Goal: Task Accomplishment & Management: Manage account settings

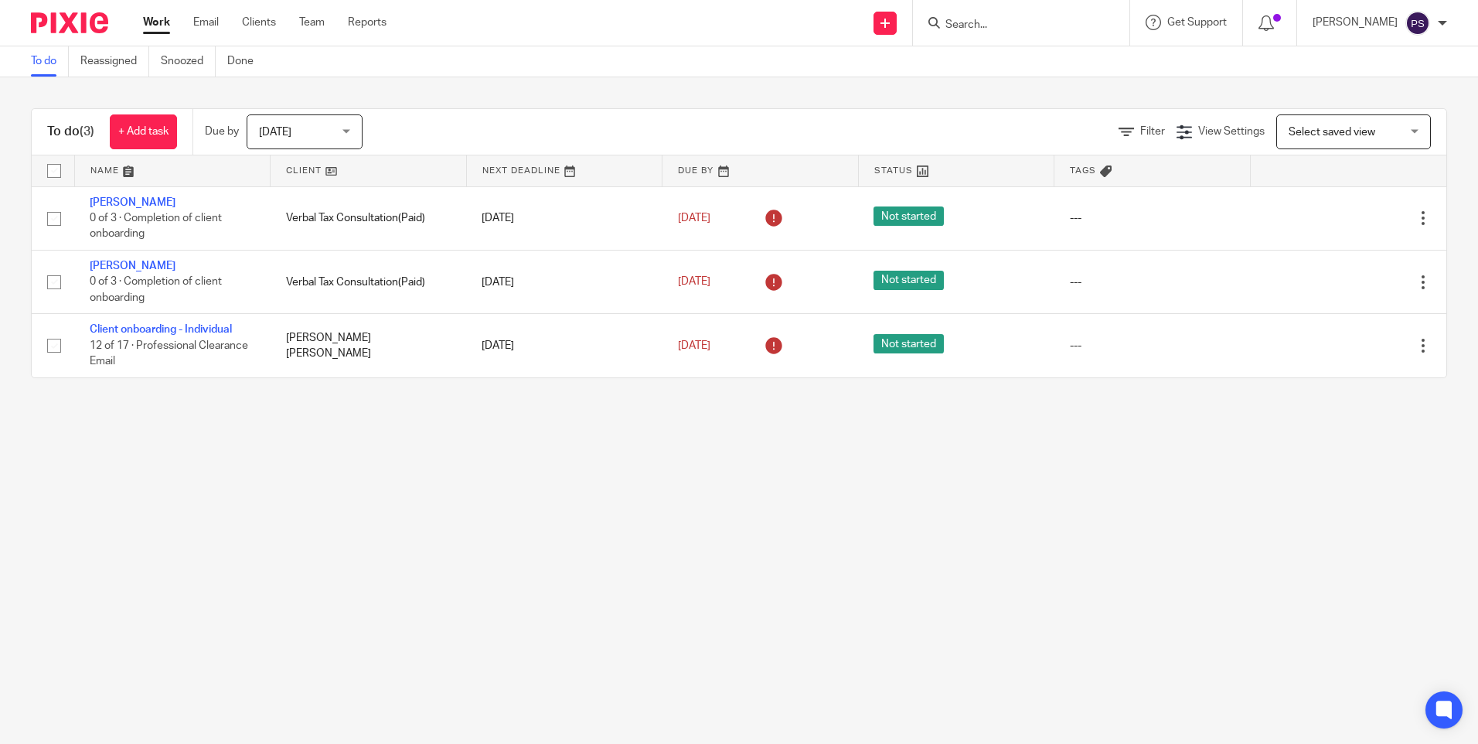
click at [1008, 24] on input "Search" at bounding box center [1013, 26] width 139 height 14
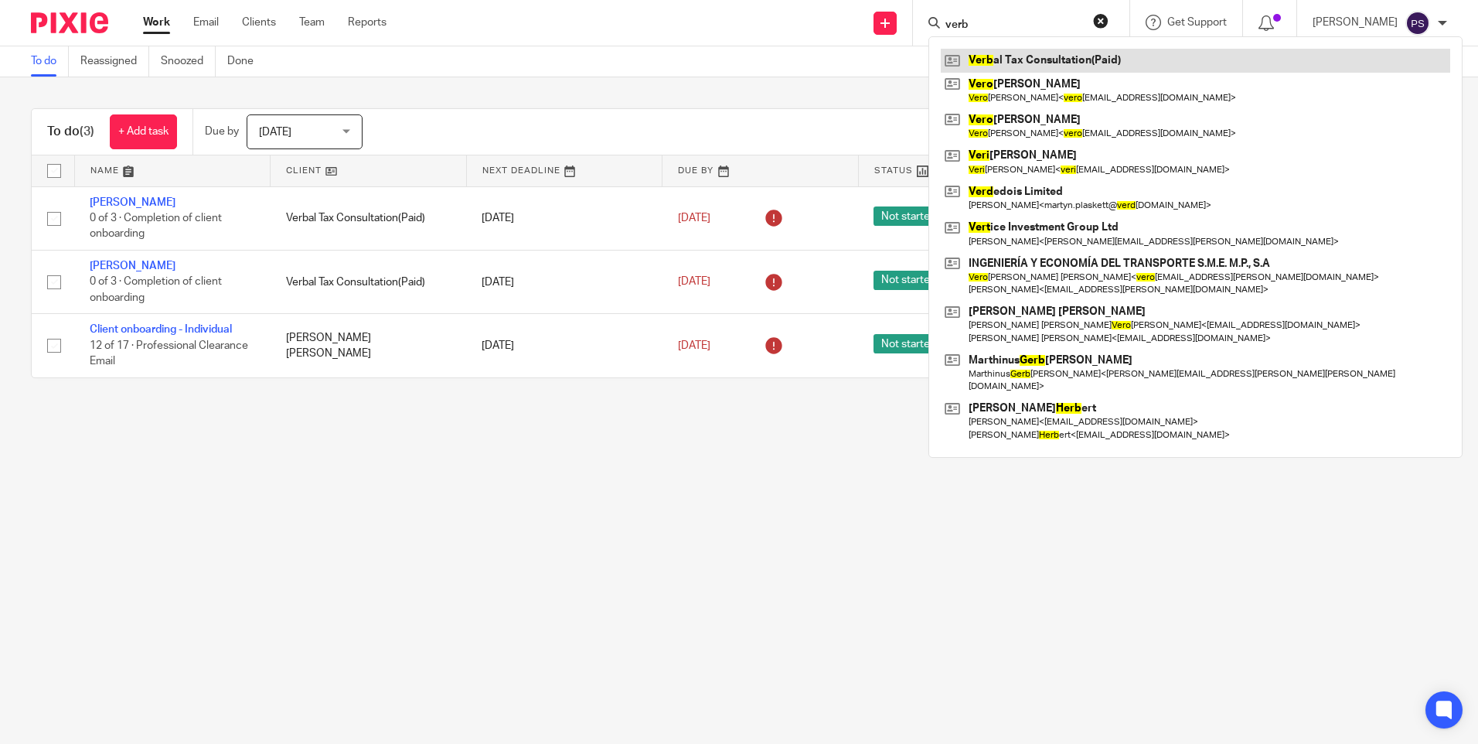
type input "verb"
click at [1009, 66] on link at bounding box center [1195, 60] width 509 height 23
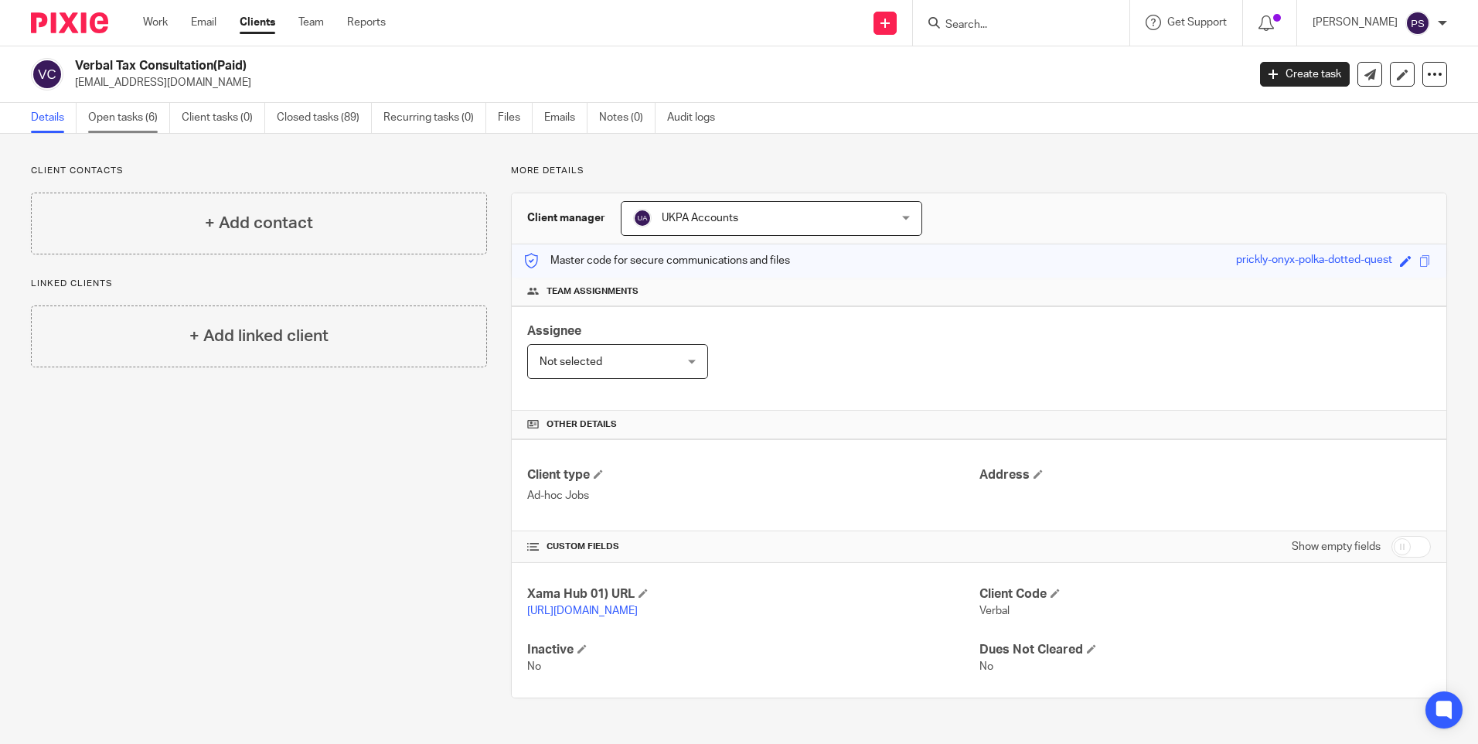
click at [121, 122] on link "Open tasks (6)" at bounding box center [129, 118] width 82 height 30
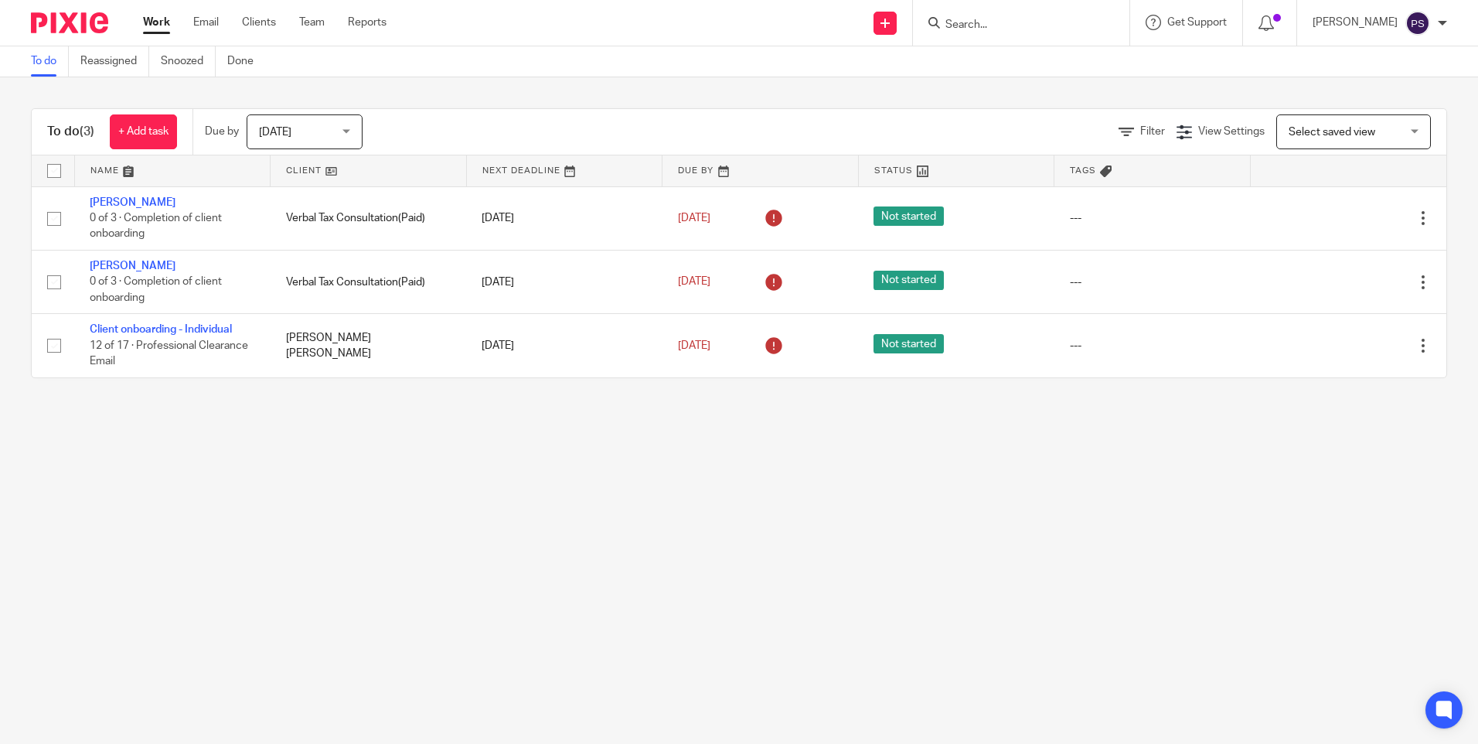
click at [1041, 34] on div at bounding box center [1021, 23] width 216 height 46
click at [523, 581] on main "To do Reassigned Snoozed Done To do (3) + Add task Due by Today Today Today Tom…" at bounding box center [739, 372] width 1478 height 744
click at [997, 30] on input "Search" at bounding box center [1013, 26] width 139 height 14
paste input "(sajid@neorecruits.com"
click at [962, 27] on div "(sajid@neorecruits.com" at bounding box center [1018, 22] width 180 height 19
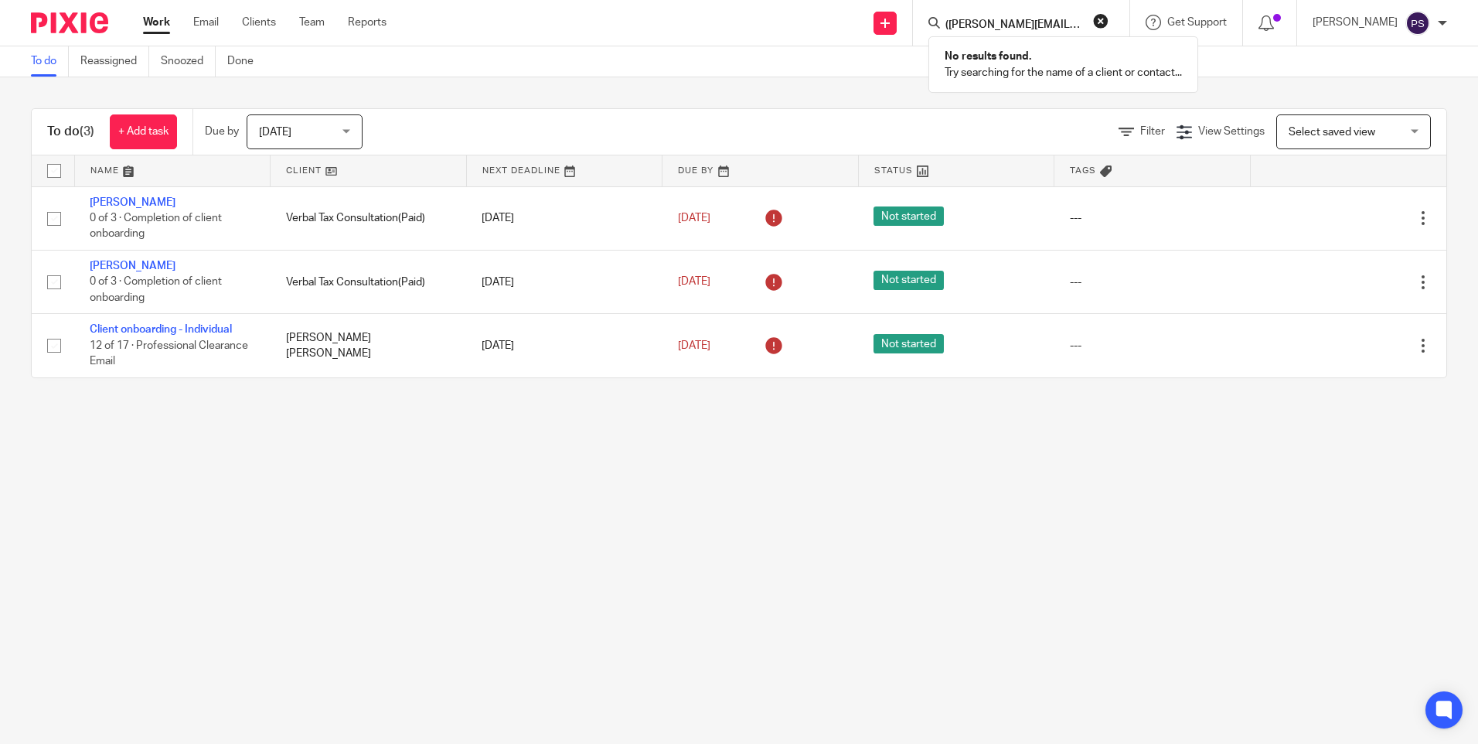
click at [973, 23] on input "(sajid@neorecruits.com" at bounding box center [1013, 26] width 139 height 14
click at [1083, 25] on input "sajid@neorecruits.com" at bounding box center [1013, 26] width 139 height 14
type input "sajid@neorecruits.com"
click at [1109, 17] on button "reset" at bounding box center [1100, 20] width 15 height 15
paste input "Mohammed Sajid Shabbir"
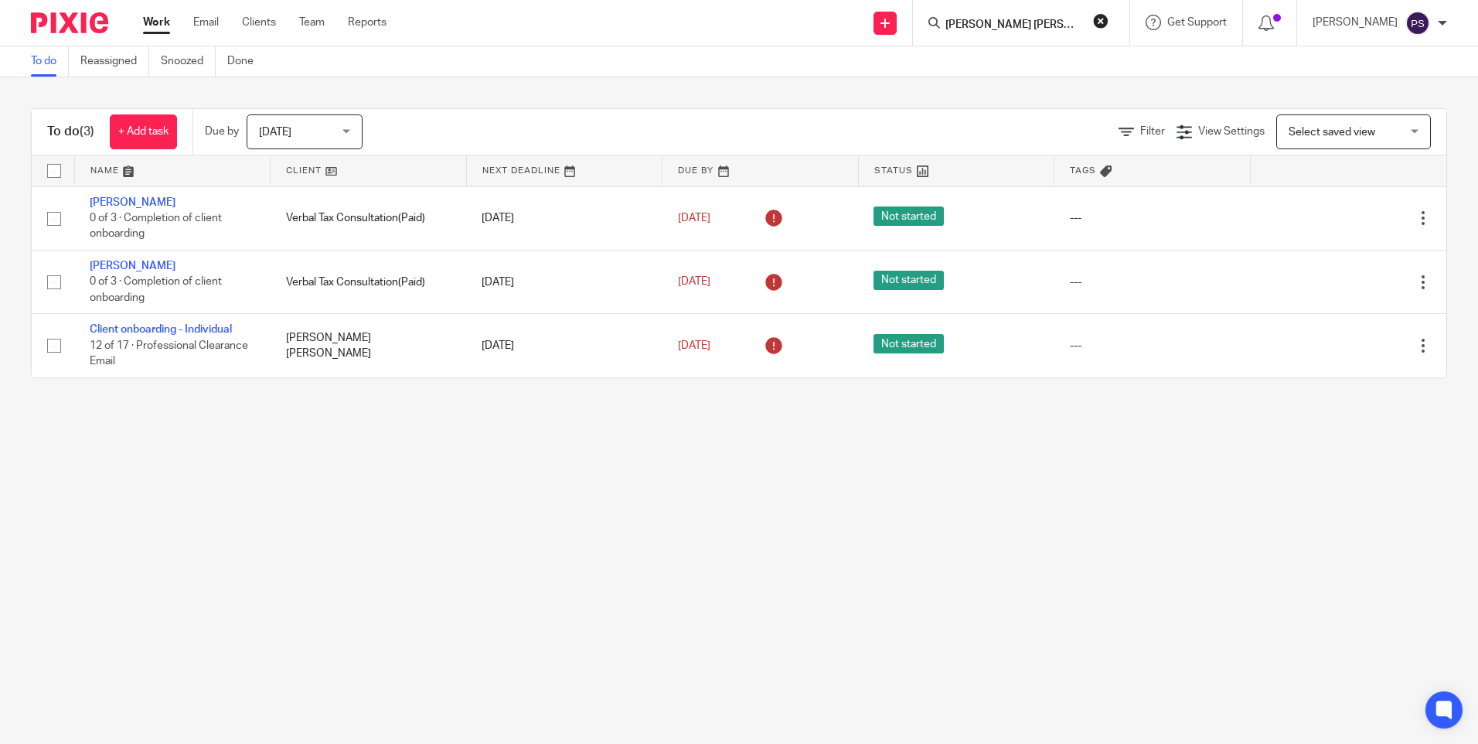
click at [995, 26] on input "Mohammed Sajid Shabbir" at bounding box center [1013, 26] width 139 height 14
type input "Mohammed Sajid Shabbir"
click at [1109, 20] on button "reset" at bounding box center [1100, 20] width 15 height 15
paste input "georginaashworthkwasnik@live.co.uk"
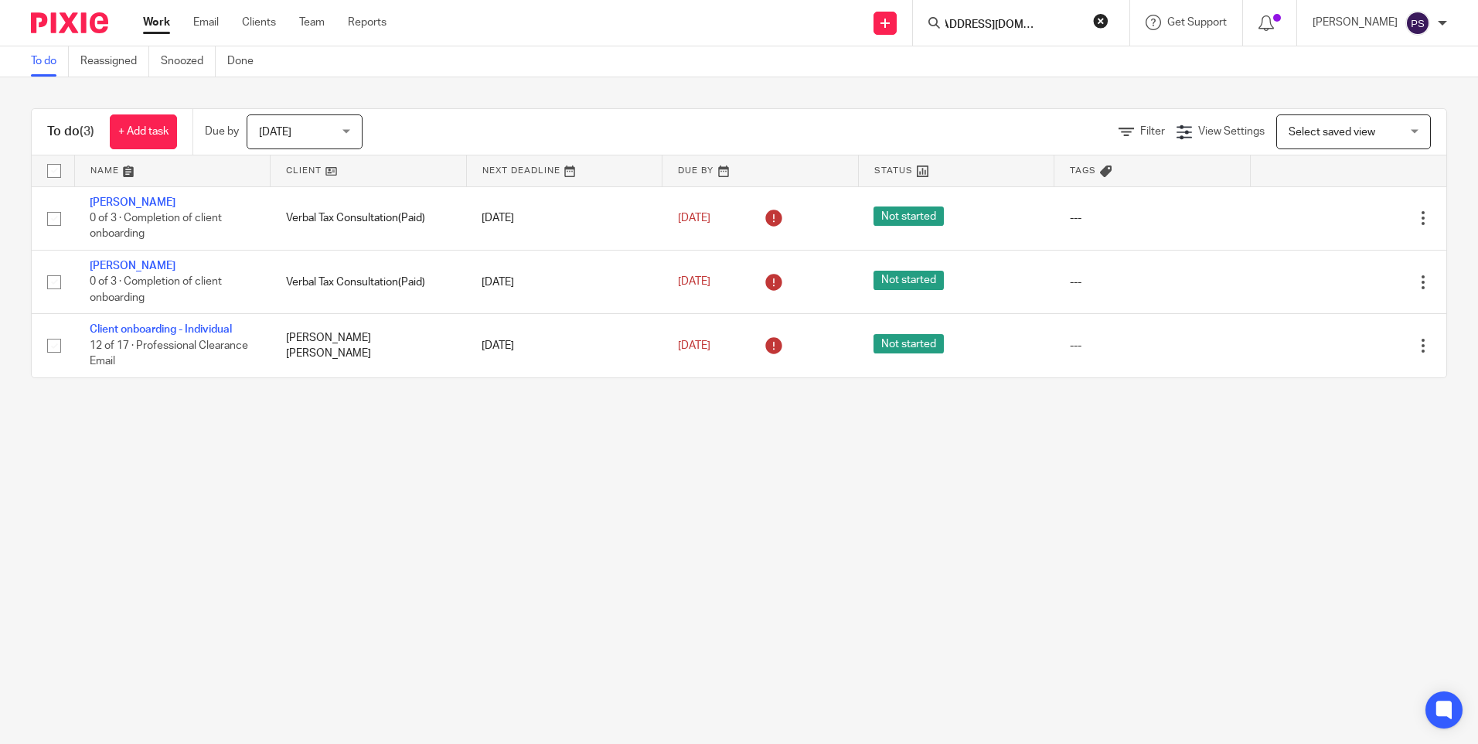
click at [1017, 27] on input "georginaashworthkwasnik@live.co.uk" at bounding box center [1013, 26] width 139 height 14
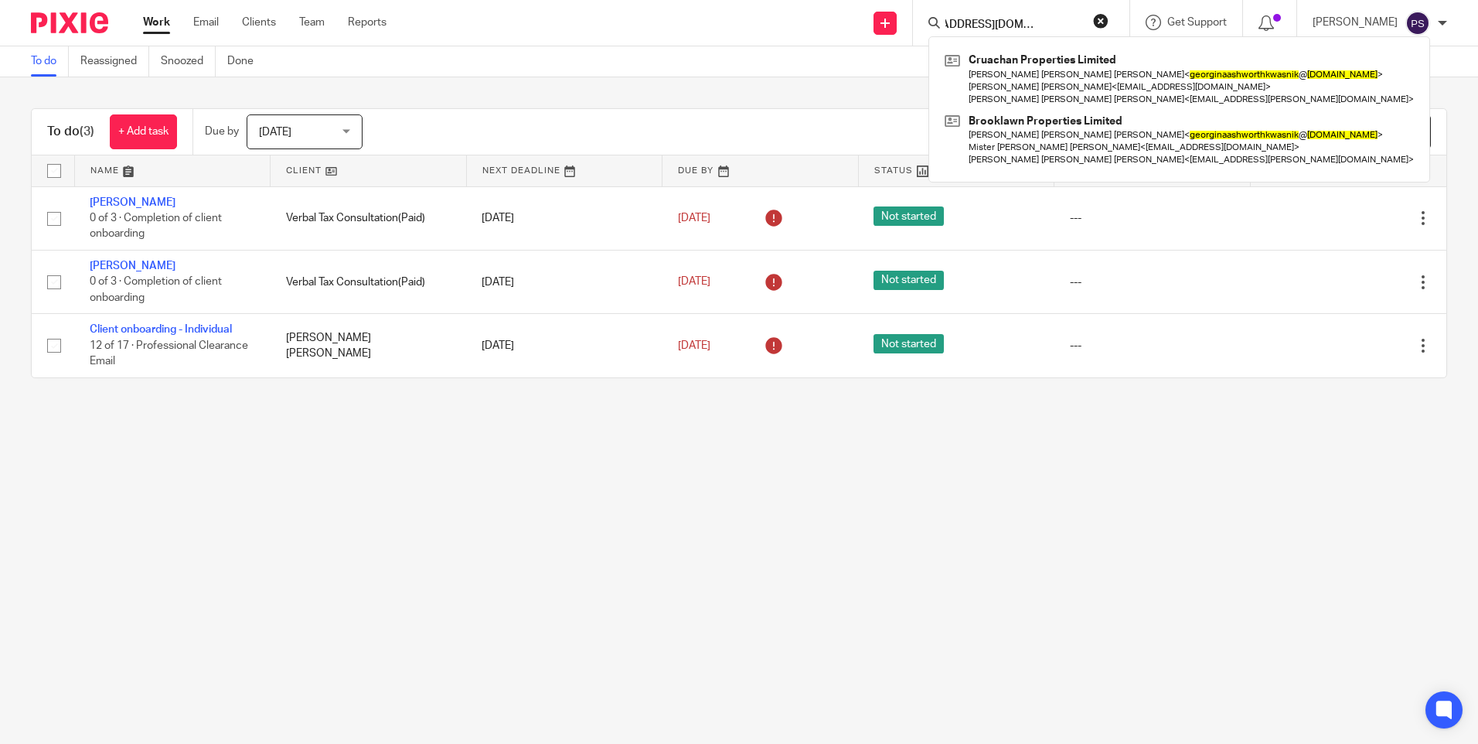
type input "georginaashworthkwasnik@live.co.uk"
click at [1109, 19] on button "reset" at bounding box center [1100, 20] width 15 height 15
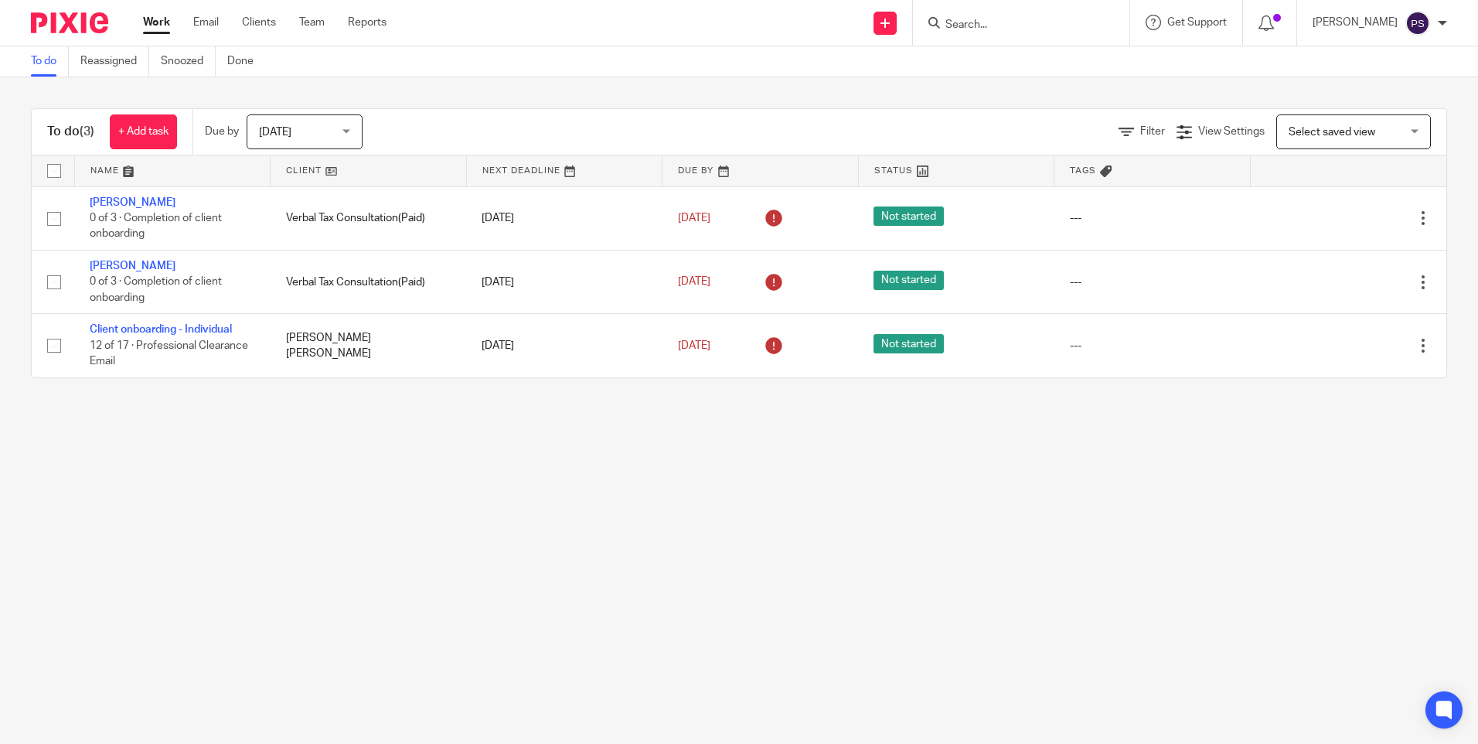
click at [993, 23] on input "Search" at bounding box center [1013, 26] width 139 height 14
paste input "smiah24382@gmail.com"
type input "smiah24382@gmail.com"
click at [1109, 19] on button "reset" at bounding box center [1100, 20] width 15 height 15
click at [962, 538] on main "To do Reassigned Snoozed Done To do (3) + Add task Due by Today Today Today Tom…" at bounding box center [739, 372] width 1478 height 744
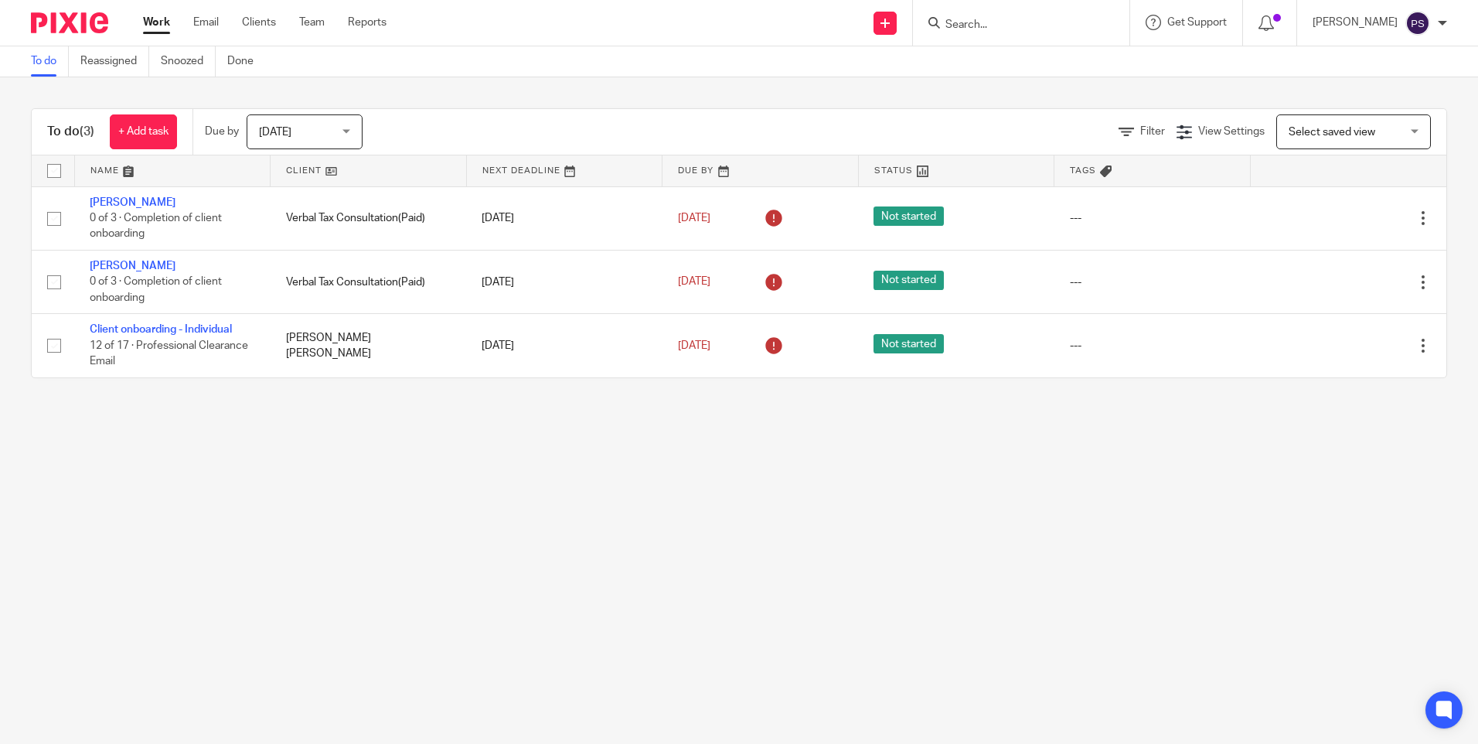
click at [952, 537] on main "To do Reassigned Snoozed Done To do (3) + Add task Due by Today Today Today Tom…" at bounding box center [739, 372] width 1478 height 744
click at [1007, 24] on input "Search" at bounding box center [1013, 26] width 139 height 14
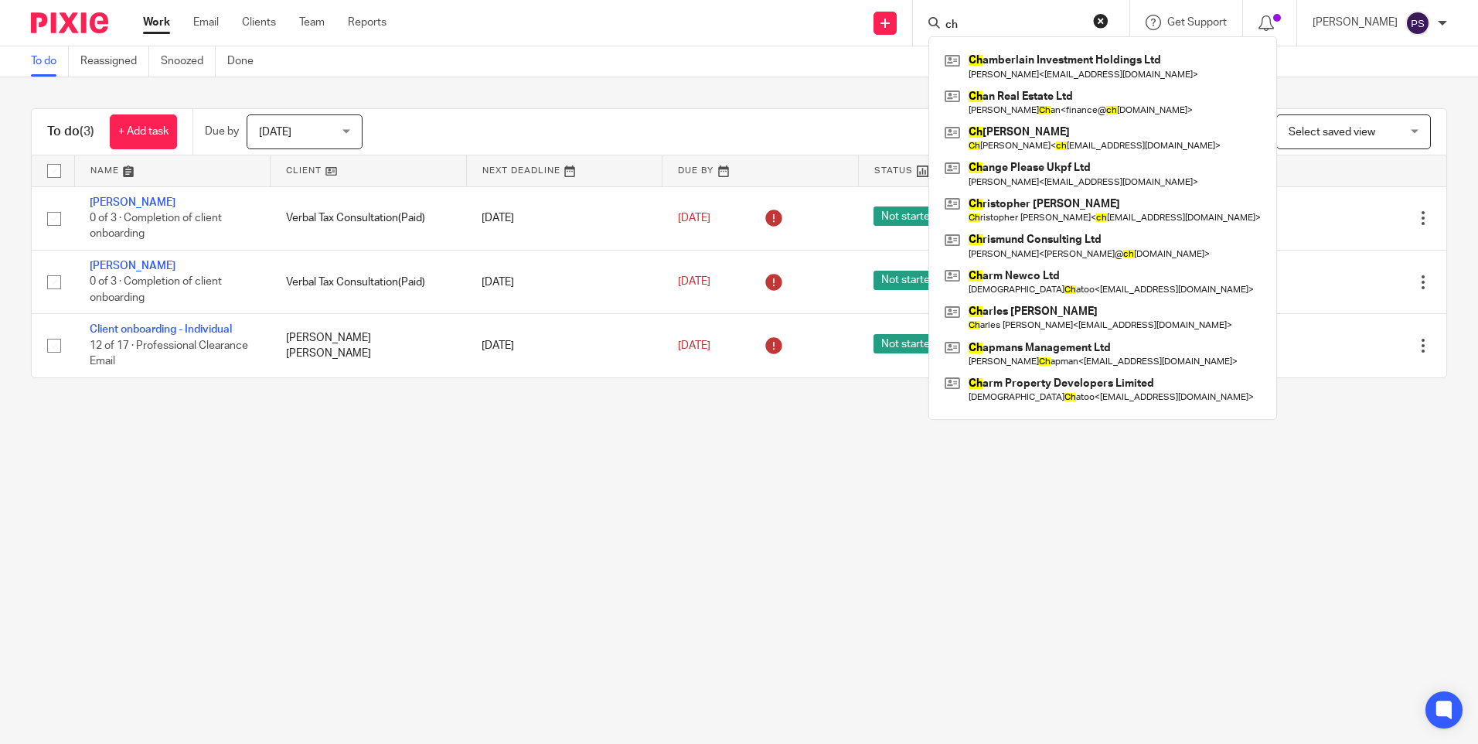
type input "c"
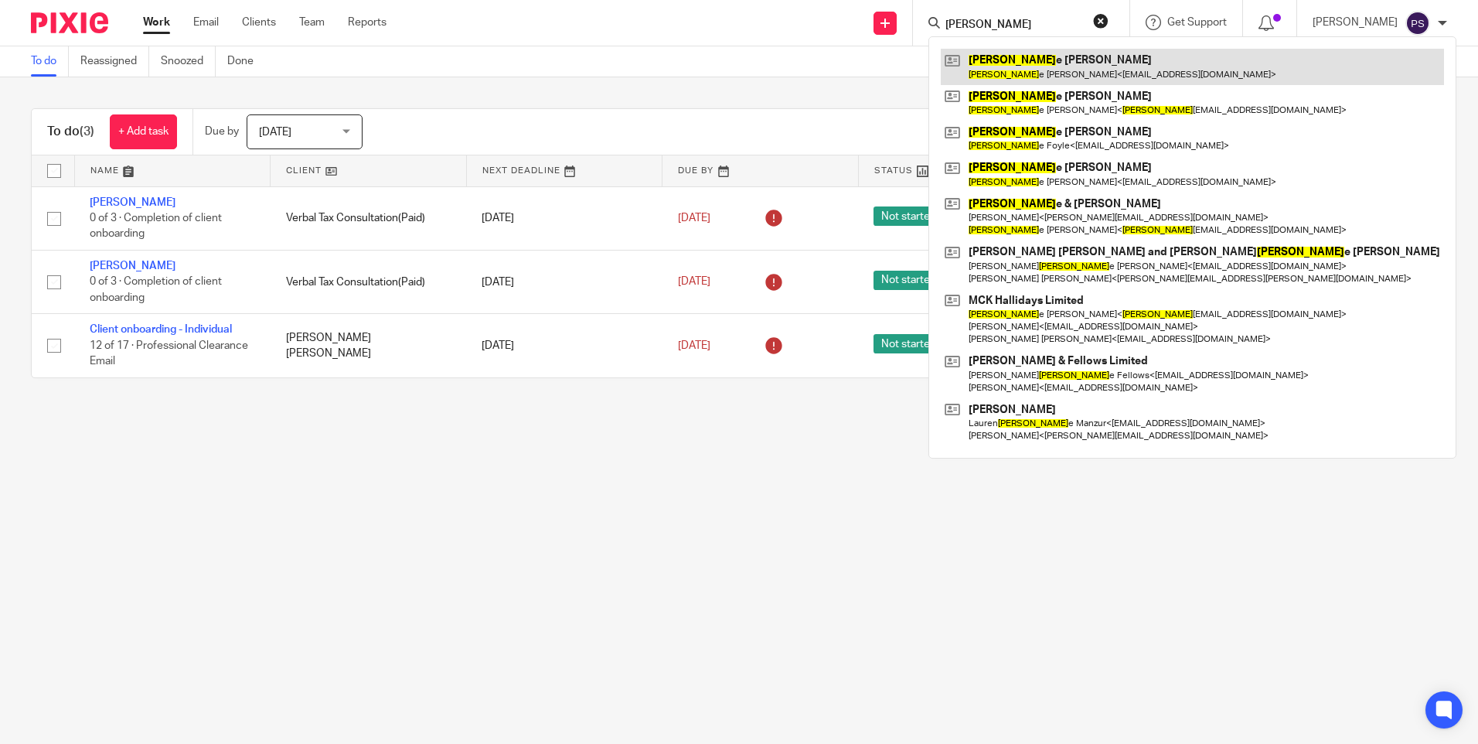
type input "charlott"
click at [1015, 68] on link at bounding box center [1192, 67] width 503 height 36
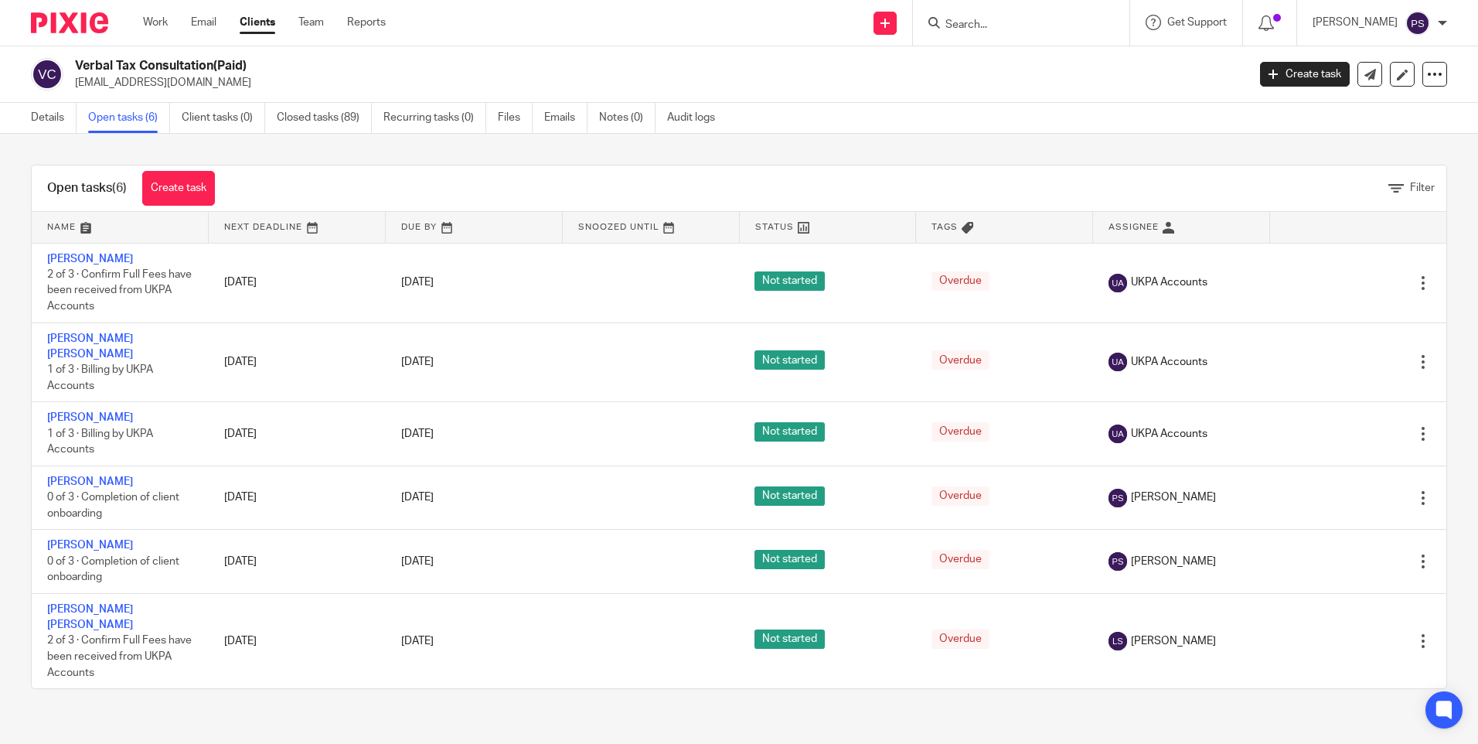
click at [318, 111] on link "Closed tasks (89)" at bounding box center [324, 118] width 95 height 30
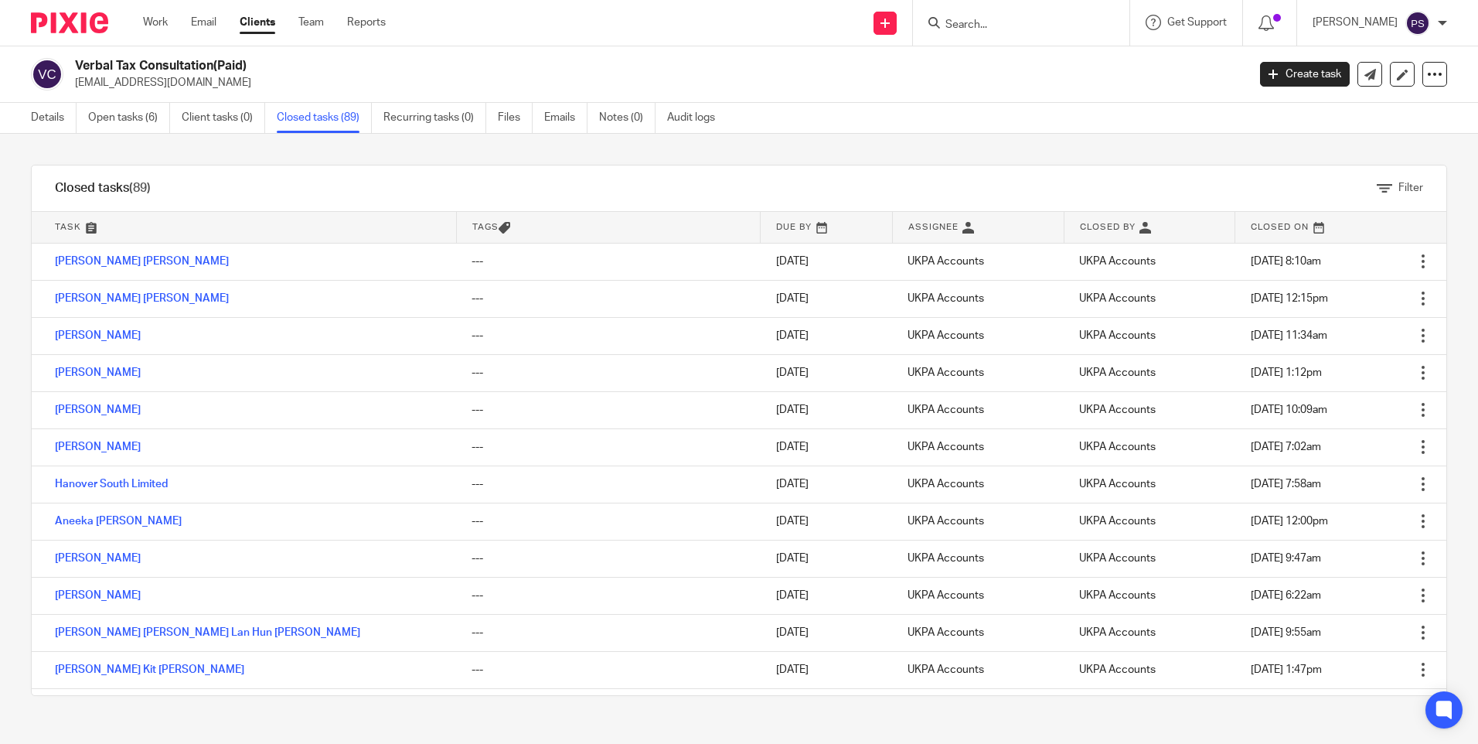
click at [1003, 23] on input "Search" at bounding box center [1013, 26] width 139 height 14
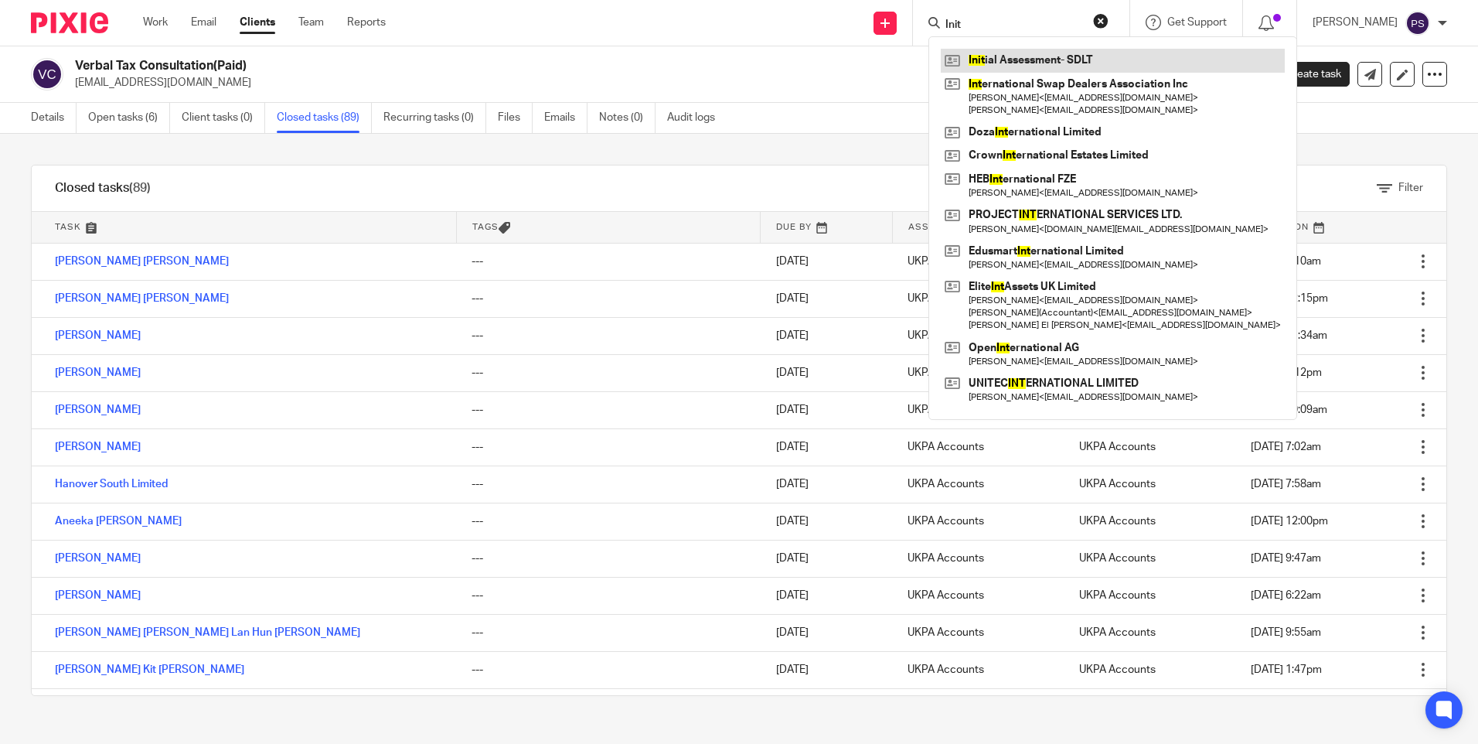
type input "Init"
click at [1034, 54] on link at bounding box center [1113, 60] width 344 height 23
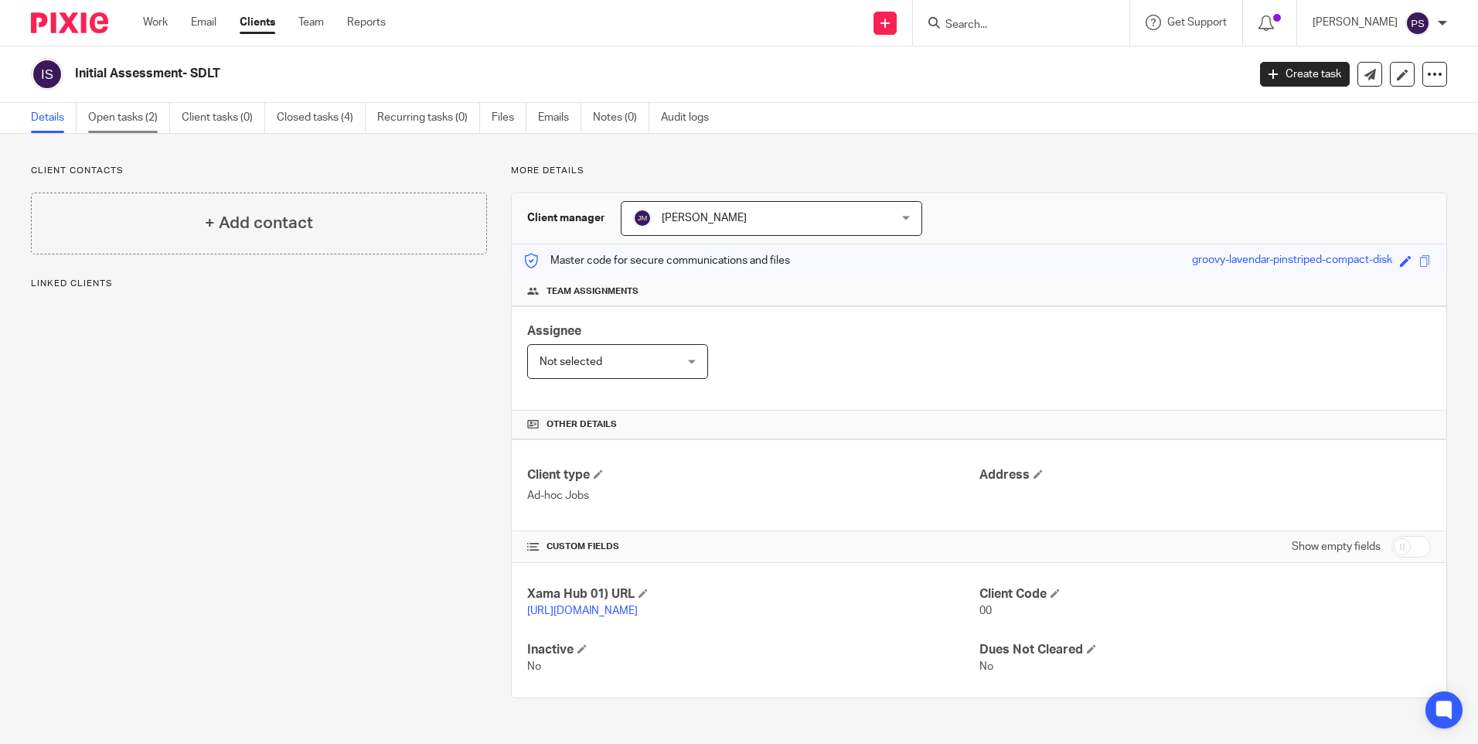
click at [109, 122] on link "Open tasks (2)" at bounding box center [129, 118] width 82 height 30
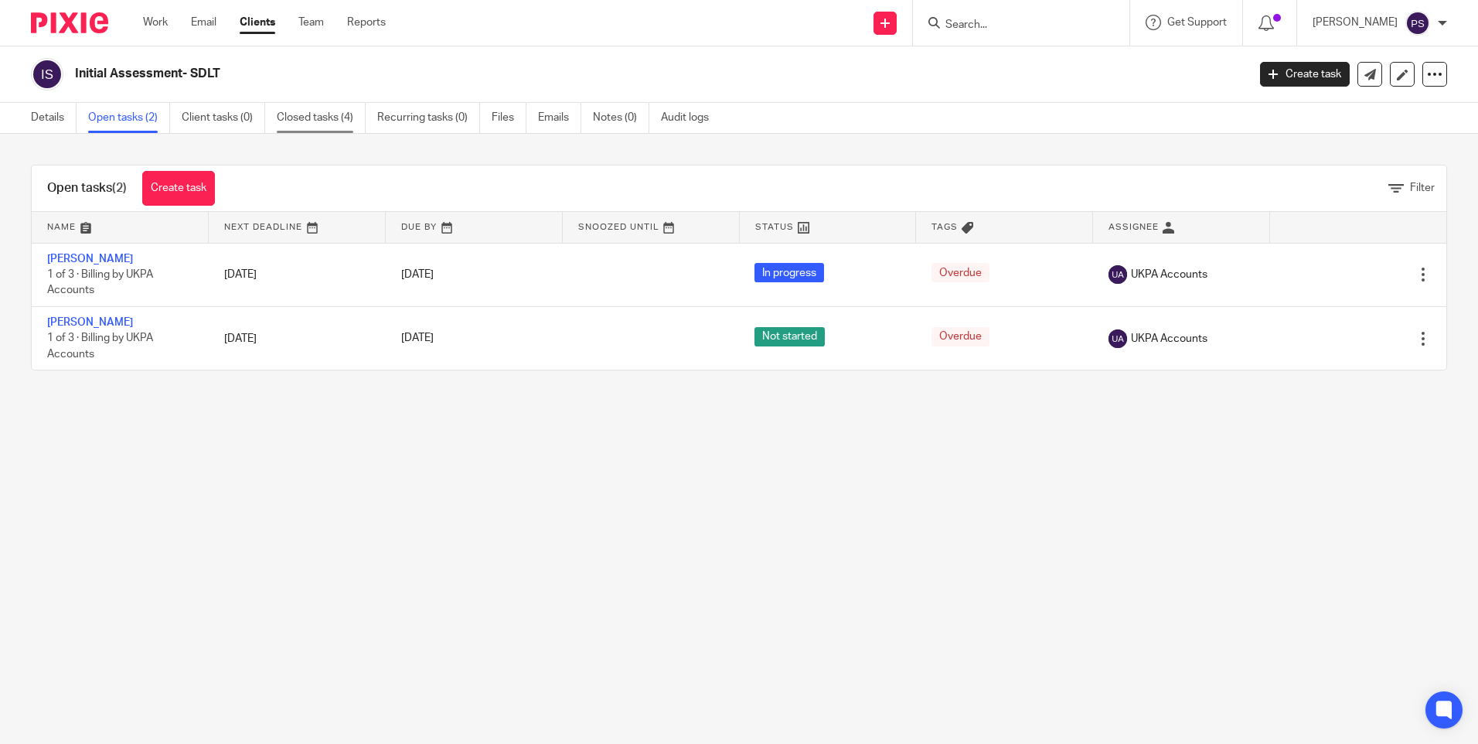
click at [301, 108] on link "Closed tasks (4)" at bounding box center [321, 118] width 89 height 30
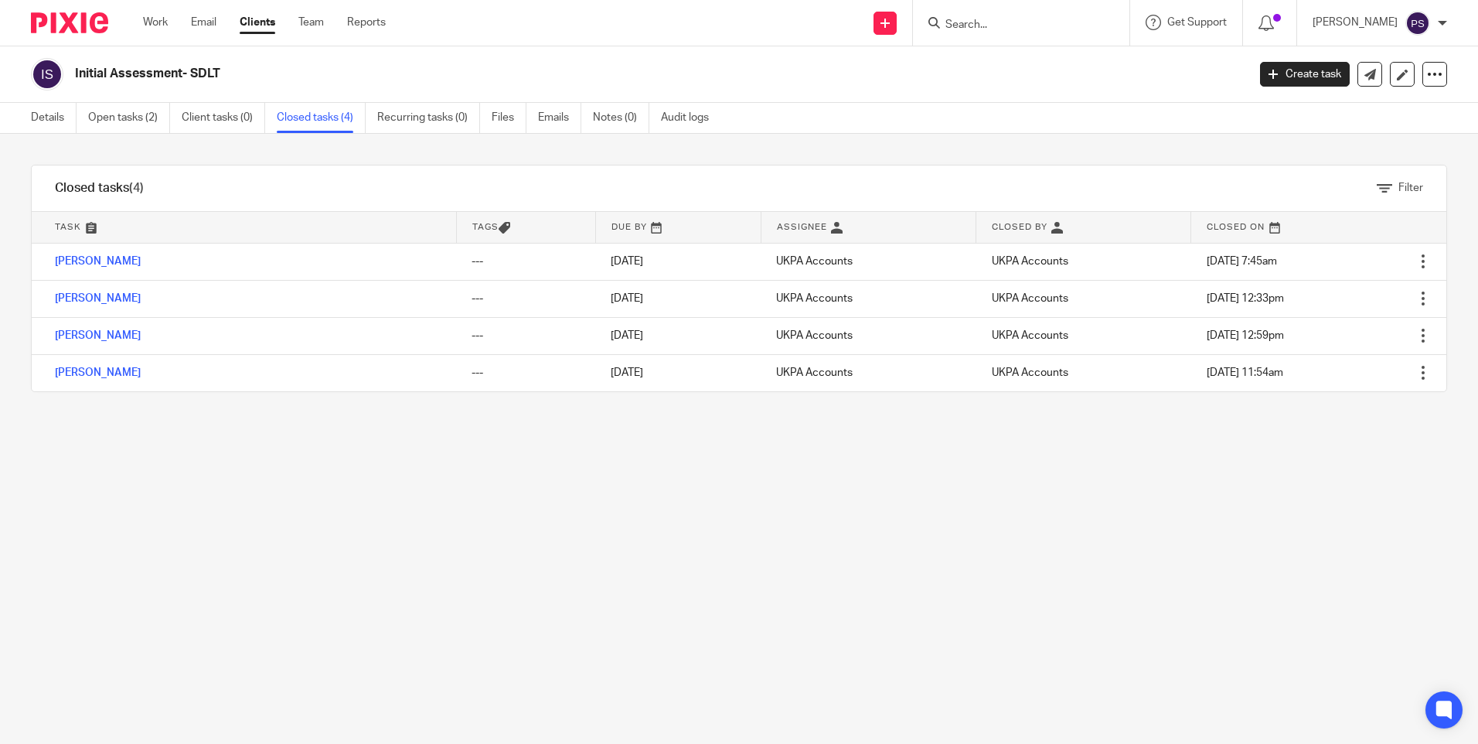
click at [189, 444] on div "Filter tasks Only show tasks matching all of these conditions 1 Task name Is Is…" at bounding box center [739, 439] width 1478 height 610
click at [1030, 25] on input "Search" at bounding box center [1013, 26] width 139 height 14
click at [836, 479] on div "Filter tasks Only show tasks matching all of these conditions 1 Task name Is Is…" at bounding box center [739, 439] width 1478 height 610
click at [228, 114] on link "Client tasks (0)" at bounding box center [223, 118] width 83 height 30
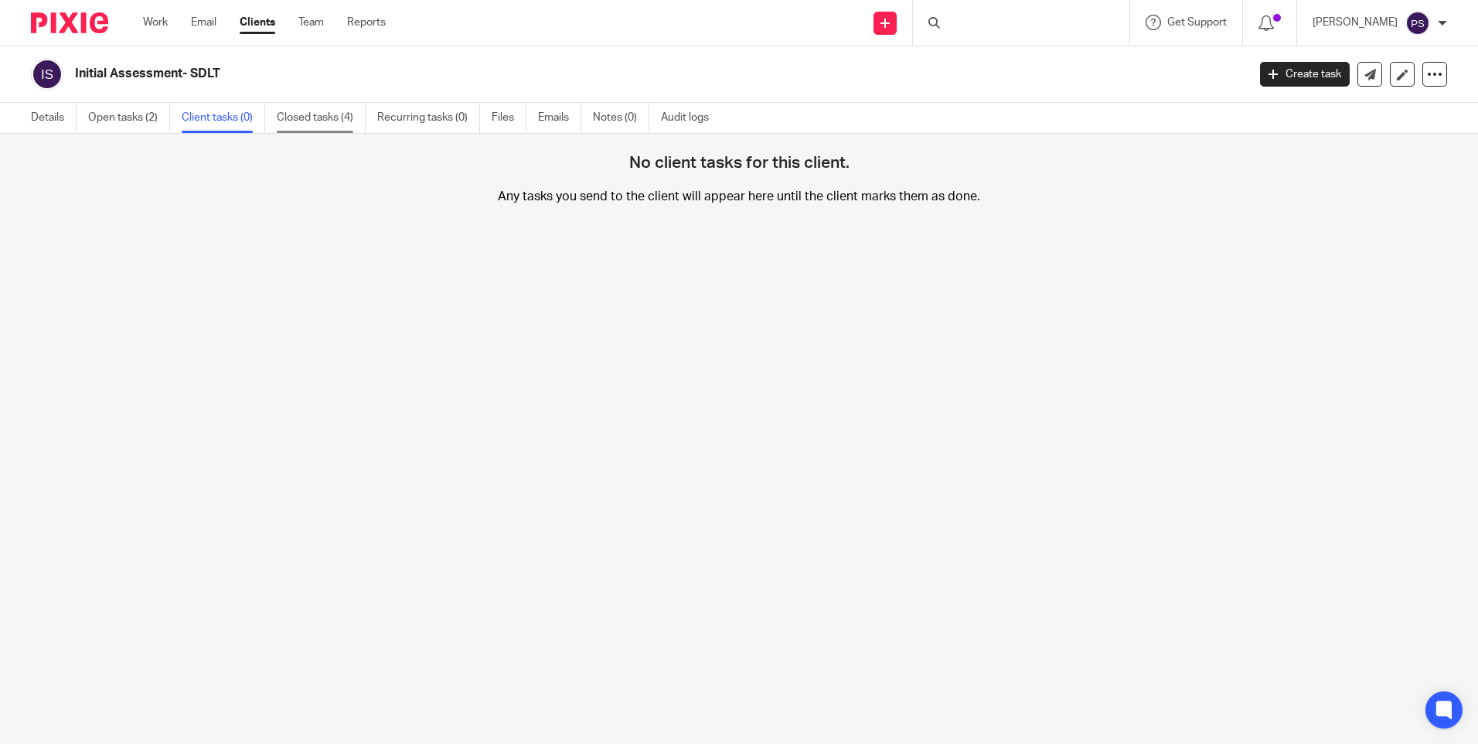
click at [302, 118] on link "Closed tasks (4)" at bounding box center [321, 118] width 89 height 30
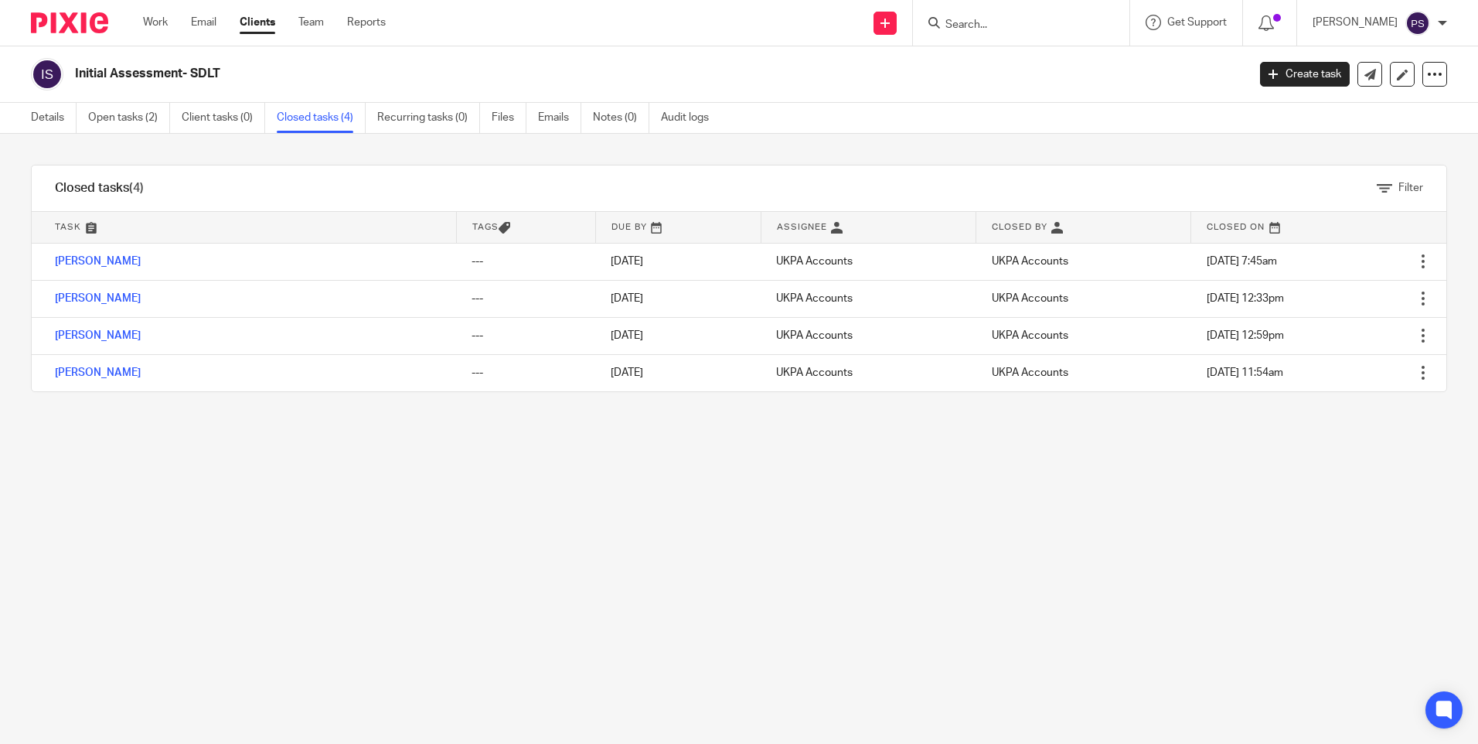
drag, startPoint x: 274, startPoint y: 492, endPoint x: 265, endPoint y: 492, distance: 8.5
click at [274, 492] on div "Filter tasks Only show tasks matching all of these conditions 1 Task name Is Is…" at bounding box center [739, 439] width 1478 height 610
click at [1071, 601] on div "Filter tasks Only show tasks matching all of these conditions 1 Task name Is Is…" at bounding box center [739, 439] width 1478 height 610
click at [261, 493] on div "Filter tasks Only show tasks matching all of these conditions 1 Task name Is Is…" at bounding box center [739, 439] width 1478 height 610
click at [246, 494] on div "Filter tasks Only show tasks matching all of these conditions 1 Task name Is Is…" at bounding box center [739, 439] width 1478 height 610
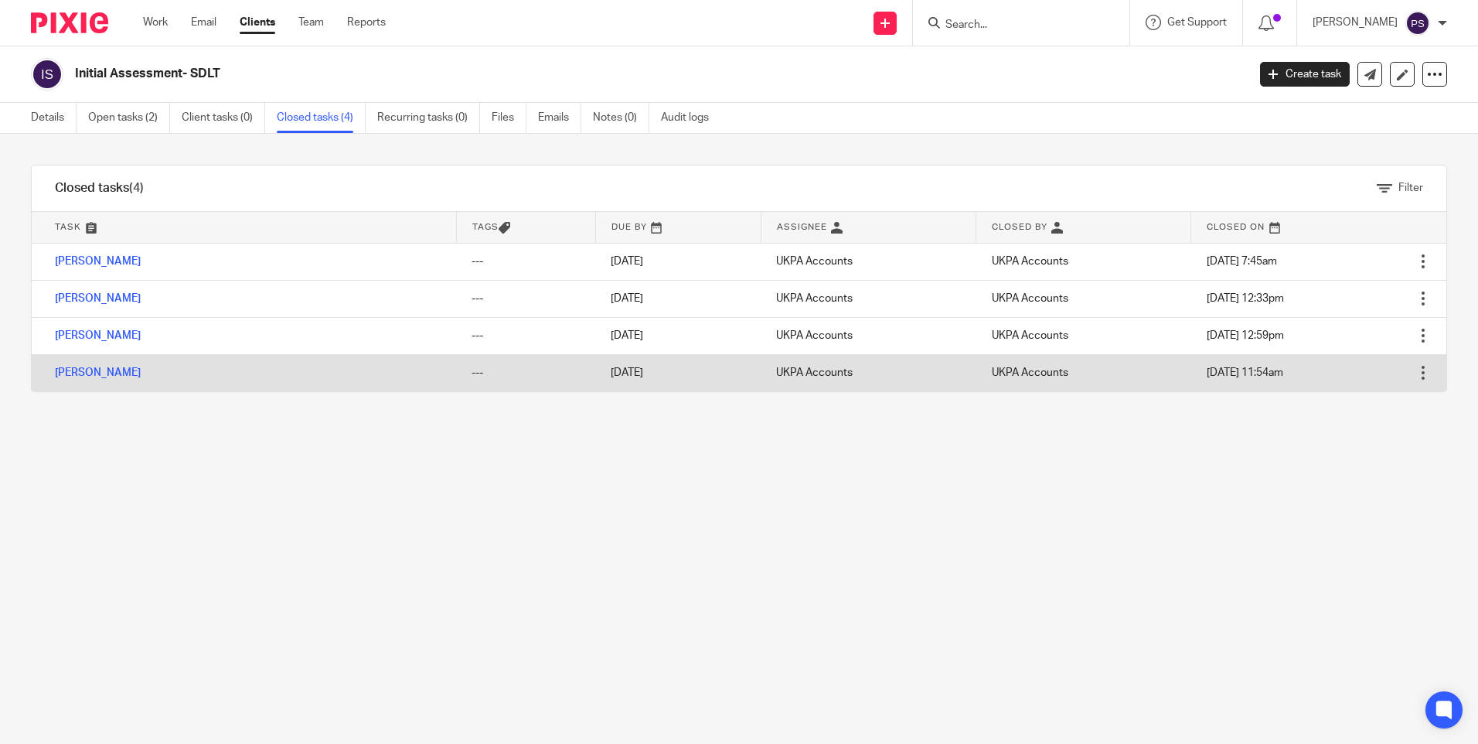
drag, startPoint x: 483, startPoint y: 468, endPoint x: 368, endPoint y: 387, distance: 140.9
click at [483, 468] on div "Filter tasks Only show tasks matching all of these conditions 1 Task name Is Is…" at bounding box center [739, 439] width 1478 height 610
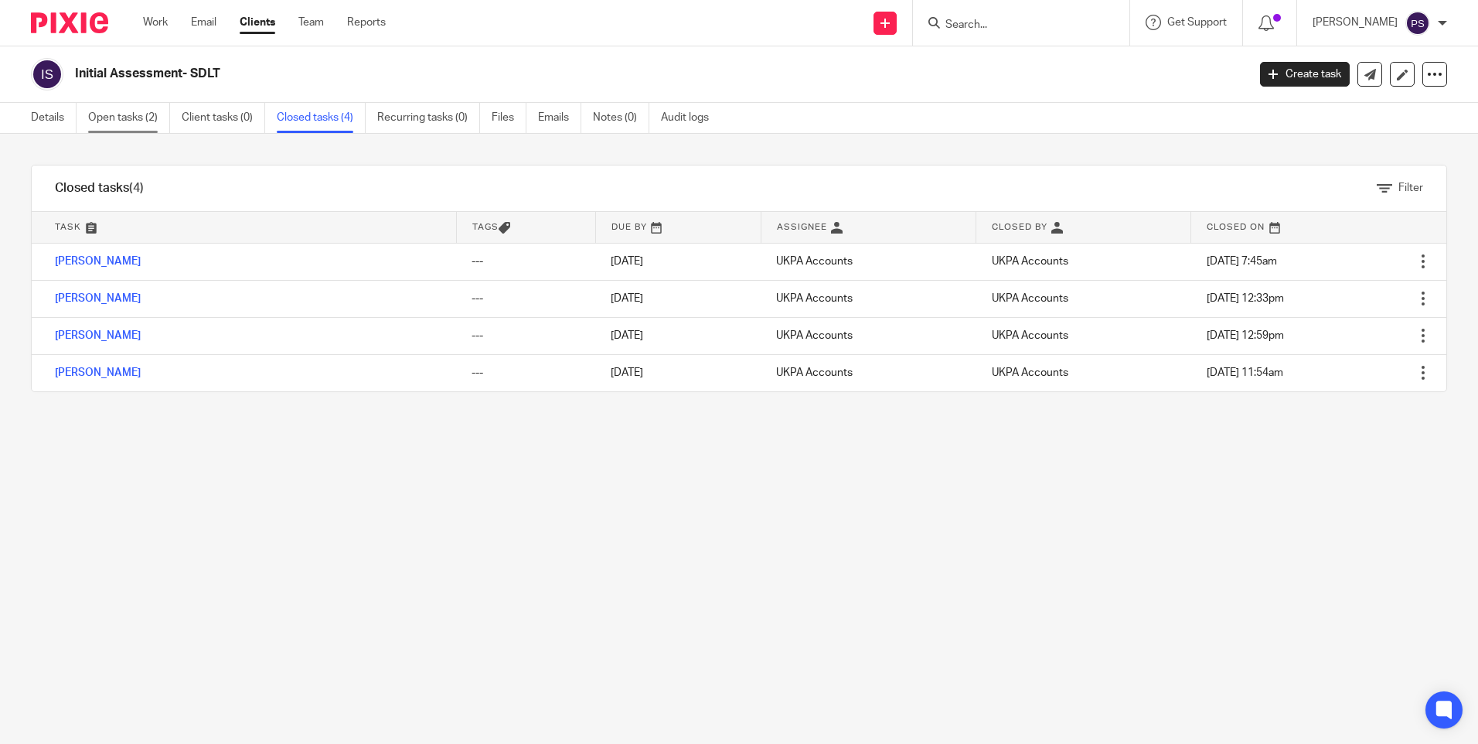
click at [112, 128] on link "Open tasks (2)" at bounding box center [129, 118] width 82 height 30
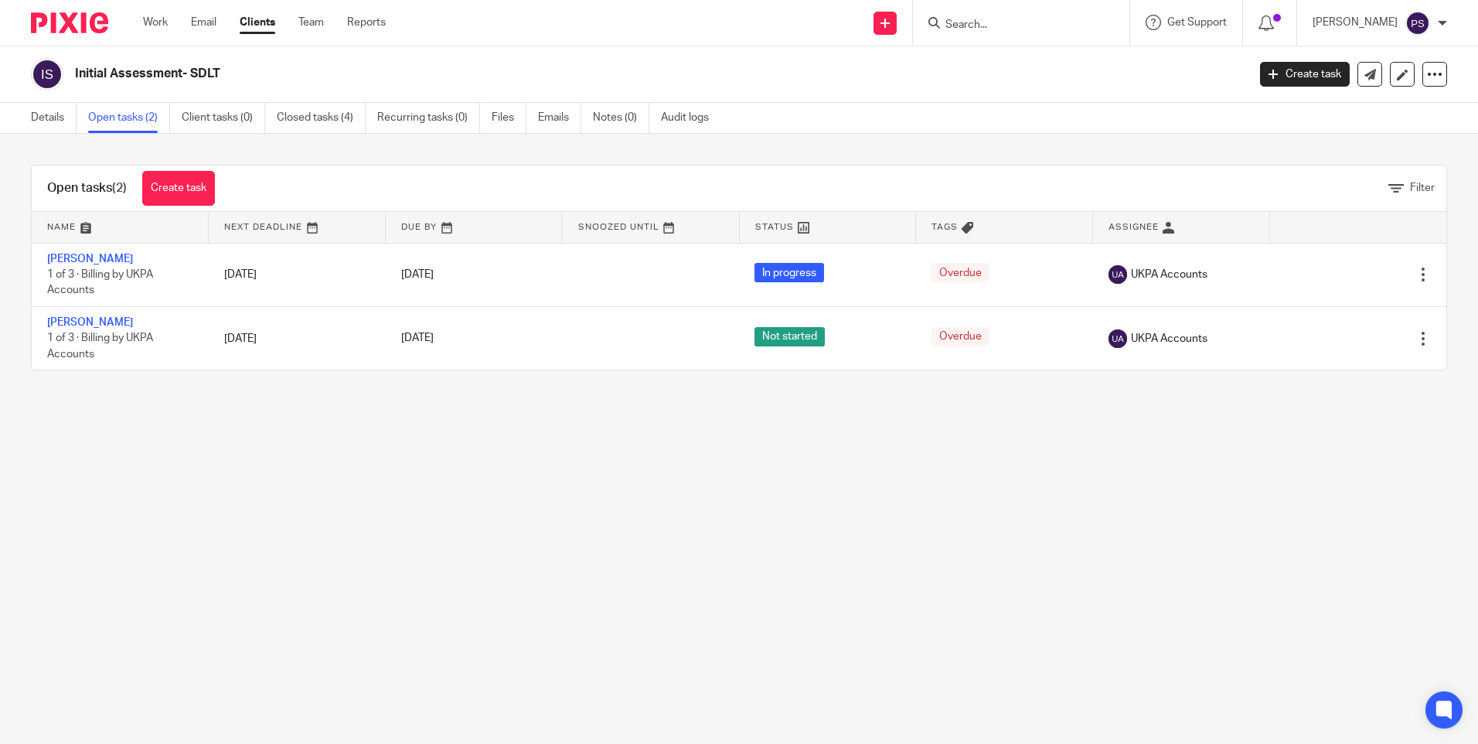
click at [1109, 29] on form at bounding box center [1026, 22] width 165 height 19
click at [1075, 29] on input "Search" at bounding box center [1013, 26] width 139 height 14
type input "[PERSON_NAME]"
click at [1049, 85] on div "[PERSON_NAME] [PERSON_NAME] < [PERSON_NAME]. z [EMAIL_ADDRESS][DOMAIN_NAME] >" at bounding box center [1123, 66] width 390 height 60
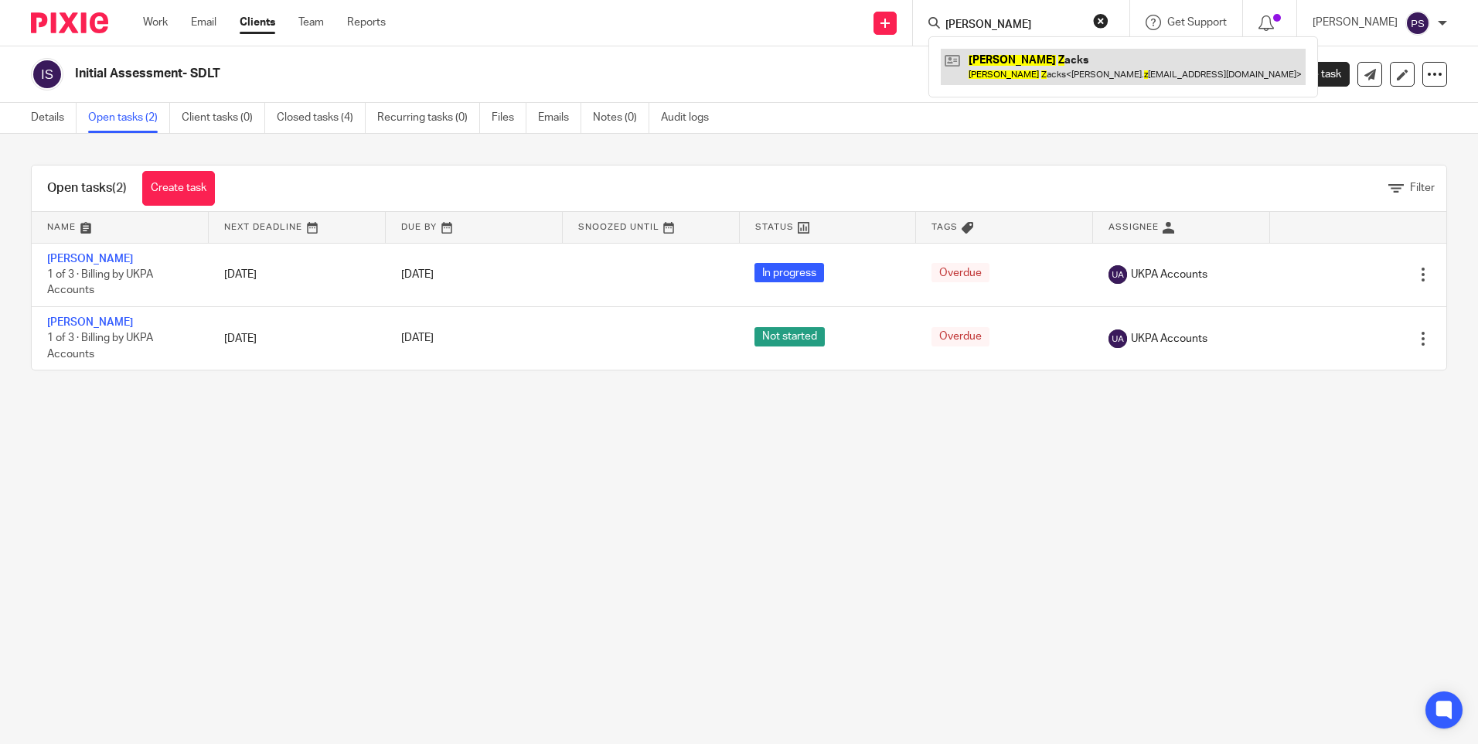
click at [1051, 70] on link at bounding box center [1123, 67] width 365 height 36
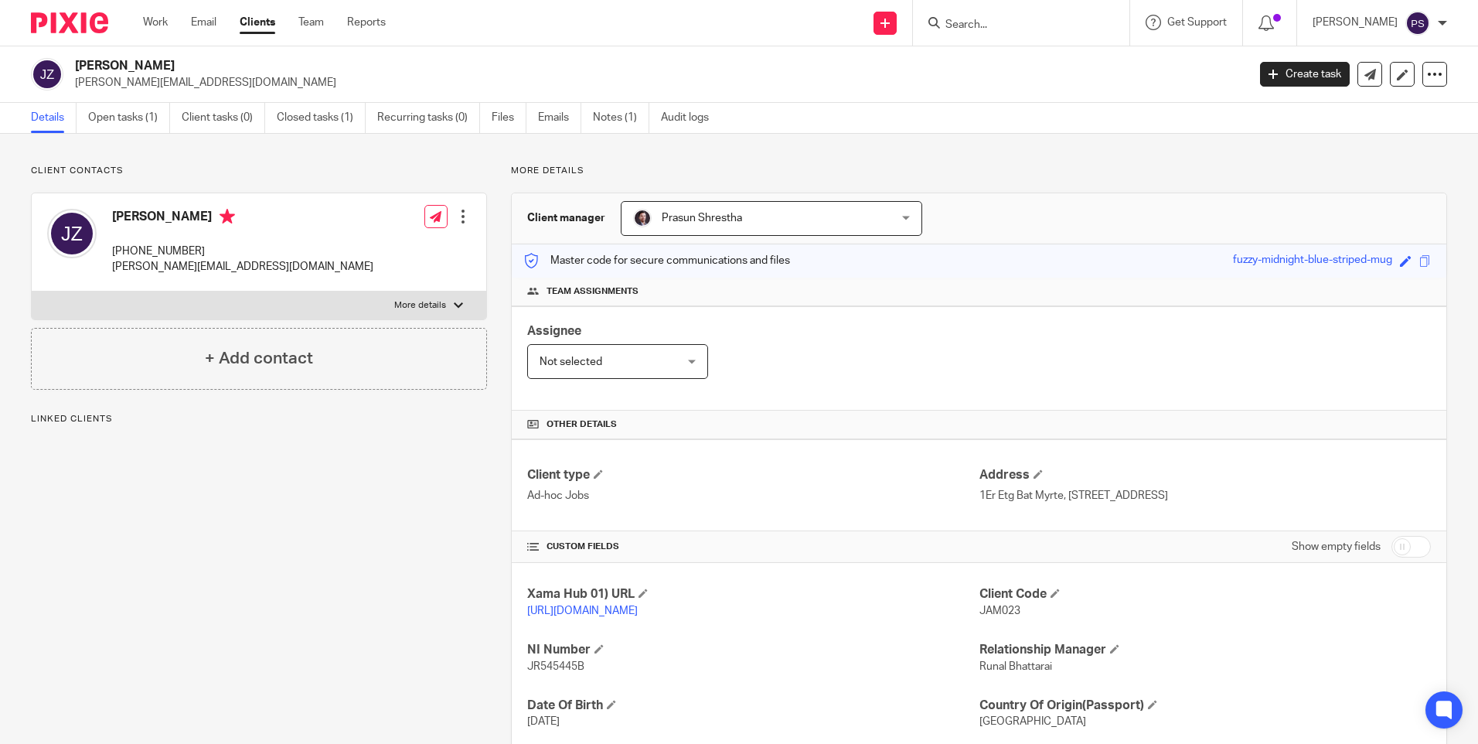
click at [284, 162] on div "Client contacts James Zacks +33 6 09 47 69 99 jamie.zacks@gmail.com Edit contac…" at bounding box center [739, 514] width 1478 height 761
click at [343, 113] on link "Closed tasks (1)" at bounding box center [321, 118] width 89 height 30
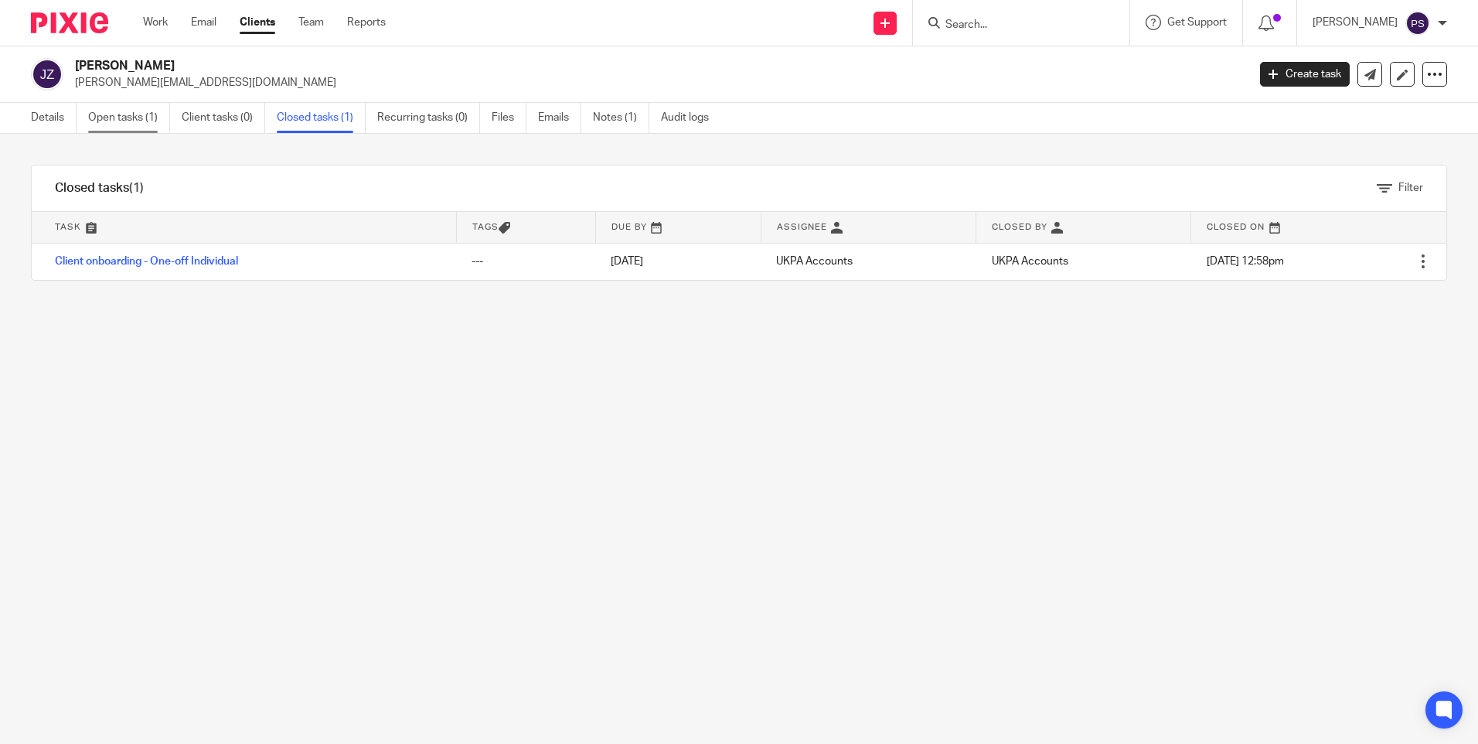
click at [127, 126] on link "Open tasks (1)" at bounding box center [129, 118] width 82 height 30
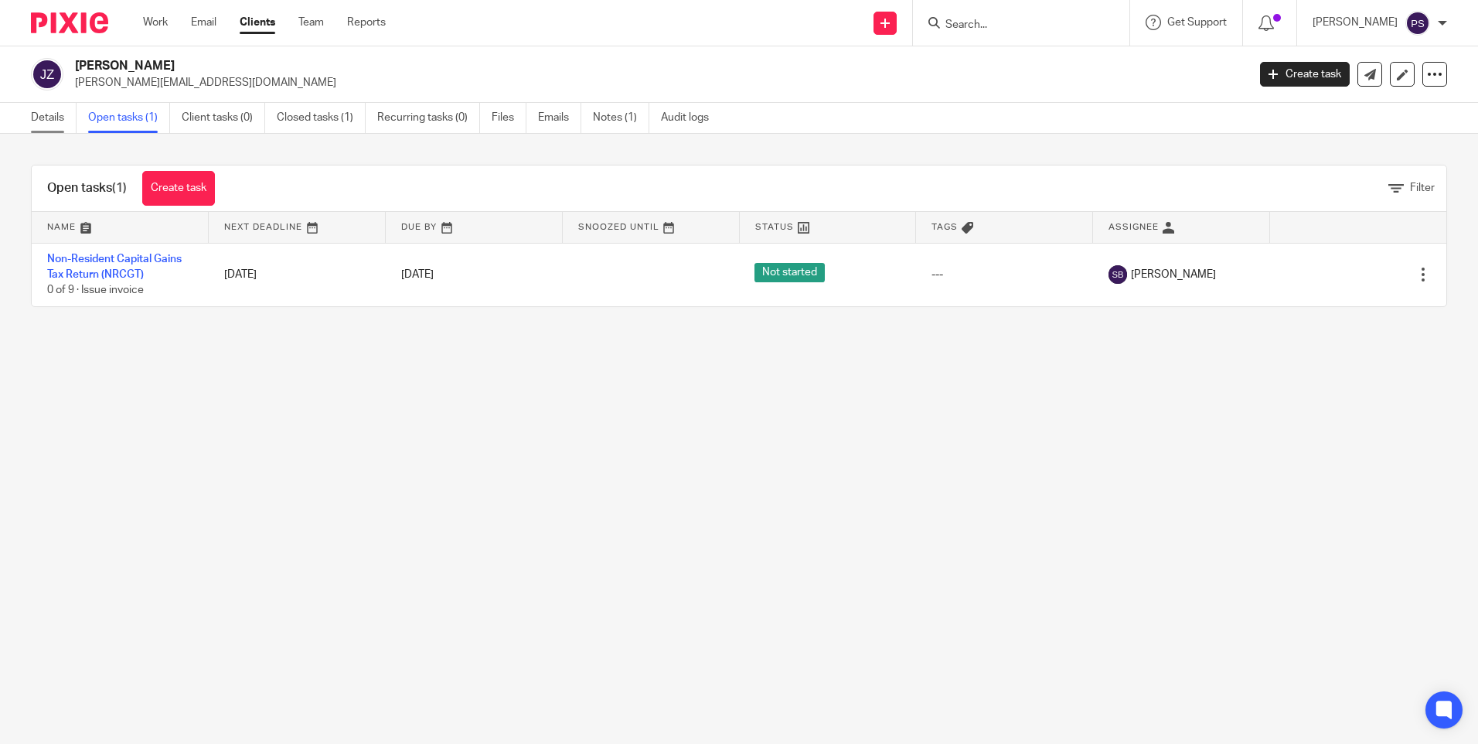
click at [37, 107] on link "Details" at bounding box center [54, 118] width 46 height 30
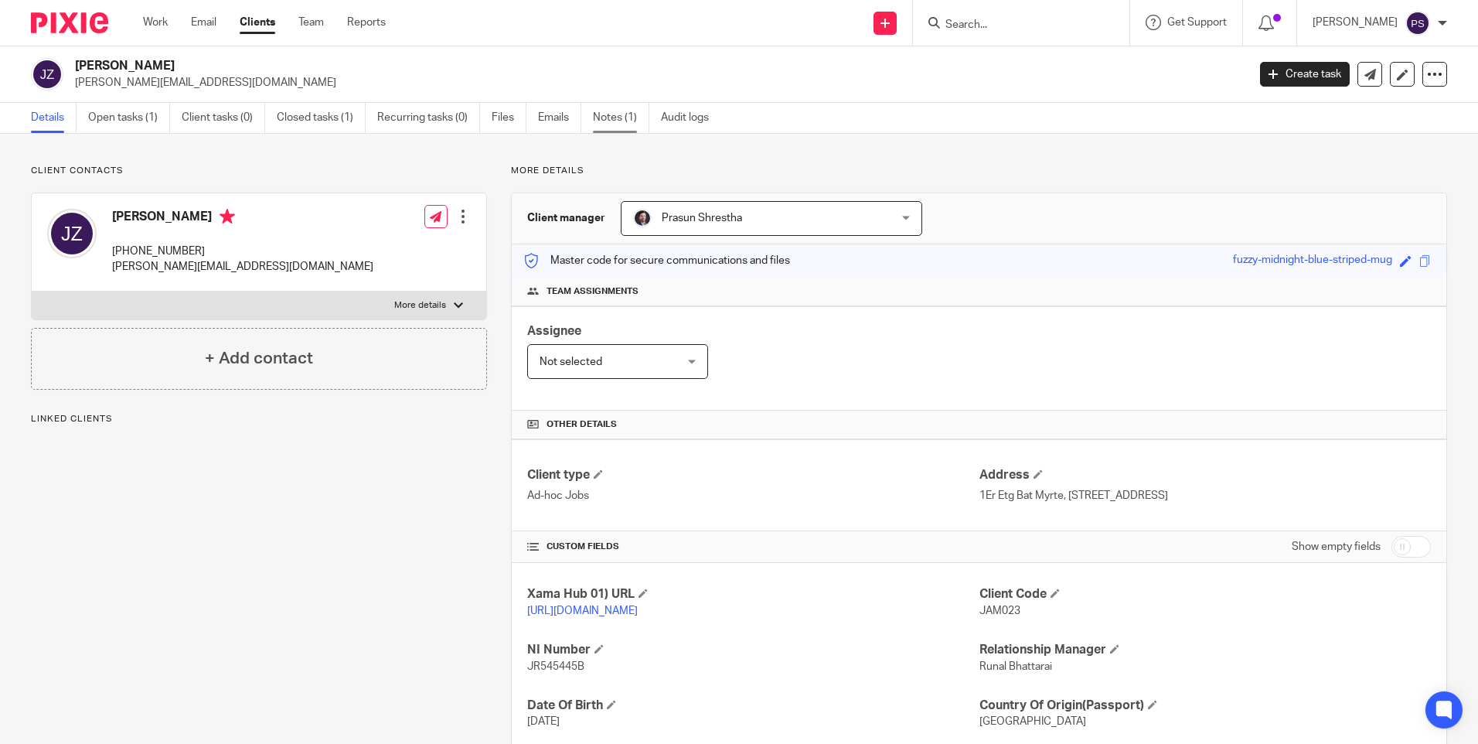
click at [608, 124] on link "Notes (1)" at bounding box center [621, 118] width 56 height 30
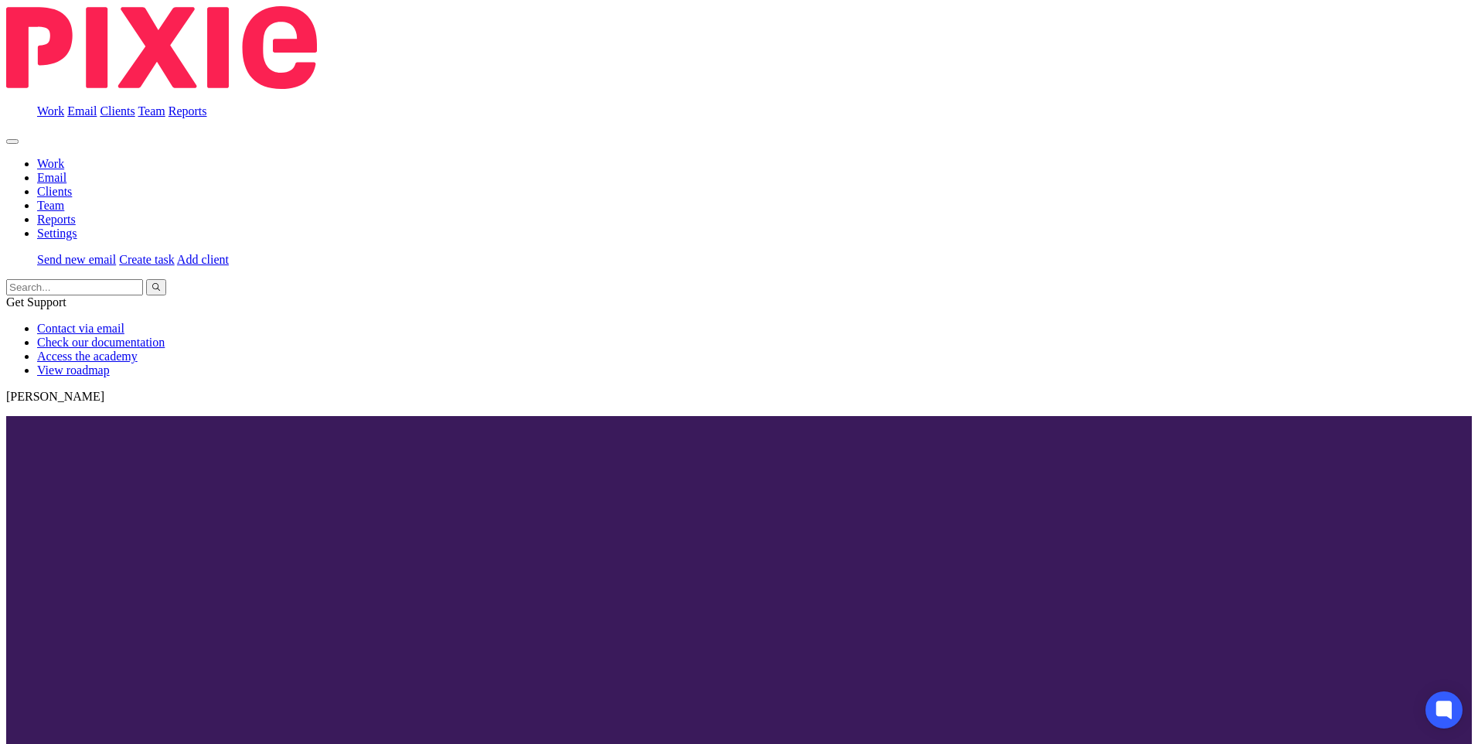
drag, startPoint x: 278, startPoint y: 160, endPoint x: 6, endPoint y: 124, distance: 273.8
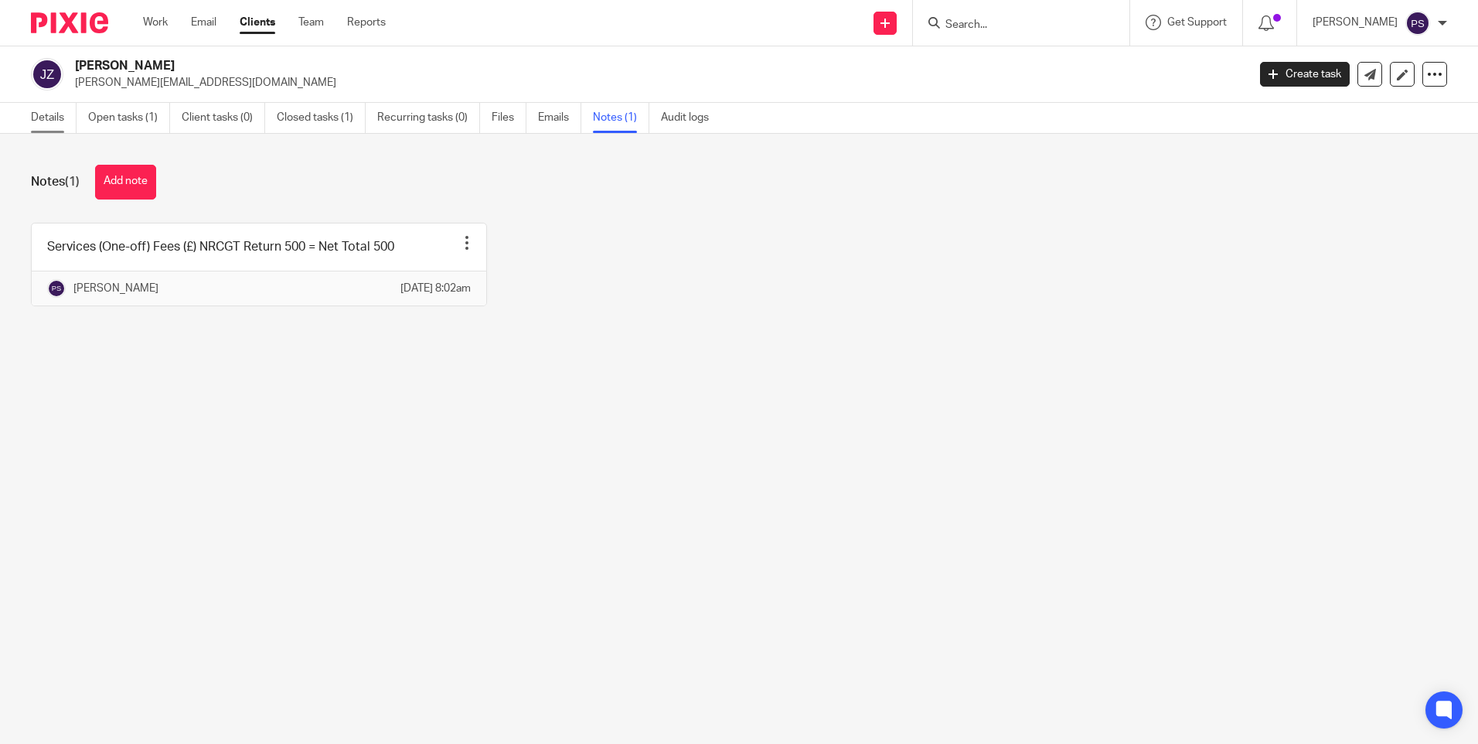
click at [56, 119] on link "Details" at bounding box center [54, 118] width 46 height 30
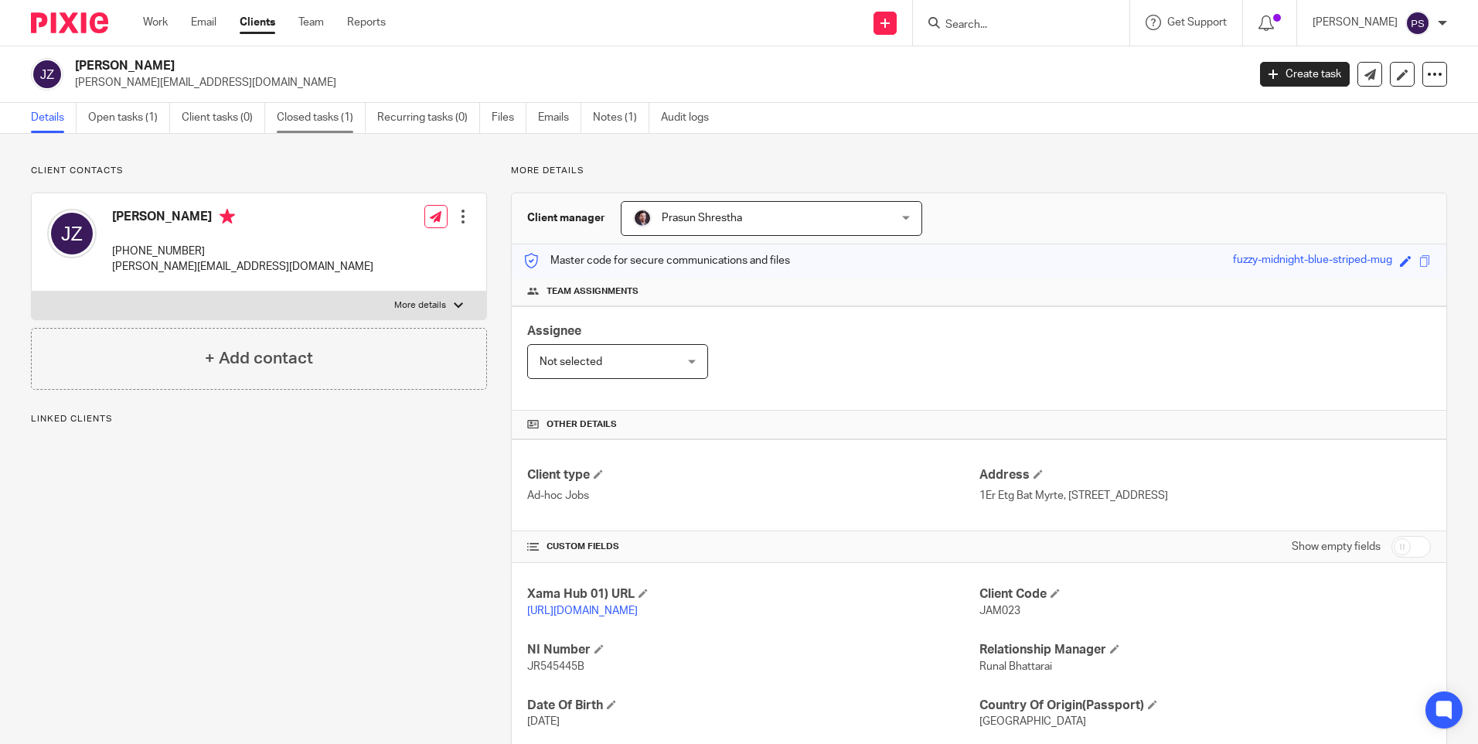
click at [302, 116] on link "Closed tasks (1)" at bounding box center [321, 118] width 89 height 30
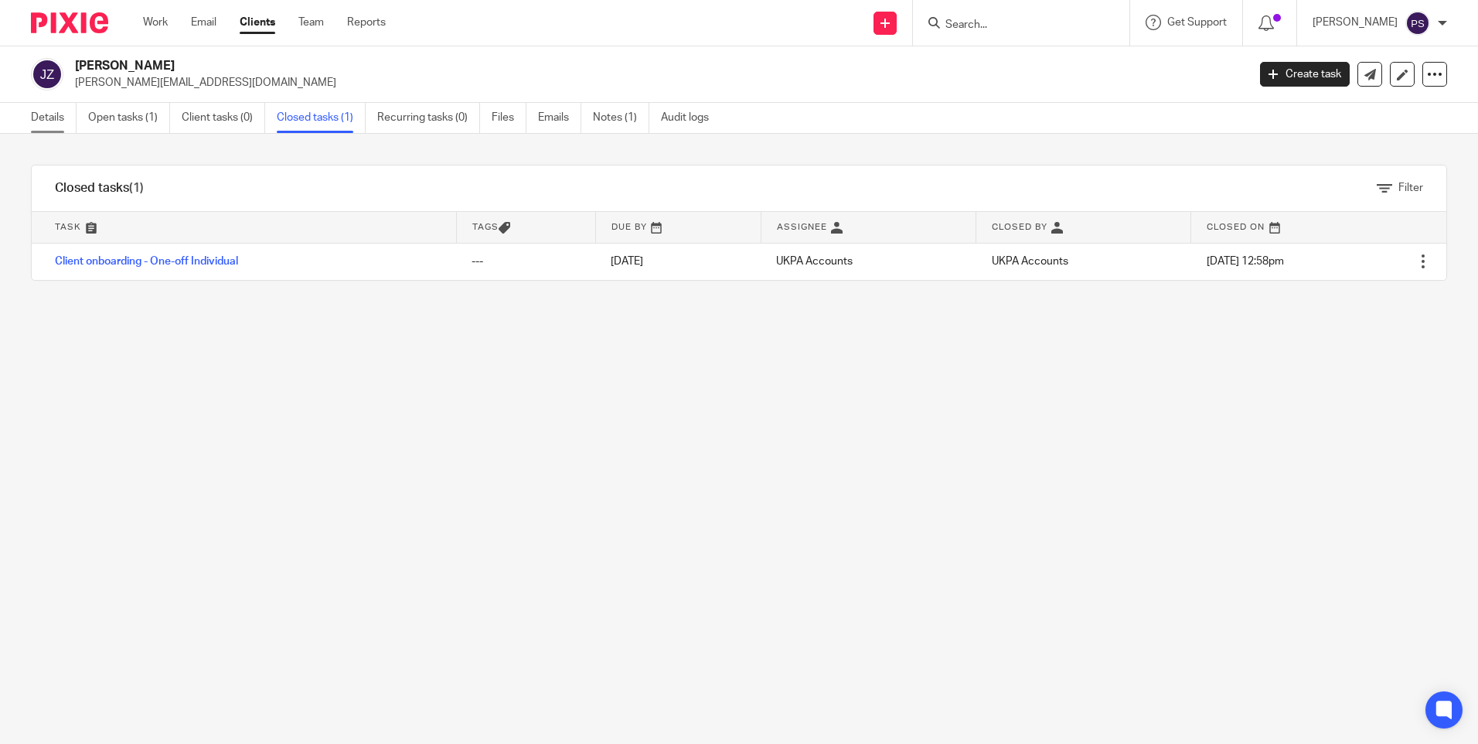
click at [39, 112] on link "Details" at bounding box center [54, 118] width 46 height 30
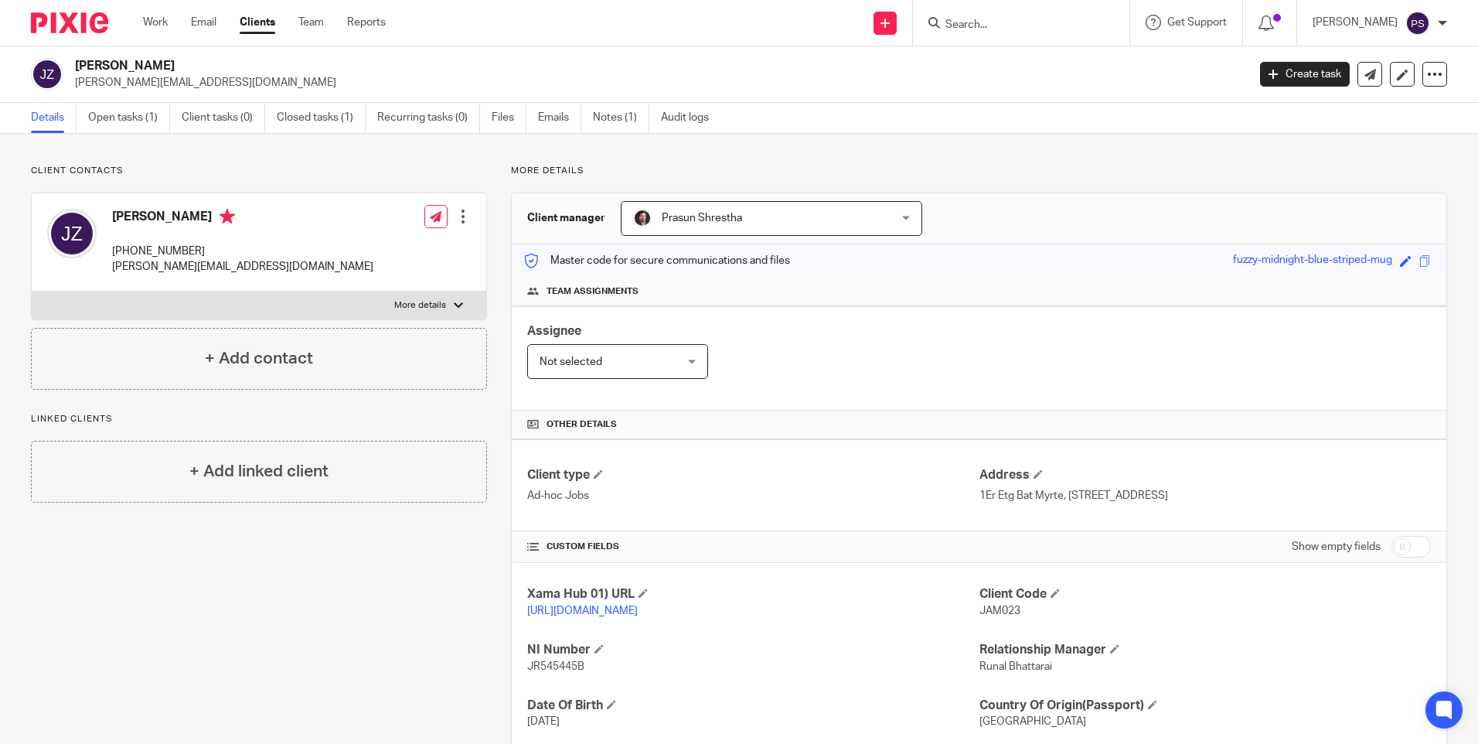
click at [475, 160] on div "Client contacts James Zacks +33 6 09 47 69 99 jamie.zacks@gmail.com Edit contac…" at bounding box center [739, 514] width 1478 height 761
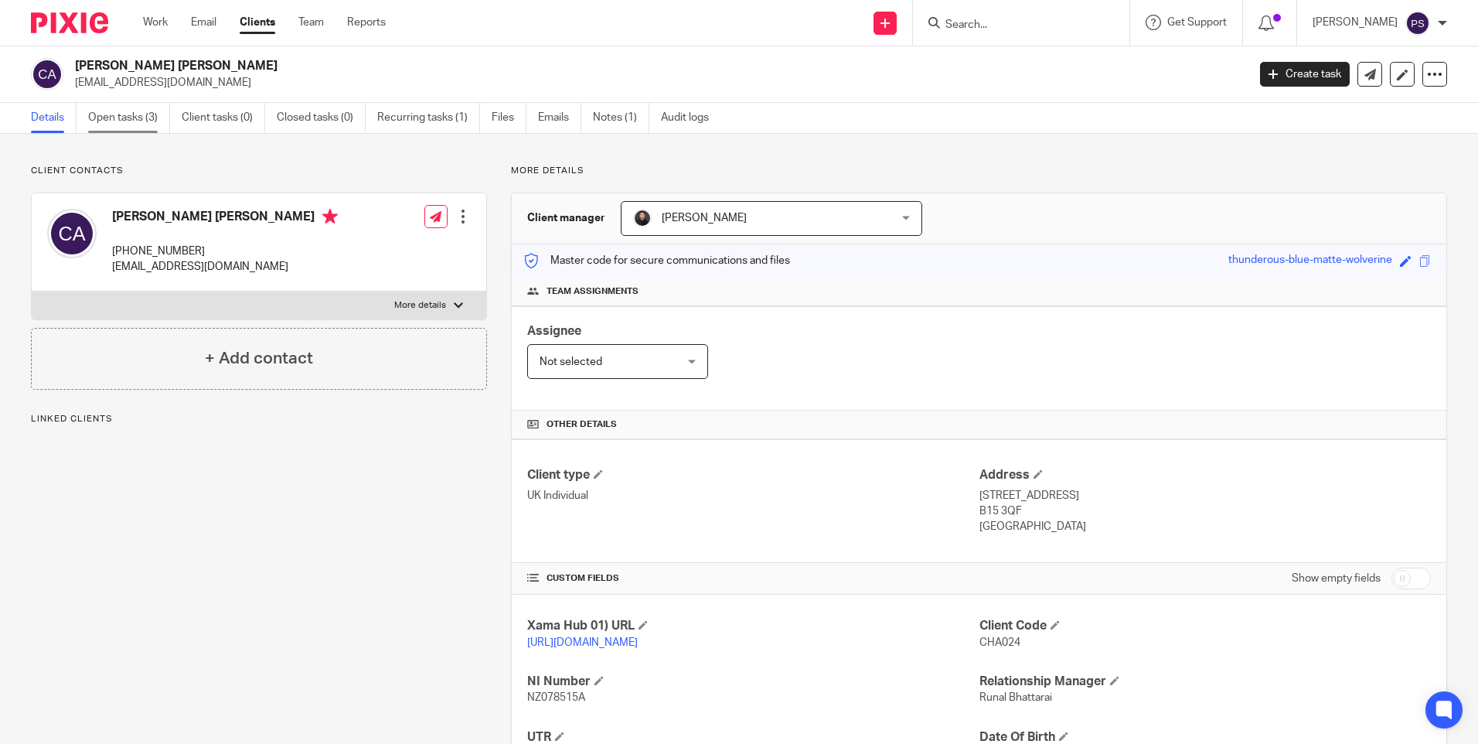
click at [128, 118] on link "Open tasks (3)" at bounding box center [129, 118] width 82 height 30
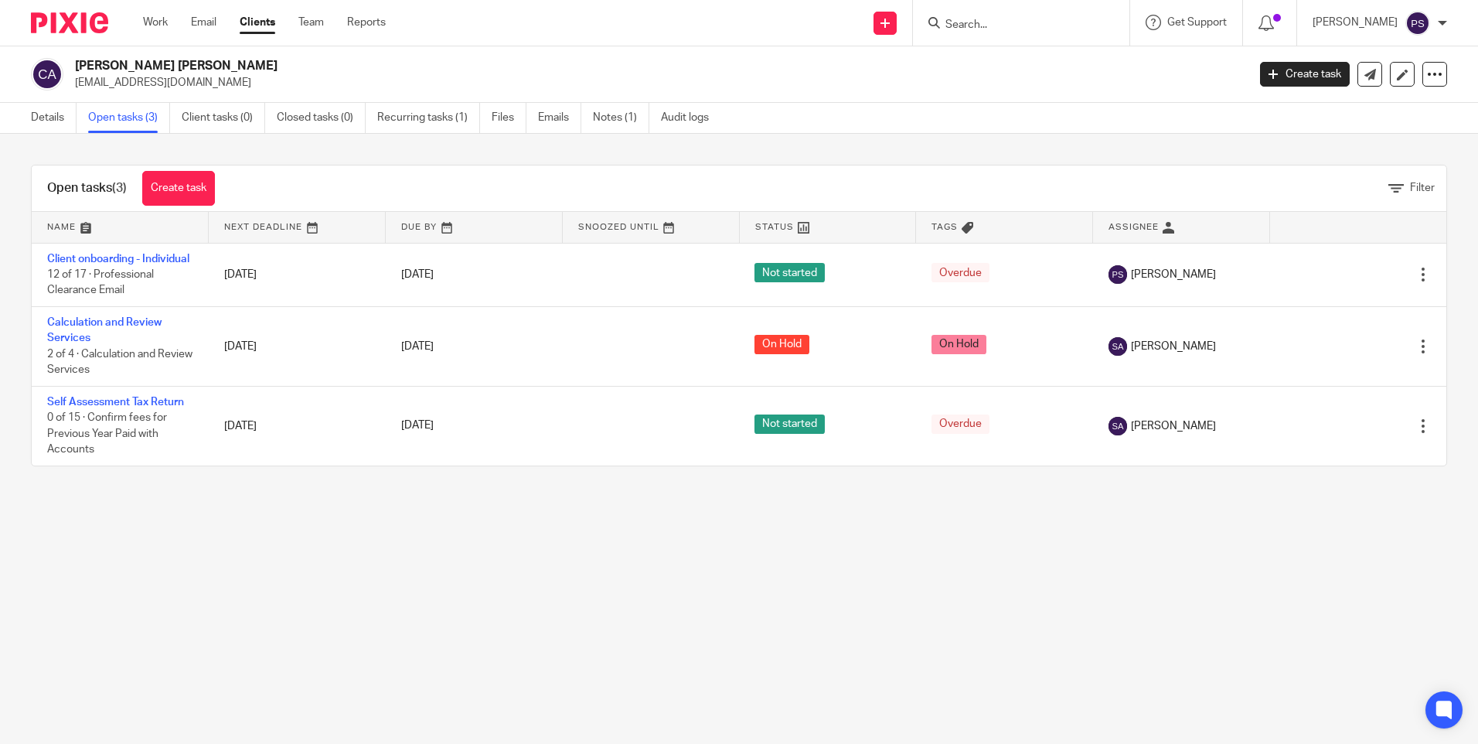
click at [410, 550] on main "Charlotte Roisin Ashley charlie.ashley.home@gmail.com Create task Update from C…" at bounding box center [739, 372] width 1478 height 744
drag, startPoint x: 627, startPoint y: 649, endPoint x: 580, endPoint y: 640, distance: 47.9
click at [618, 653] on main "Charlotte Roisin Ashley charlie.ashley.home@gmail.com Create task Update from C…" at bounding box center [739, 372] width 1478 height 744
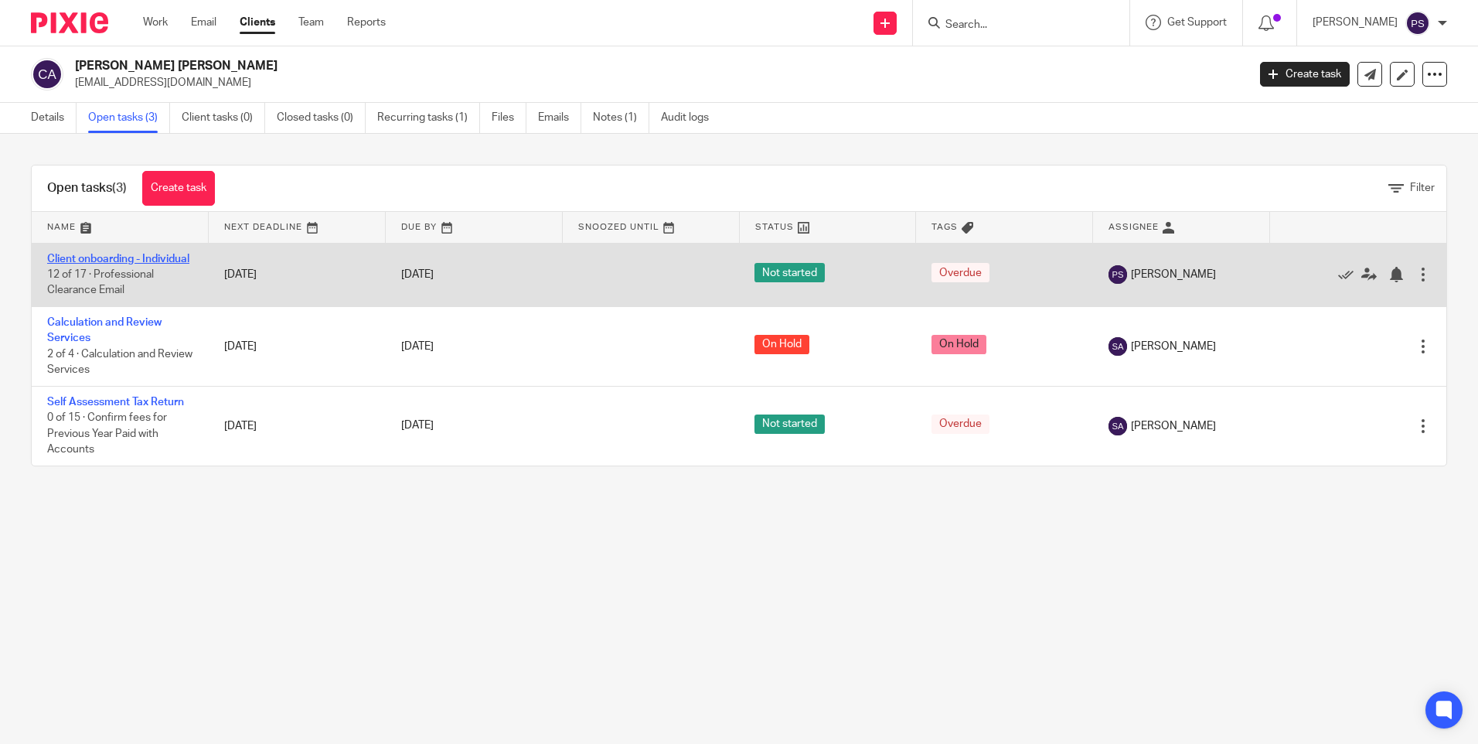
click at [93, 257] on link "Client onboarding - Individual" at bounding box center [118, 259] width 142 height 11
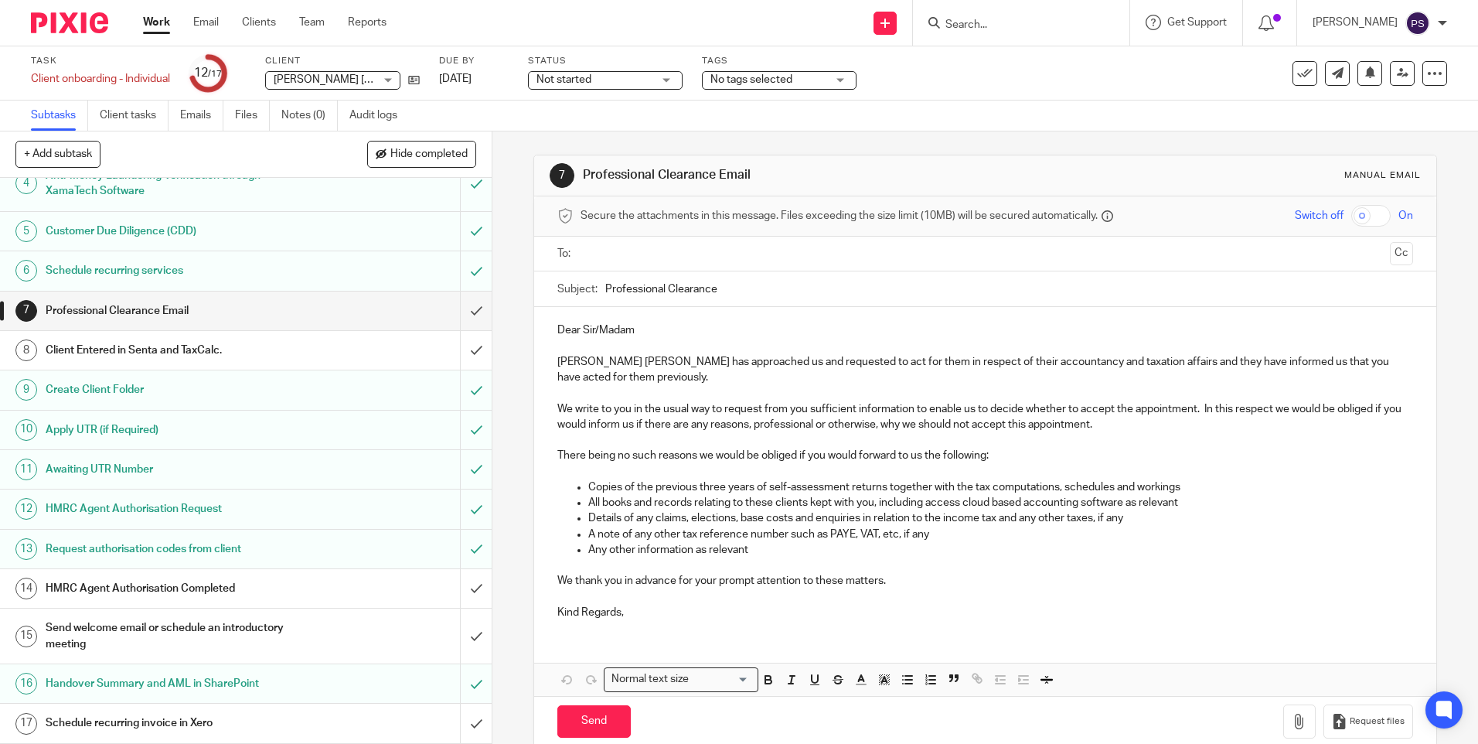
scroll to position [141, 0]
click at [419, 82] on icon at bounding box center [414, 80] width 12 height 12
click at [129, 626] on h1 "Send welcome email or schedule an introductory meeting" at bounding box center [179, 635] width 266 height 39
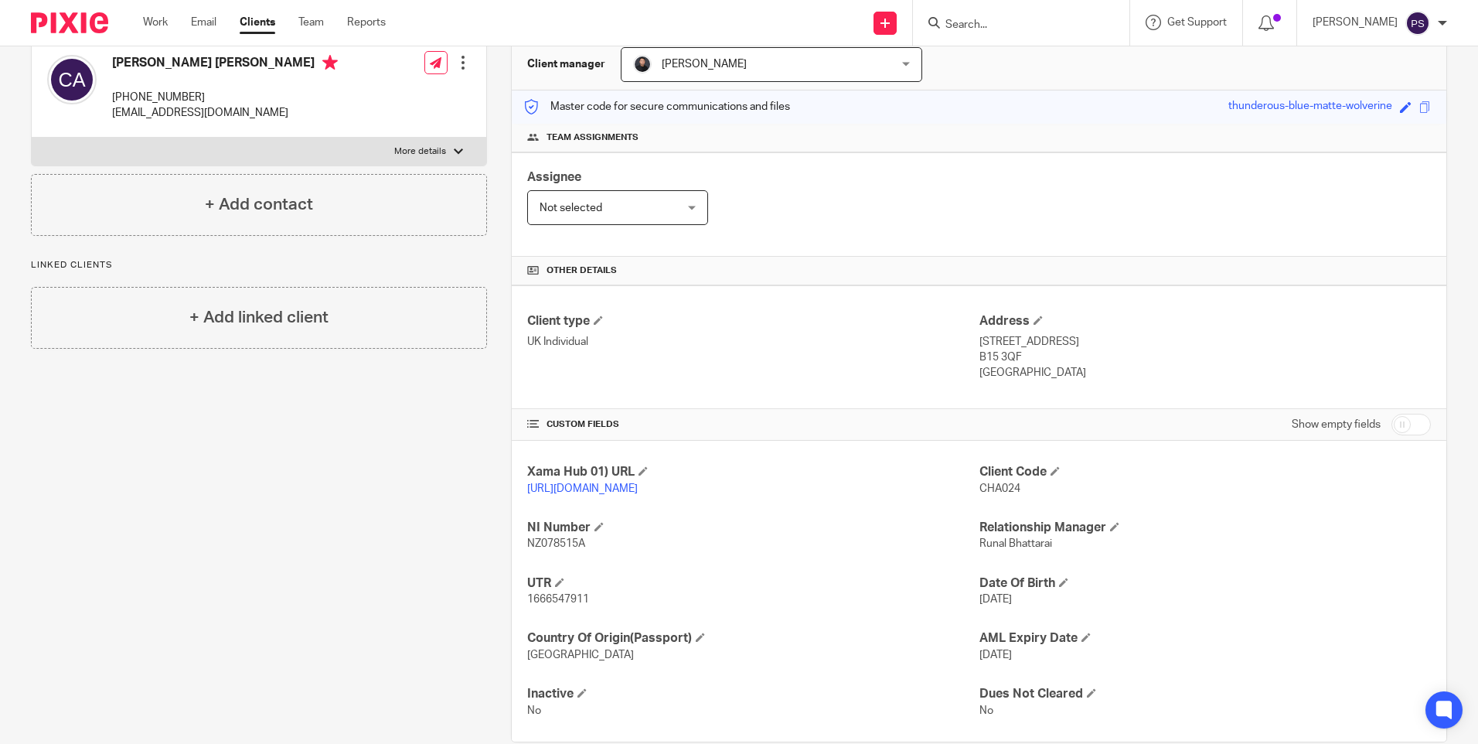
scroll to position [155, 0]
click at [990, 486] on span "CHA024" at bounding box center [999, 487] width 41 height 11
copy span "CHA024"
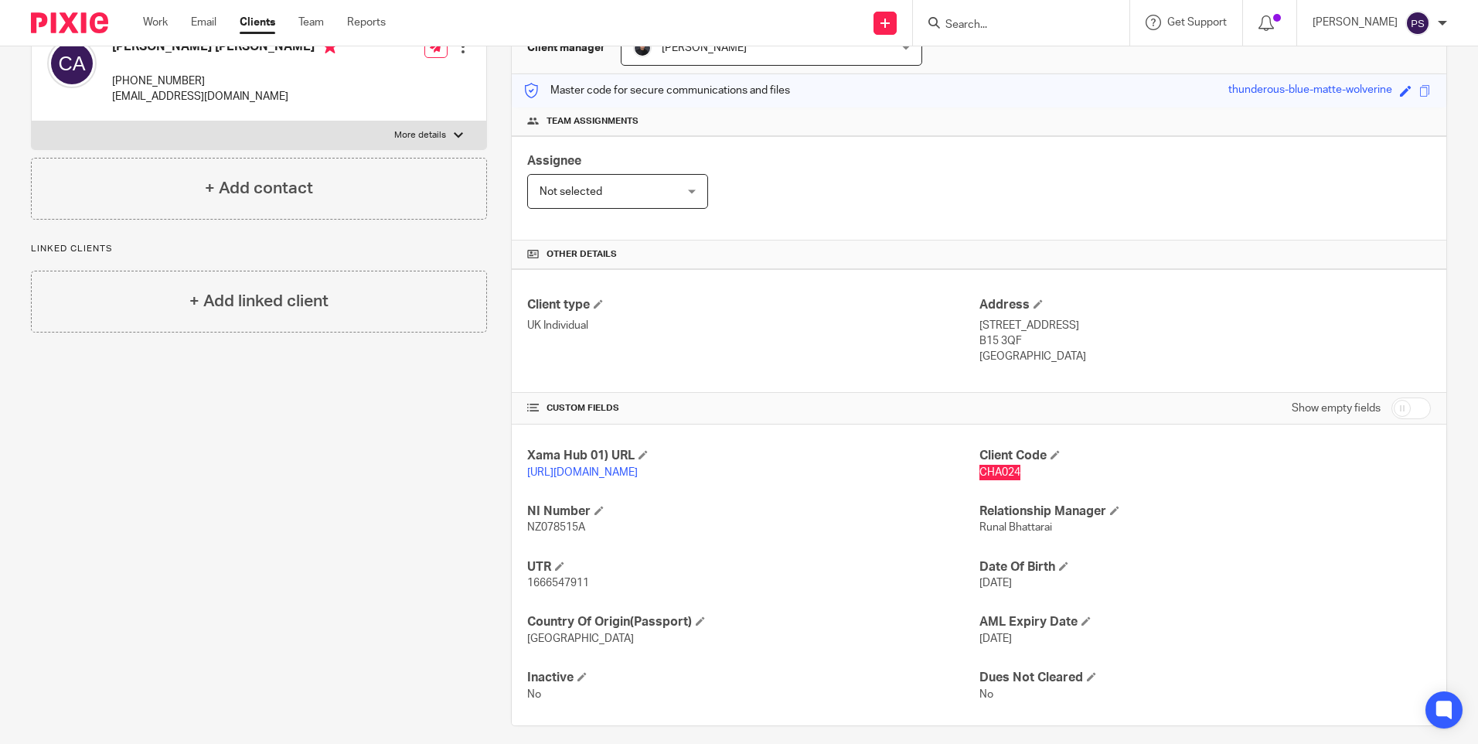
scroll to position [183, 0]
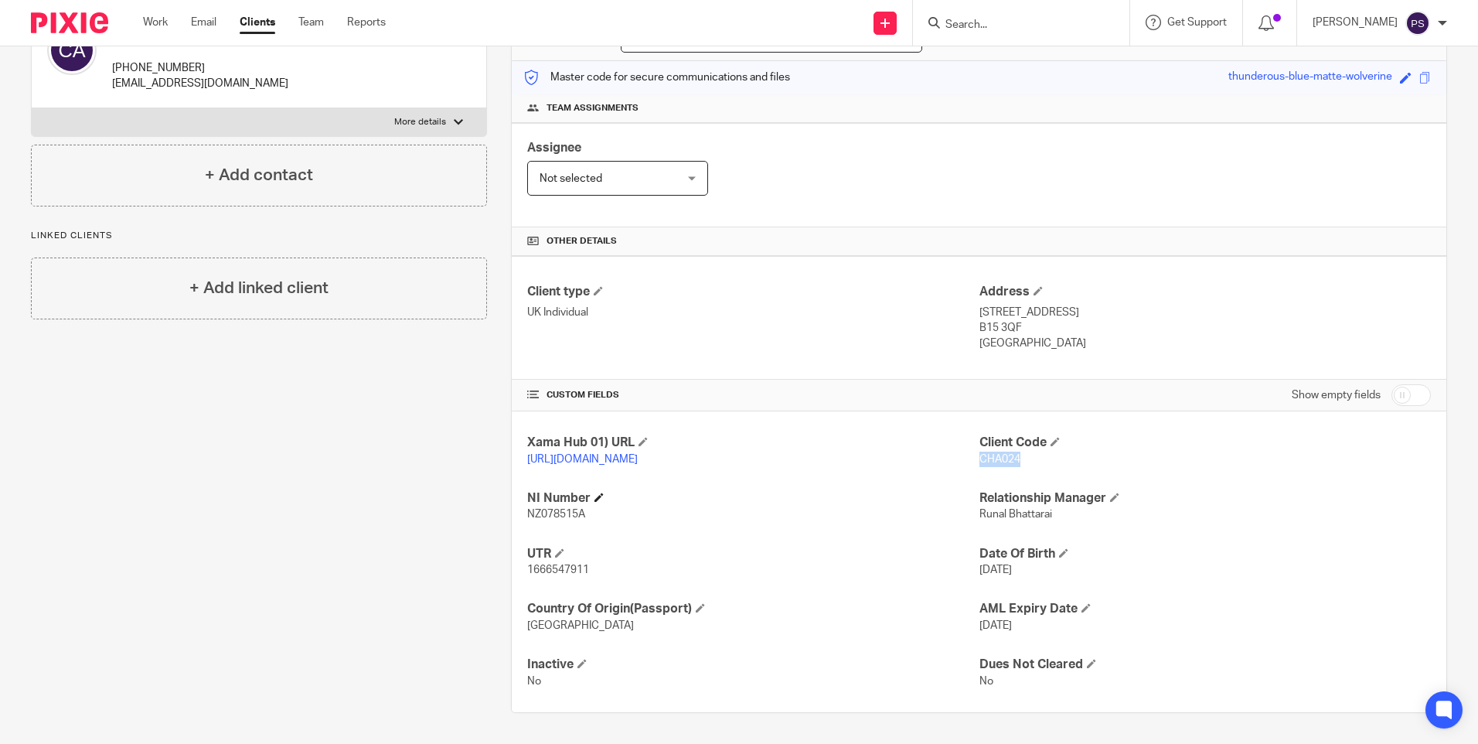
click at [786, 505] on h4 "NI Number" at bounding box center [752, 498] width 451 height 16
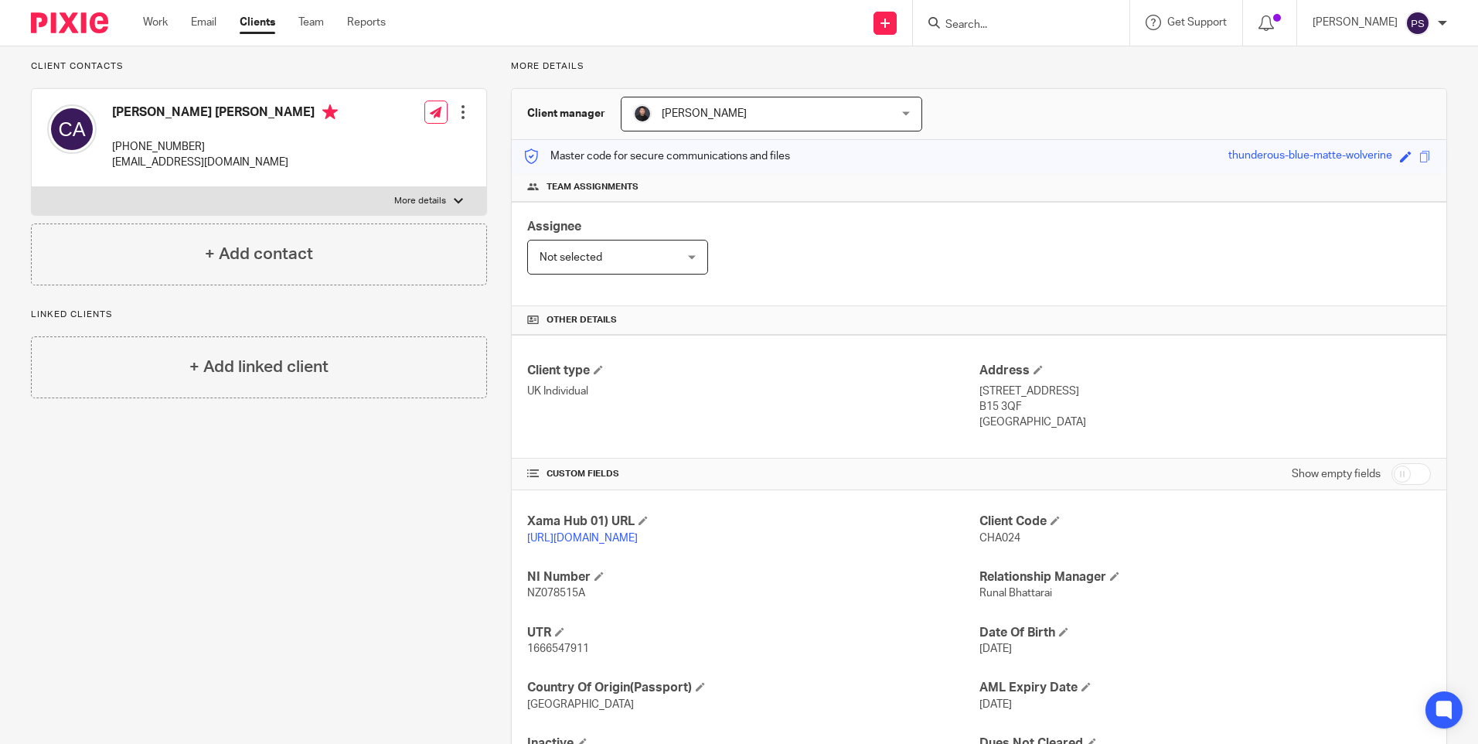
scroll to position [0, 0]
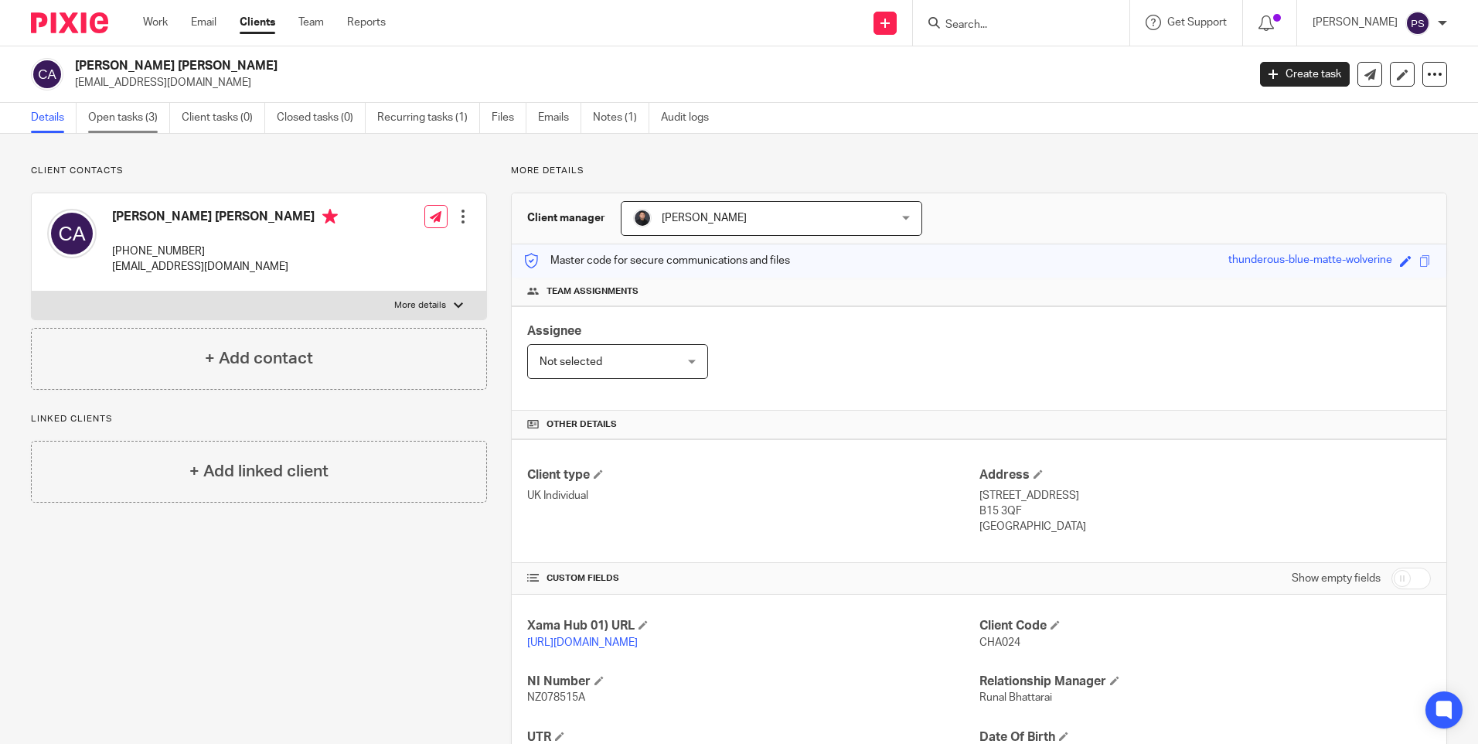
click at [138, 125] on link "Open tasks (3)" at bounding box center [129, 118] width 82 height 30
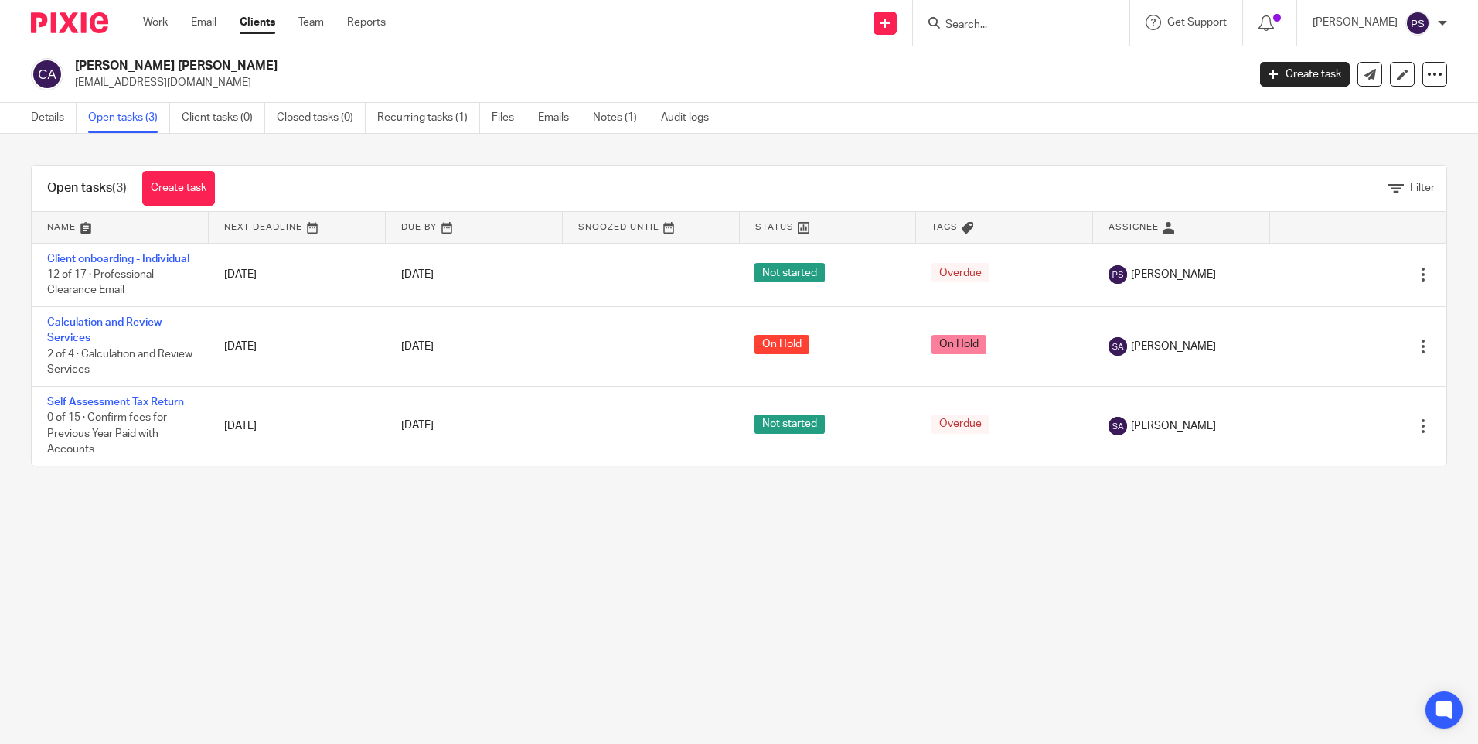
click at [581, 138] on div "Open tasks (3) Create task Filter Name Next Deadline Due By Snoozed Until Statu…" at bounding box center [739, 315] width 1478 height 363
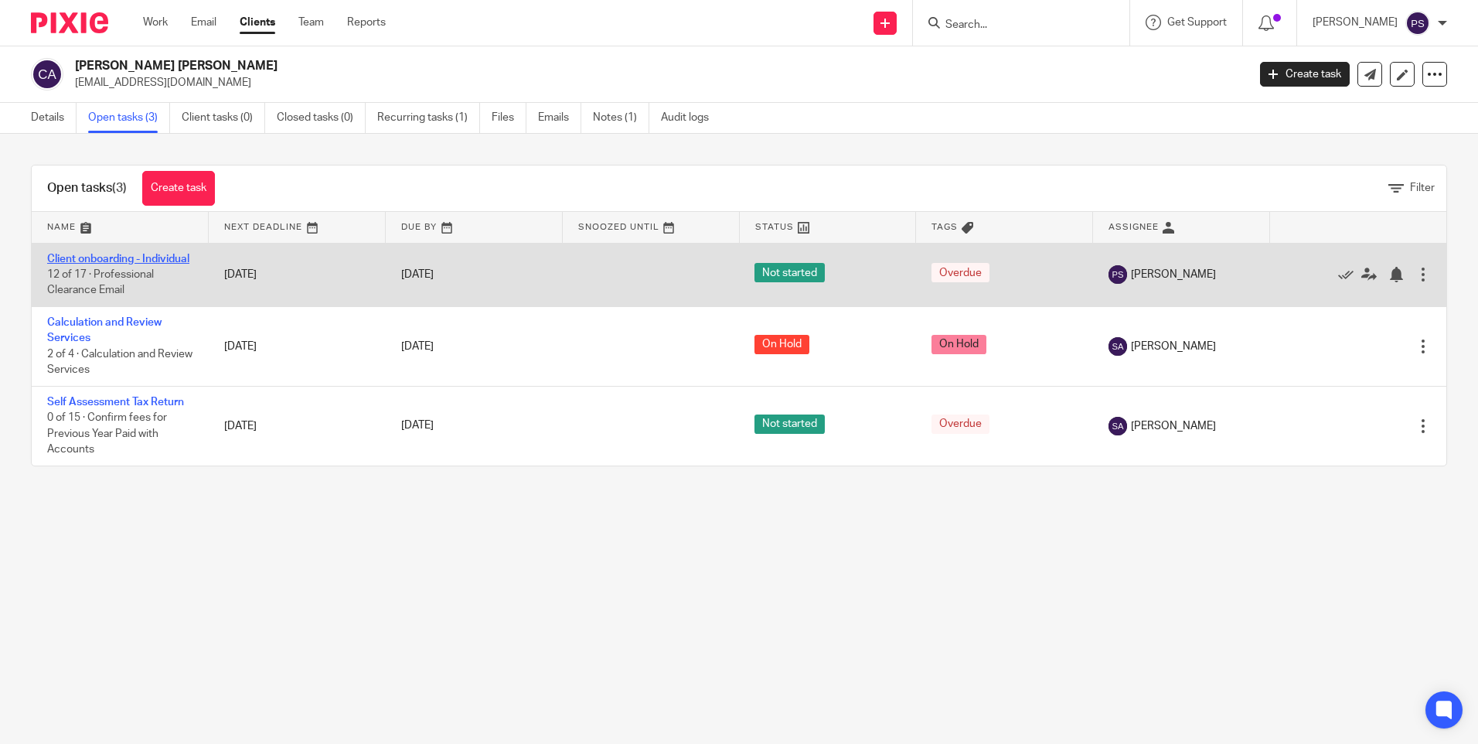
click at [77, 256] on link "Client onboarding - Individual" at bounding box center [118, 259] width 142 height 11
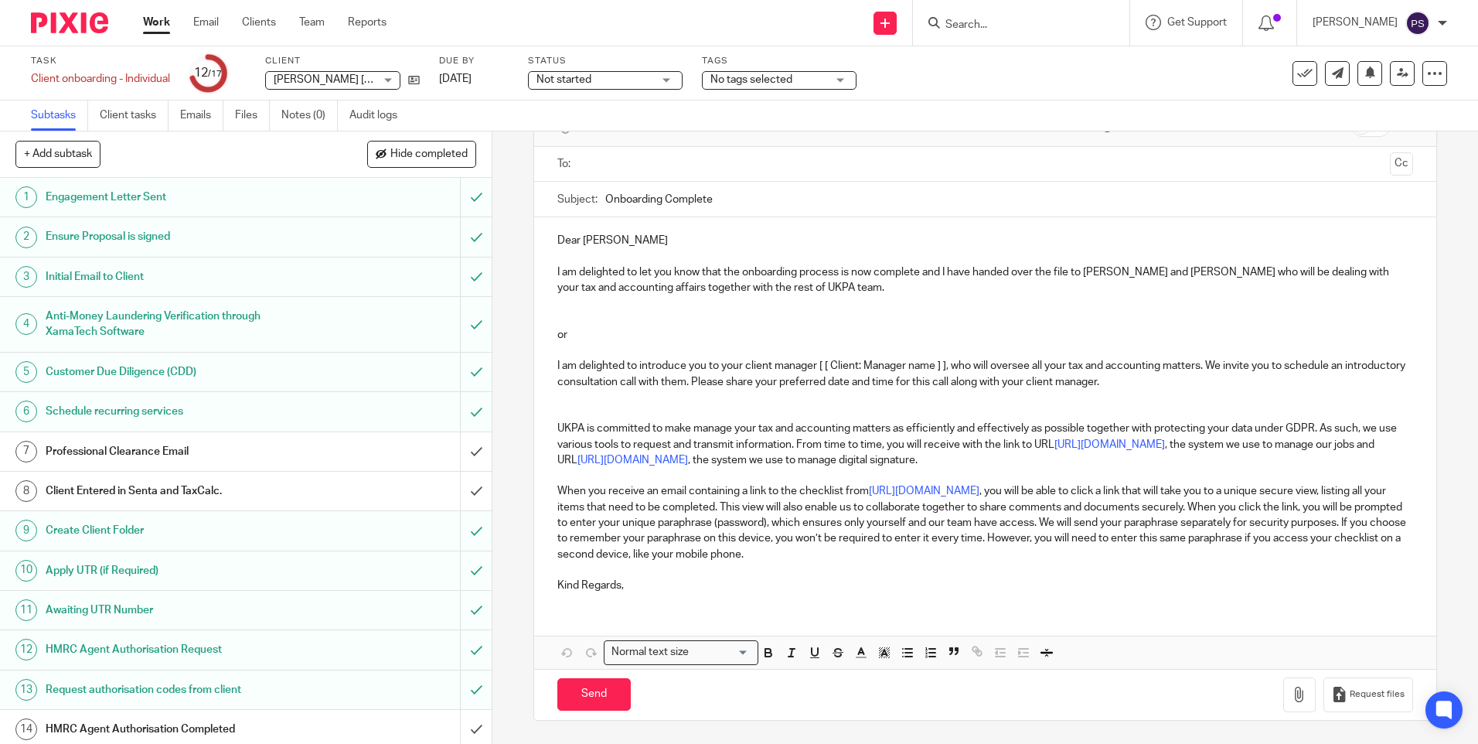
click at [503, 376] on div "15 Send welcome email or schedule an introductory meeting Manual email Secure t…" at bounding box center [985, 437] width 986 height 612
click at [506, 236] on div "15 Send welcome email or schedule an introductory meeting Manual email Secure t…" at bounding box center [985, 437] width 986 height 612
drag, startPoint x: 527, startPoint y: 344, endPoint x: 511, endPoint y: 349, distance: 17.1
click at [511, 349] on div "15 Send welcome email or schedule an introductory meeting Manual email Secure t…" at bounding box center [985, 437] width 986 height 612
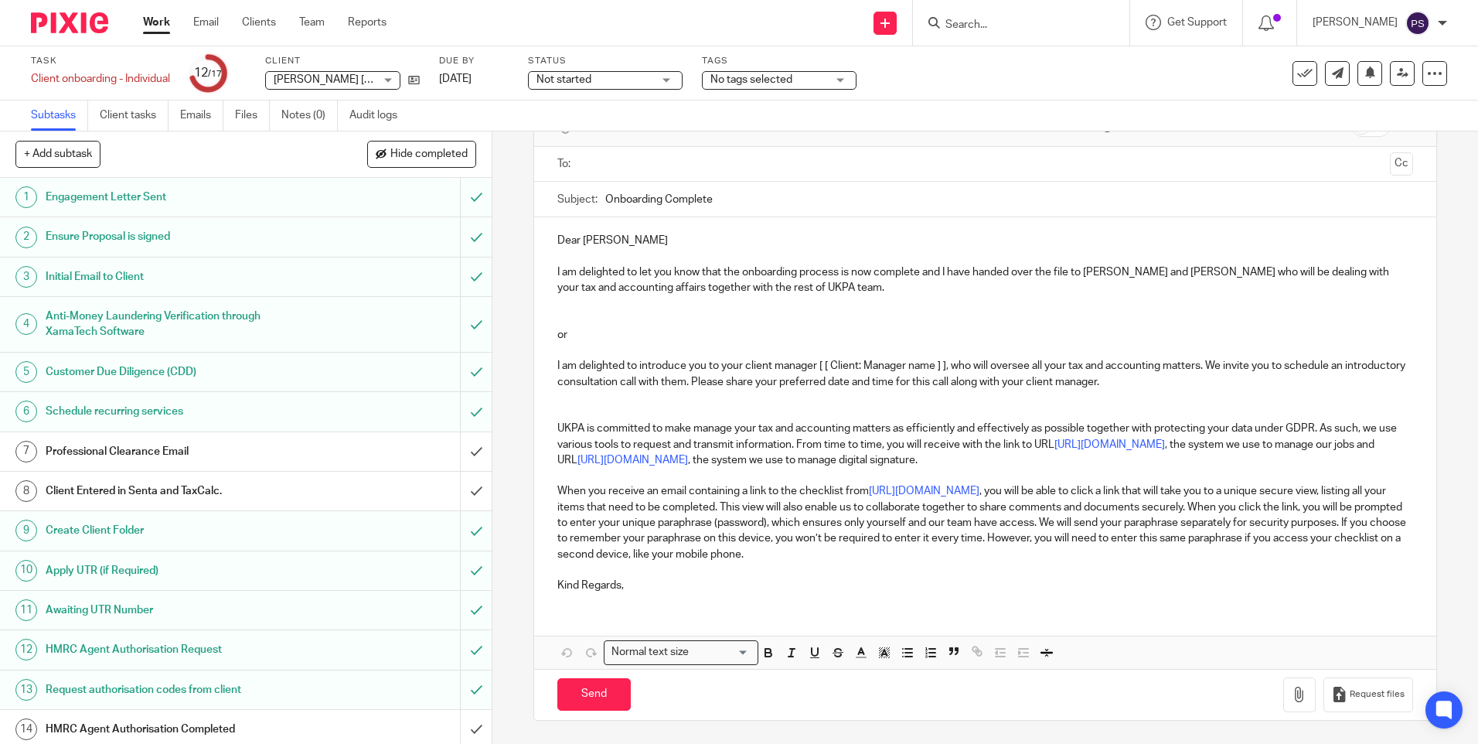
click at [499, 594] on div "15 Send welcome email or schedule an introductory meeting Manual email Secure t…" at bounding box center [985, 437] width 986 height 612
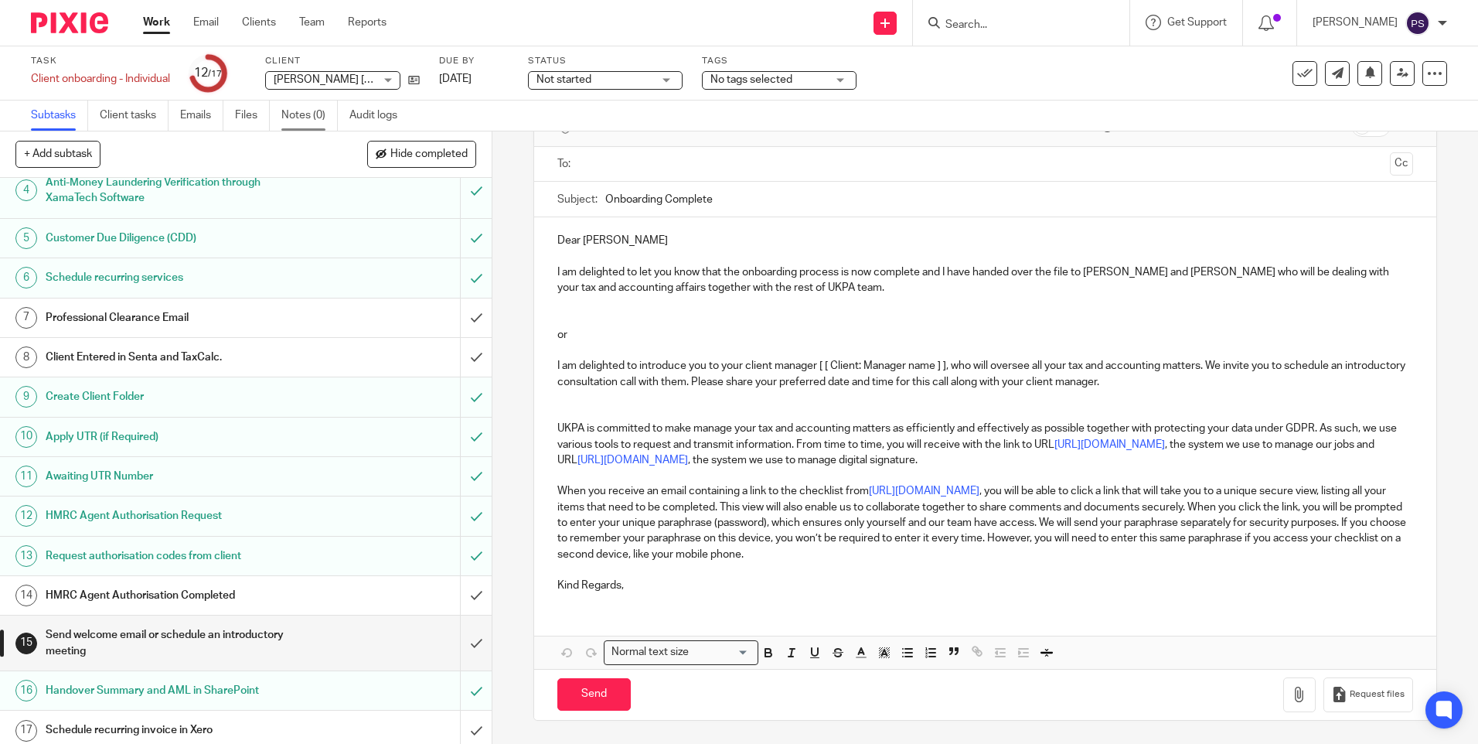
scroll to position [141, 0]
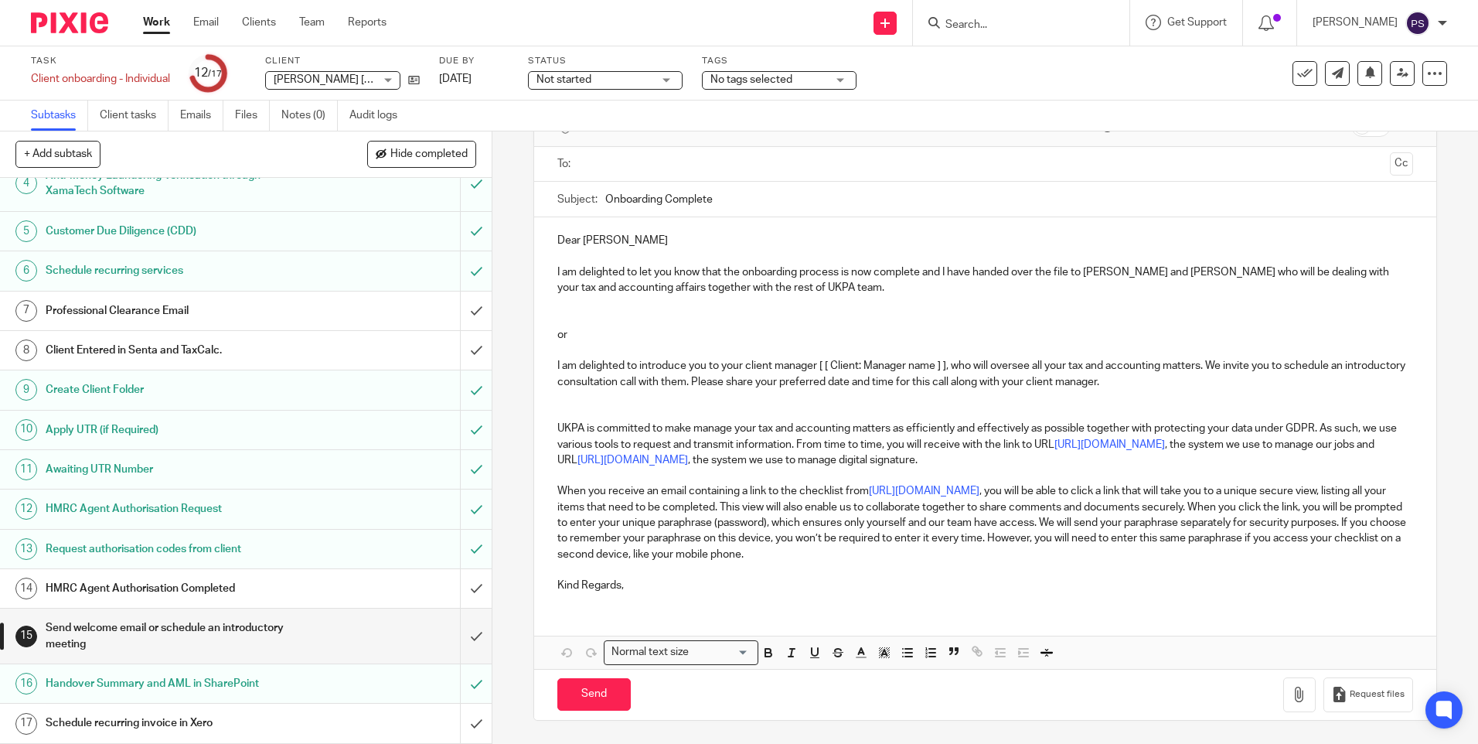
click at [933, 84] on div "Task Client onboarding - Individual Save Client onboarding - Individual 12 /17 …" at bounding box center [621, 73] width 1180 height 37
click at [520, 355] on div "15 Send welcome email or schedule an introductory meeting Manual email Secure t…" at bounding box center [985, 437] width 986 height 612
click at [1058, 142] on div "Secure the attachments in this message. Files exceeding the size limit (10MB) w…" at bounding box center [984, 127] width 901 height 40
click at [523, 373] on div "15 Send welcome email or schedule an introductory meeting Manual email Secure t…" at bounding box center [985, 437] width 986 height 612
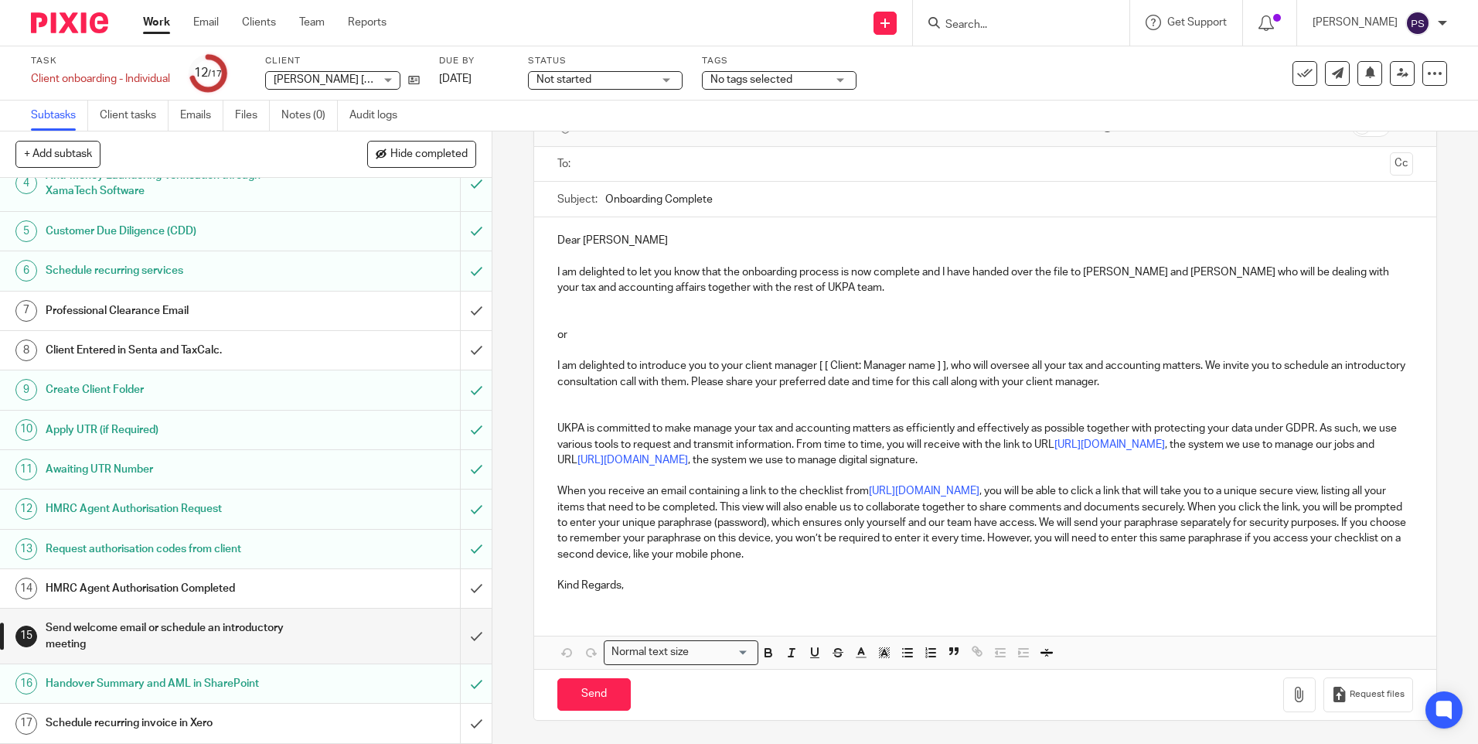
click at [521, 622] on div "15 Send welcome email or schedule an introductory meeting Manual email Secure t…" at bounding box center [985, 437] width 986 height 612
click at [873, 156] on input "text" at bounding box center [984, 164] width 797 height 18
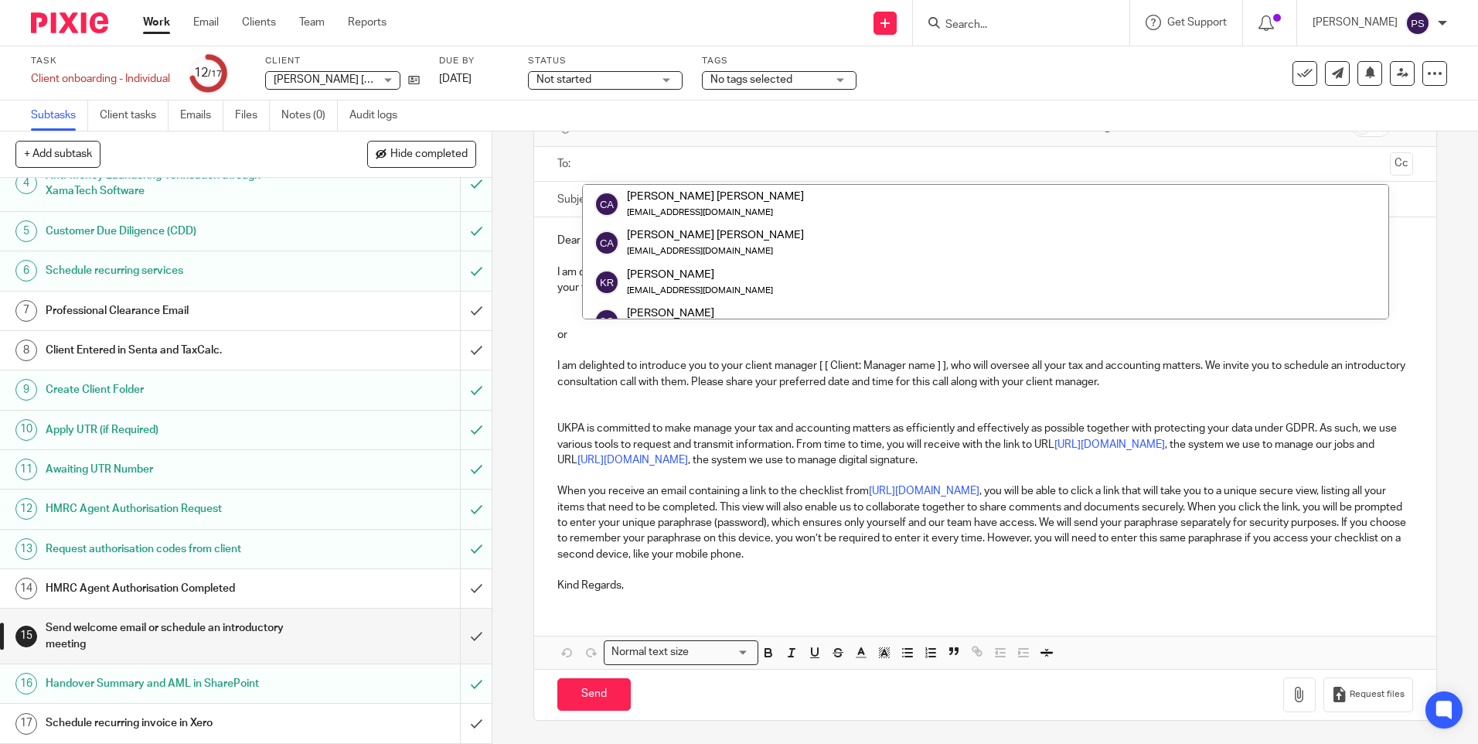
click at [514, 155] on div "15 Send welcome email or schedule an introductory meeting Manual email Secure t…" at bounding box center [985, 437] width 986 height 612
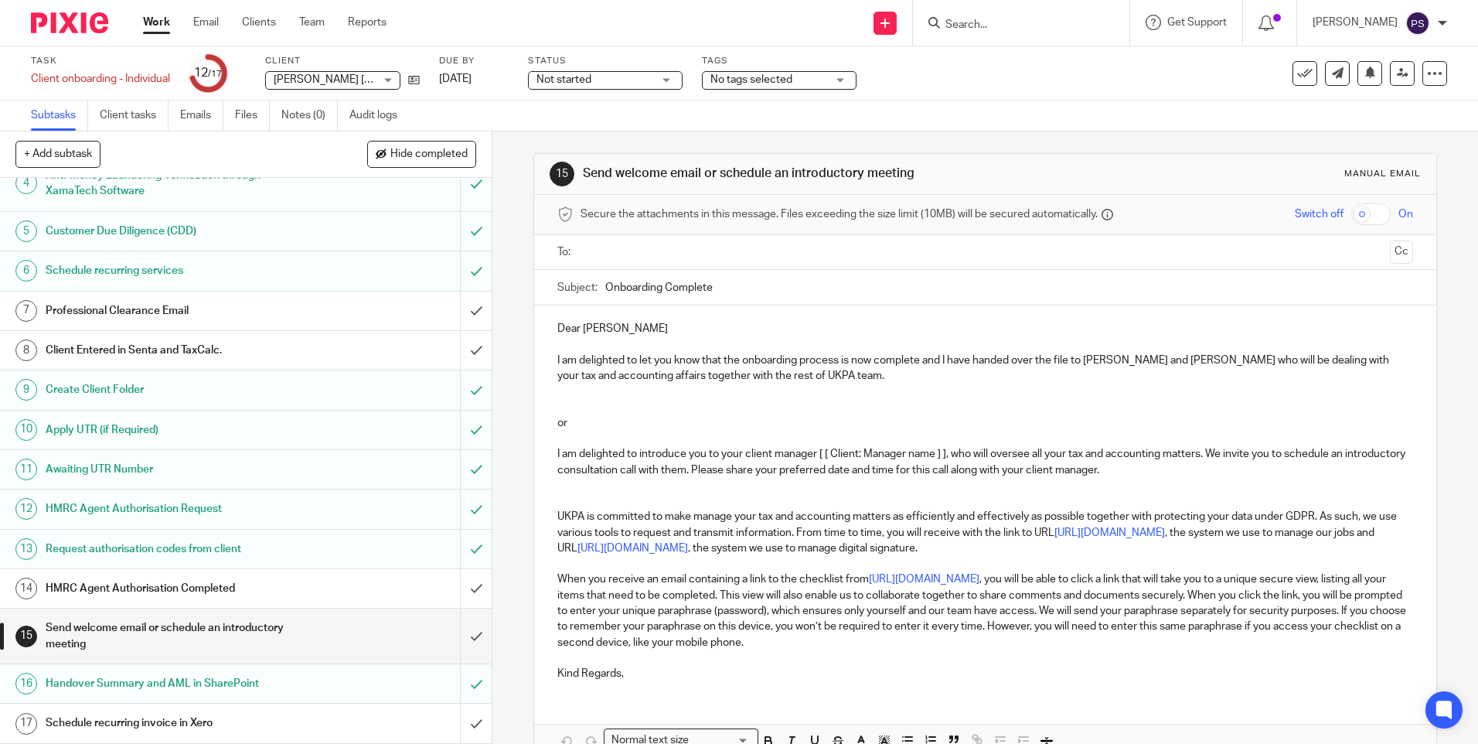
scroll to position [0, 0]
click at [501, 223] on div "15 Send welcome email or schedule an introductory meeting Manual email Secure t…" at bounding box center [985, 437] width 986 height 612
click at [524, 154] on div "15 Send welcome email or schedule an introductory meeting Manual email Secure t…" at bounding box center [985, 437] width 986 height 612
click at [1028, 29] on input "Search" at bounding box center [1013, 26] width 139 height 14
paste input "m.cabrelli@hotmail.co.uk"
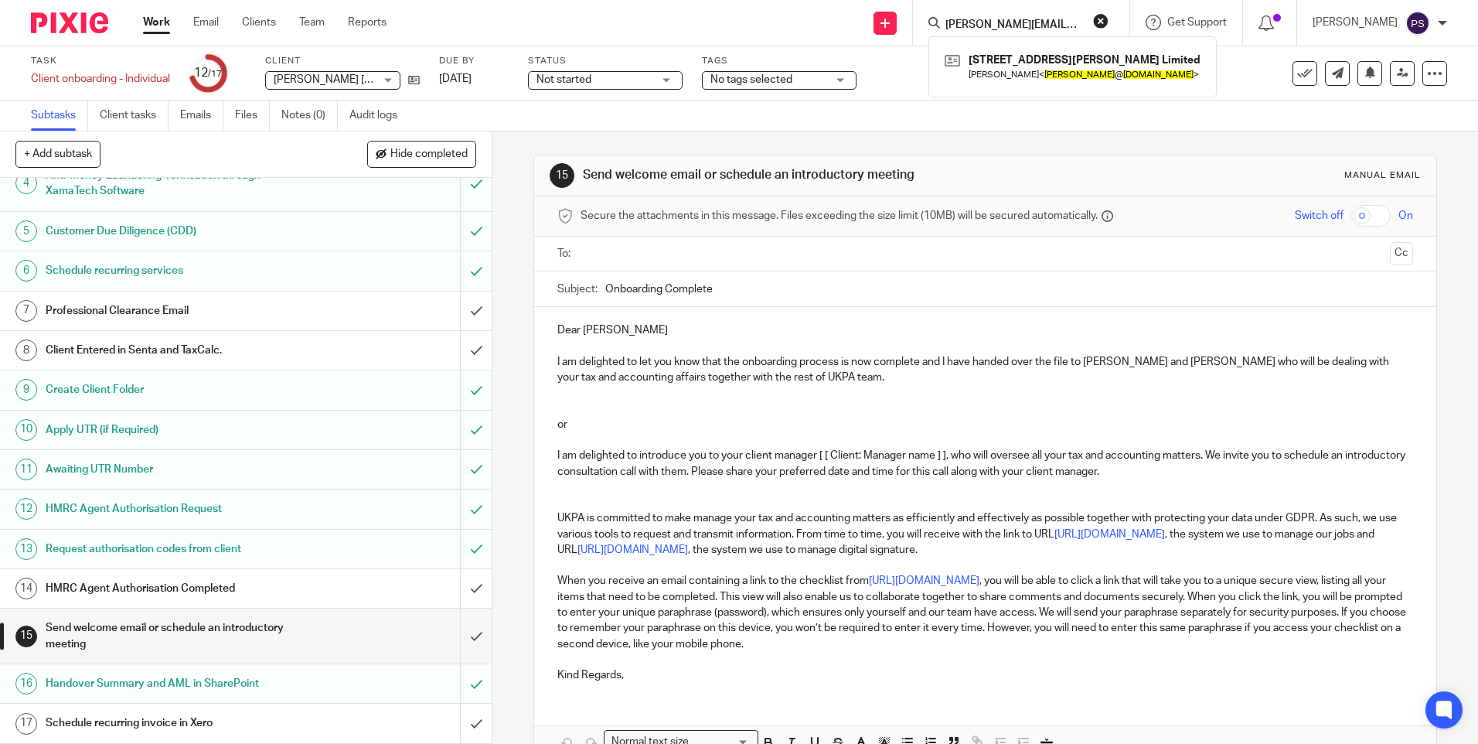
type input "m.cabrelli@hotmail.co.uk"
click at [1109, 19] on button "reset" at bounding box center [1100, 20] width 15 height 15
click at [1015, 29] on input "Search" at bounding box center [1013, 26] width 139 height 14
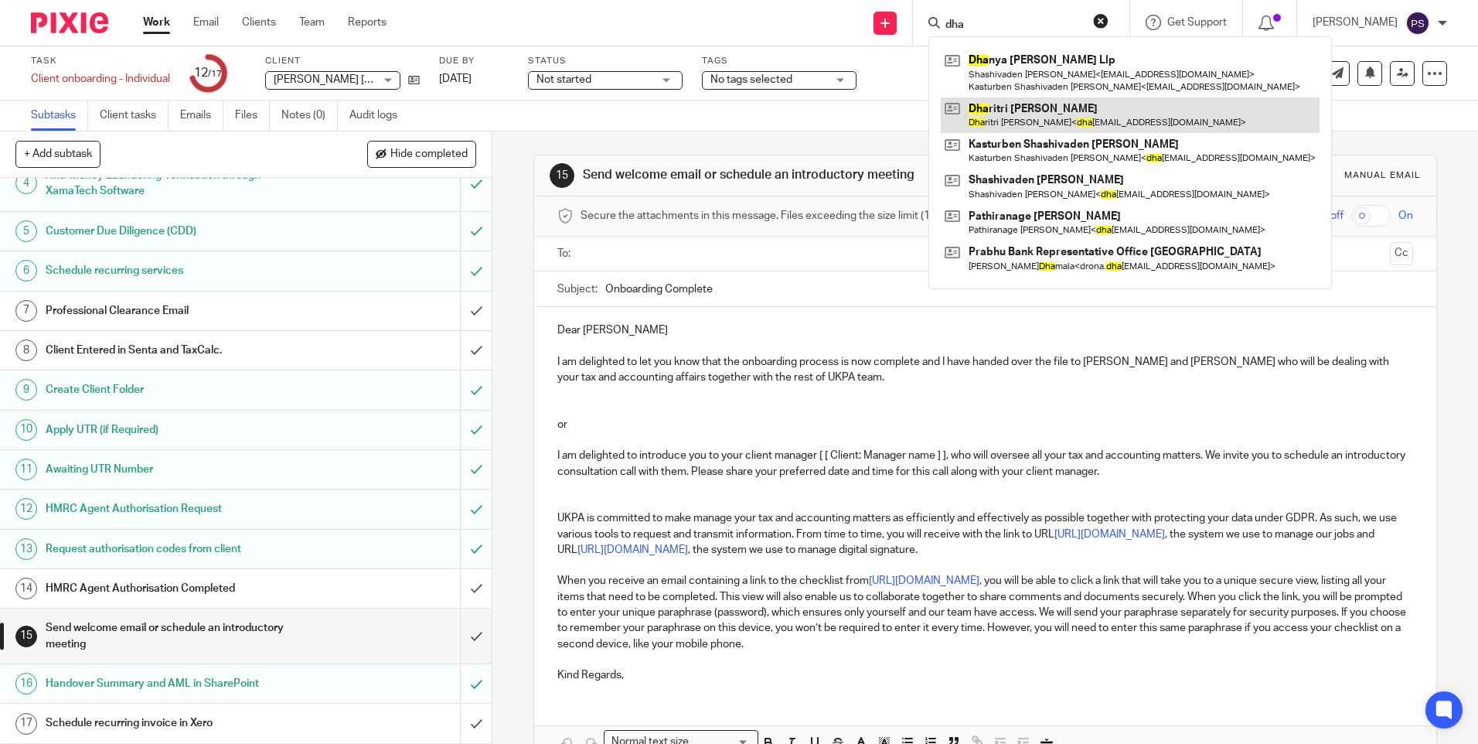
type input "dha"
click at [996, 121] on link at bounding box center [1130, 115] width 379 height 36
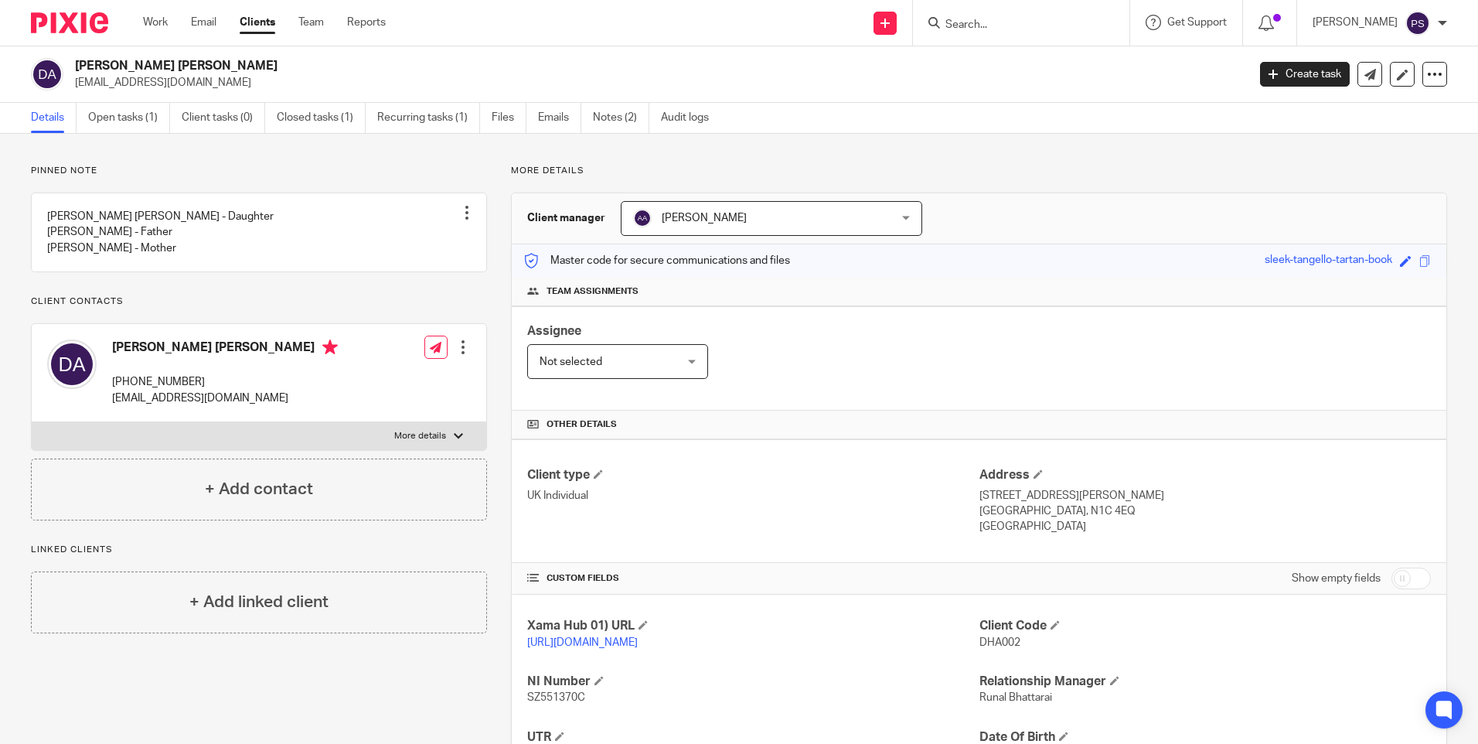
click at [210, 63] on h2 "[PERSON_NAME] [PERSON_NAME]" at bounding box center [539, 66] width 929 height 16
click at [210, 63] on h2 "Dharitri Ashwini Amarasekera" at bounding box center [539, 66] width 929 height 16
click at [211, 64] on h2 "[PERSON_NAME] [PERSON_NAME]" at bounding box center [539, 66] width 929 height 16
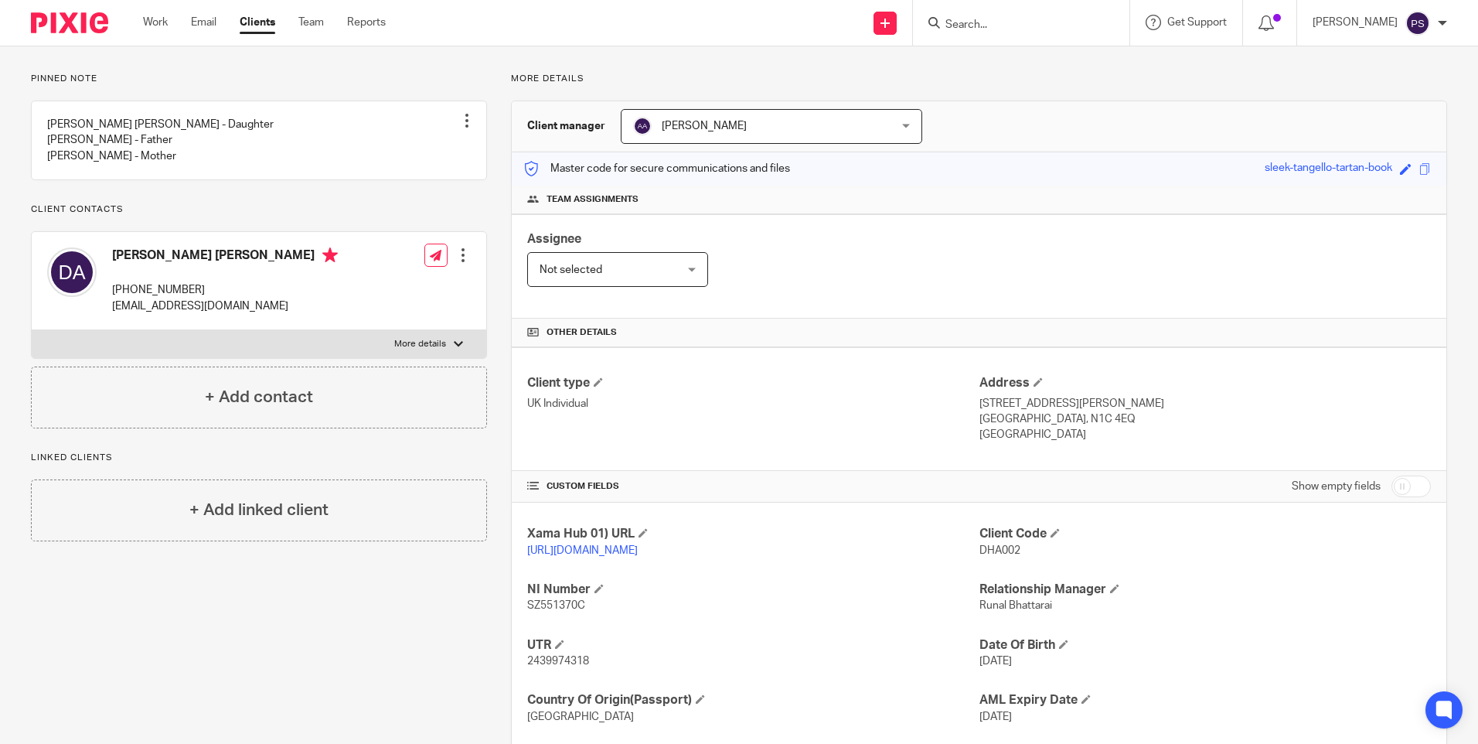
scroll to position [199, 0]
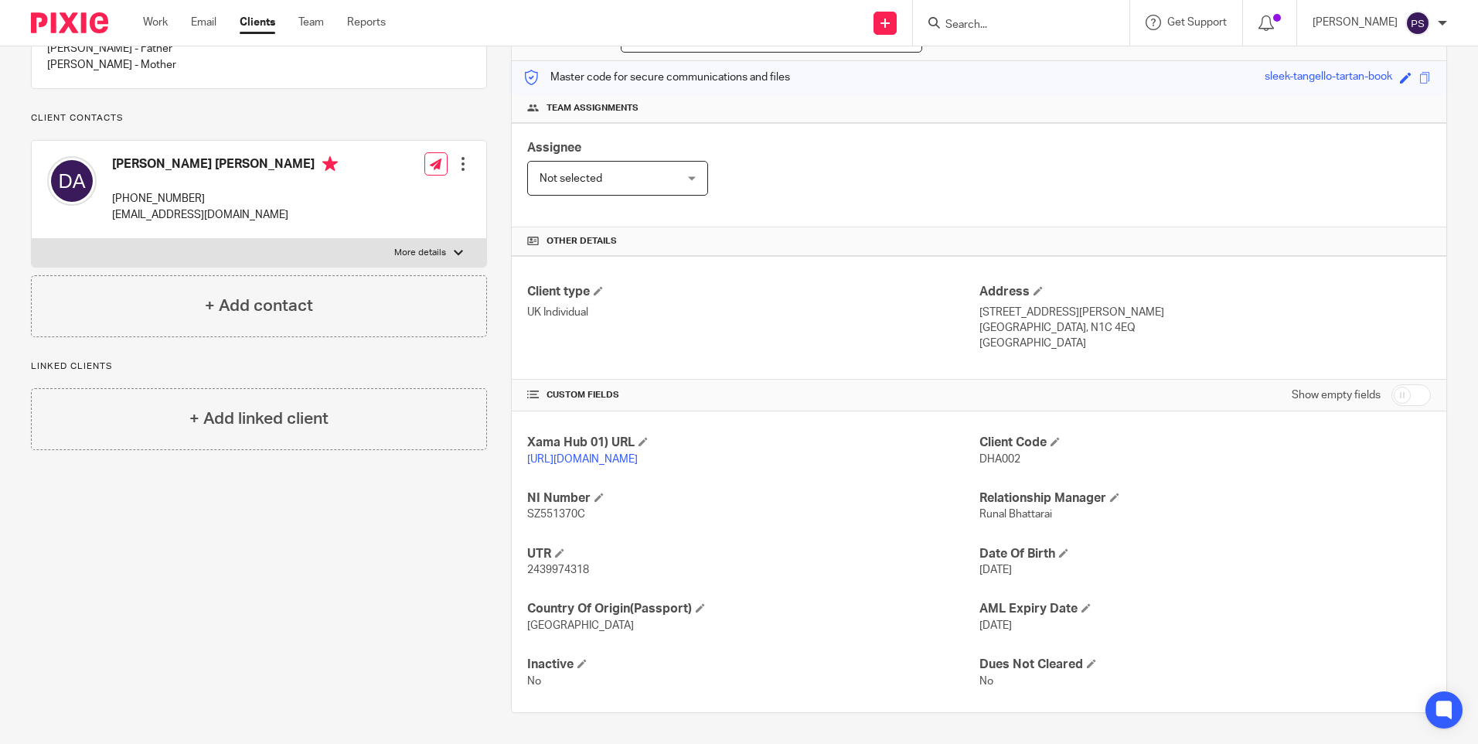
click at [991, 26] on input "Search" at bounding box center [1013, 26] width 139 height 14
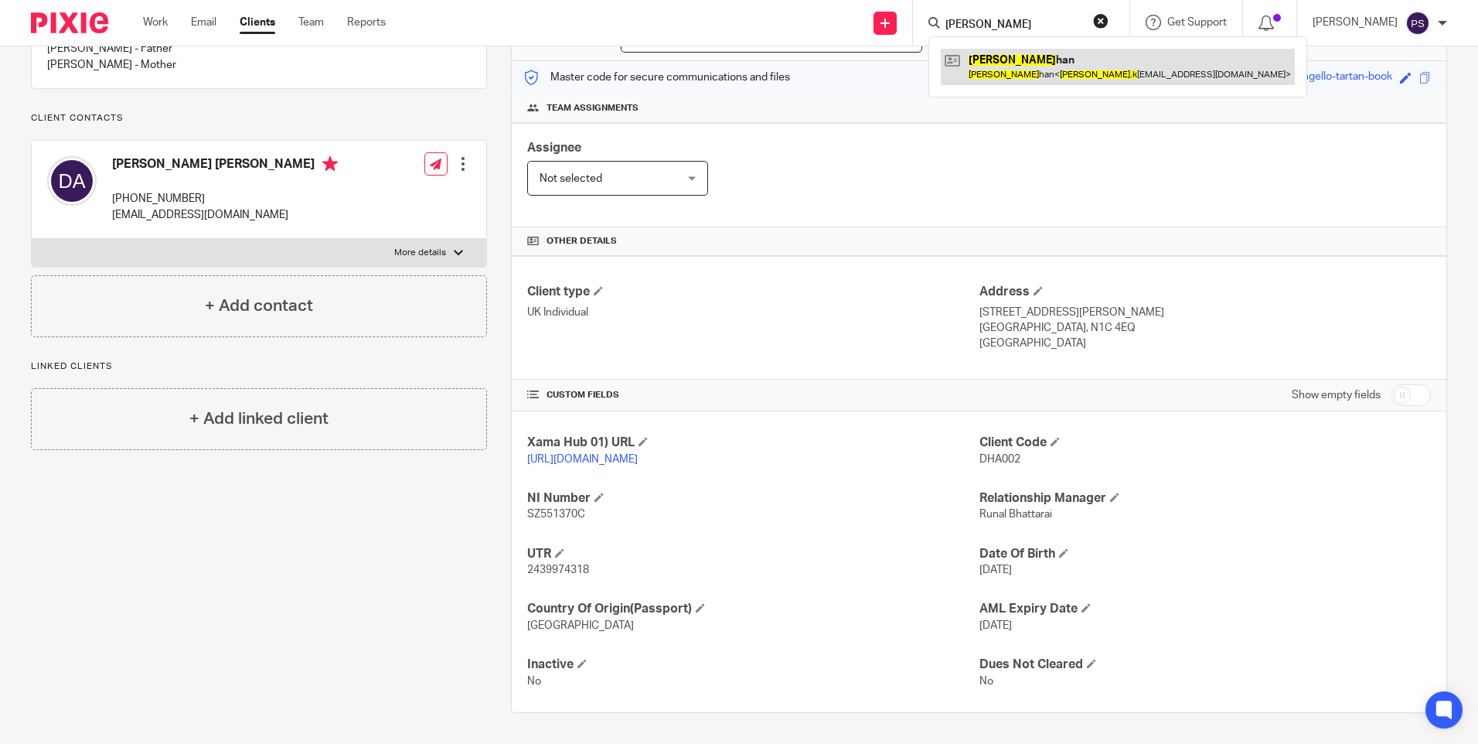
type input "nadia k"
click at [1042, 58] on link at bounding box center [1118, 67] width 354 height 36
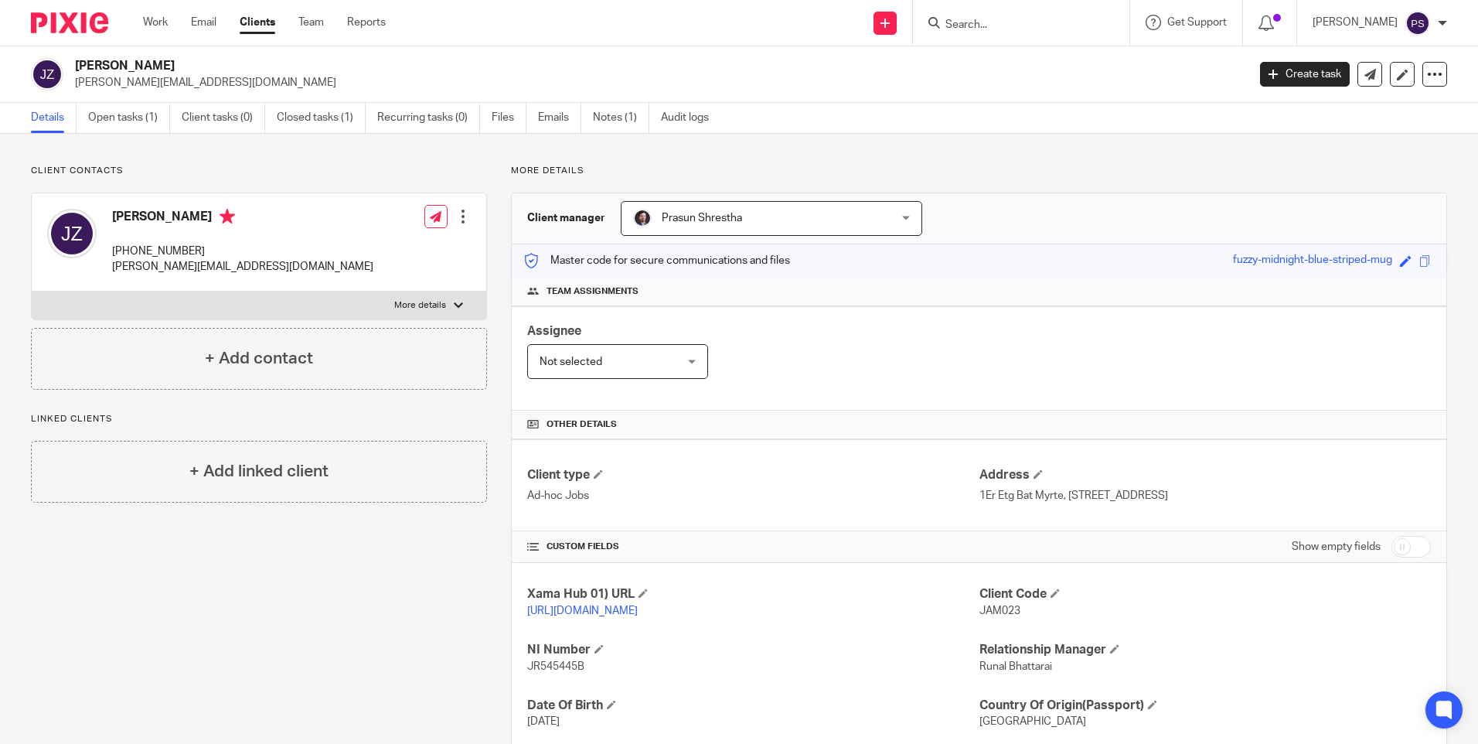
click at [1020, 31] on input "Search" at bounding box center [1013, 26] width 139 height 14
paste input "[EMAIL_ADDRESS][DOMAIN_NAME]"
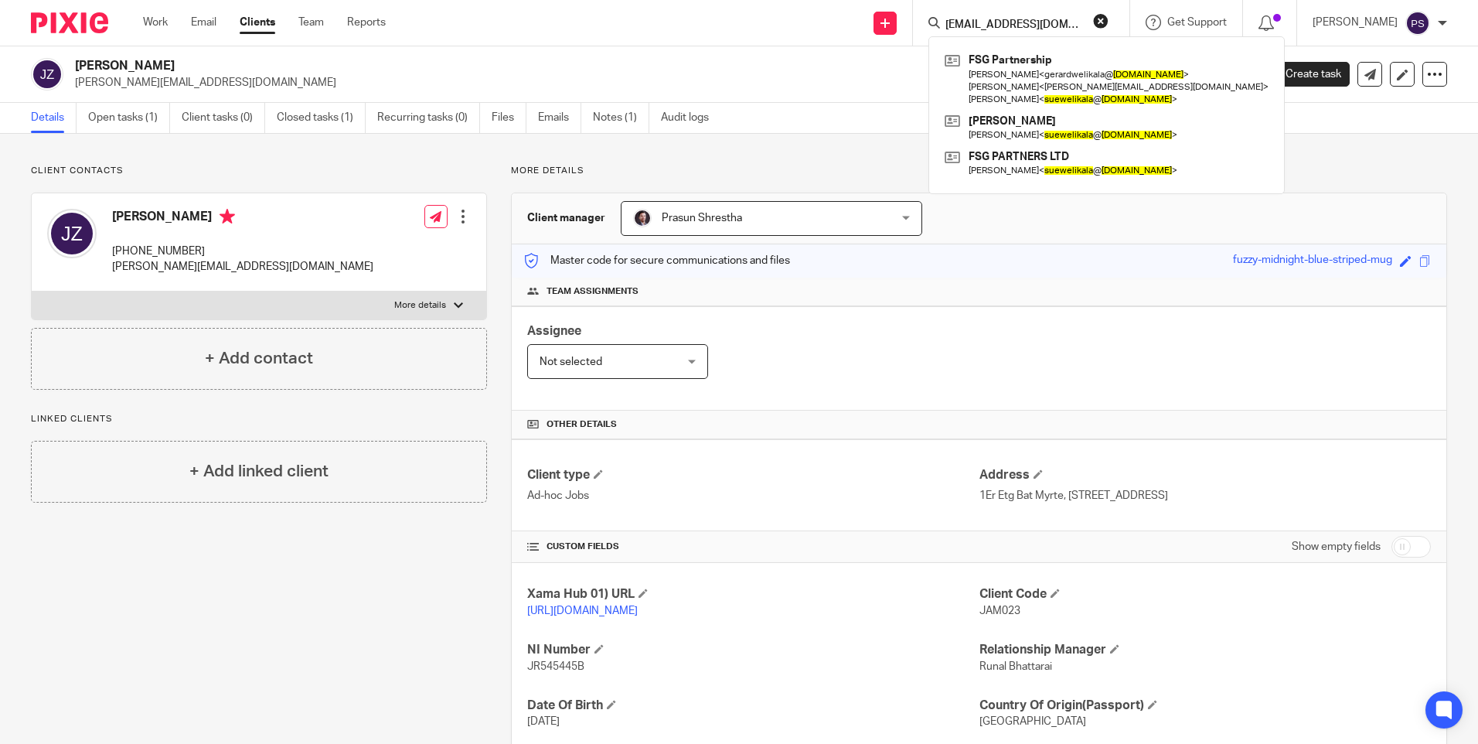
type input "[EMAIL_ADDRESS][DOMAIN_NAME]"
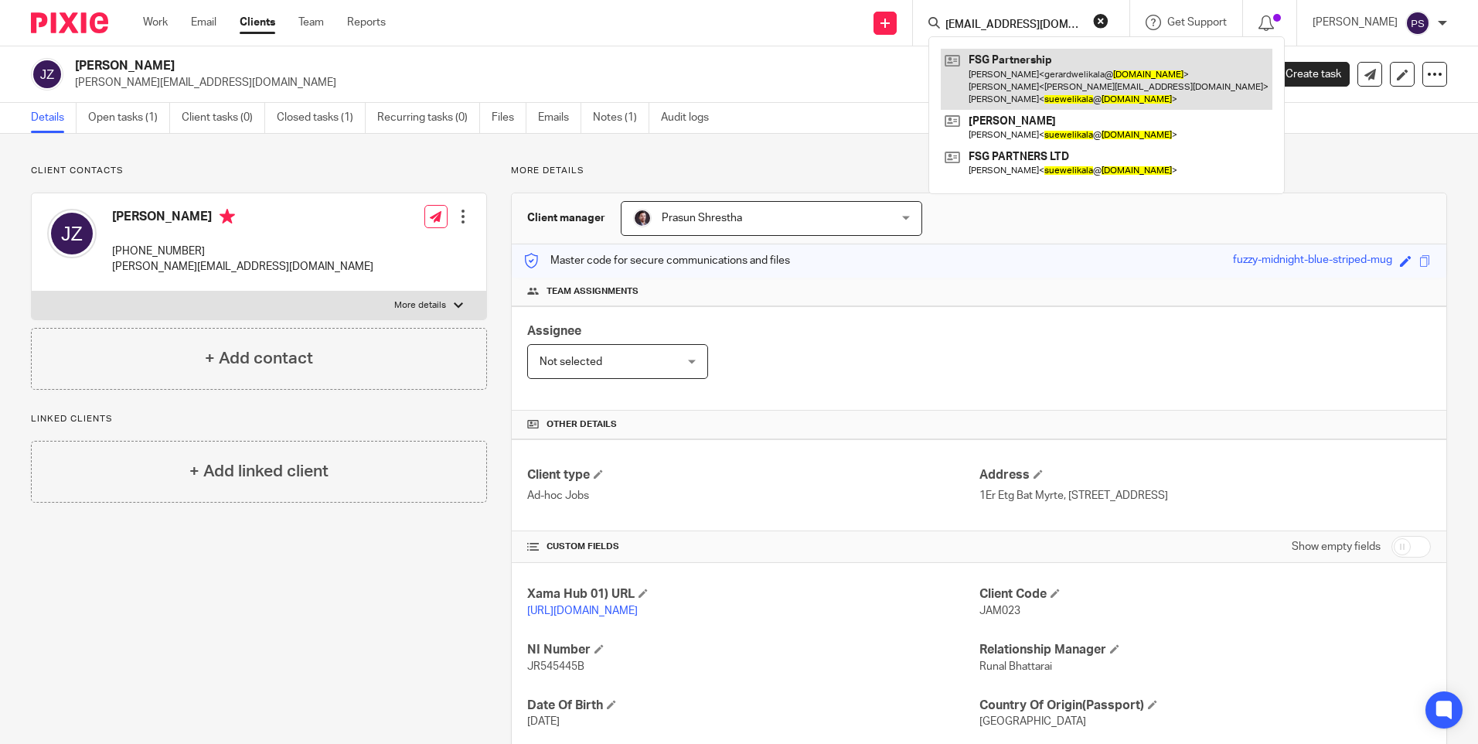
click at [1061, 76] on link at bounding box center [1107, 79] width 332 height 61
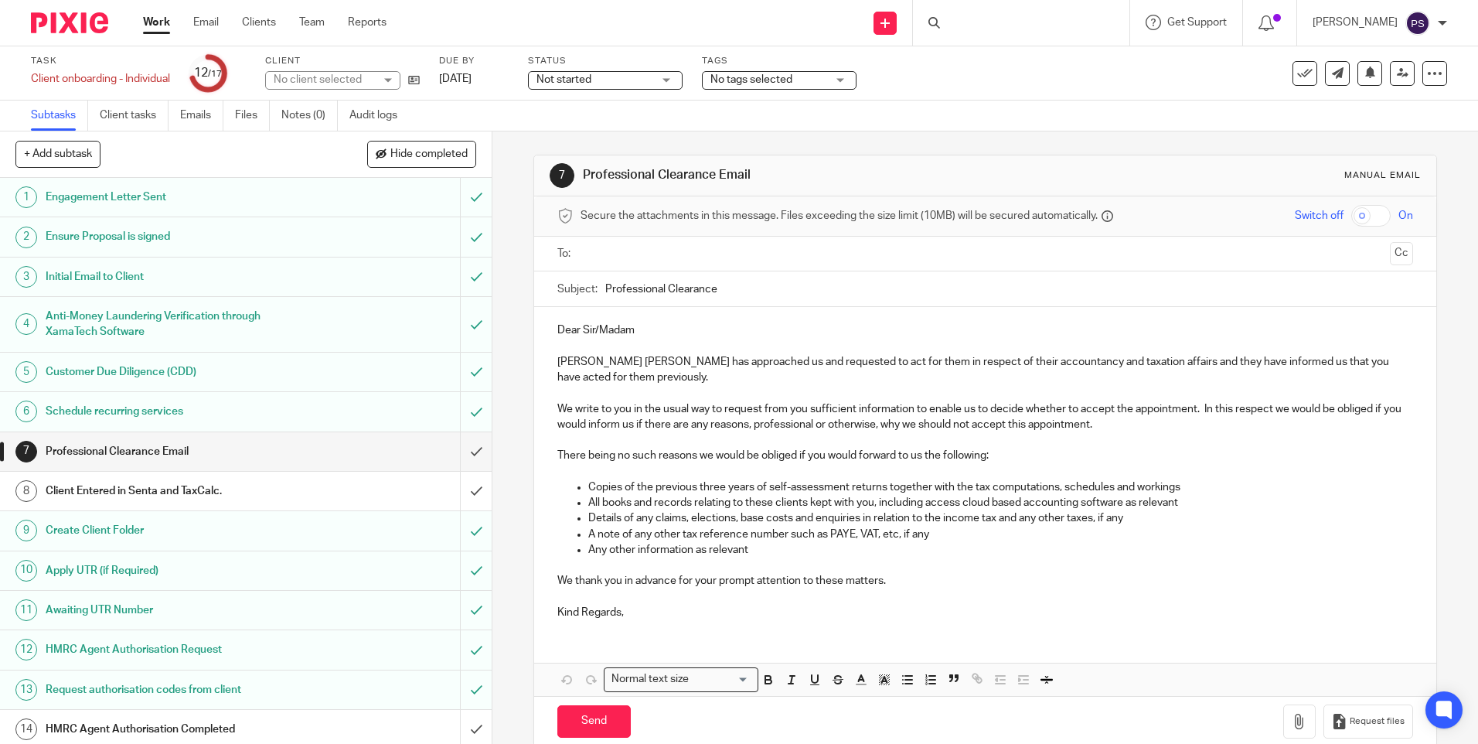
scroll to position [141, 0]
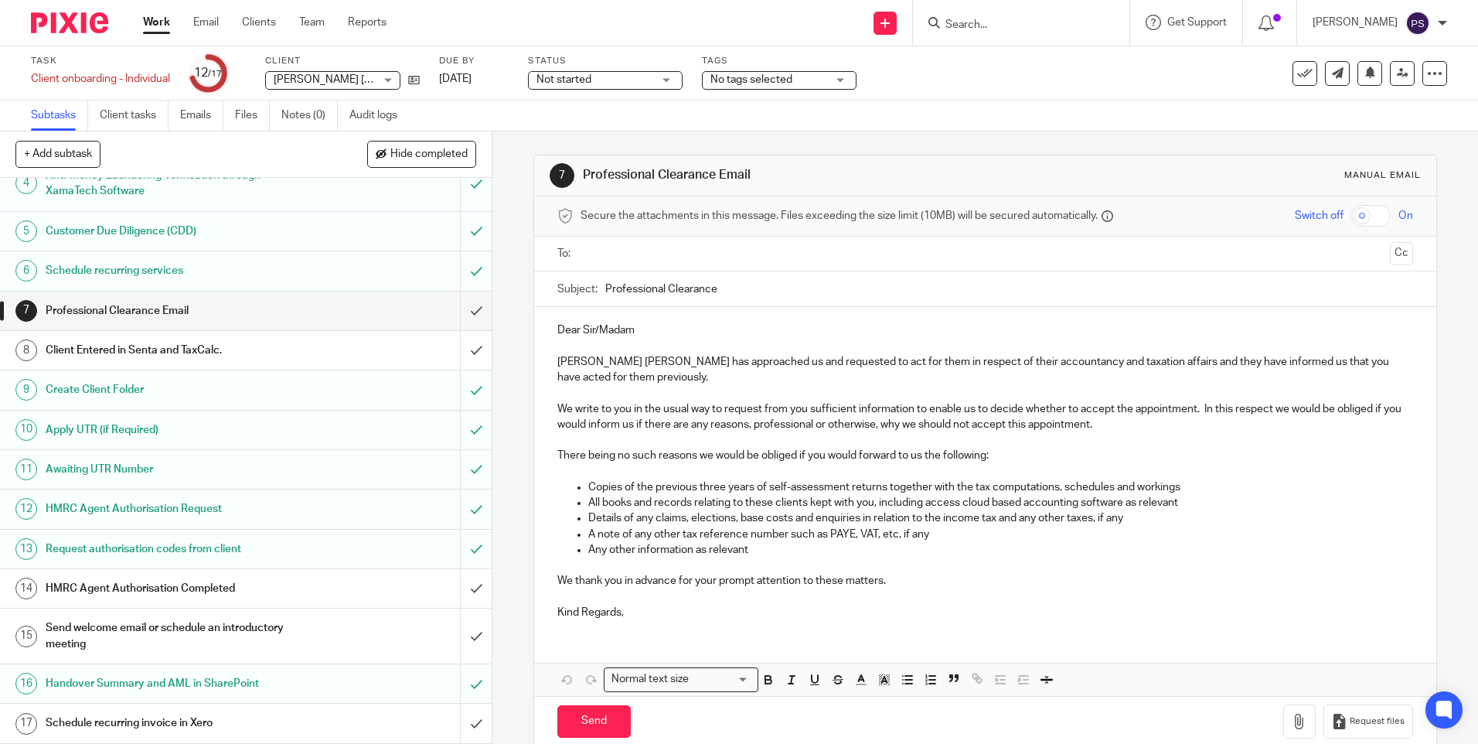
click at [520, 567] on div "7 Professional Clearance Email Manual email Secure the attachments in this mess…" at bounding box center [985, 437] width 986 height 612
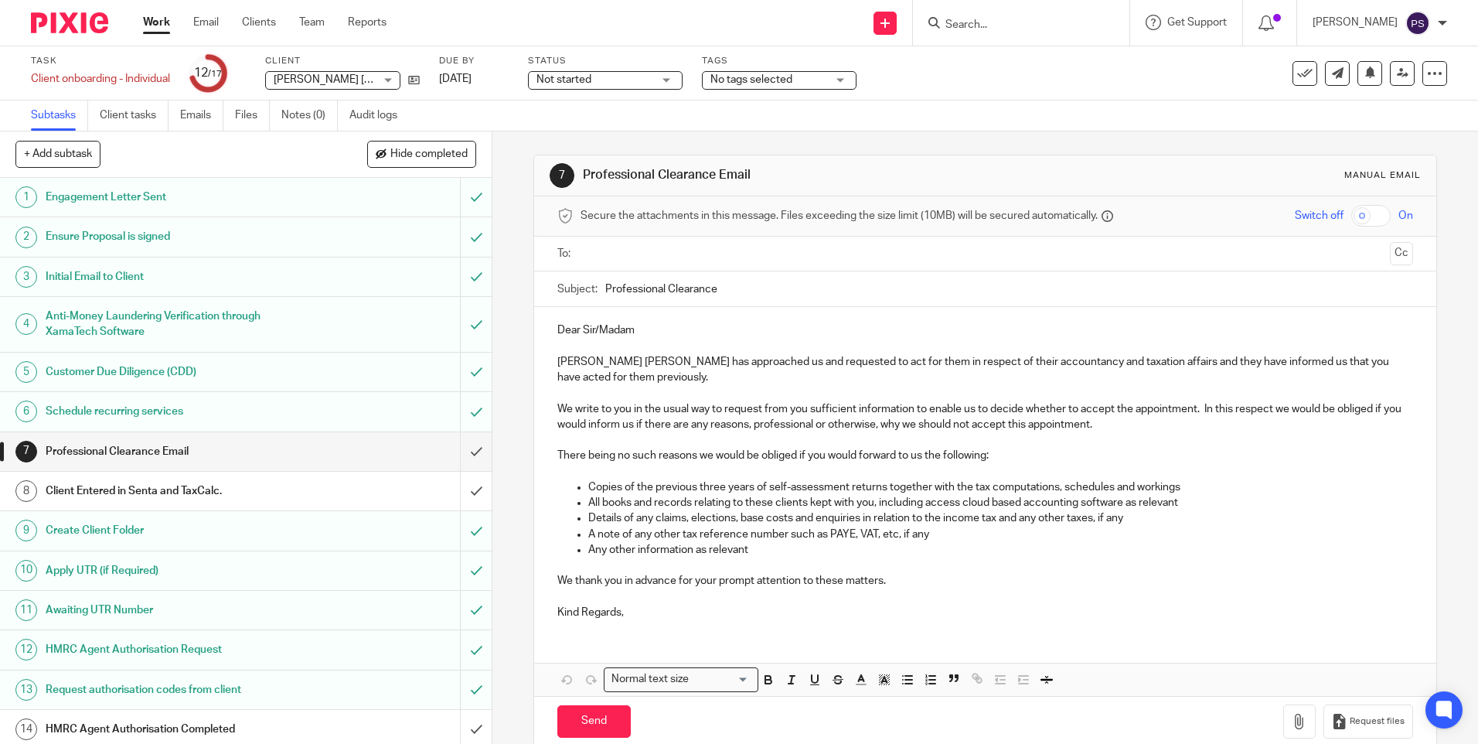
click at [518, 281] on div "7 Professional Clearance Email Manual email Secure the attachments in this mess…" at bounding box center [985, 437] width 986 height 612
click at [747, 134] on div "7 Professional Clearance Email Manual email Secure the attachments in this mess…" at bounding box center [984, 450] width 903 height 639
drag, startPoint x: 608, startPoint y: 507, endPoint x: 1030, endPoint y: 339, distance: 454.2
click at [1015, 319] on div "Dear Sir/Madam Charlotte Roisin Ashley has approached us and requested to act f…" at bounding box center [984, 469] width 901 height 325
click at [1014, 26] on input "Search" at bounding box center [1013, 26] width 139 height 14
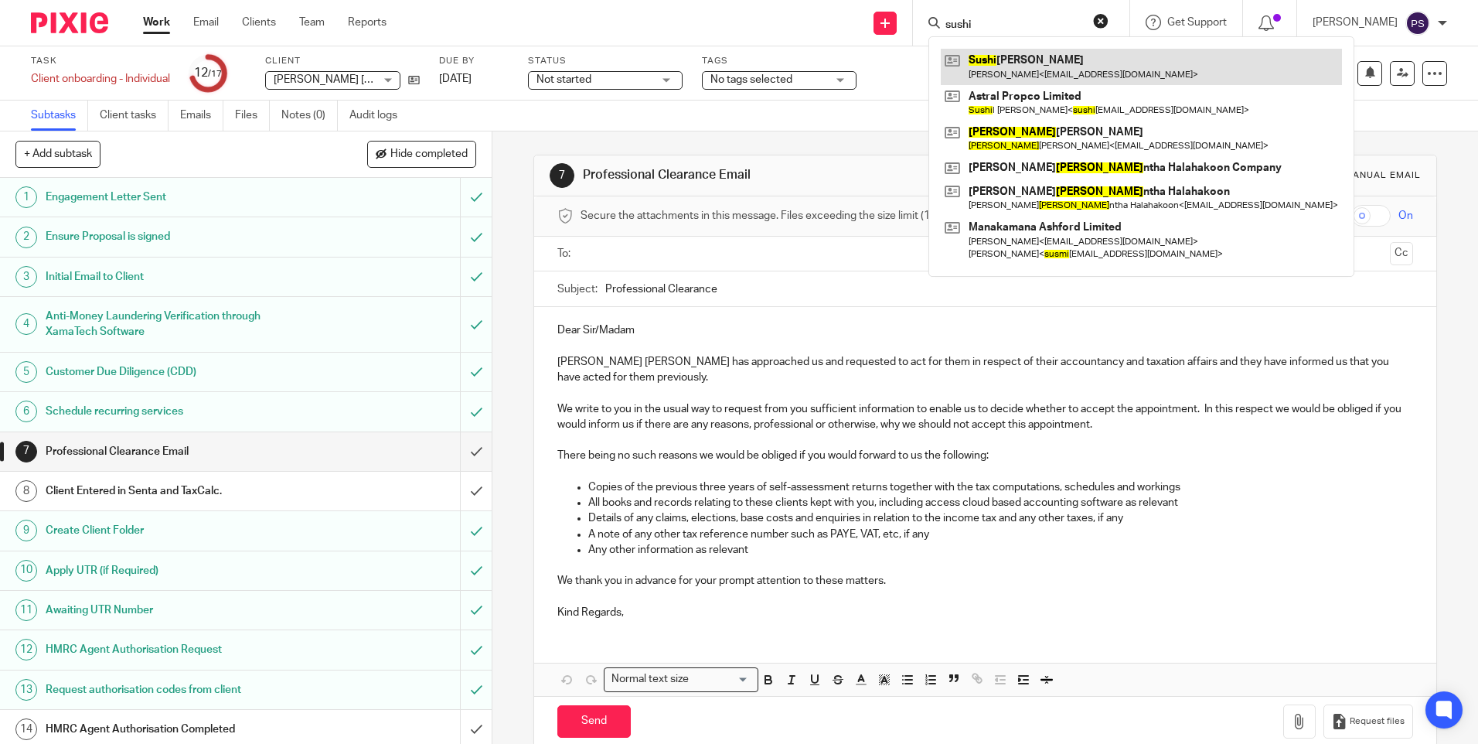
type input "sushi"
click at [1010, 61] on link at bounding box center [1141, 67] width 401 height 36
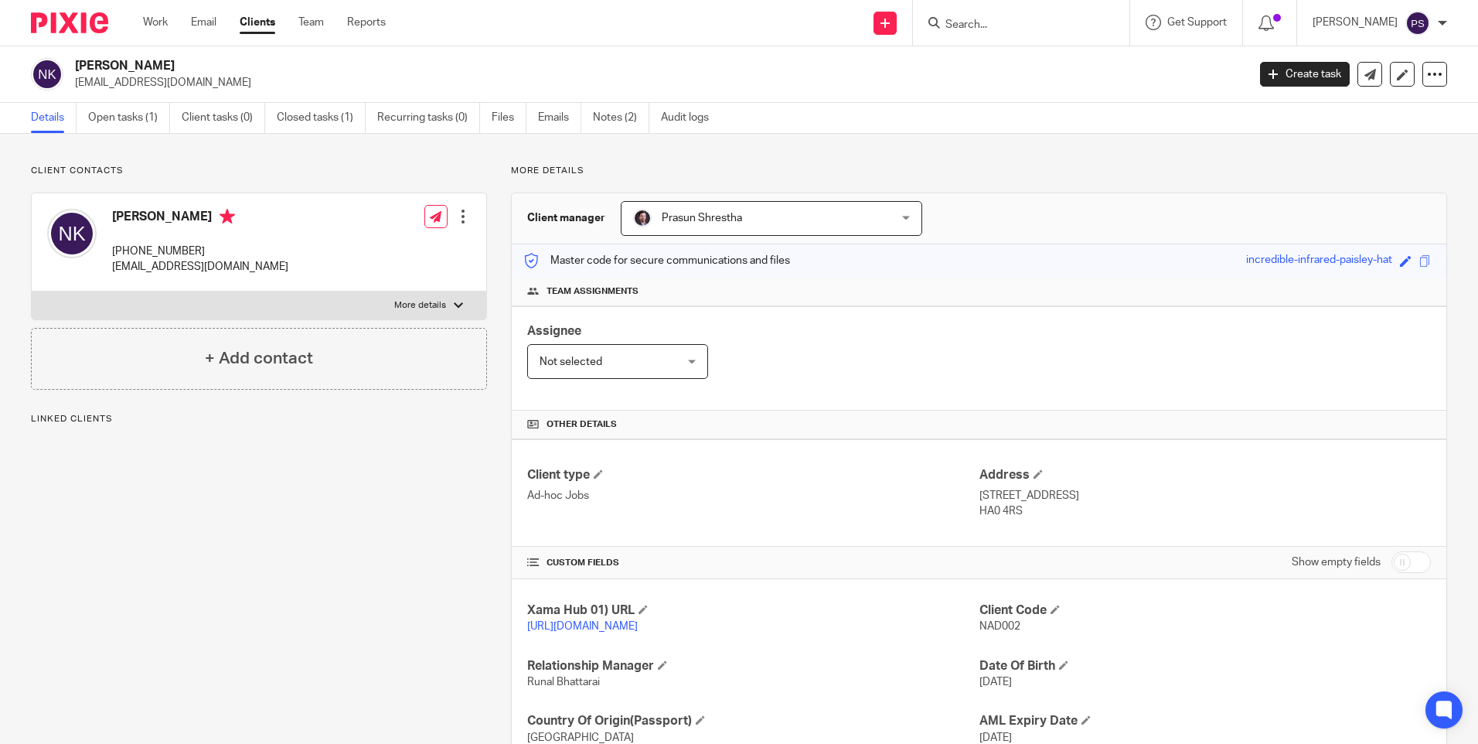
click at [139, 82] on p "[EMAIL_ADDRESS][DOMAIN_NAME]" at bounding box center [656, 82] width 1162 height 15
copy main "[EMAIL_ADDRESS][DOMAIN_NAME] Create task Update from Companies House Export dat…"
click at [1010, 17] on form at bounding box center [1026, 22] width 165 height 19
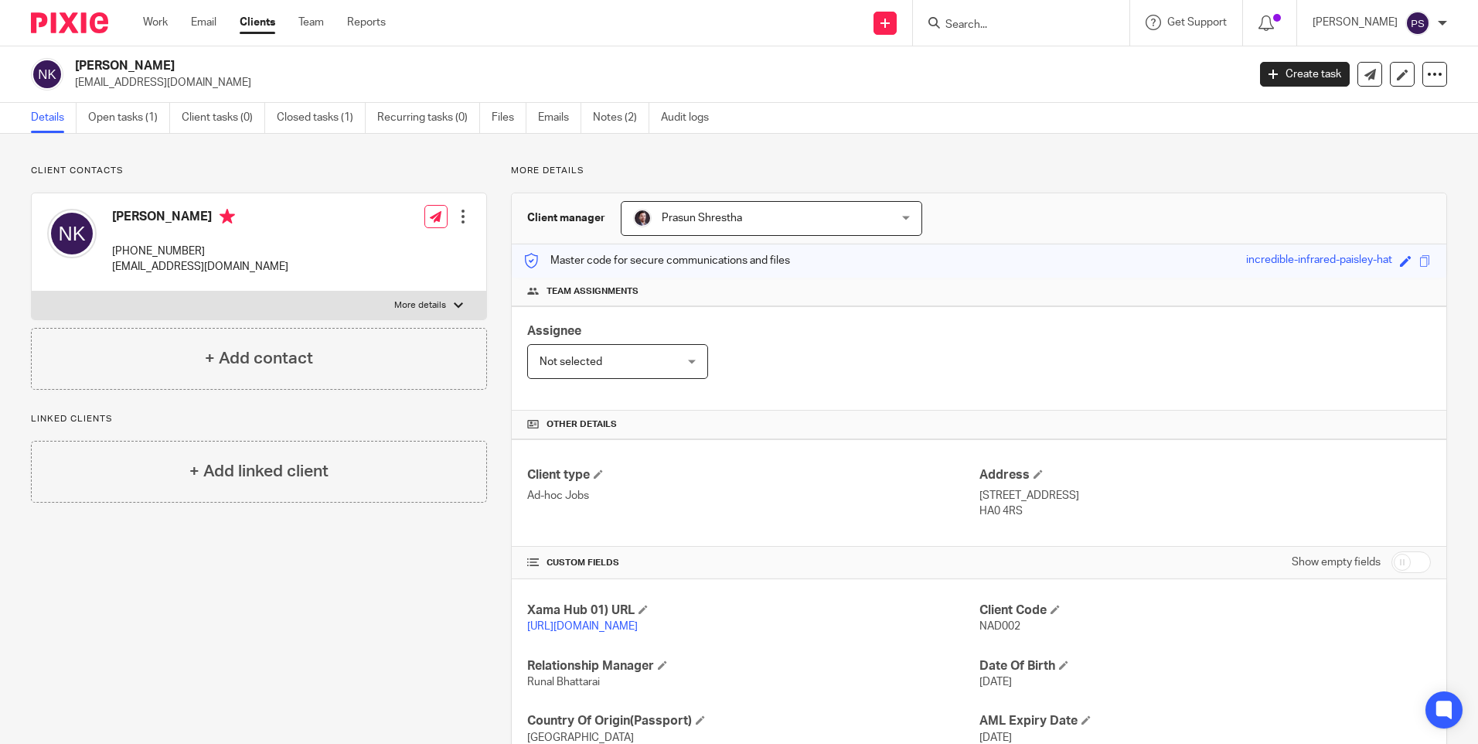
click at [1010, 25] on input "Search" at bounding box center [1013, 26] width 139 height 14
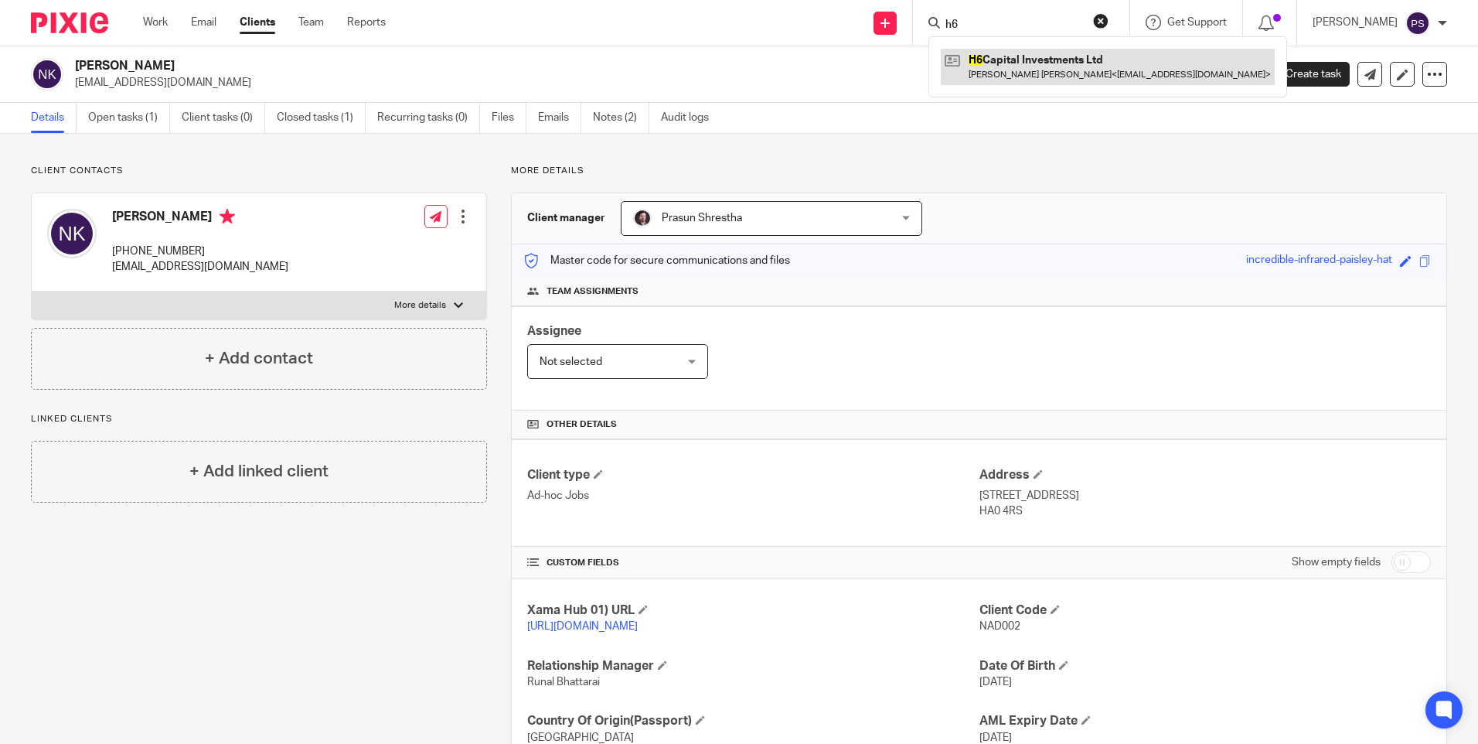
type input "h6"
click at [1024, 69] on link at bounding box center [1108, 67] width 334 height 36
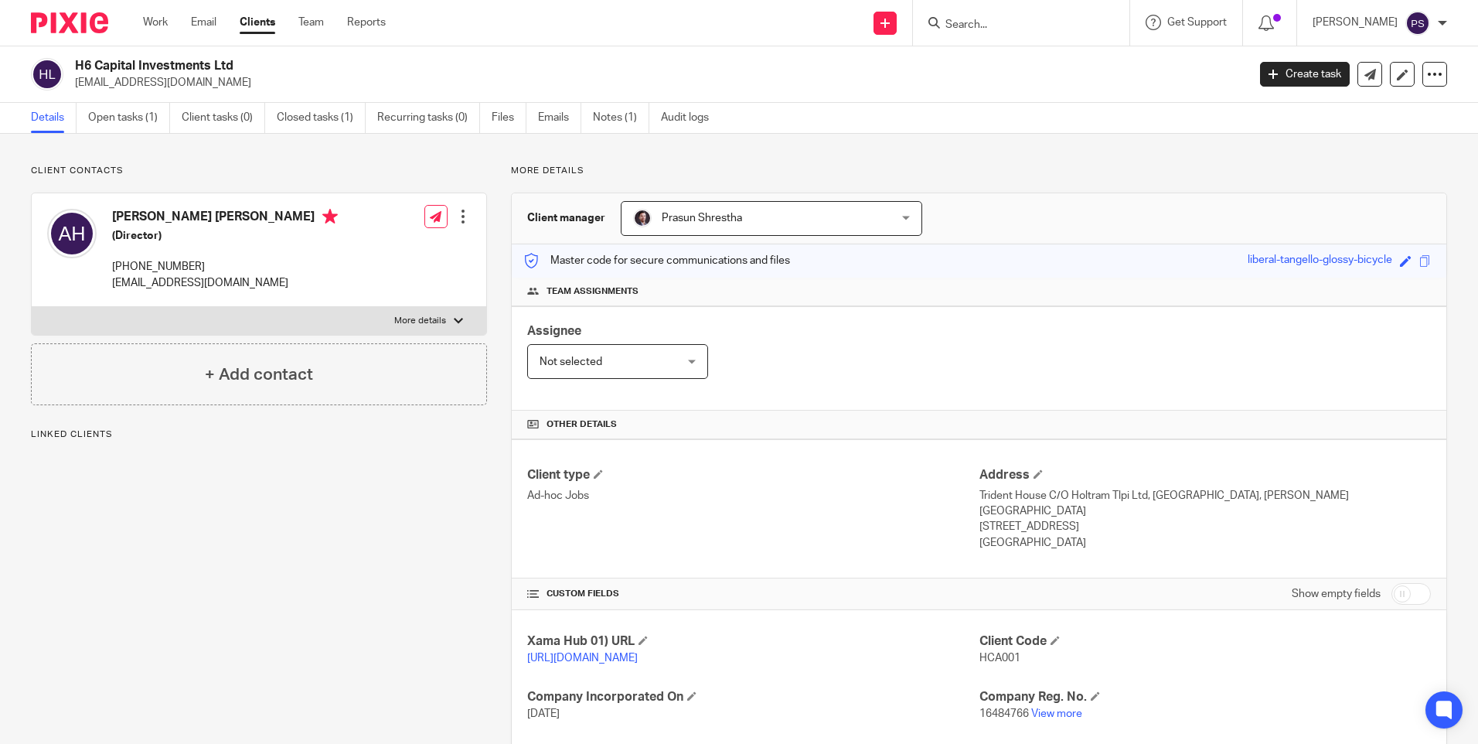
click at [165, 84] on p "asifhussain2009@hotmail.co.uk" at bounding box center [656, 82] width 1162 height 15
copy main "asifhussain2009@hotmail.co.uk Create task Update from Companies House Export da…"
click at [291, 57] on div "H6 Capital Investments Ltd asifhussain2009@hotmail.co.uk Create task Update fro…" at bounding box center [739, 74] width 1478 height 56
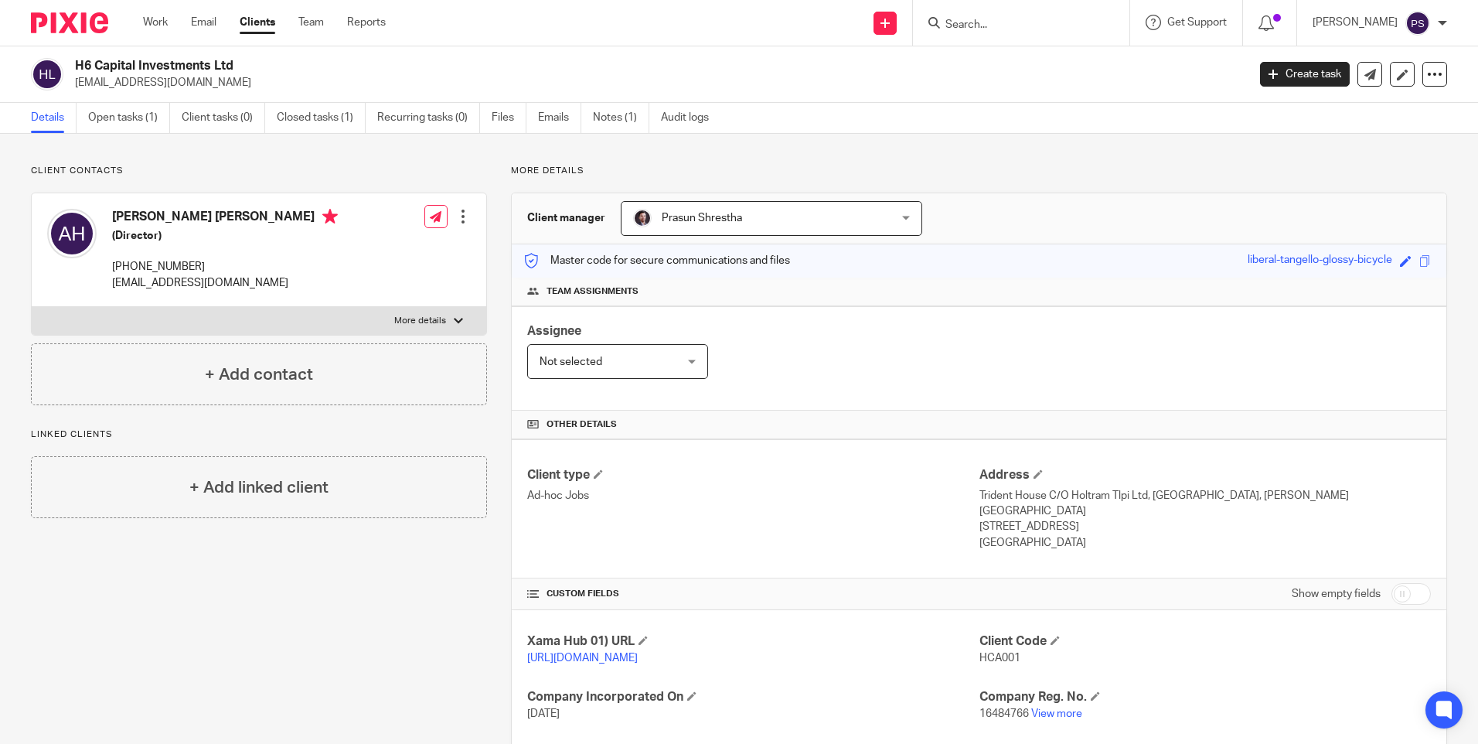
click at [487, 585] on div "More details Client manager Prasun Shrestha Prasun Shrestha Aarshika Awale Aayu…" at bounding box center [967, 538] width 960 height 747
click at [495, 394] on div "More details Client manager Prasun Shrestha Prasun Shrestha Aarshika Awale Aayu…" at bounding box center [967, 538] width 960 height 747
click at [365, 163] on div "Client contacts Asif Iqbal Hussain (Director) +4407714989462 asifhussain2009@ho…" at bounding box center [739, 538] width 1478 height 809
drag, startPoint x: 250, startPoint y: 120, endPoint x: 235, endPoint y: 132, distance: 19.2
click at [250, 120] on link "Client tasks (0)" at bounding box center [223, 118] width 83 height 30
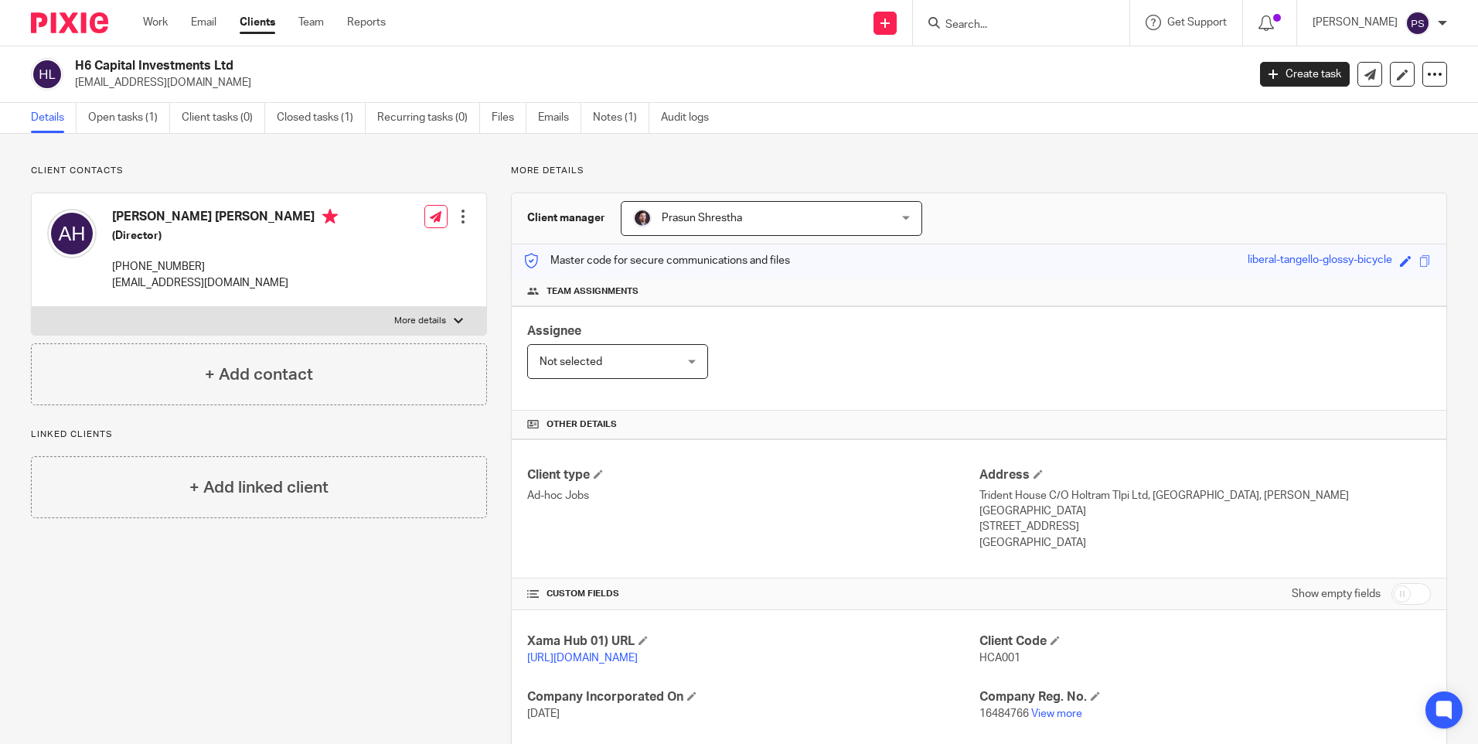
click at [166, 174] on p "Client contacts" at bounding box center [259, 171] width 456 height 12
click at [460, 154] on div "Client contacts [PERSON_NAME] [PERSON_NAME] (Director) [PHONE_NUMBER] [EMAIL_AD…" at bounding box center [739, 538] width 1478 height 809
click at [434, 171] on p "Client contacts" at bounding box center [259, 171] width 456 height 12
click at [1001, 19] on input "Search" at bounding box center [1013, 26] width 139 height 14
paste input "smiah24382@gmail.com"
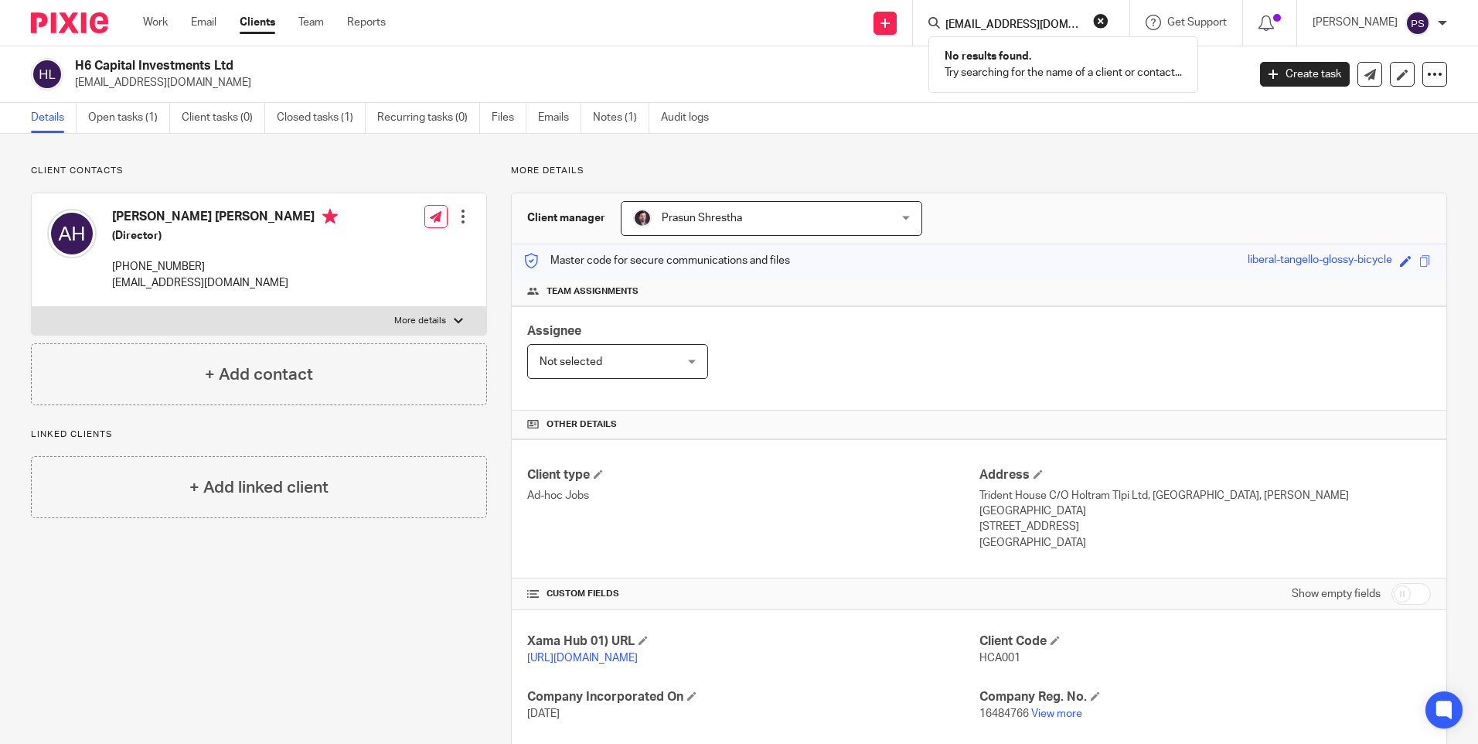
type input "smiah24382@gmail.com"
click at [1109, 20] on button "reset" at bounding box center [1100, 20] width 15 height 15
click at [992, 22] on input "Search" at bounding box center [1013, 26] width 139 height 14
paste input "[EMAIL_ADDRESS][DOMAIN_NAME]"
type input "[EMAIL_ADDRESS][DOMAIN_NAME]"
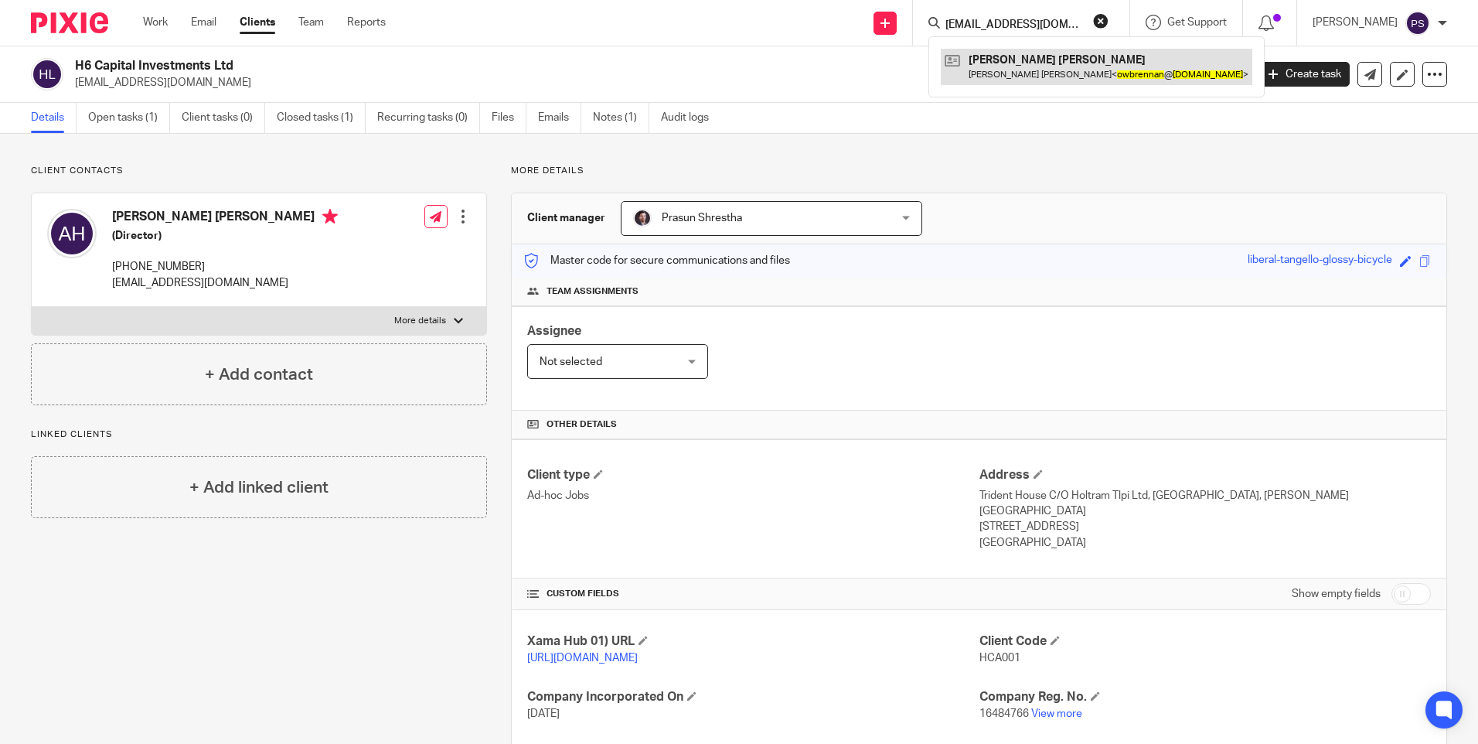
click at [991, 56] on link at bounding box center [1097, 67] width 312 height 36
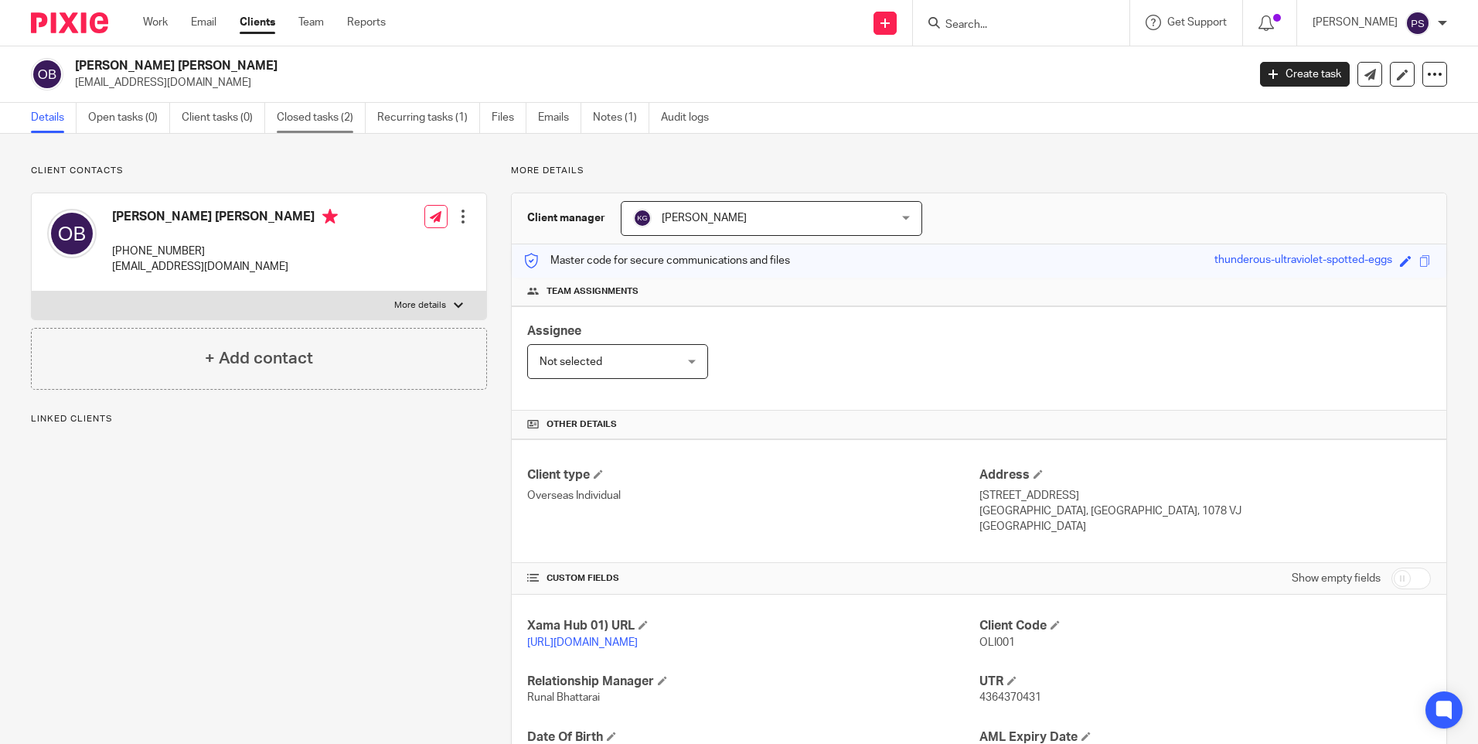
click at [281, 112] on link "Closed tasks (2)" at bounding box center [321, 118] width 89 height 30
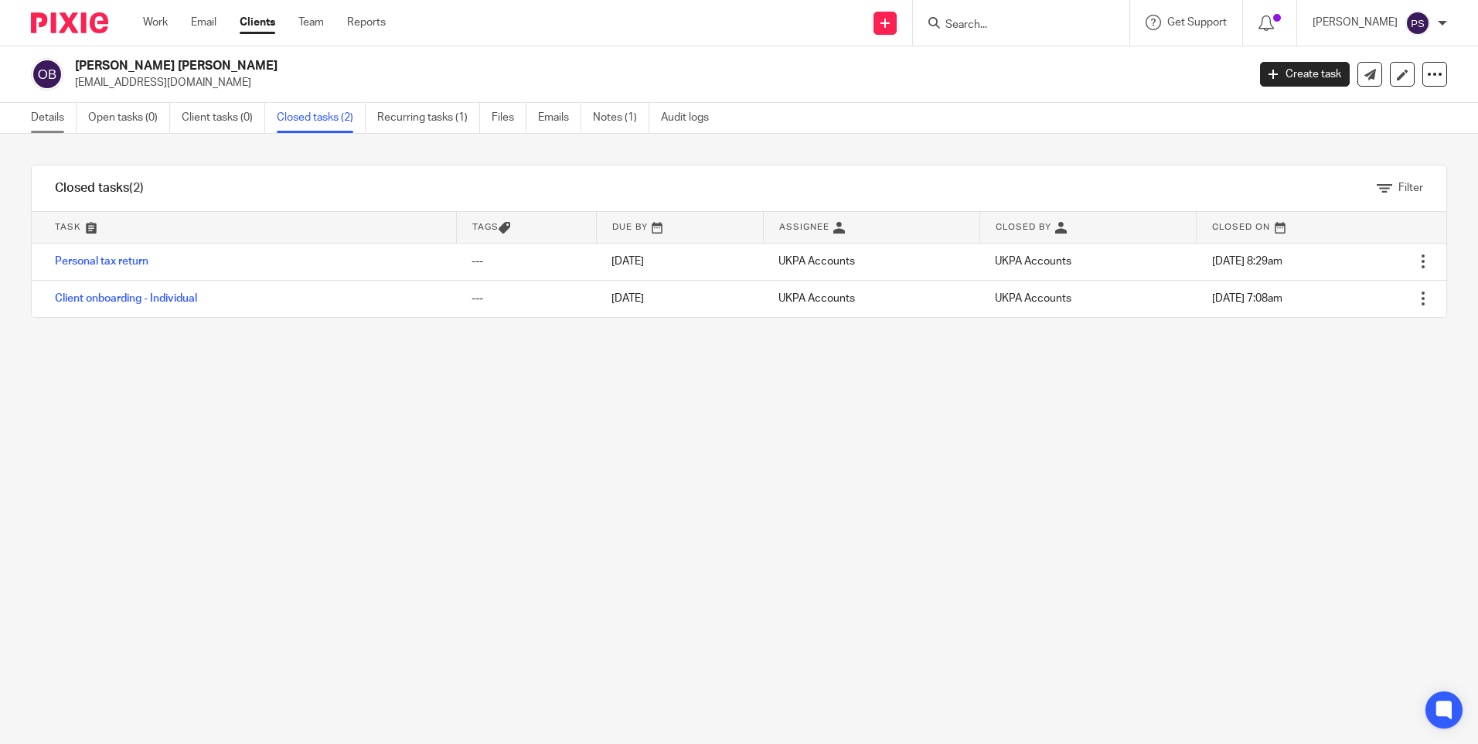
click at [36, 112] on link "Details" at bounding box center [54, 118] width 46 height 30
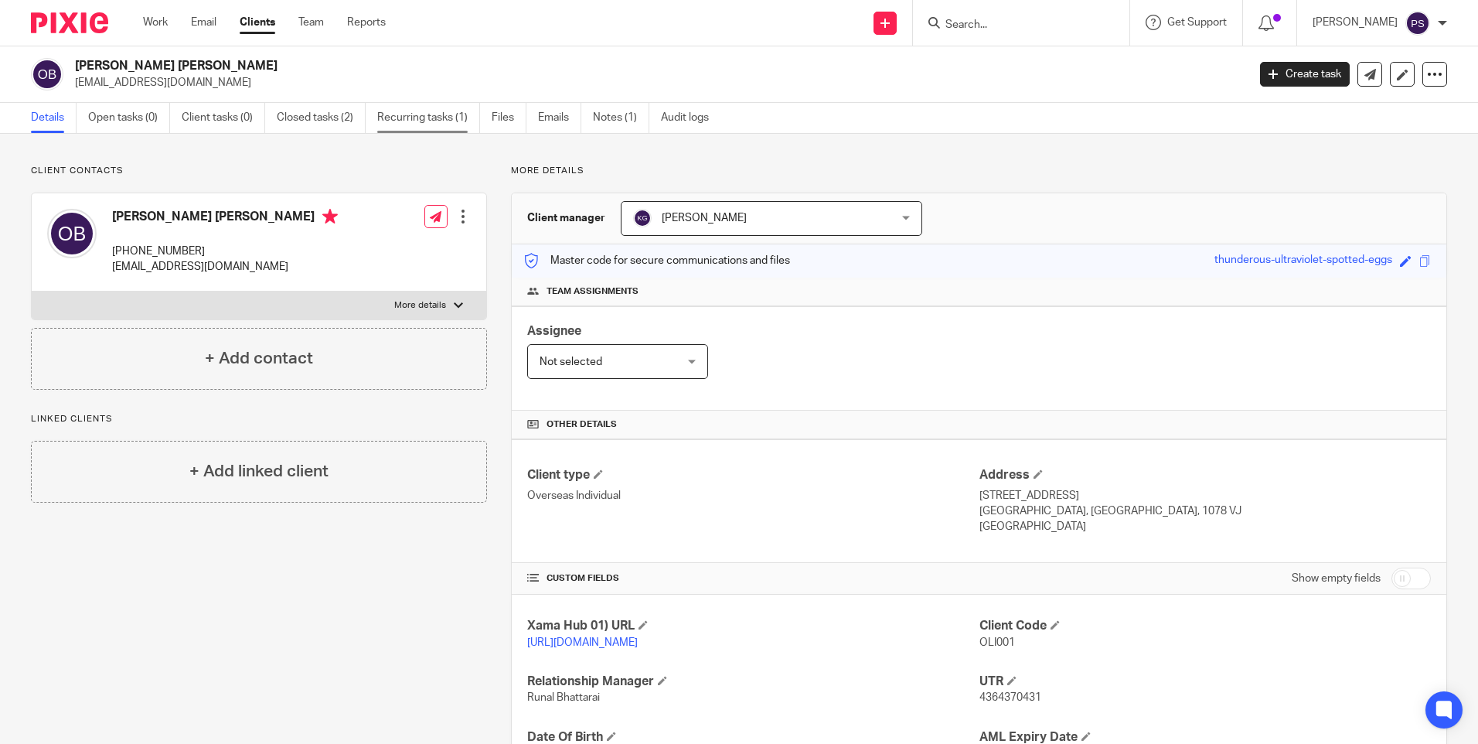
click at [441, 121] on link "Recurring tasks (1)" at bounding box center [428, 118] width 103 height 30
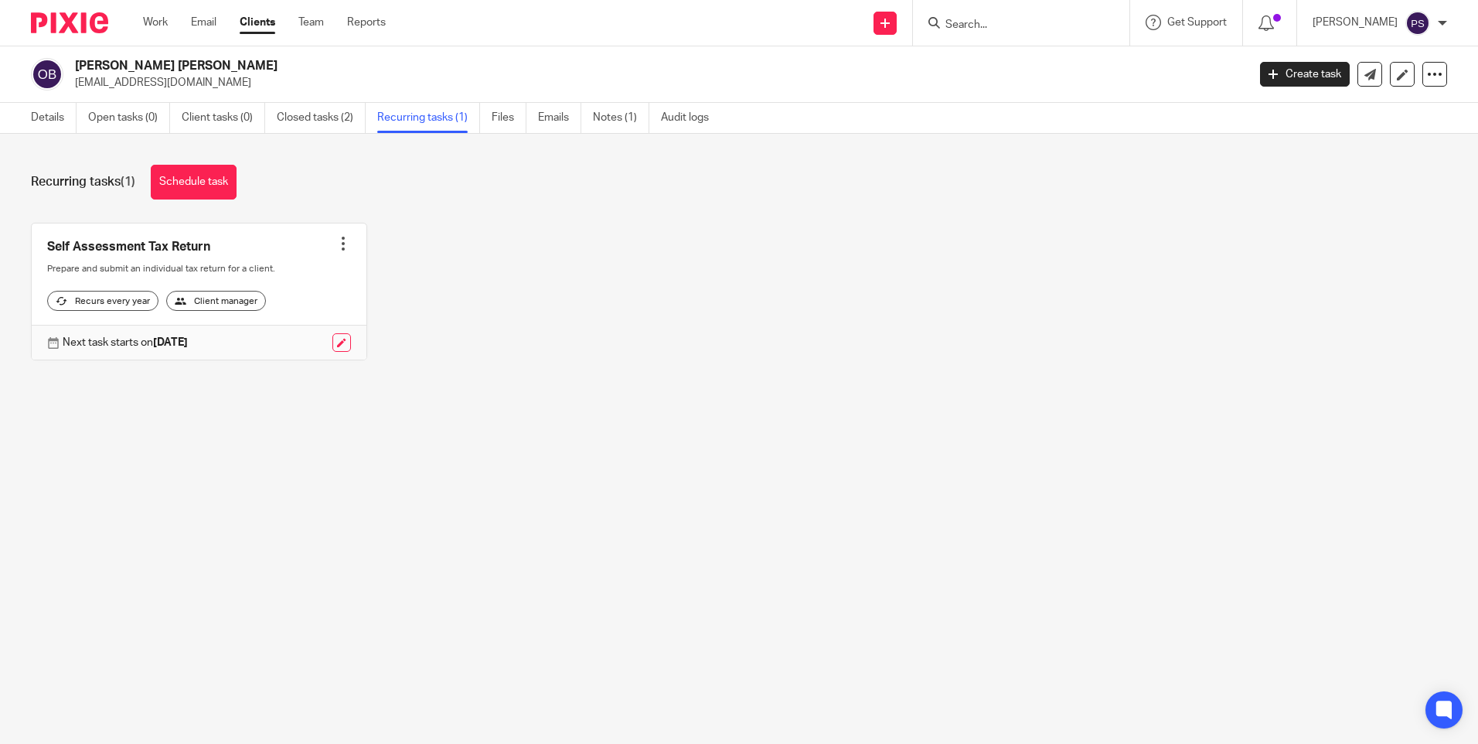
click at [807, 355] on div "Self Assessment Tax Return Create task Clone template Recalculate schedule Canc…" at bounding box center [727, 304] width 1440 height 162
click at [764, 435] on main "Oliver William Brennan owbrennan@hotmail.co.uk Create task Update from Companie…" at bounding box center [739, 372] width 1478 height 744
click at [50, 118] on link "Details" at bounding box center [54, 118] width 46 height 30
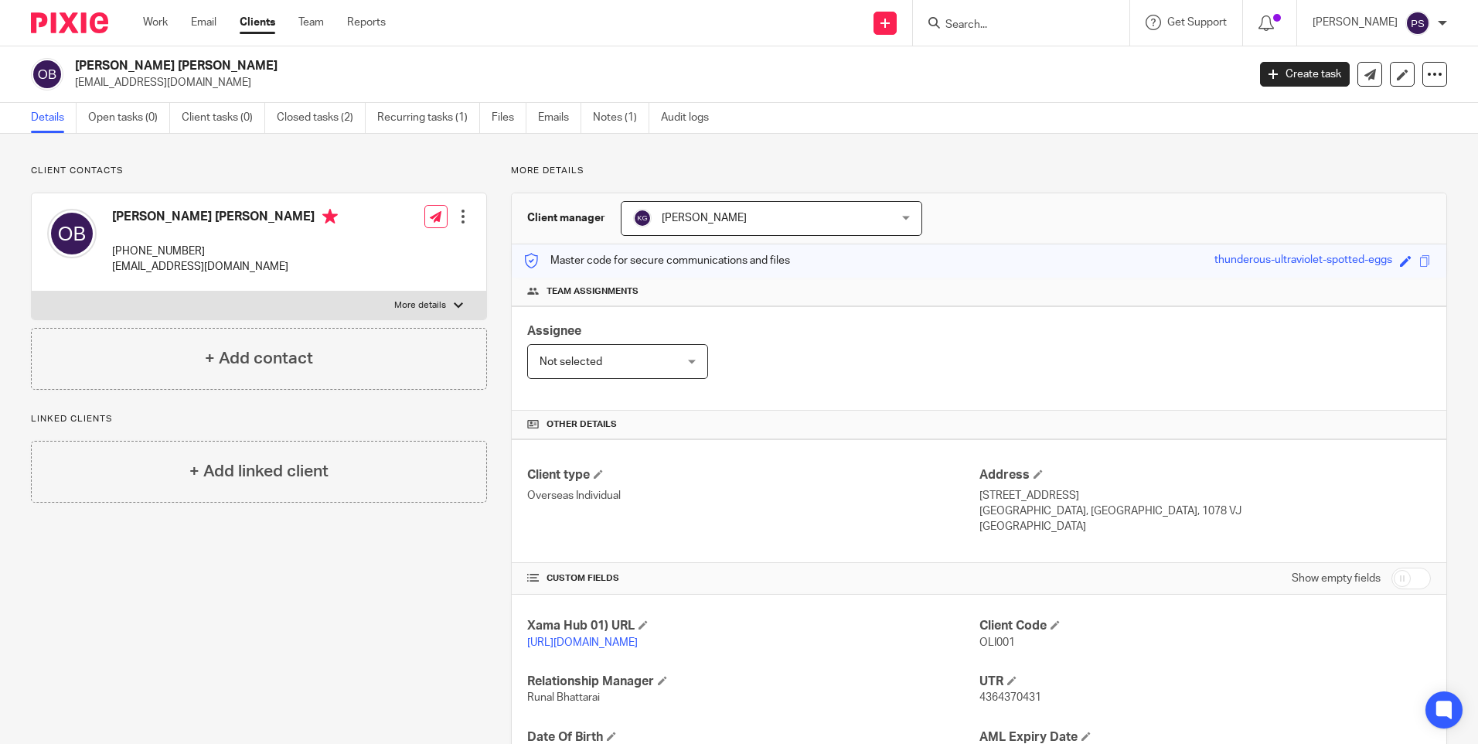
click at [178, 165] on p "Client contacts" at bounding box center [259, 171] width 456 height 12
click at [530, 166] on p "More details" at bounding box center [979, 171] width 936 height 12
click at [184, 156] on div "Client contacts Oliver William Brennan +44 750 096 3348 owbrennan@hotmail.co.uk…" at bounding box center [739, 503] width 1478 height 738
click at [127, 118] on link "Open tasks (0)" at bounding box center [129, 118] width 82 height 30
click at [227, 175] on p "Client contacts" at bounding box center [259, 171] width 456 height 12
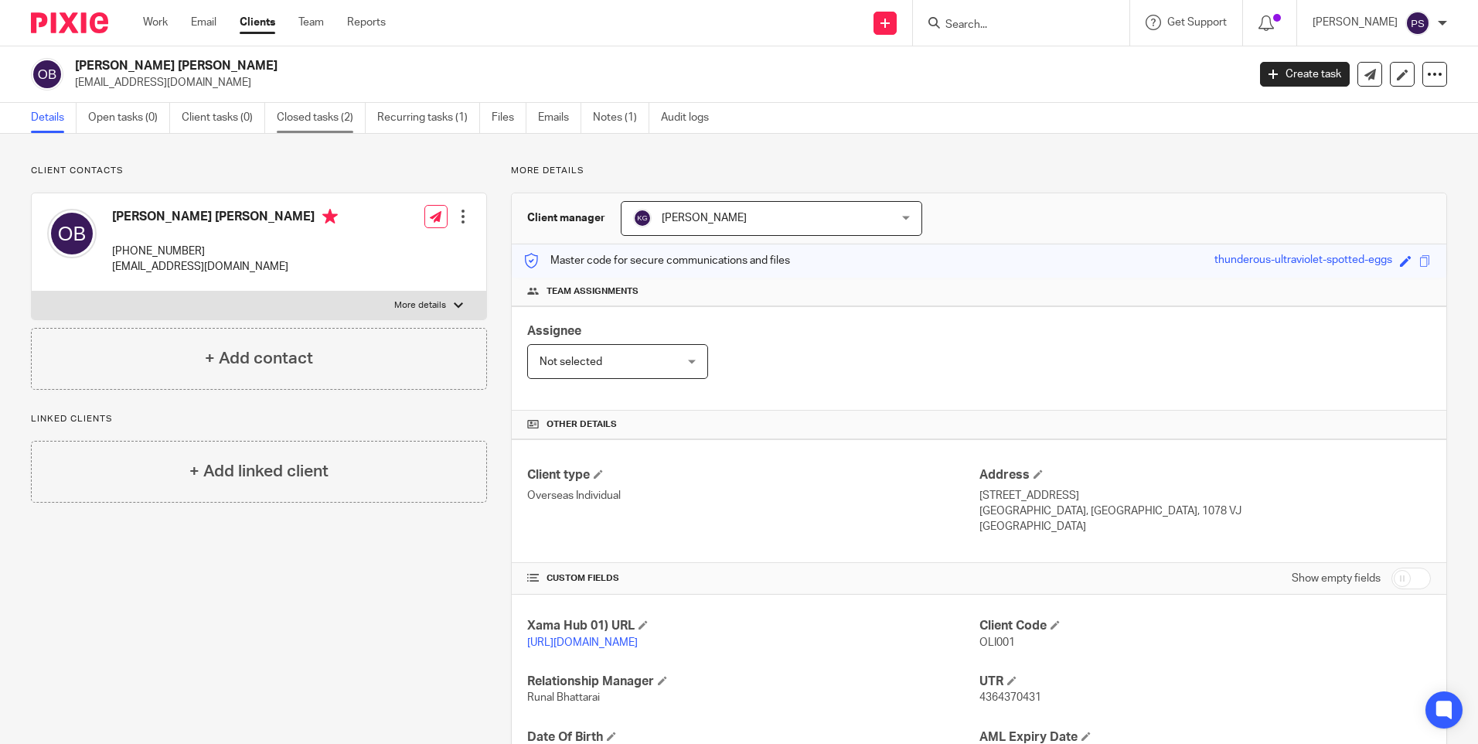
click at [318, 107] on link "Closed tasks (2)" at bounding box center [321, 118] width 89 height 30
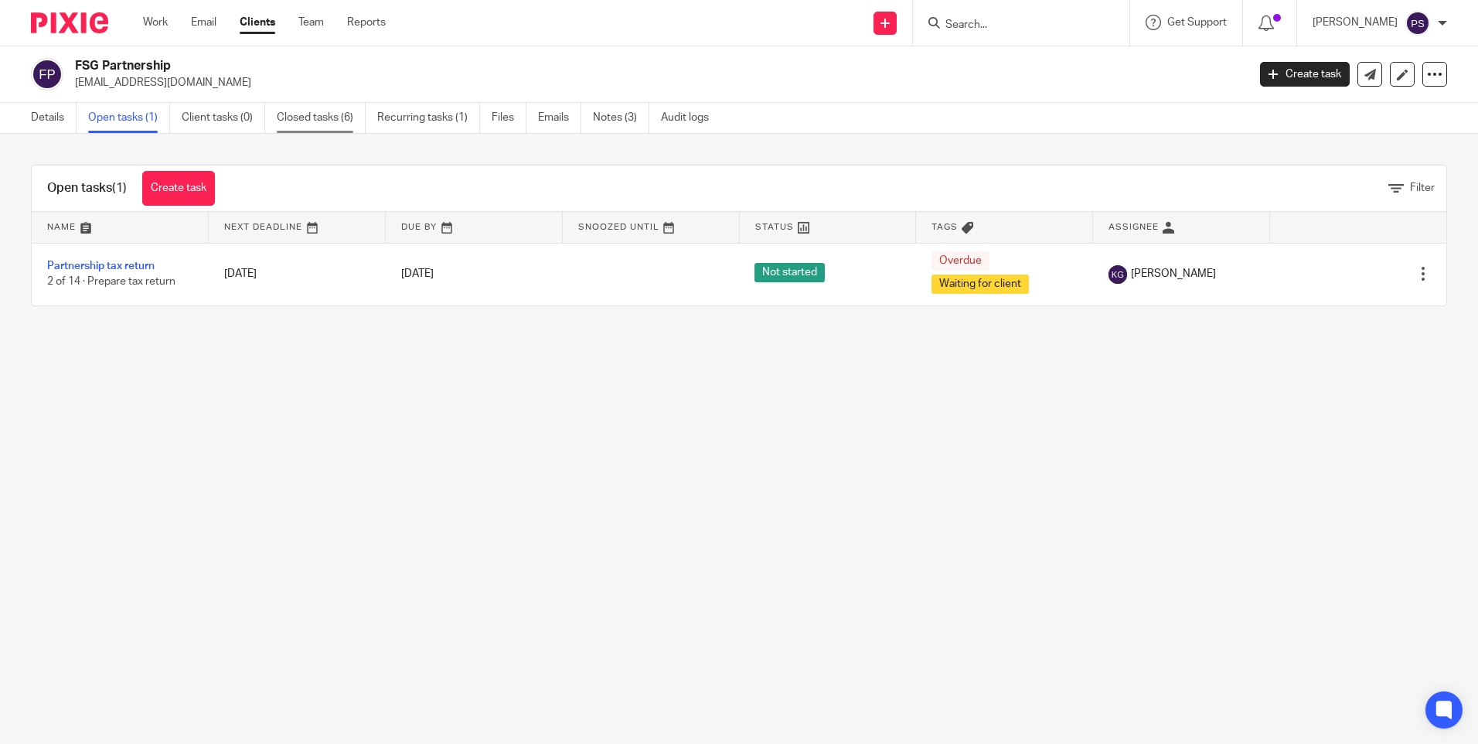
click at [324, 128] on link "Closed tasks (6)" at bounding box center [321, 118] width 89 height 30
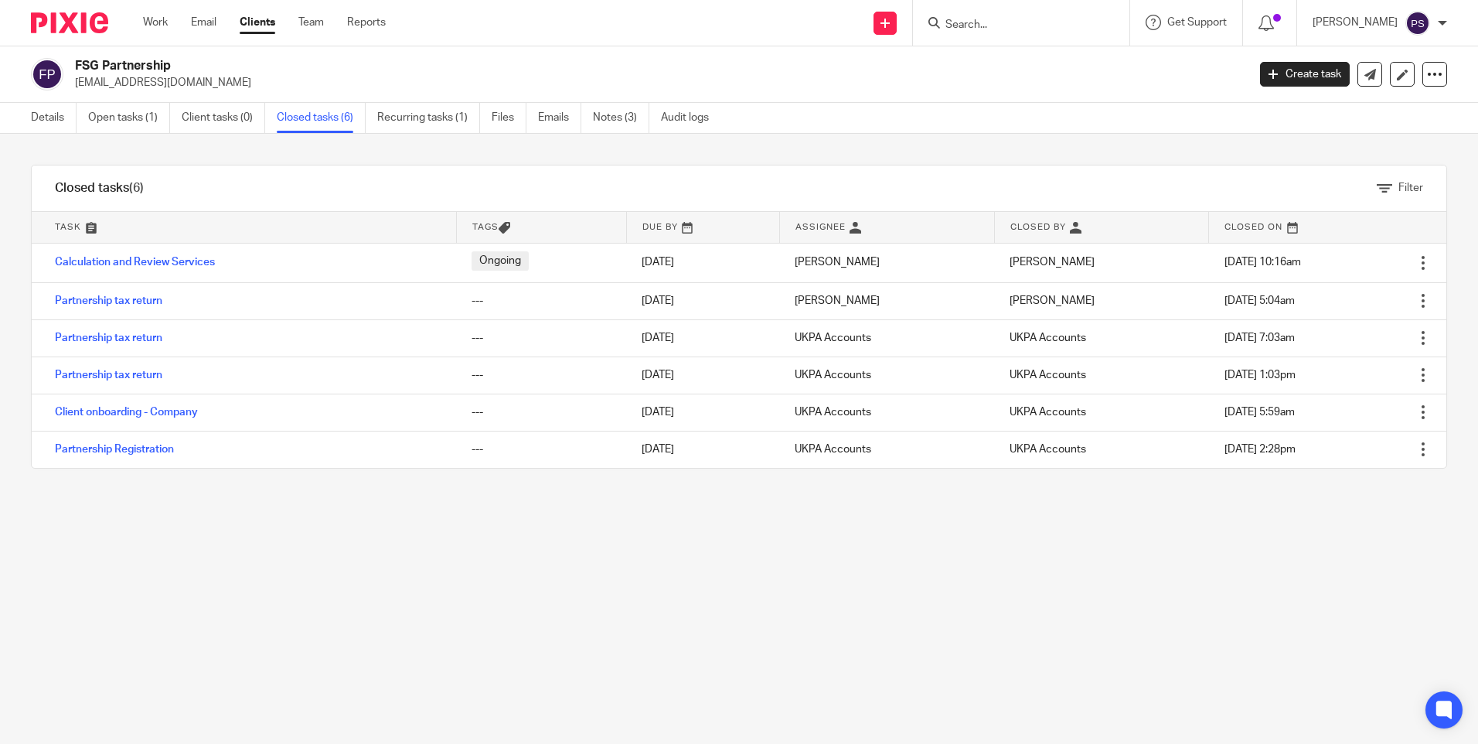
click at [174, 532] on div "Filter tasks Only show tasks matching all of these conditions 1 Task name Is Is…" at bounding box center [739, 439] width 1478 height 610
click at [46, 119] on link "Details" at bounding box center [54, 118] width 46 height 30
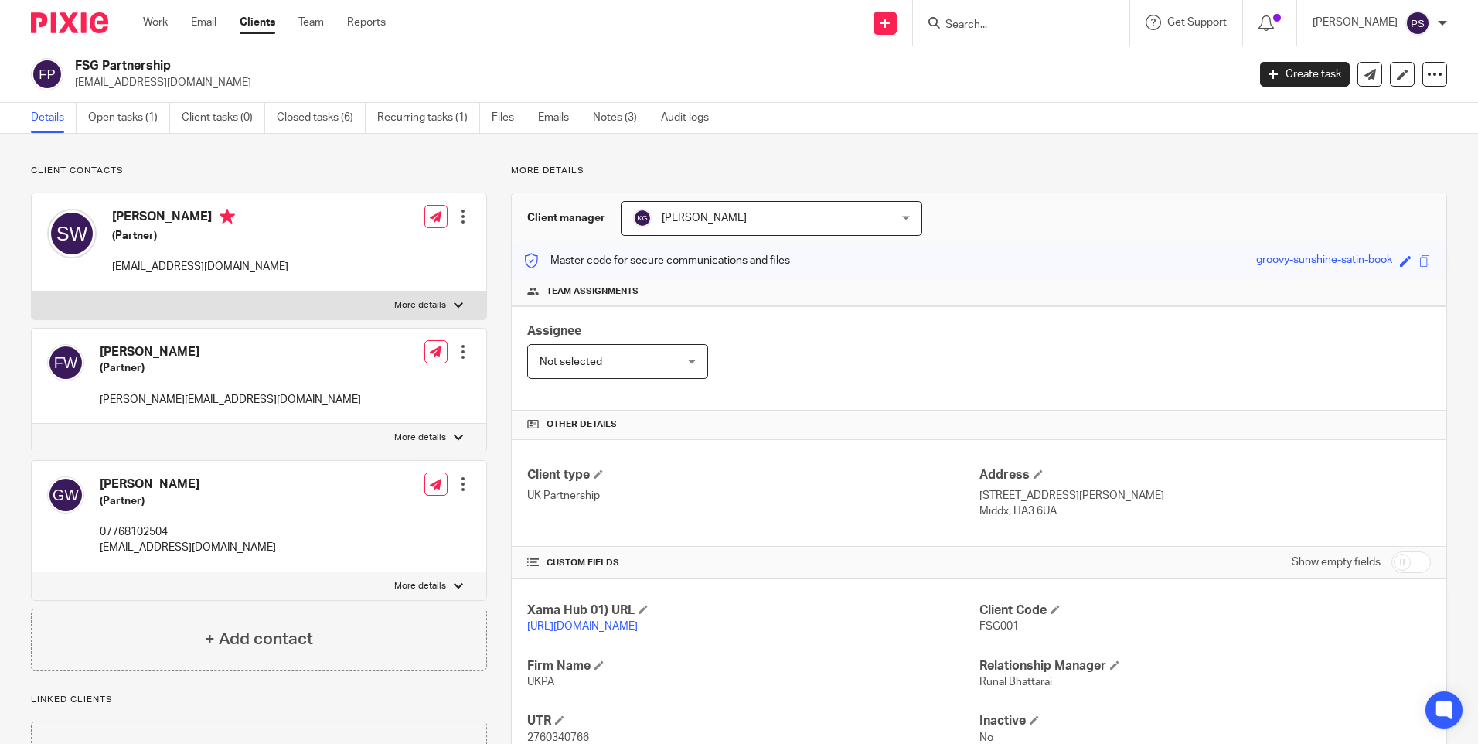
click at [125, 140] on div "Client contacts Francis Welikala (Partner) francis.welikala@icloud.com Edit con…" at bounding box center [739, 495] width 1478 height 722
click at [191, 152] on div "Client contacts Francis Welikala (Partner) francis.welikala@icloud.com Edit con…" at bounding box center [739, 495] width 1478 height 722
click at [137, 124] on link "Open tasks (1)" at bounding box center [129, 118] width 82 height 30
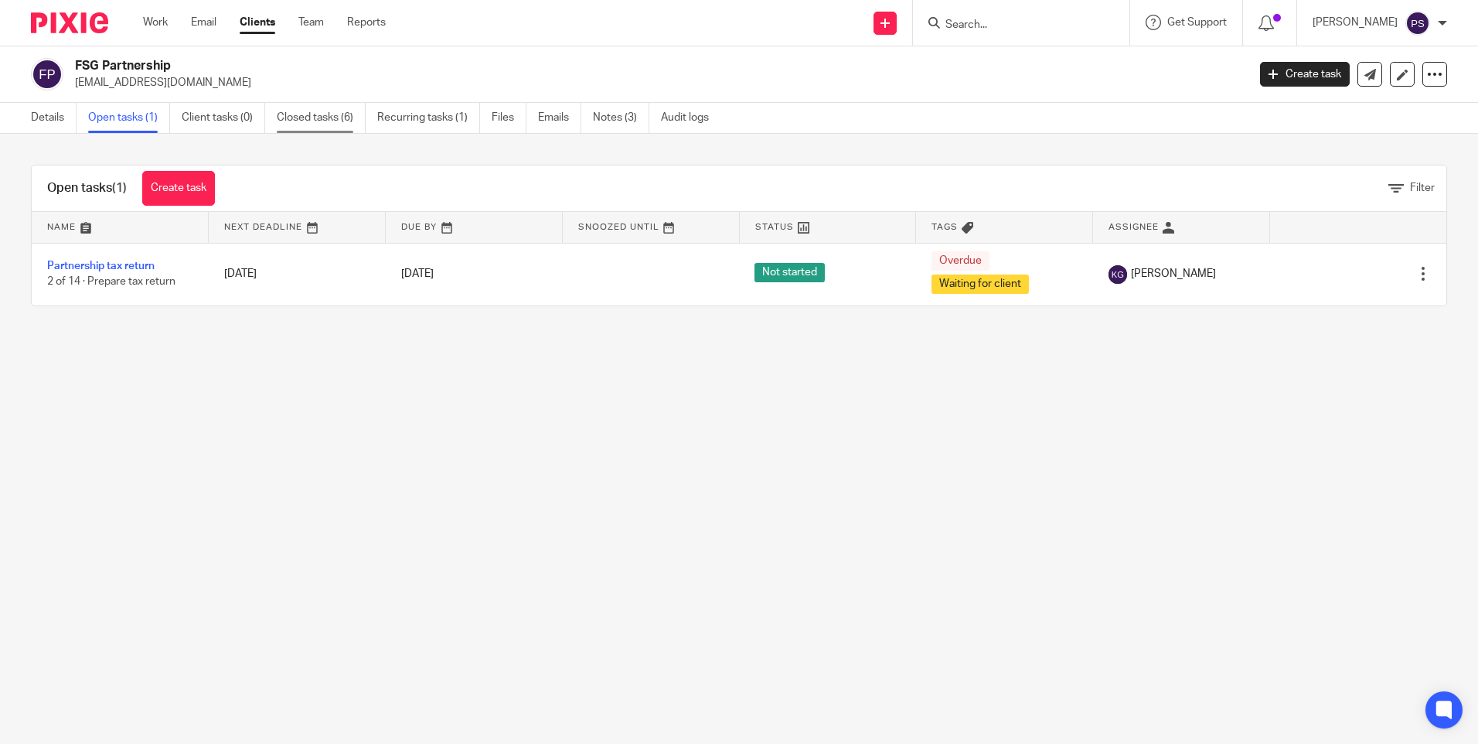
click at [315, 113] on link "Closed tasks (6)" at bounding box center [321, 118] width 89 height 30
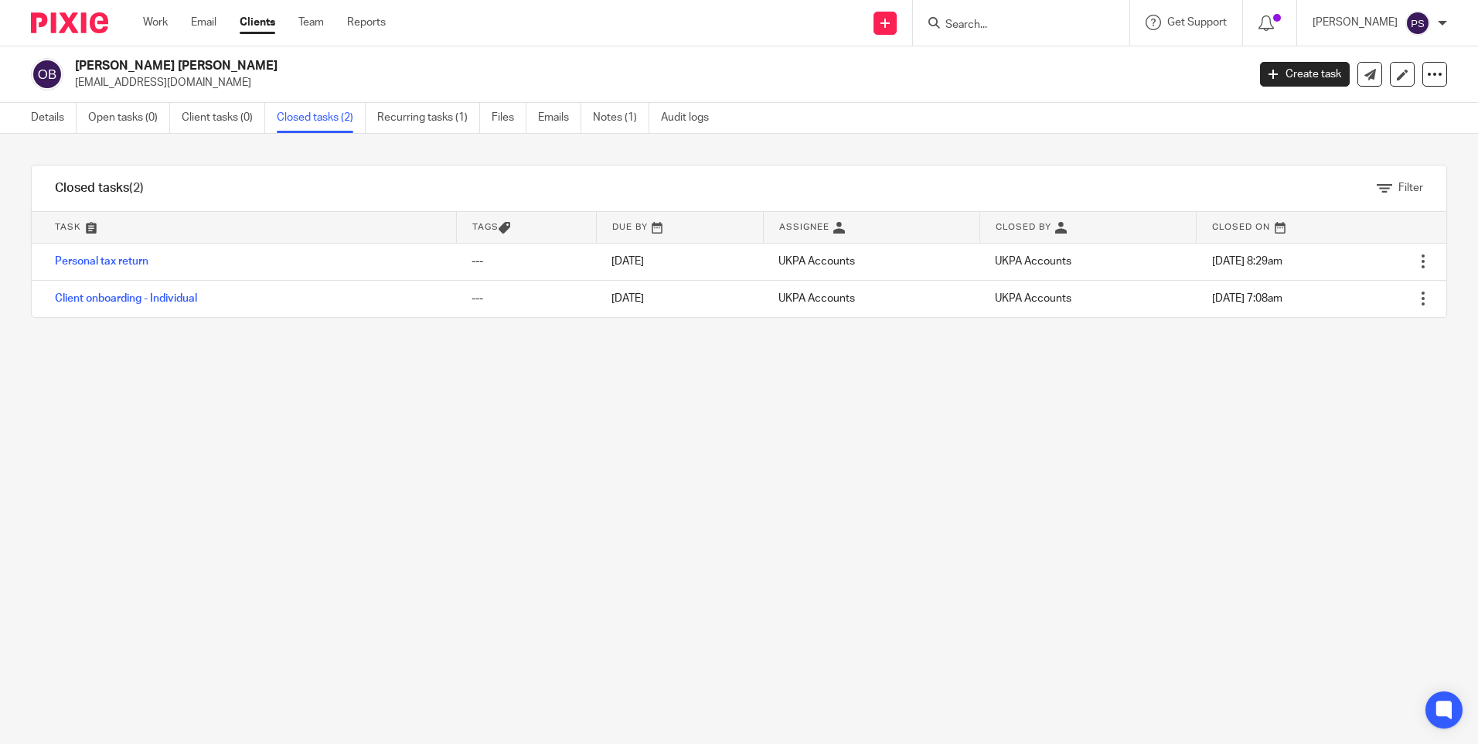
click at [428, 565] on div "Filter tasks Only show tasks matching all of these conditions 1 Task name Is Is…" at bounding box center [739, 439] width 1478 height 610
click at [41, 113] on link "Details" at bounding box center [54, 118] width 46 height 30
drag, startPoint x: 898, startPoint y: 666, endPoint x: 686, endPoint y: 597, distance: 223.7
click at [896, 666] on div "Filter tasks Only show tasks matching all of these conditions 1 Task name Is Is…" at bounding box center [739, 439] width 1478 height 610
click at [41, 116] on link "Details" at bounding box center [54, 118] width 46 height 30
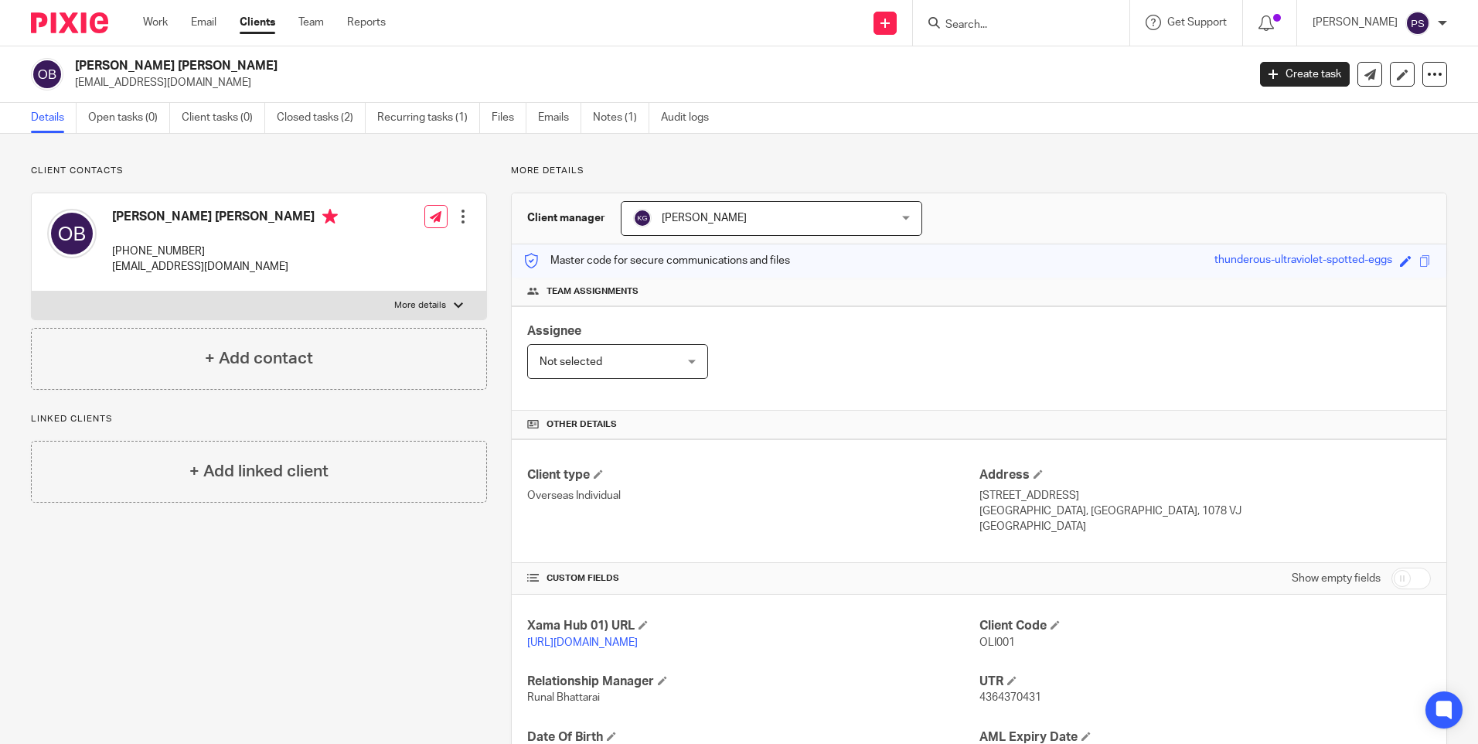
click at [118, 101] on div "[PERSON_NAME] [PERSON_NAME] [EMAIL_ADDRESS][DOMAIN_NAME] Create task Update fro…" at bounding box center [739, 74] width 1478 height 56
click at [118, 109] on link "Open tasks (0)" at bounding box center [129, 118] width 82 height 30
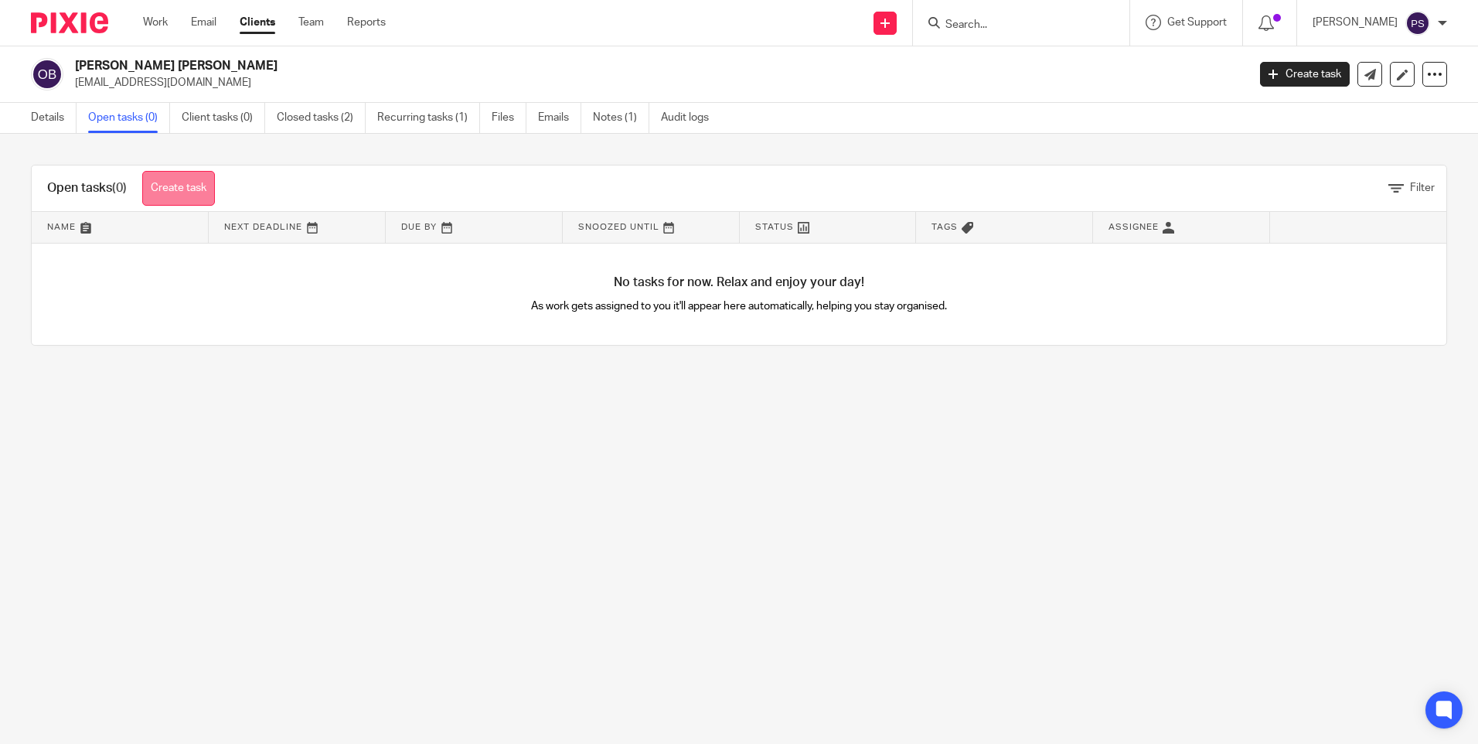
click at [179, 189] on link "Create task" at bounding box center [178, 188] width 73 height 35
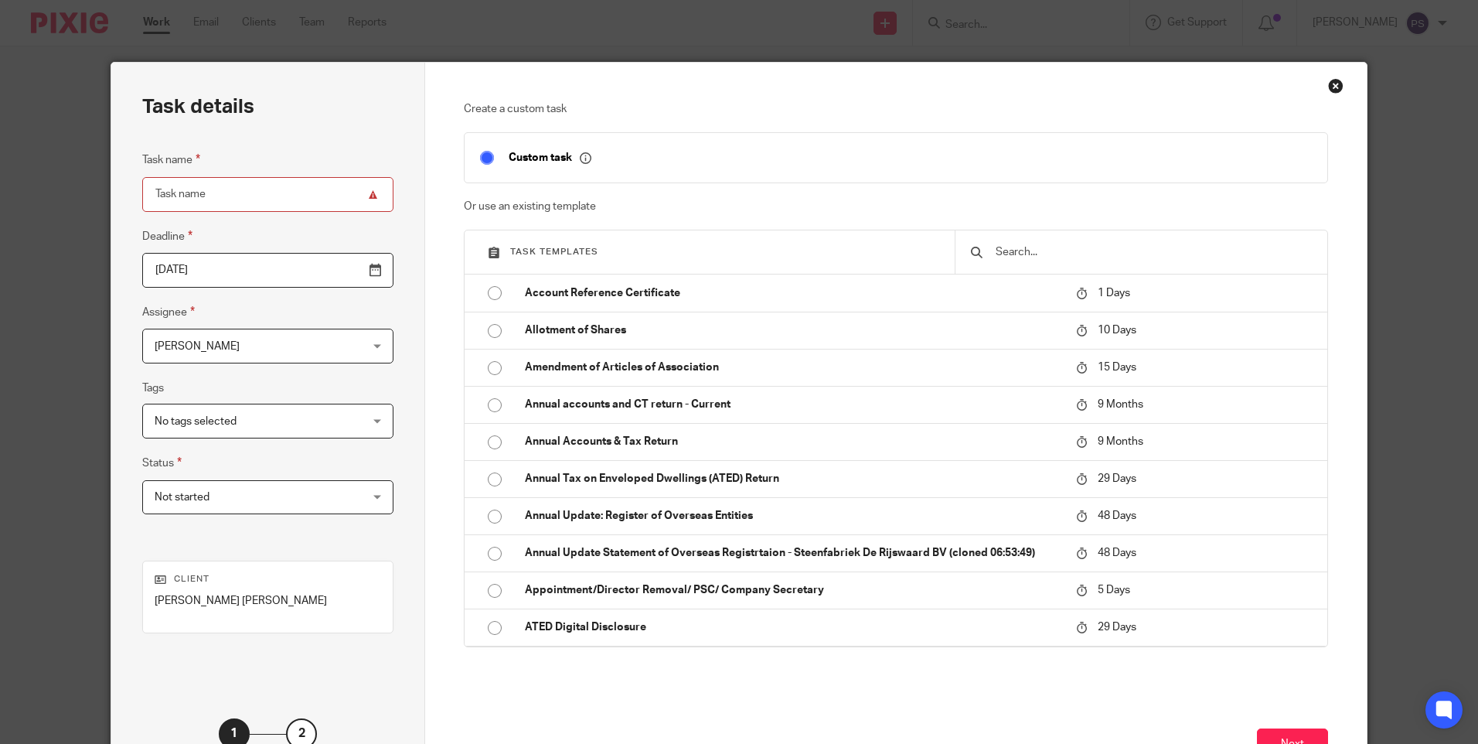
click at [1016, 257] on input "text" at bounding box center [1153, 252] width 318 height 17
click at [1027, 259] on input "text" at bounding box center [1153, 252] width 318 height 17
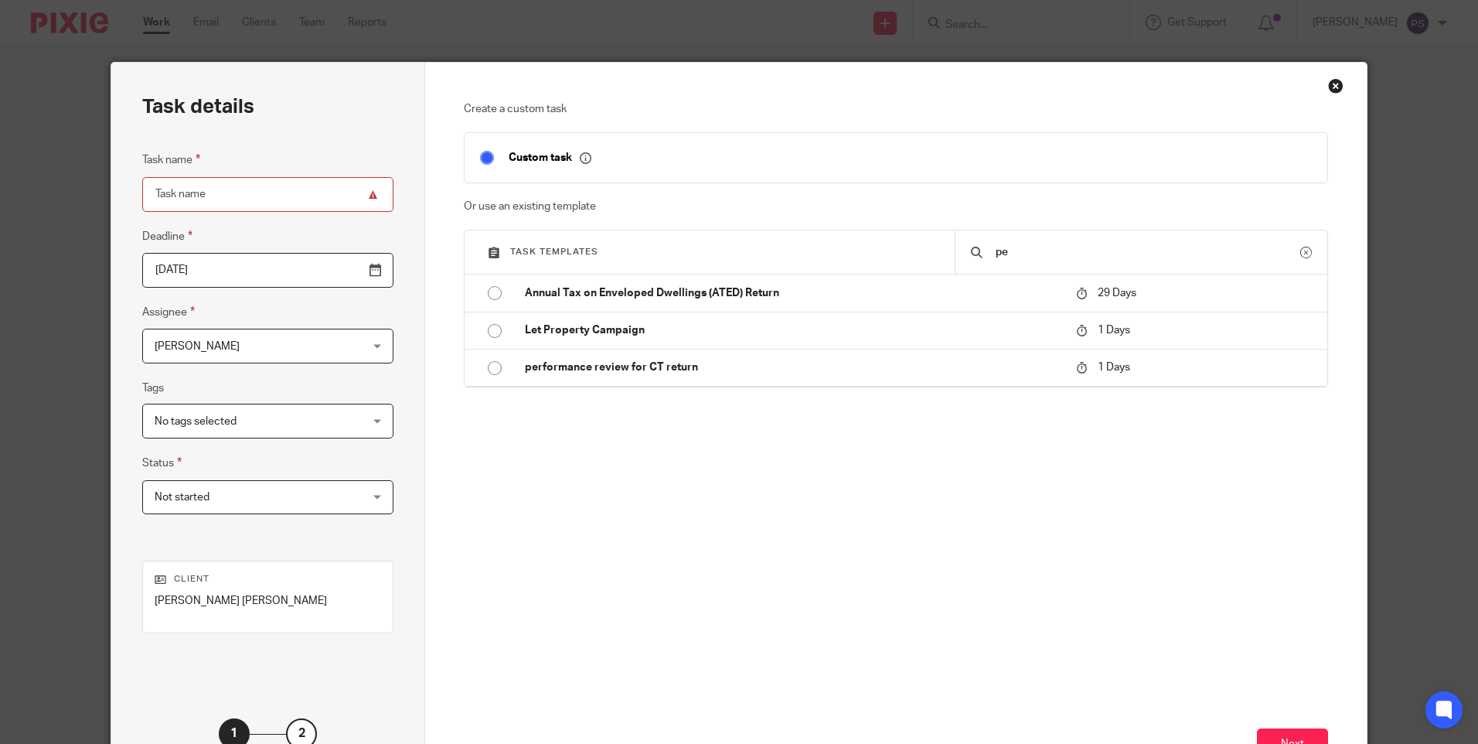
type input "p"
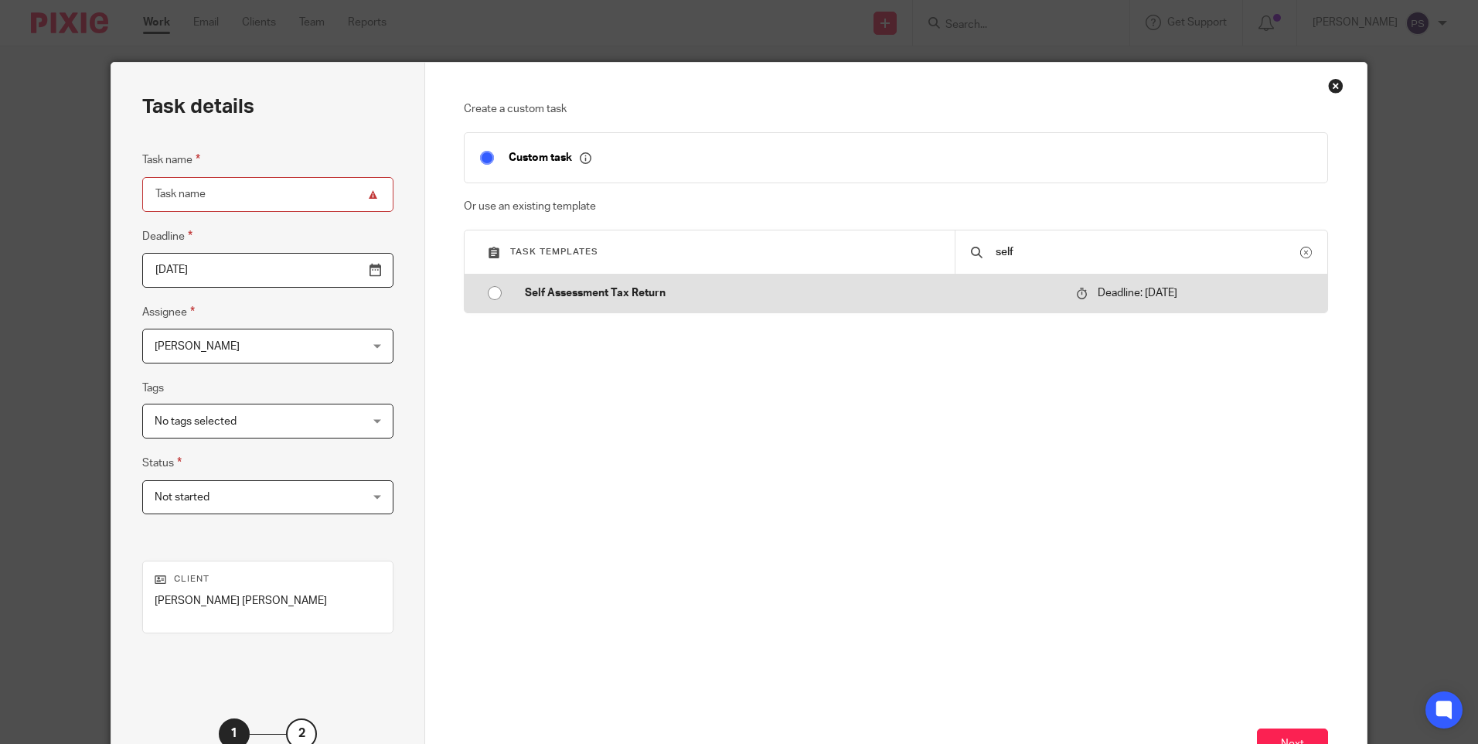
type input "self"
click at [482, 292] on input "radio" at bounding box center [494, 292] width 29 height 29
type input "2026-01-31"
type input "Self Assessment Tax Return"
checkbox input "false"
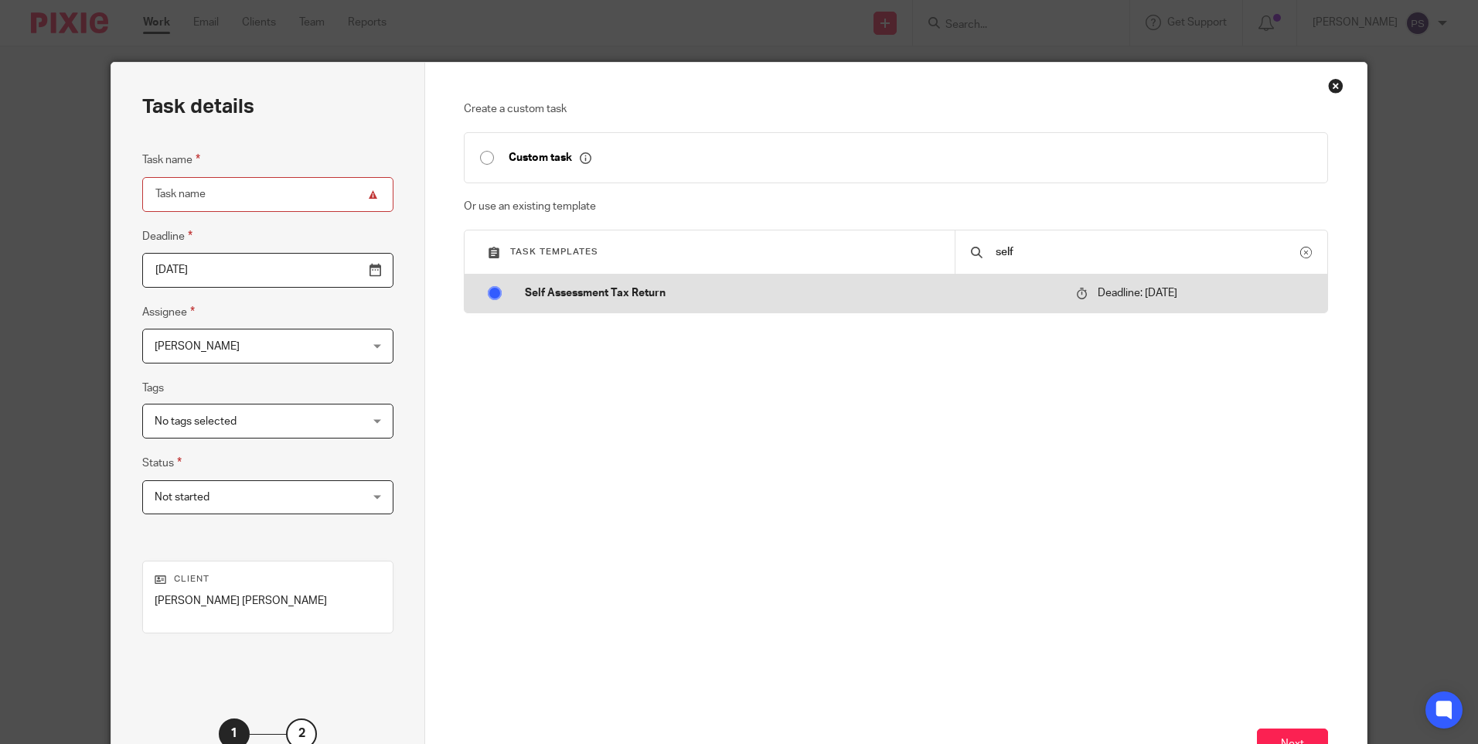
radio input "false"
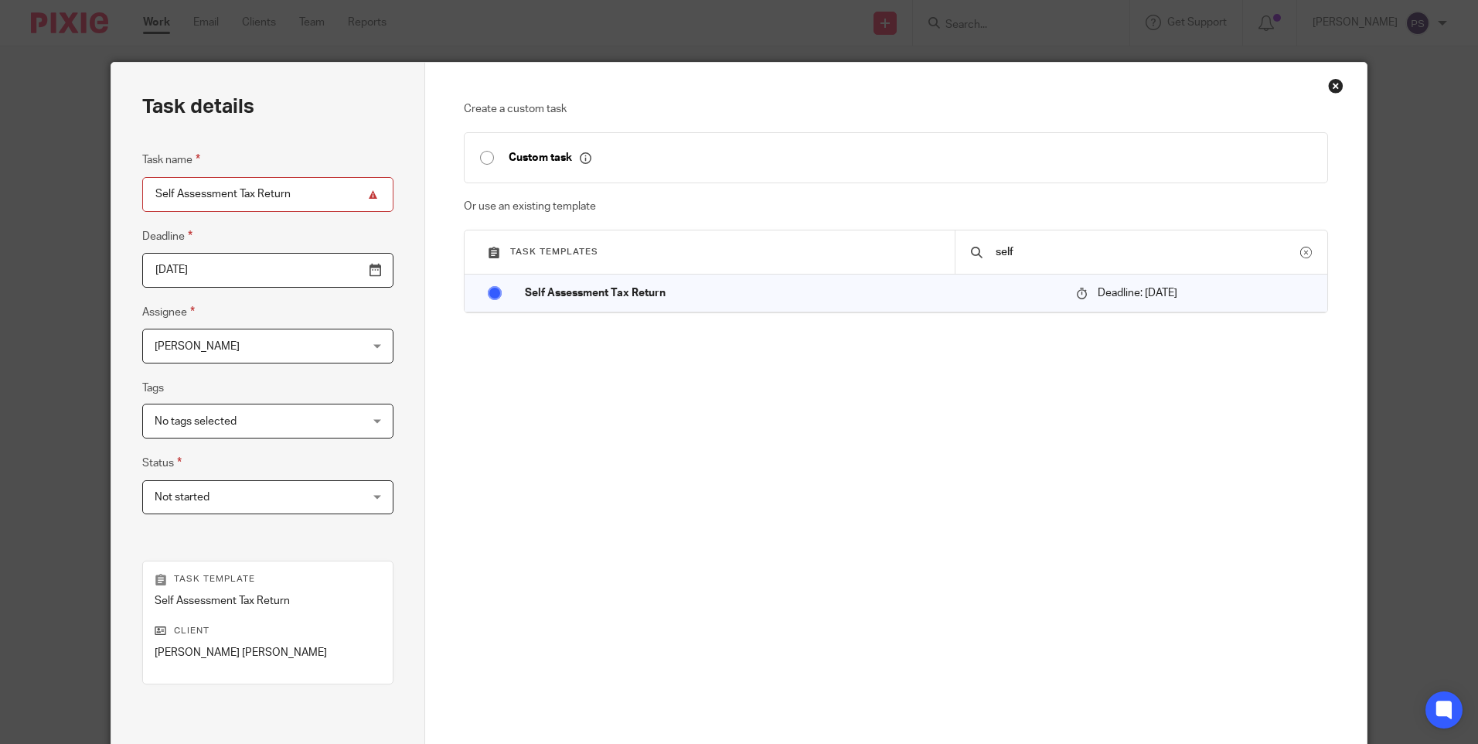
click at [289, 196] on input "Self Assessment Tax Return" at bounding box center [267, 194] width 251 height 35
click at [301, 196] on input "Self Assessment Tax Return" at bounding box center [267, 194] width 251 height 35
paste input "Amendment"
type input "Self Assessment Tax Return (Amendment)"
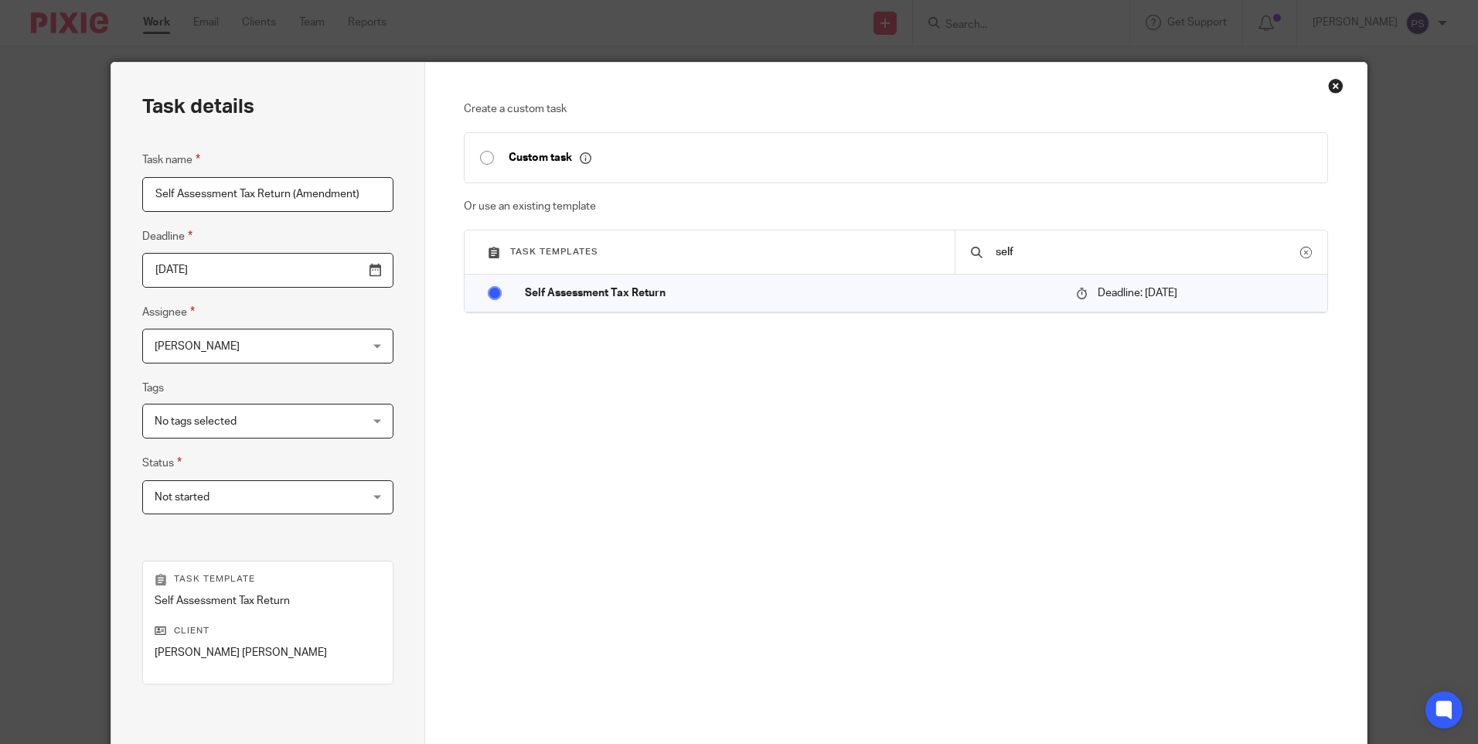
click at [225, 274] on input "2026-01-31" at bounding box center [267, 270] width 251 height 35
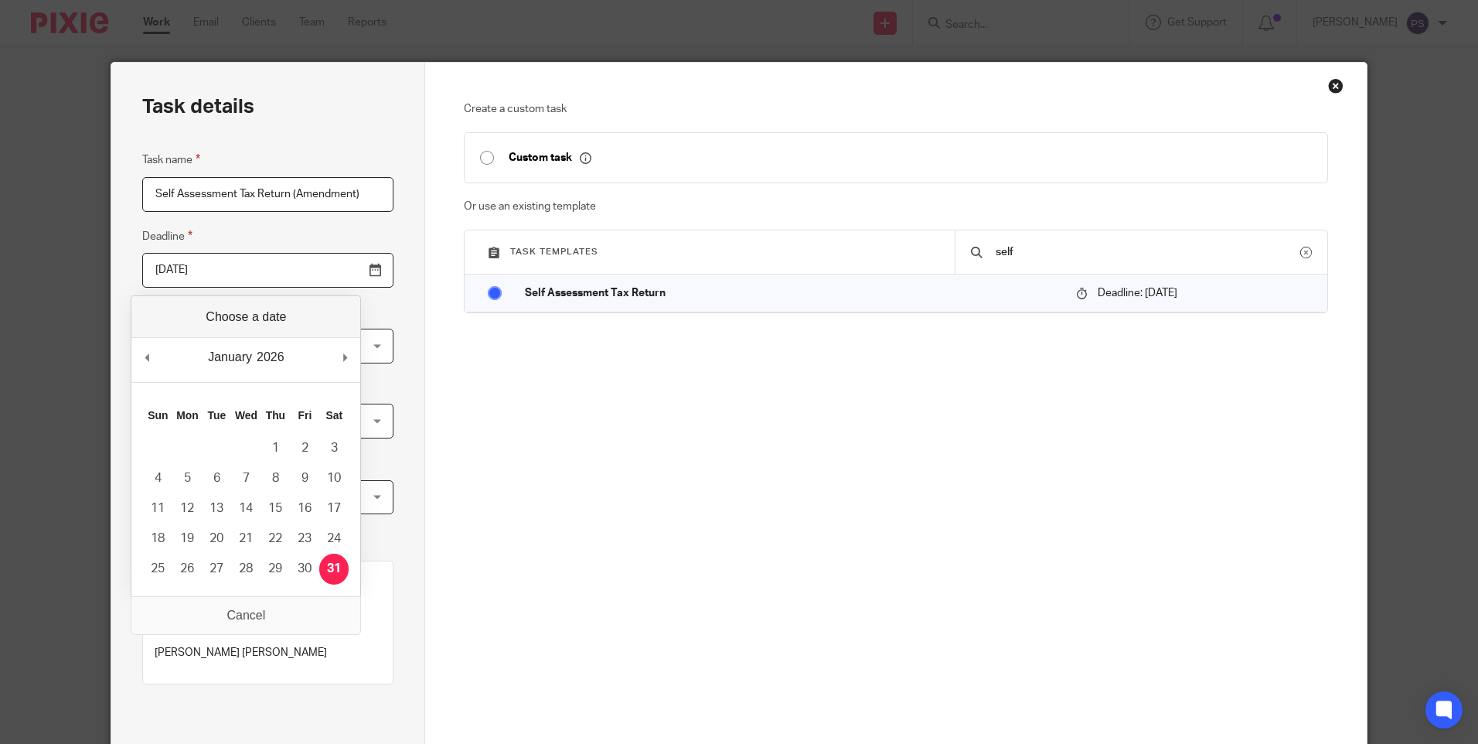
click at [513, 485] on div "Create a custom task Custom task Or use an existing template Task templates sel…" at bounding box center [896, 327] width 864 height 452
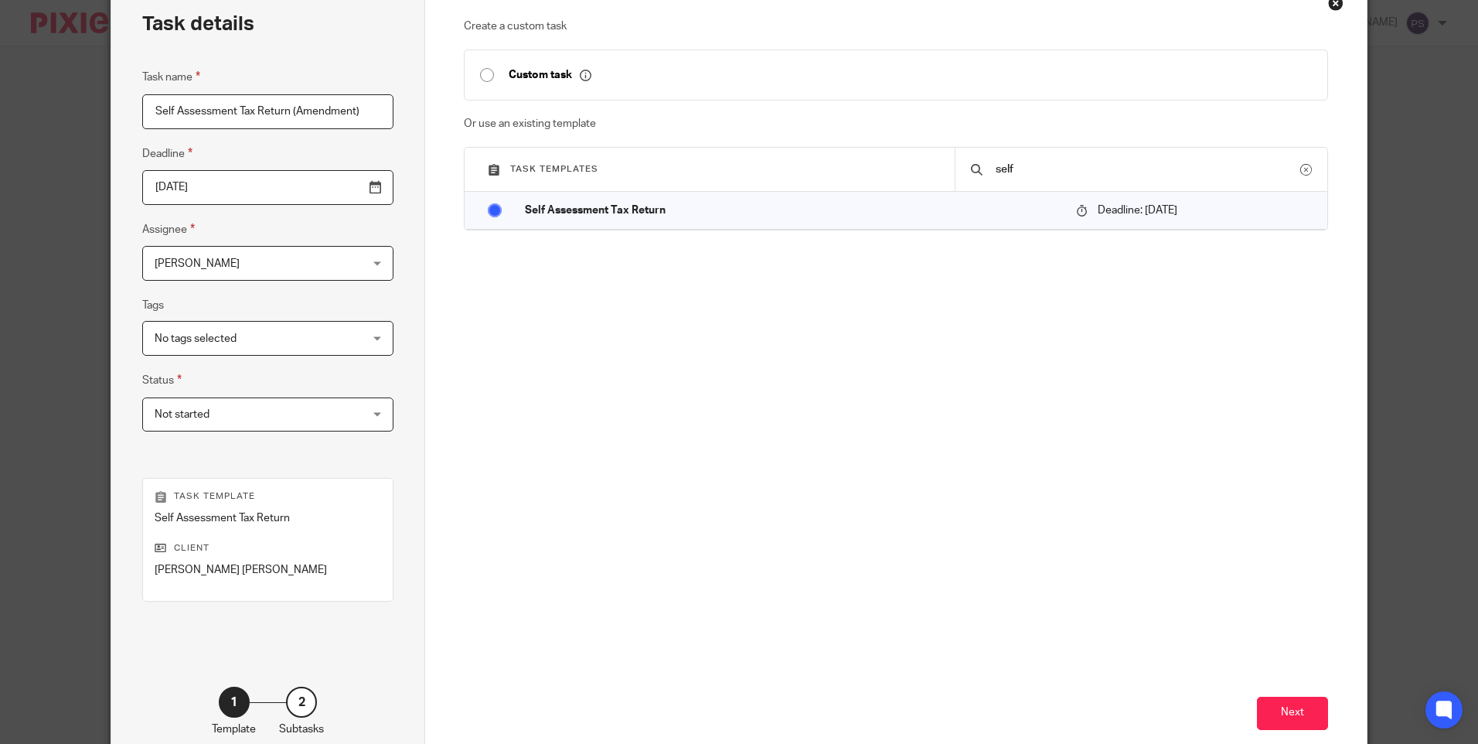
scroll to position [170, 0]
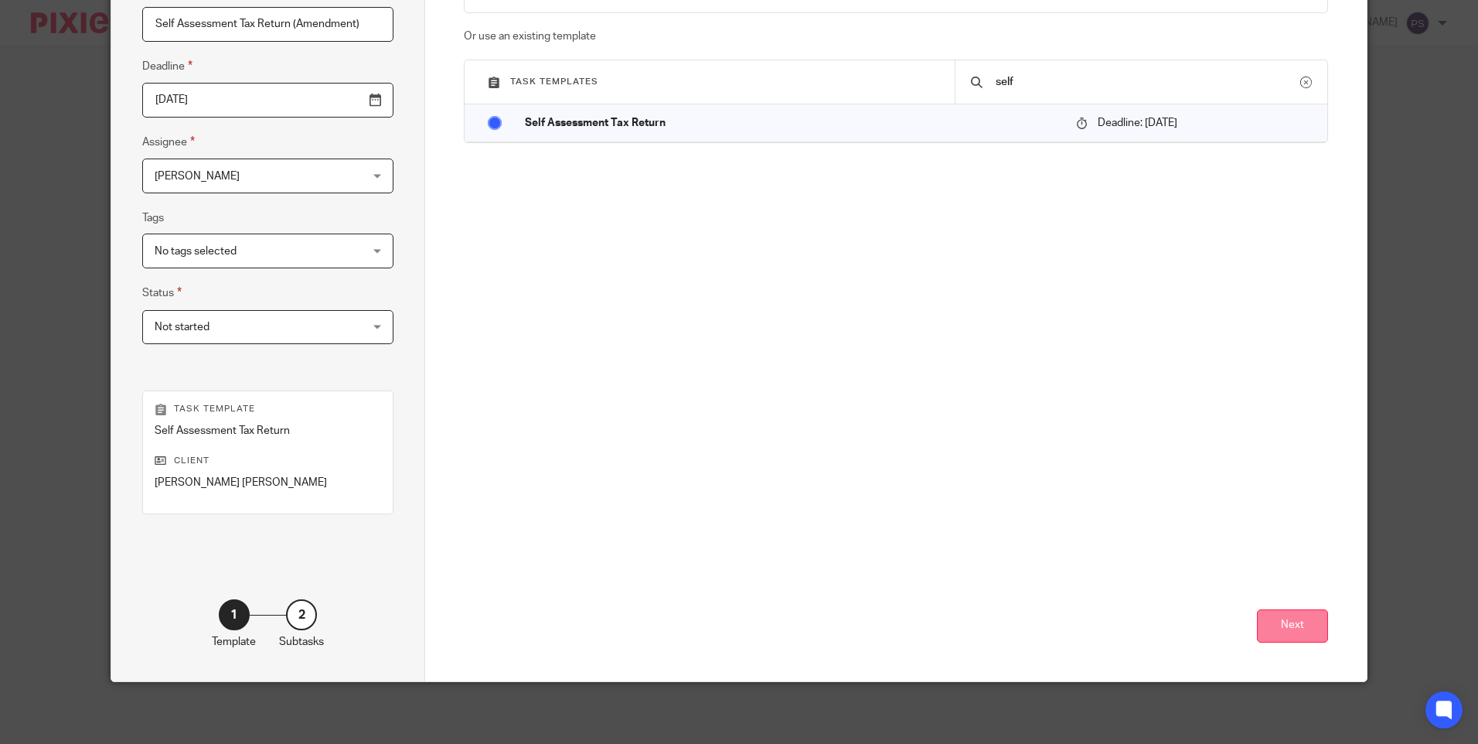
click at [1296, 635] on button "Next" at bounding box center [1292, 625] width 71 height 33
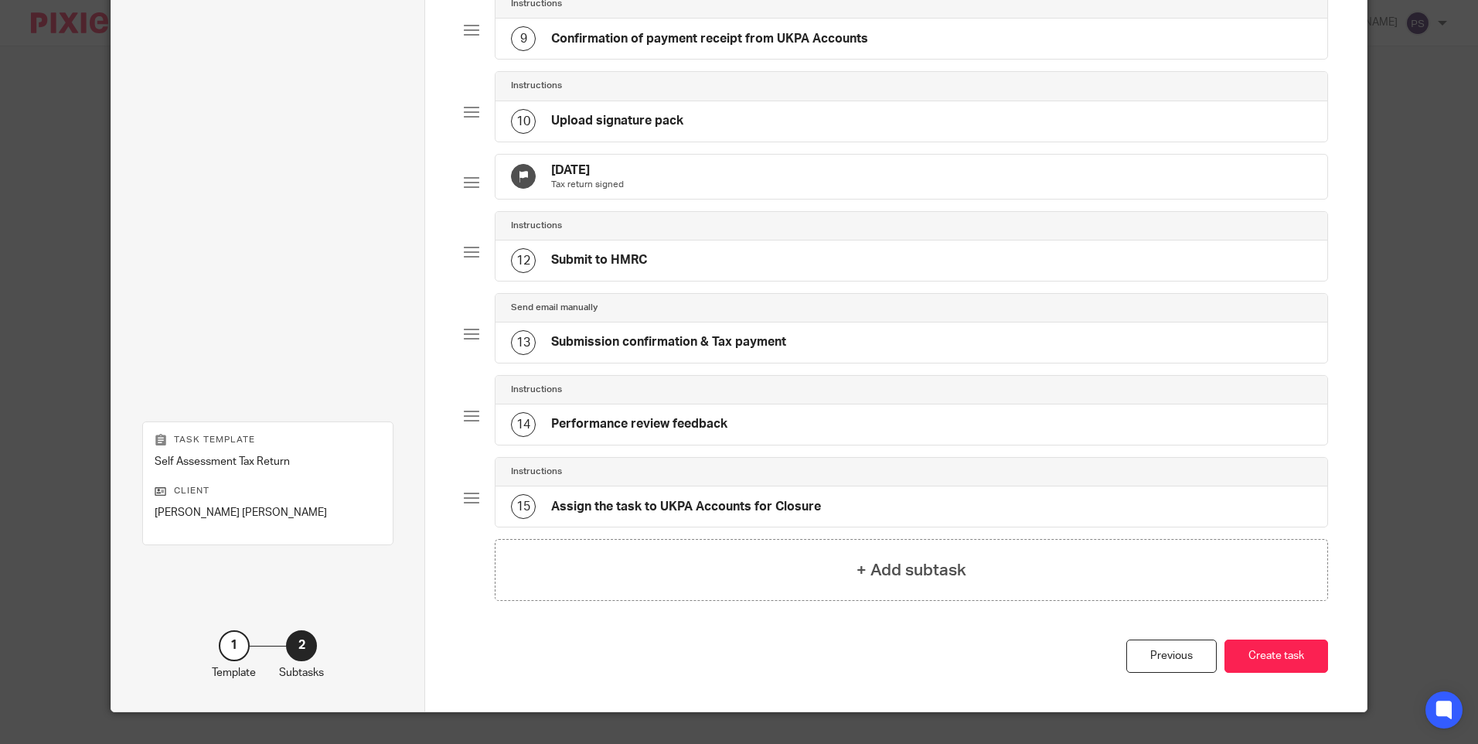
scroll to position [826, 0]
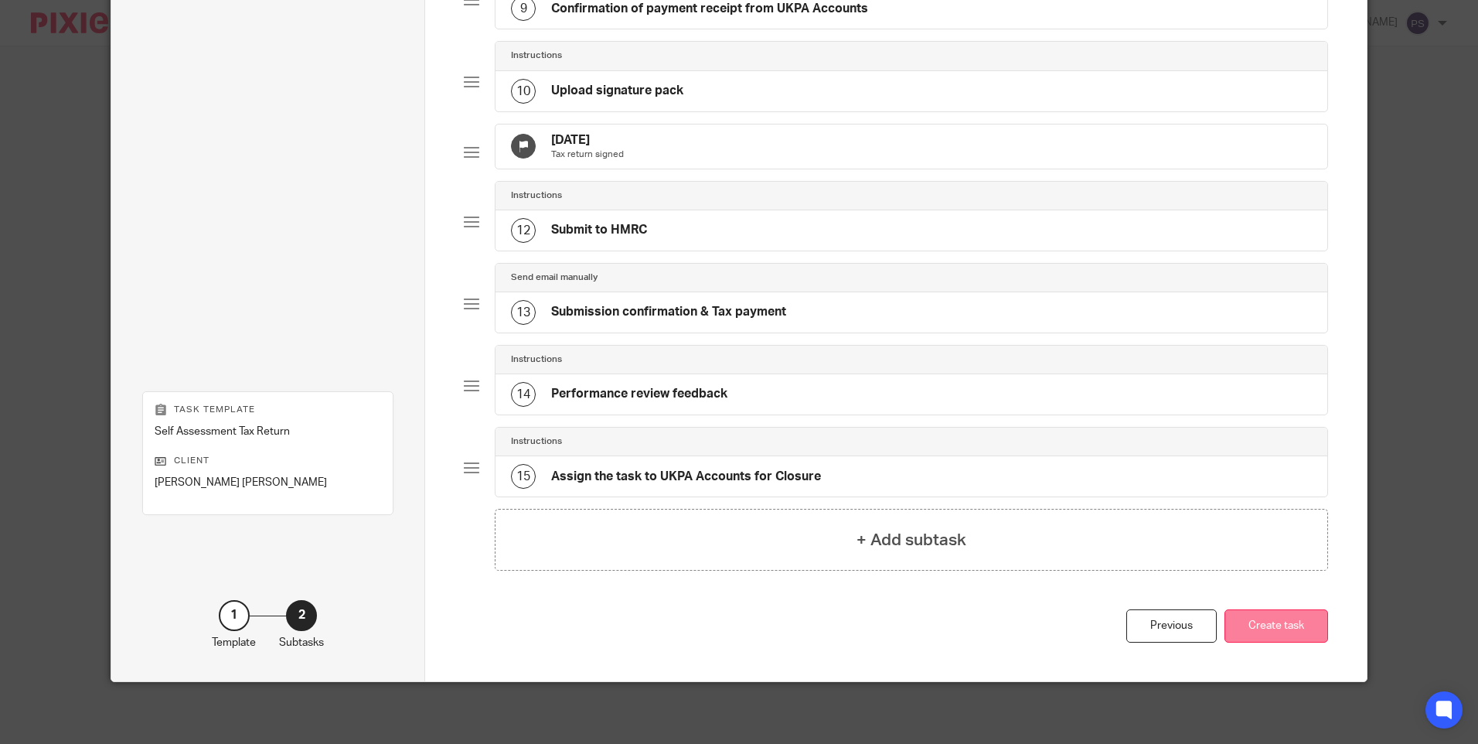
click at [1274, 616] on button "Create task" at bounding box center [1277, 625] width 104 height 33
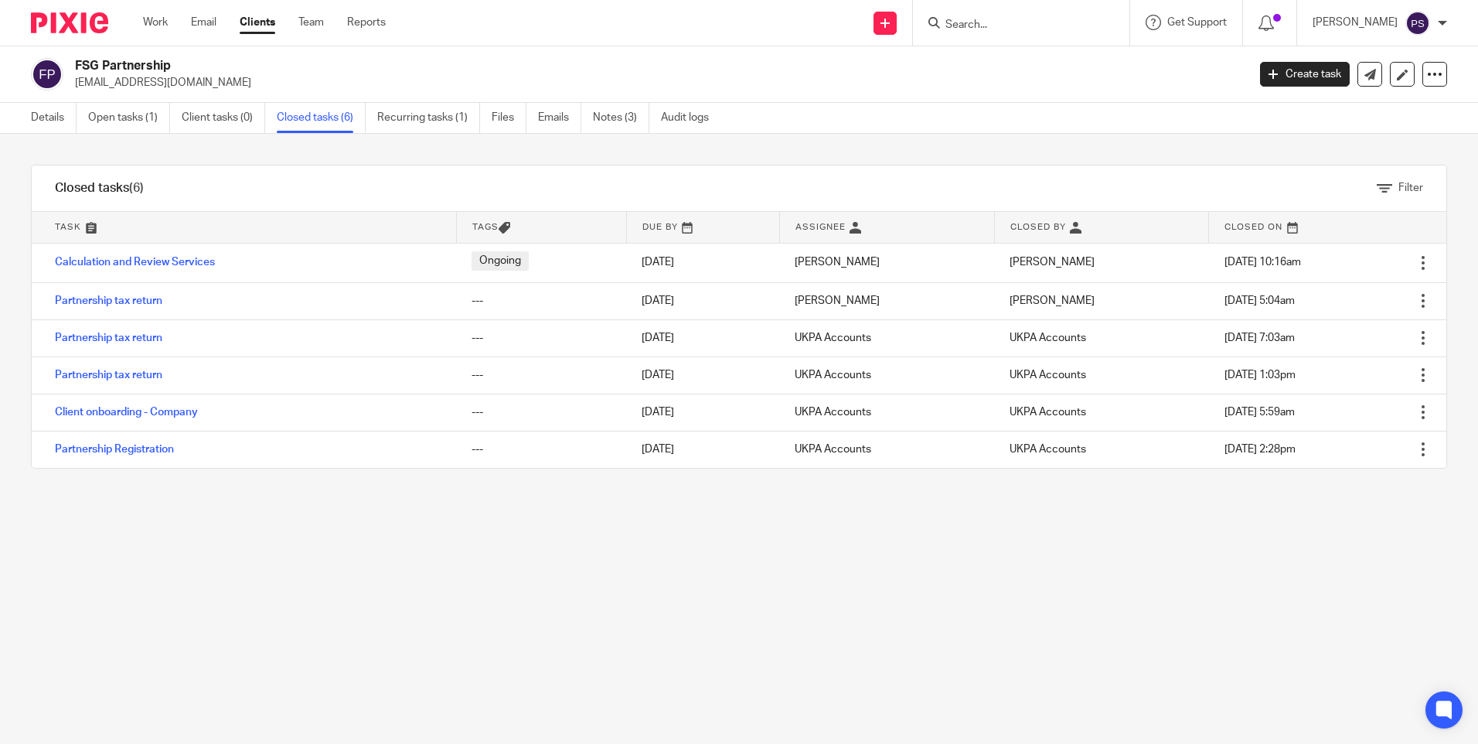
click at [105, 587] on div "Filter tasks Only show tasks matching all of these conditions 1 Task name Is Is…" at bounding box center [739, 439] width 1478 height 610
click at [145, 82] on p "[EMAIL_ADDRESS][DOMAIN_NAME]" at bounding box center [656, 82] width 1162 height 15
copy main "suewelikala@gmail.com Create task Update from Companies House Export data Merge…"
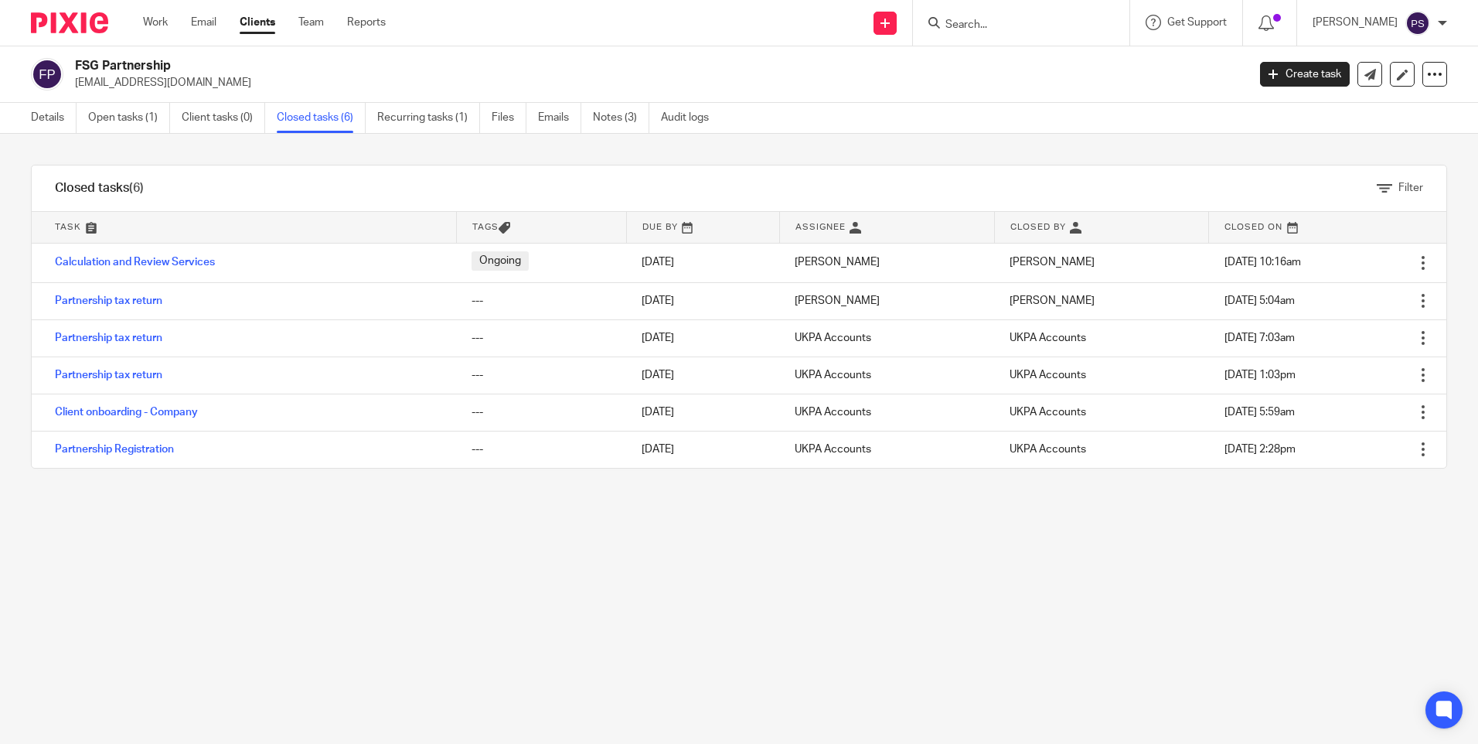
click at [1064, 22] on input "Search" at bounding box center [1013, 26] width 139 height 14
paste input "[EMAIL_ADDRESS][DOMAIN_NAME]"
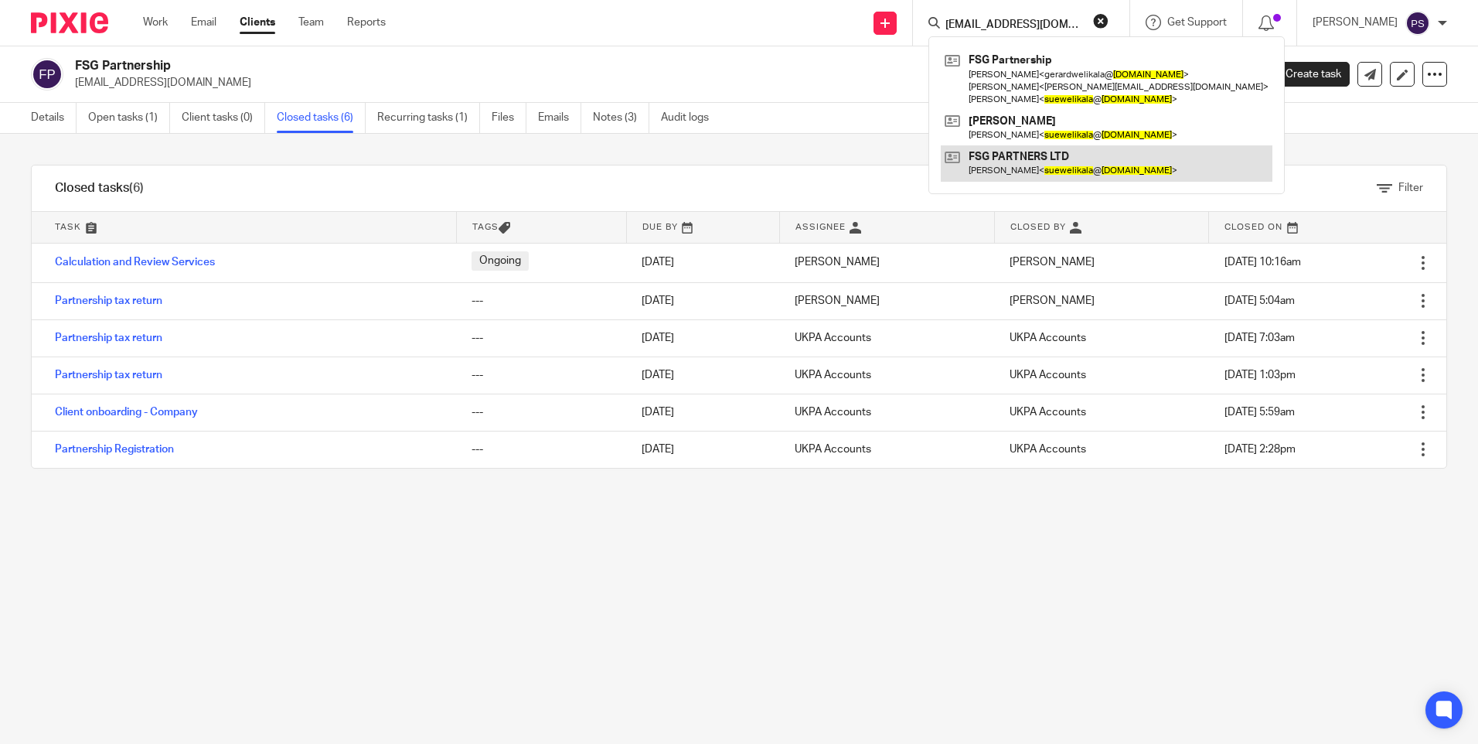
type input "suewelikala@gmail.com"
click at [1064, 154] on link at bounding box center [1107, 163] width 332 height 36
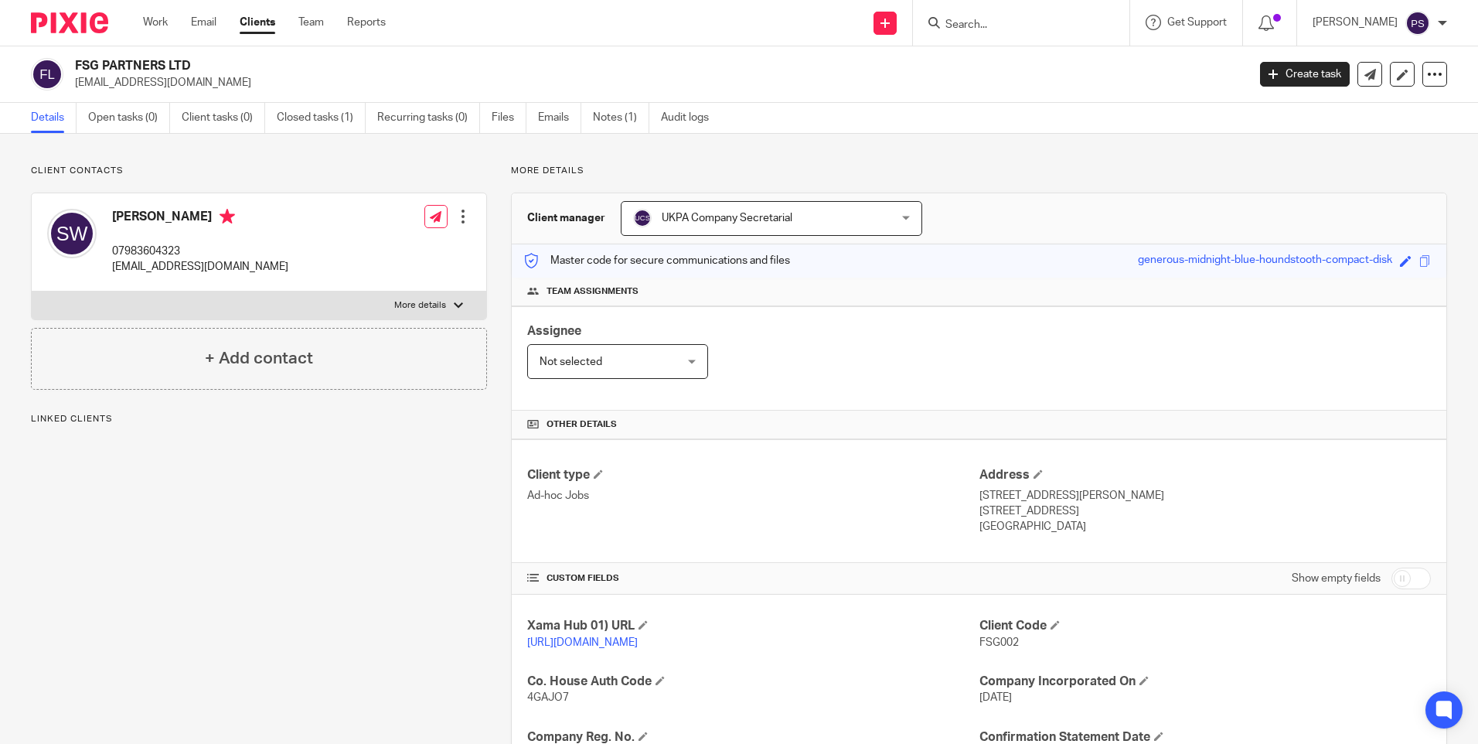
click at [985, 22] on input "Search" at bounding box center [1013, 26] width 139 height 14
paste input "[EMAIL_ADDRESS][DOMAIN_NAME]"
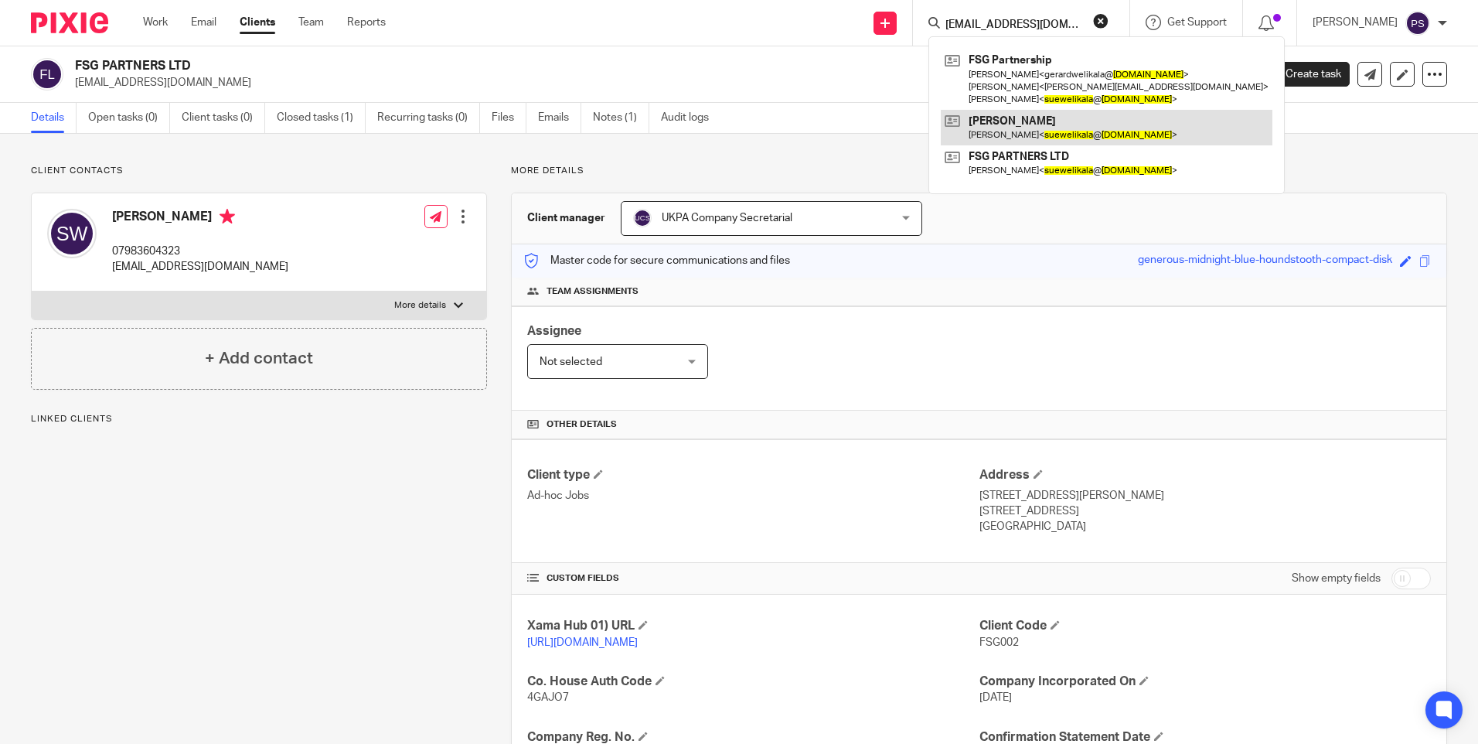
type input "[EMAIL_ADDRESS][DOMAIN_NAME]"
click at [1010, 120] on link at bounding box center [1107, 128] width 332 height 36
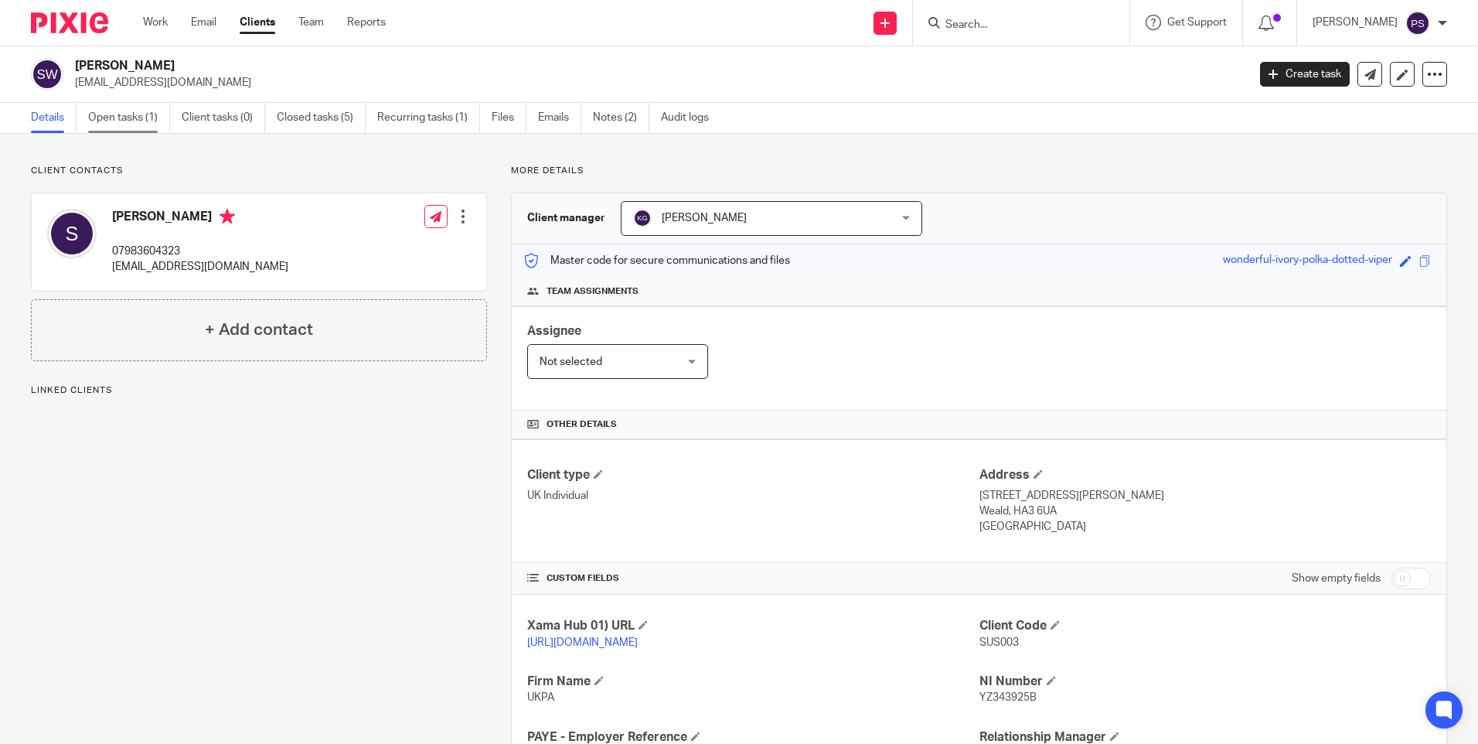
click at [127, 118] on link "Open tasks (1)" at bounding box center [129, 118] width 82 height 30
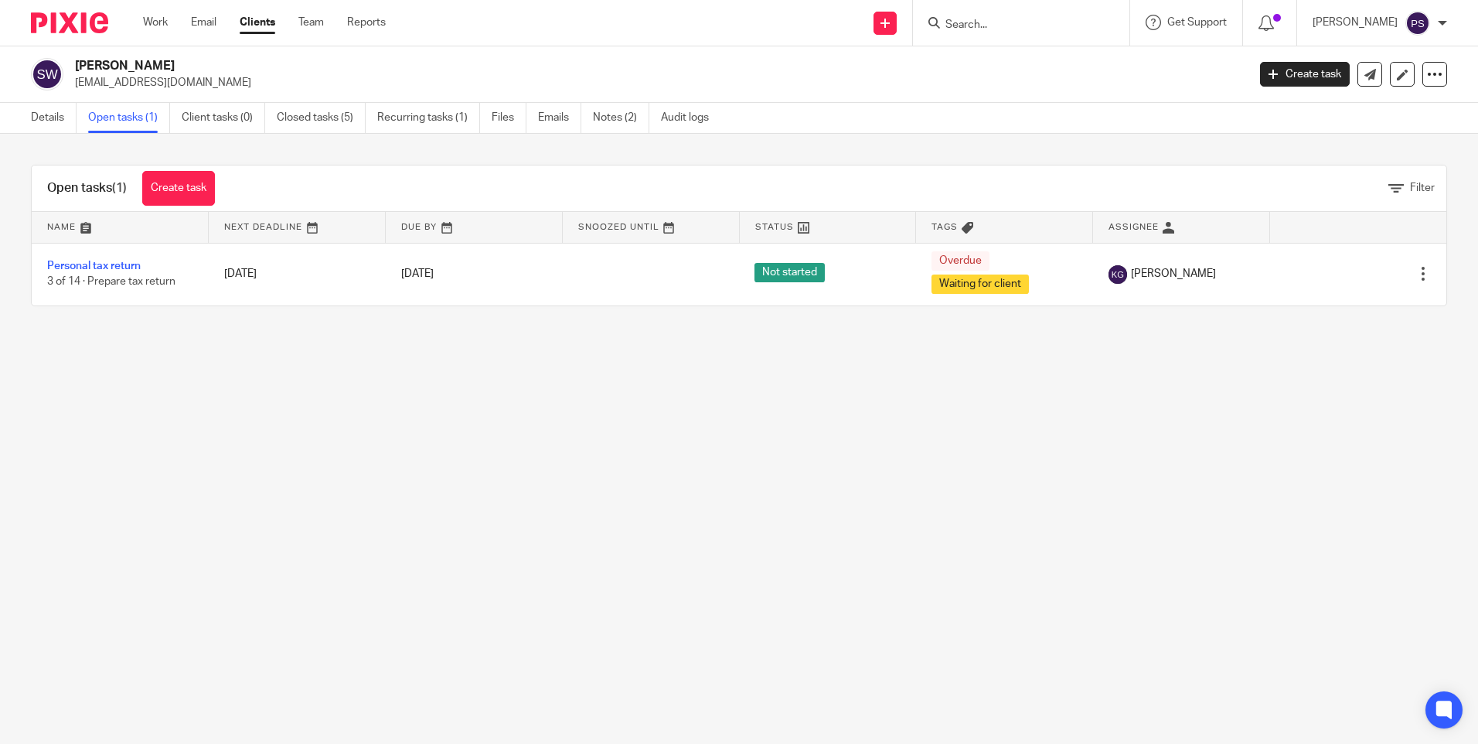
click at [1068, 27] on input "Search" at bounding box center [1013, 26] width 139 height 14
paste input "[EMAIL_ADDRESS][DOMAIN_NAME]"
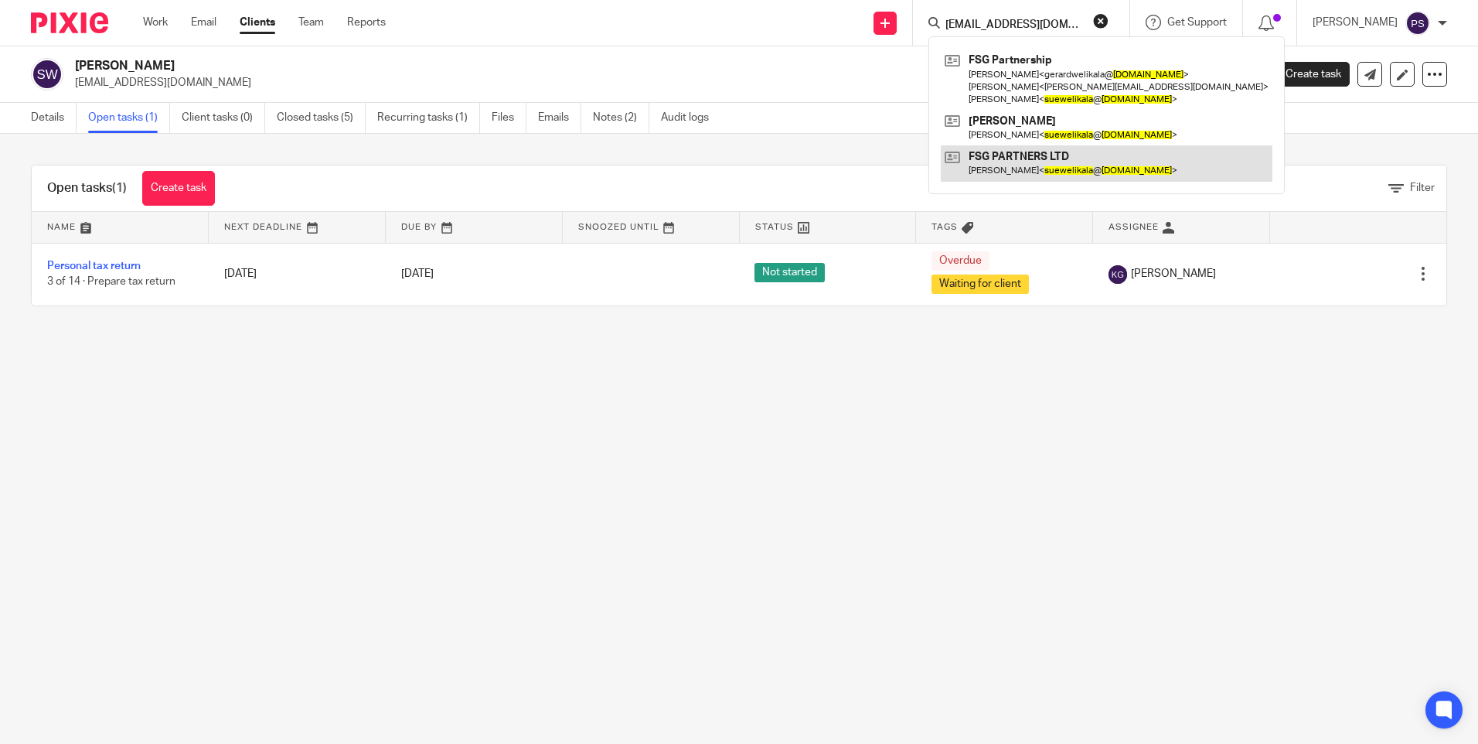
type input "[EMAIL_ADDRESS][DOMAIN_NAME]"
click at [1038, 151] on link at bounding box center [1107, 163] width 332 height 36
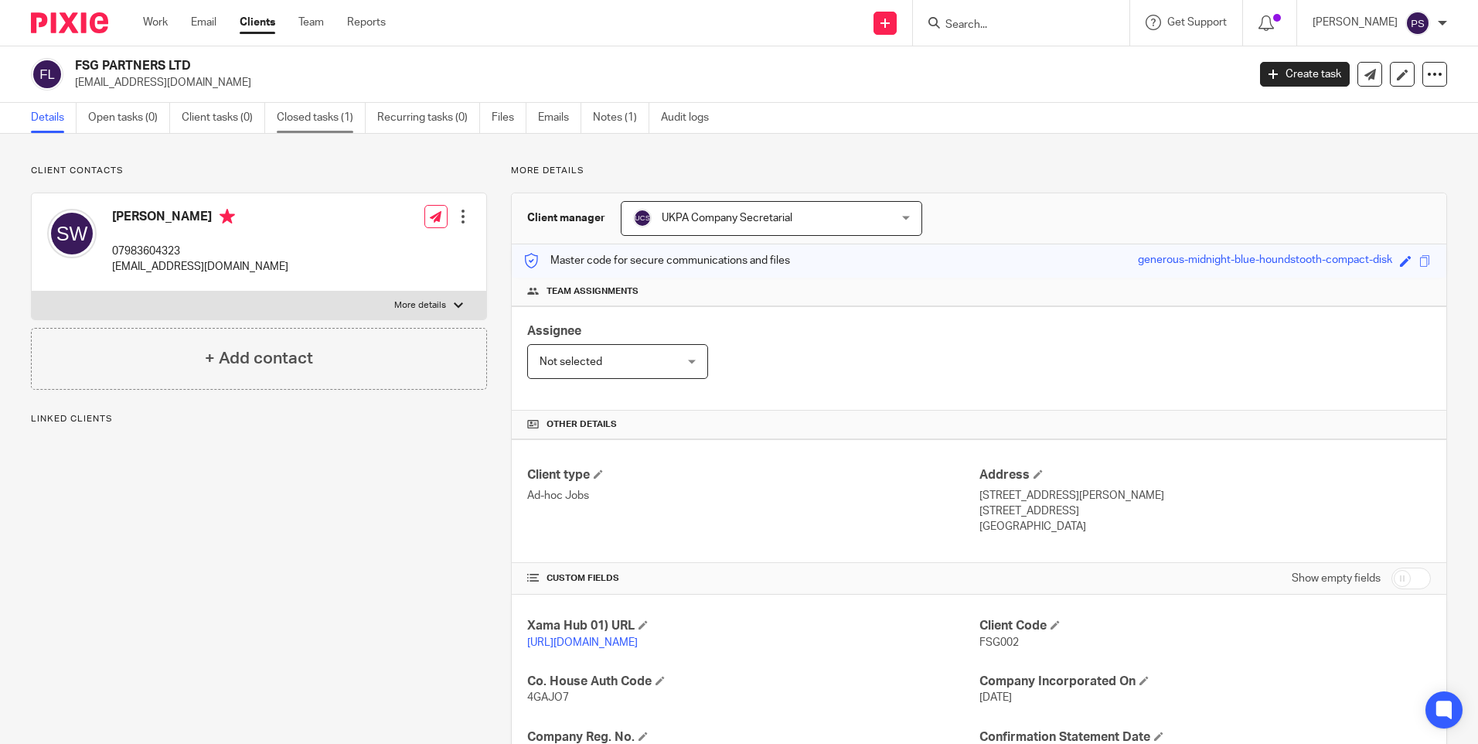
click at [328, 115] on link "Closed tasks (1)" at bounding box center [321, 118] width 89 height 30
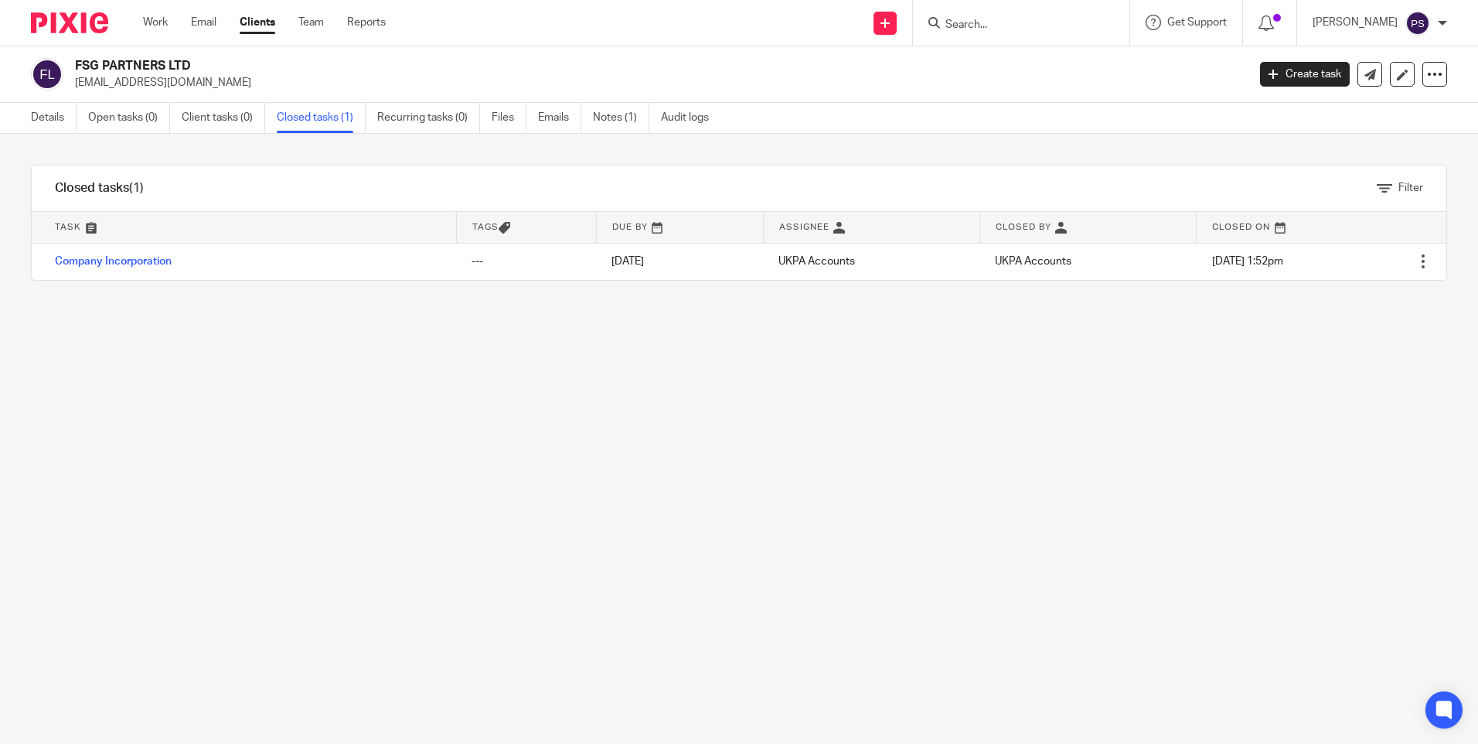
click at [1008, 27] on input "Search" at bounding box center [1013, 26] width 139 height 14
paste input "[EMAIL_ADDRESS][DOMAIN_NAME]"
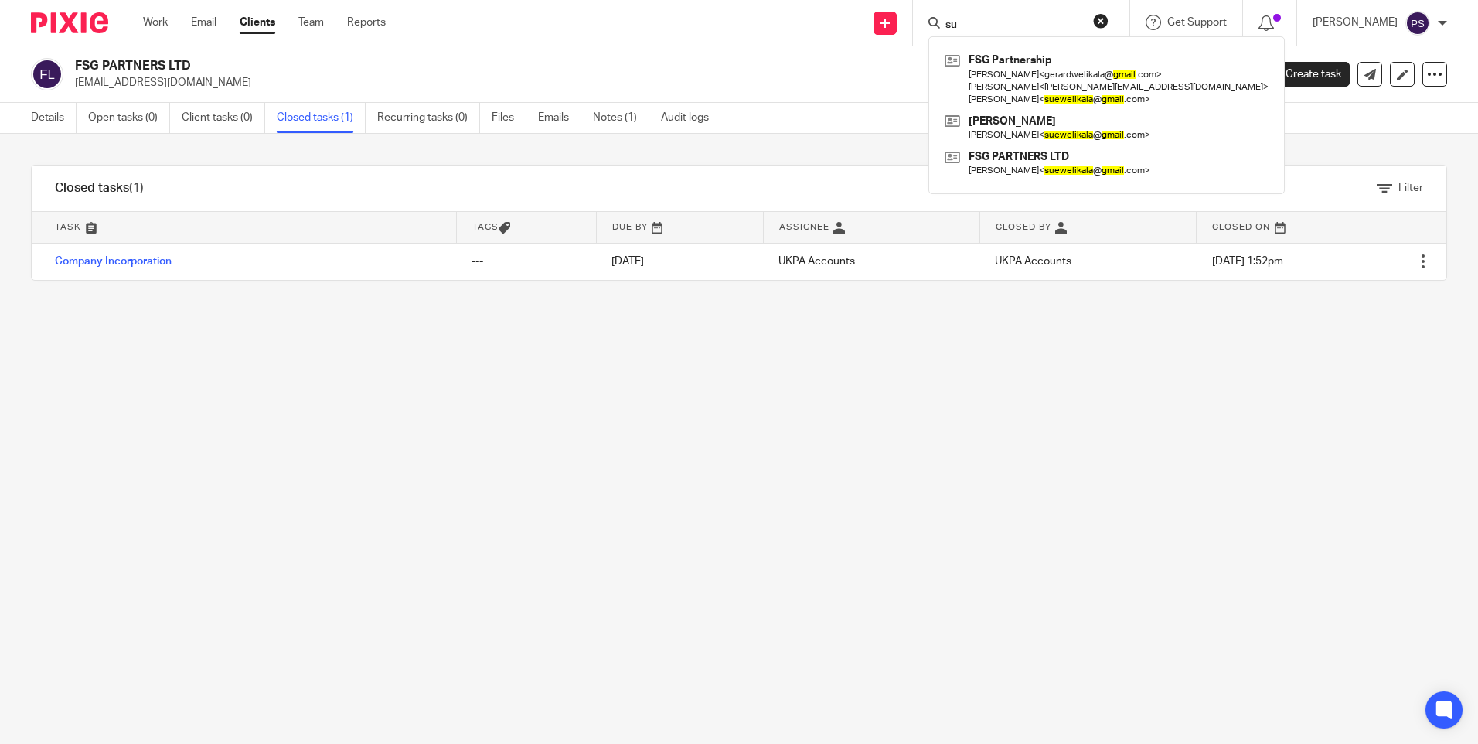
type input "s"
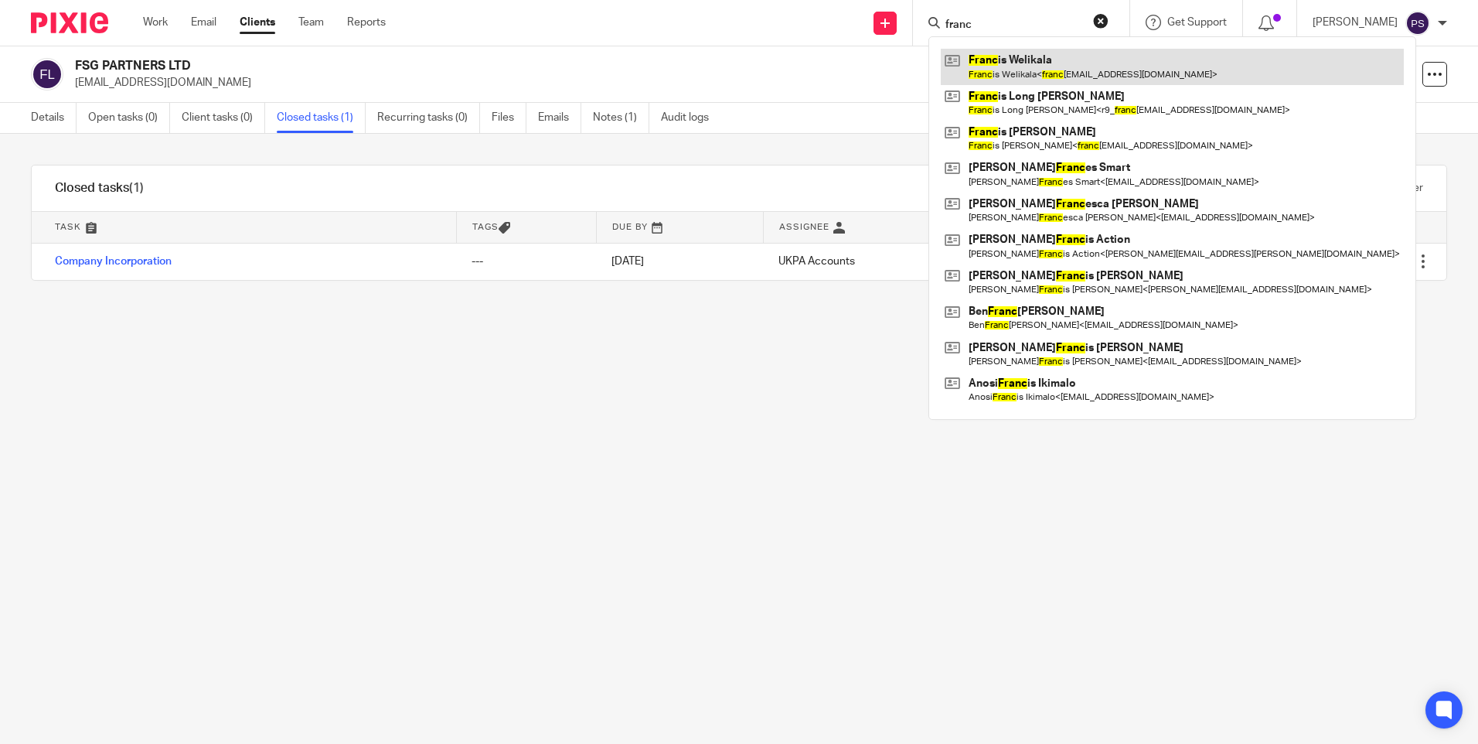
type input "franc"
click at [1025, 68] on link at bounding box center [1172, 67] width 463 height 36
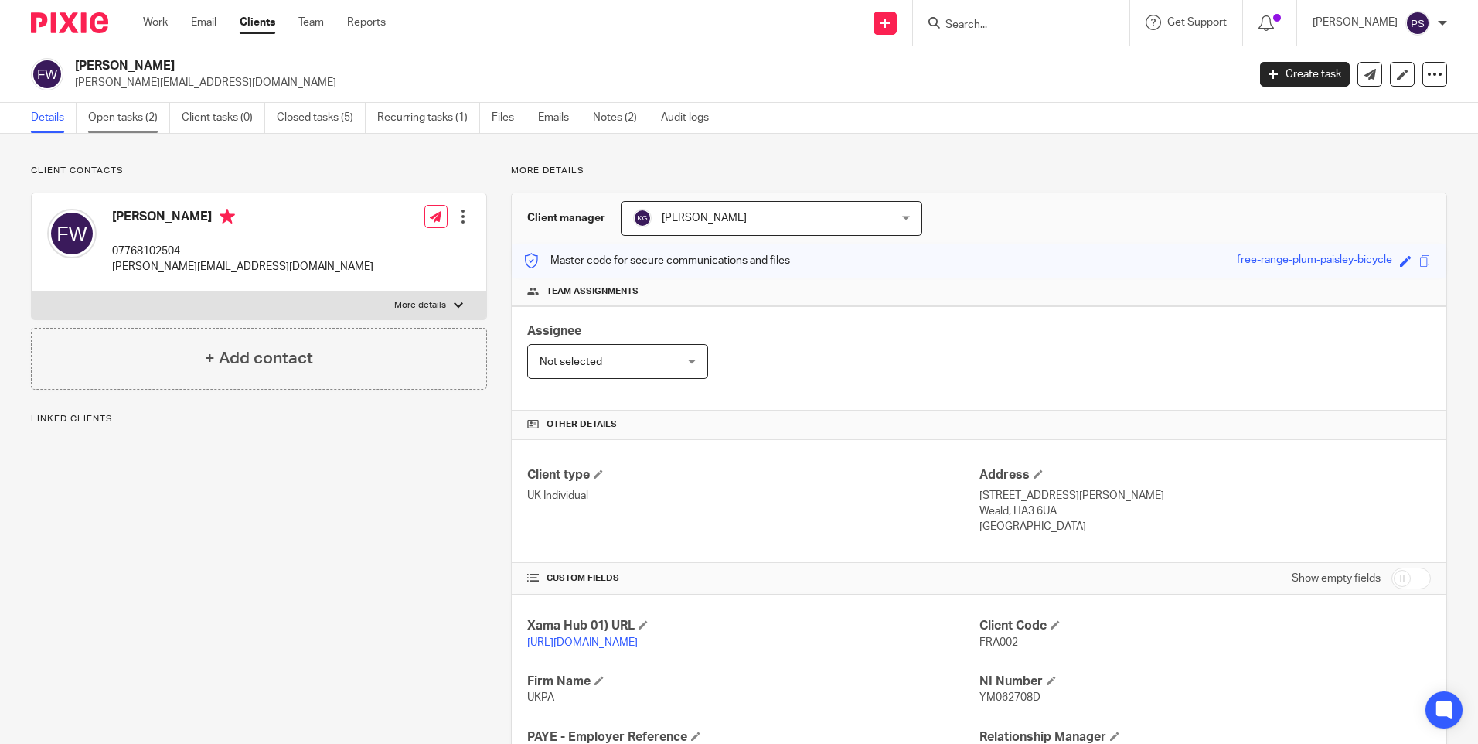
click at [137, 120] on link "Open tasks (2)" at bounding box center [129, 118] width 82 height 30
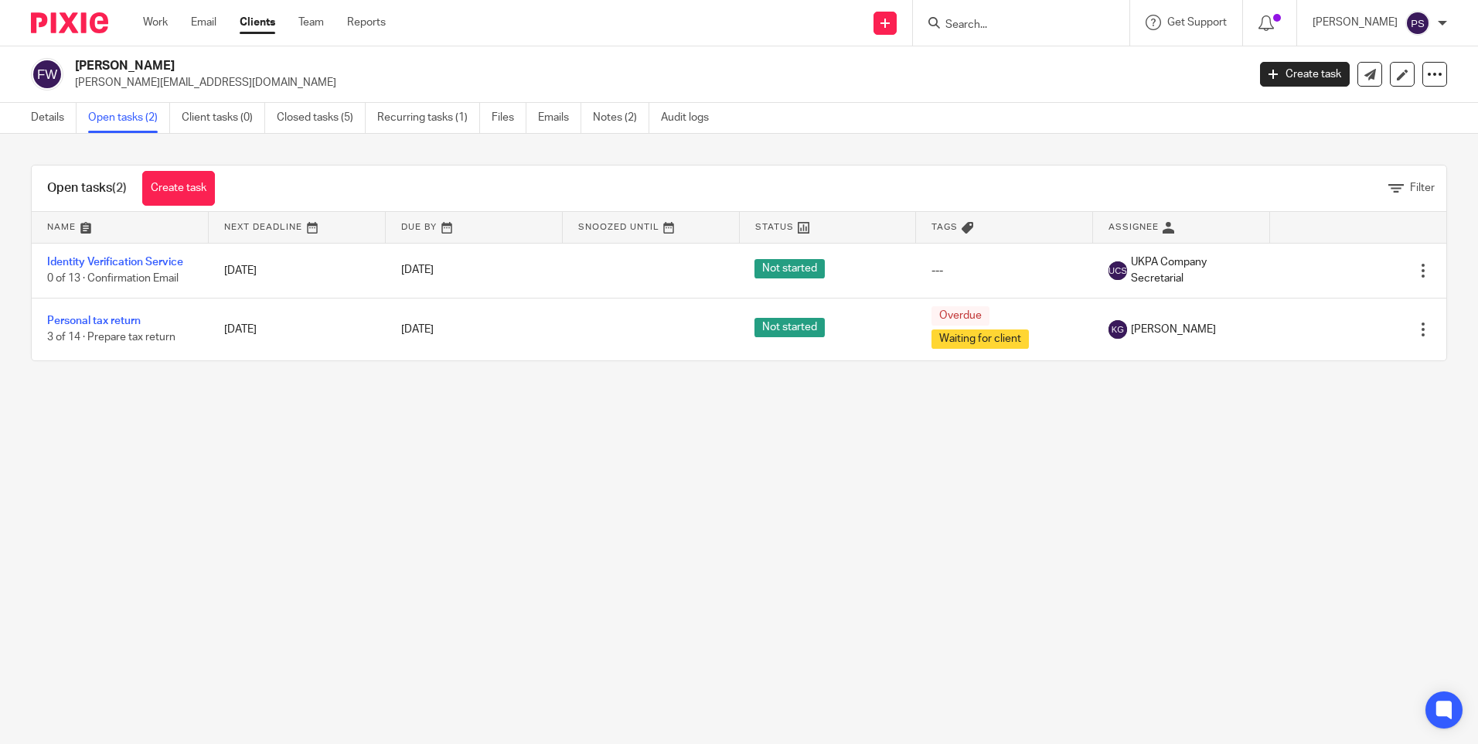
click at [117, 469] on main "Francis Welikala [EMAIL_ADDRESS][DOMAIN_NAME] Create task Update from Companies…" at bounding box center [739, 372] width 1478 height 744
click at [998, 25] on input "Search" at bounding box center [1013, 26] width 139 height 14
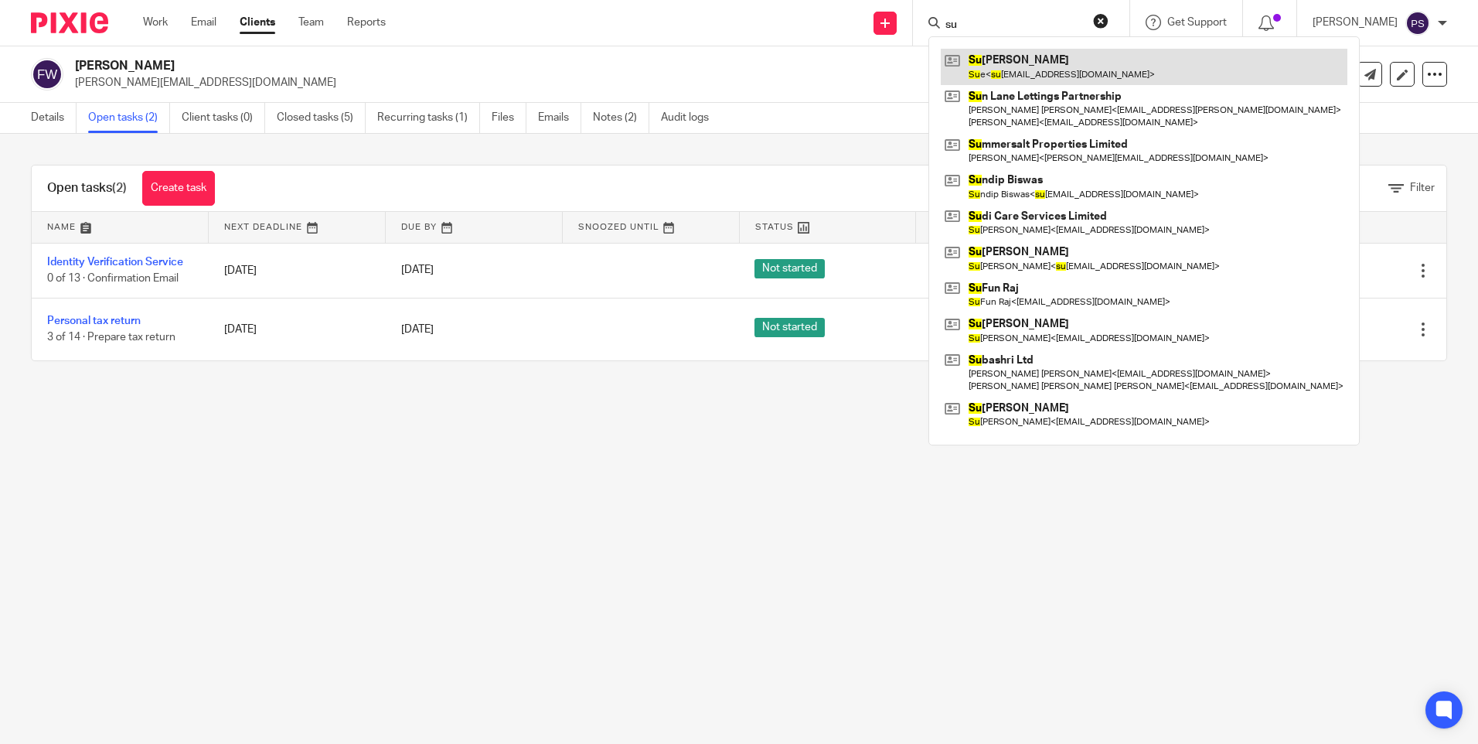
type input "su"
click at [1002, 60] on link at bounding box center [1144, 67] width 407 height 36
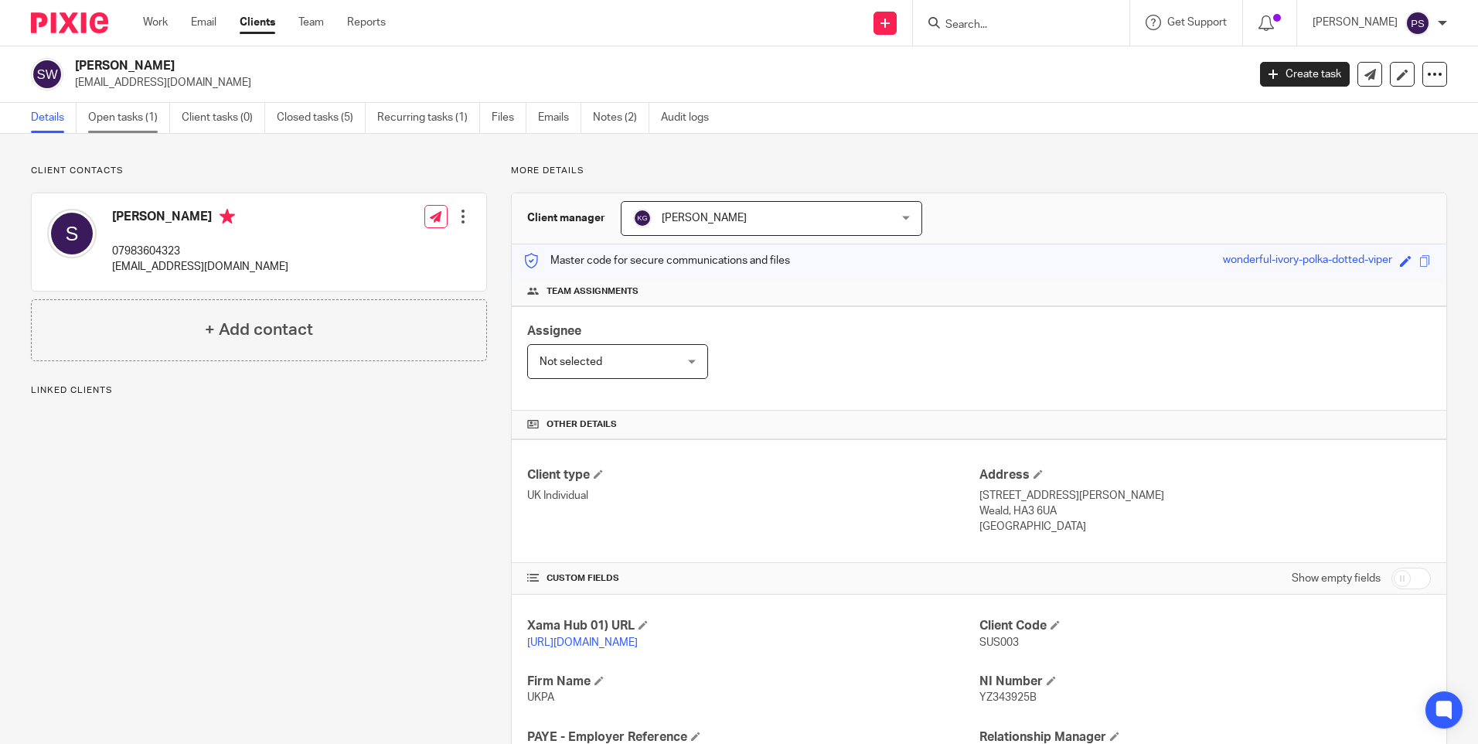
click at [122, 114] on link "Open tasks (1)" at bounding box center [129, 118] width 82 height 30
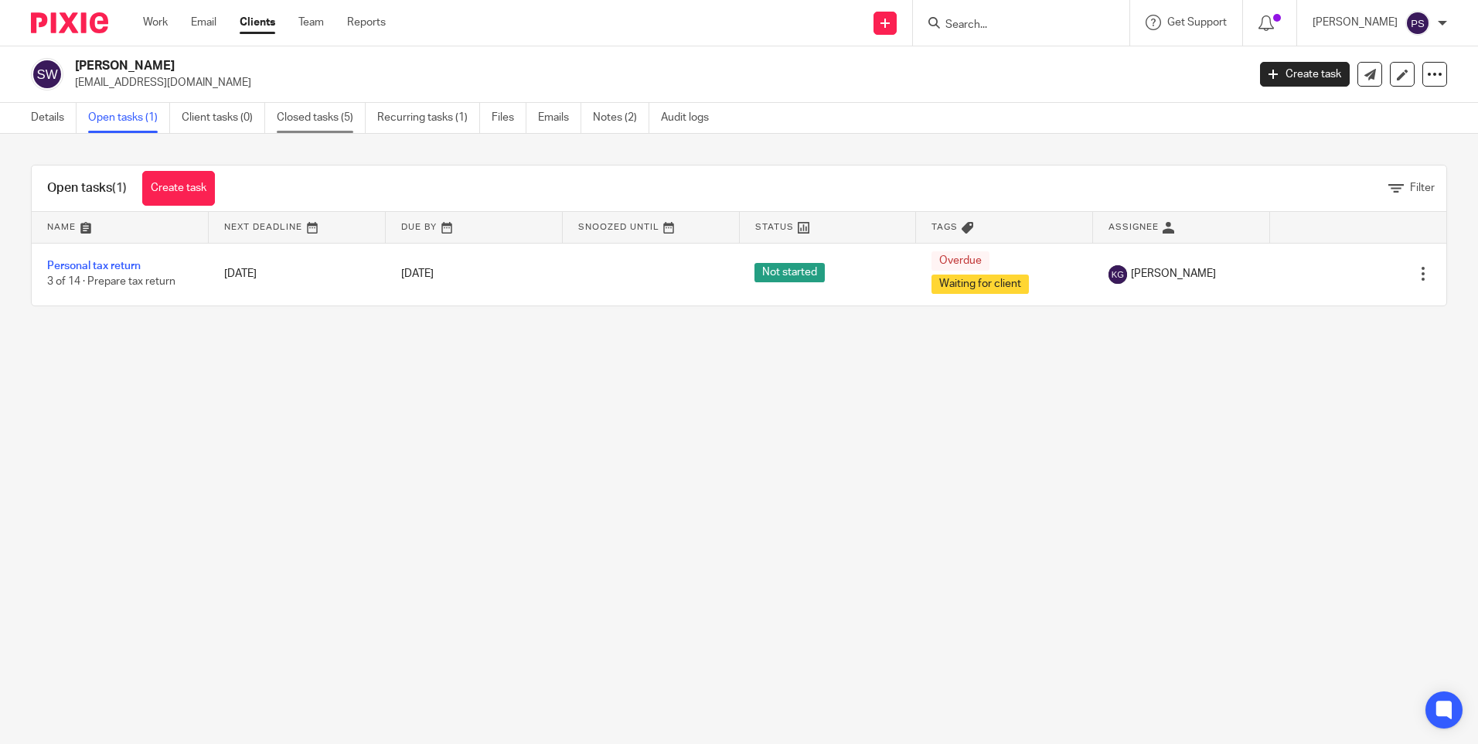
click at [324, 118] on link "Closed tasks (5)" at bounding box center [321, 118] width 89 height 30
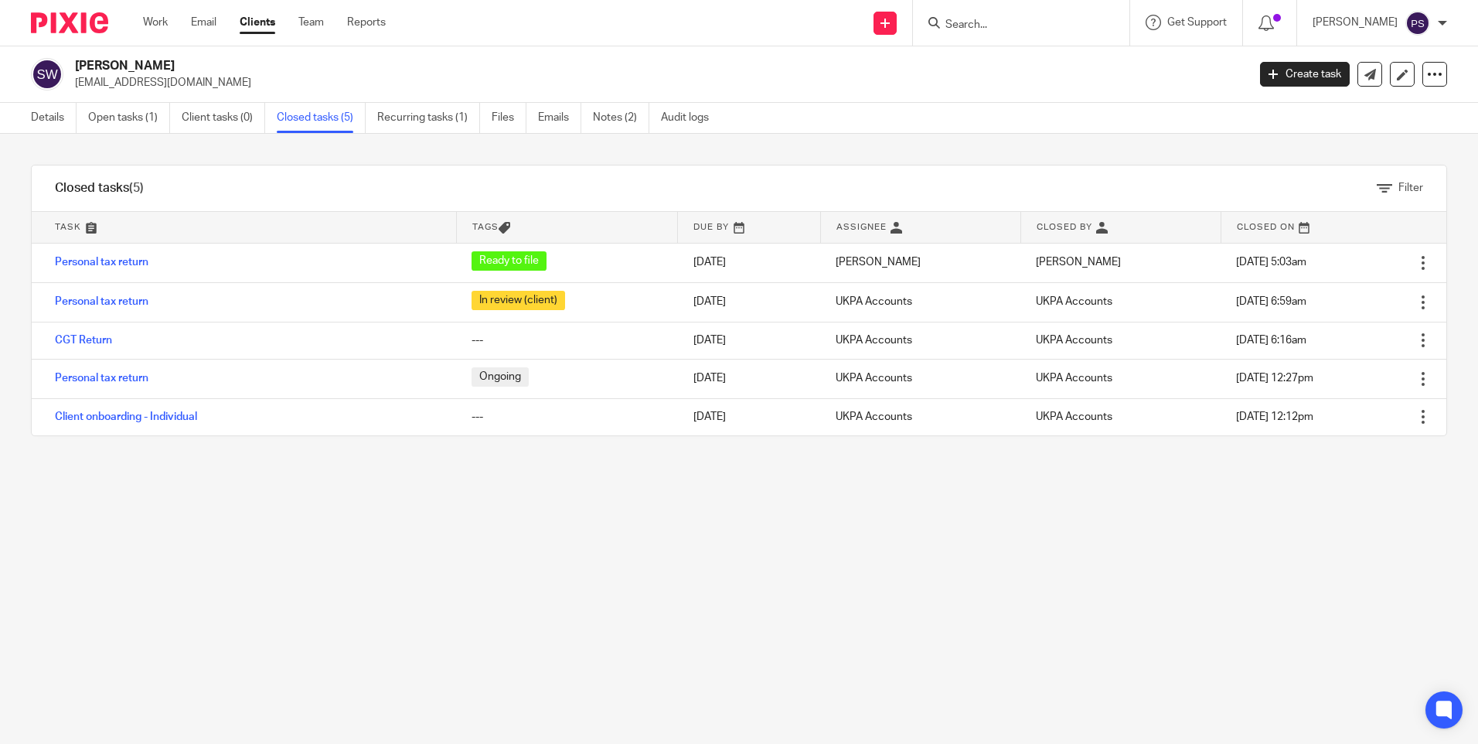
click at [973, 31] on input "Search" at bounding box center [1013, 26] width 139 height 14
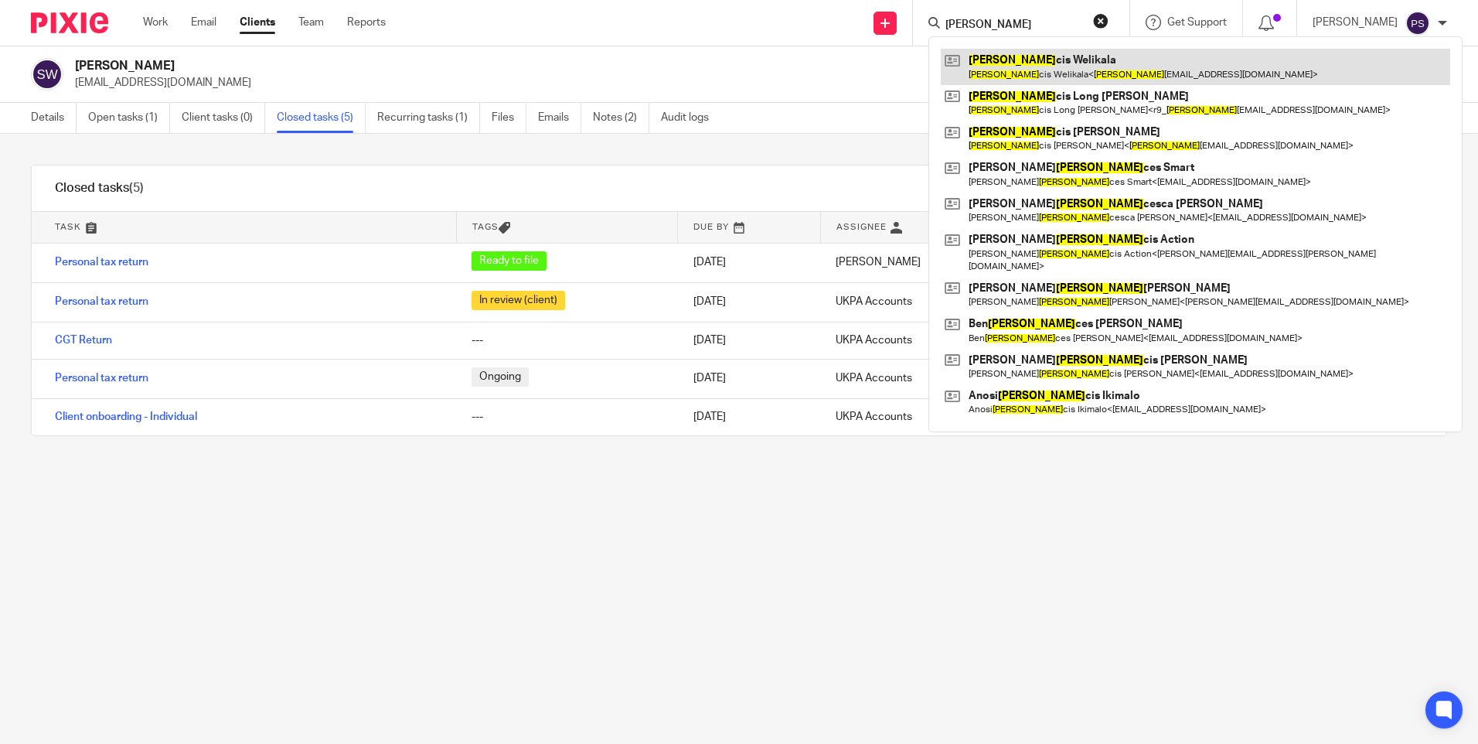
type input "fran"
click at [1008, 66] on link at bounding box center [1195, 67] width 509 height 36
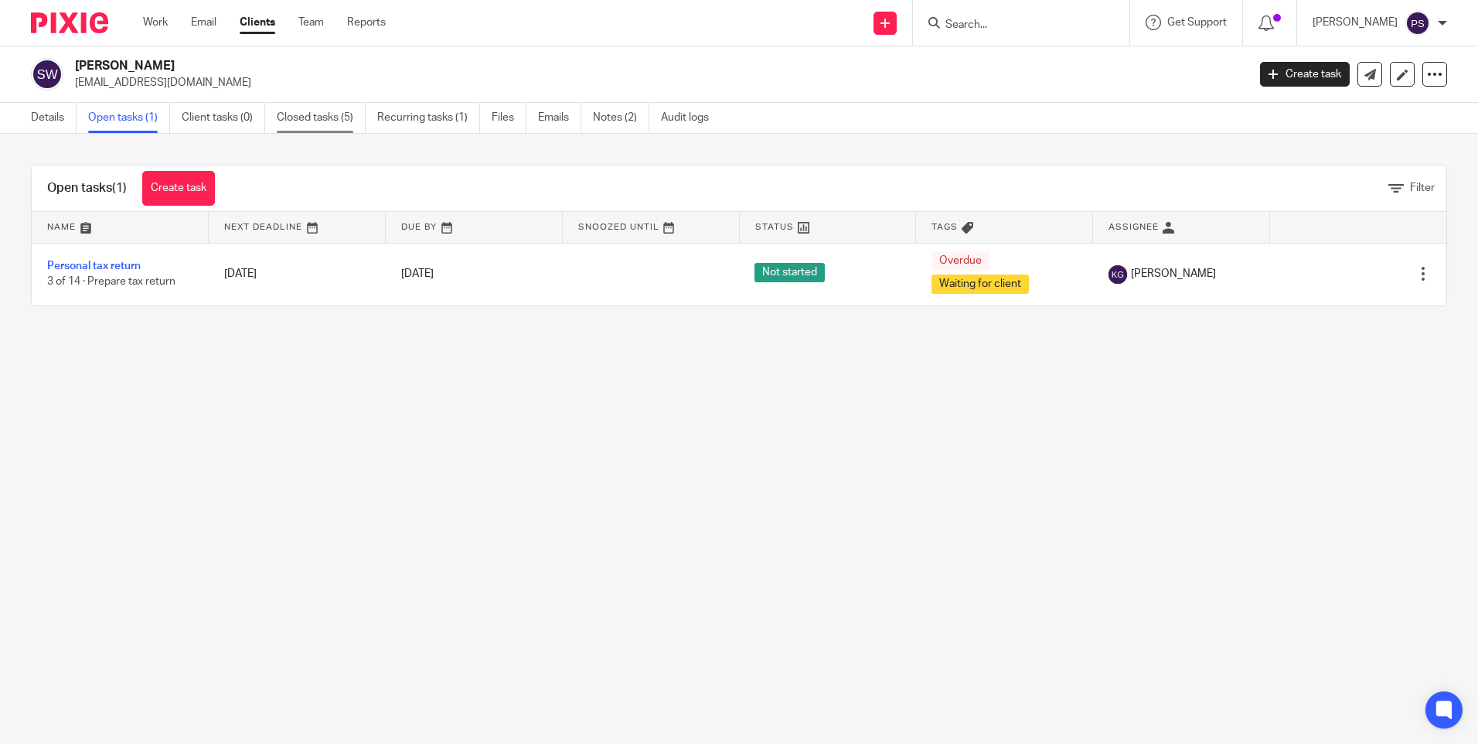
click at [297, 112] on link "Closed tasks (5)" at bounding box center [321, 118] width 89 height 30
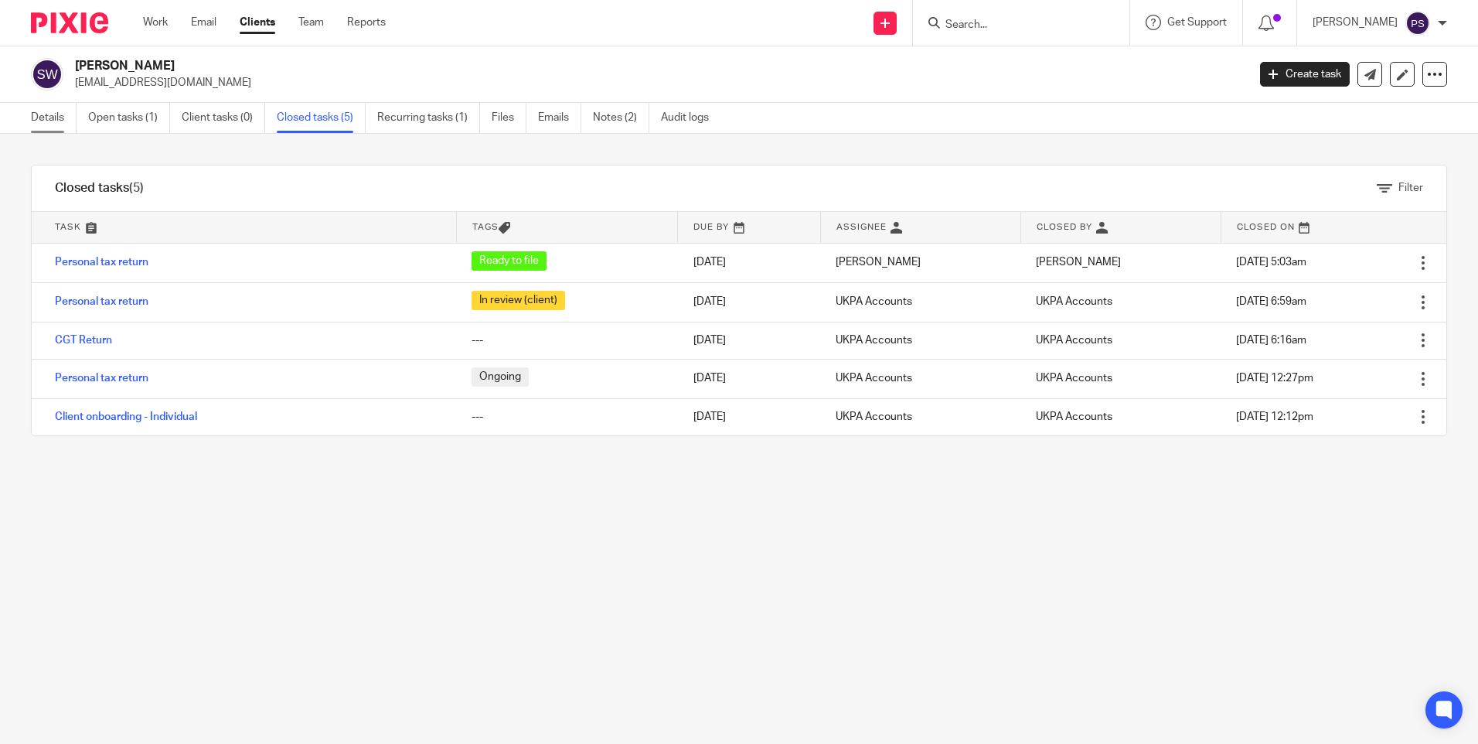
click at [62, 125] on link "Details" at bounding box center [54, 118] width 46 height 30
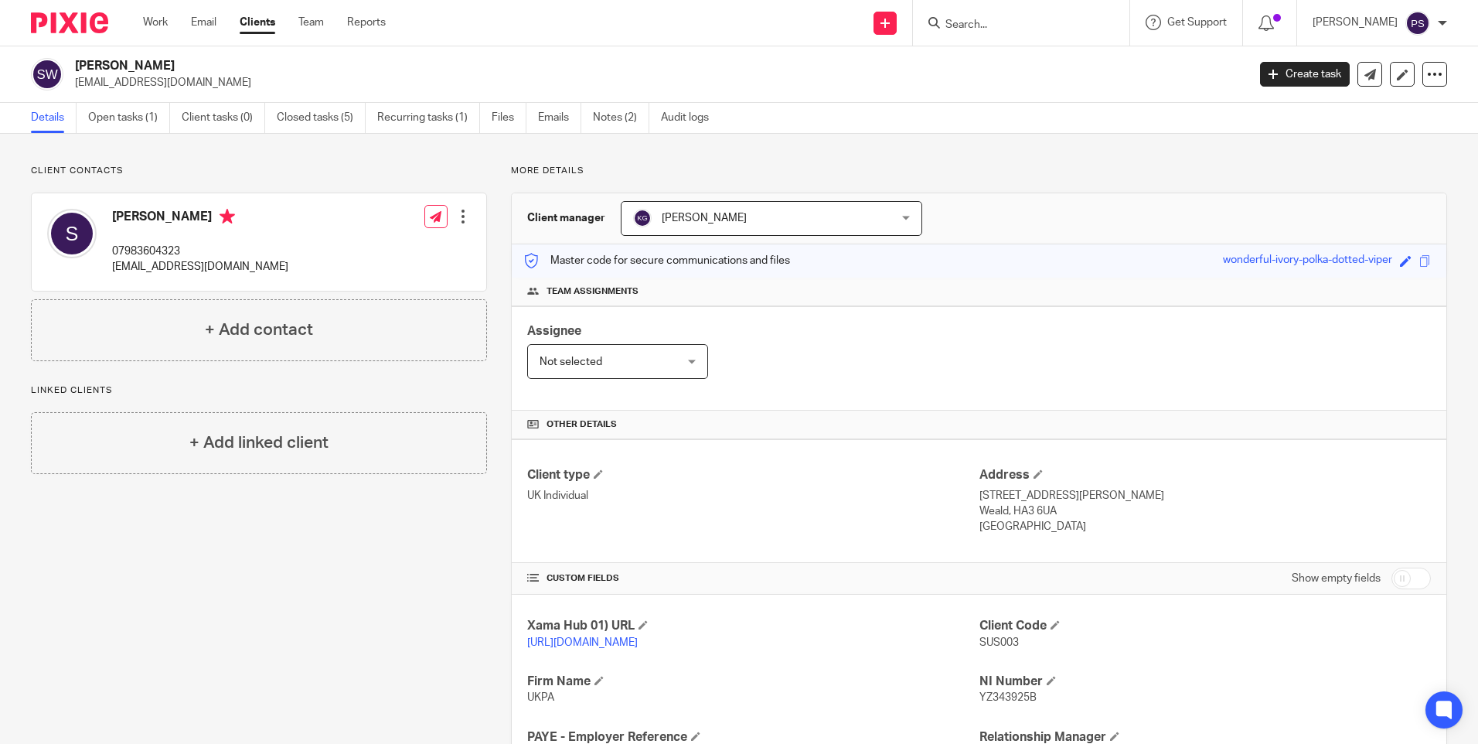
click at [155, 62] on h2 "[PERSON_NAME]" at bounding box center [539, 66] width 929 height 16
copy div "[PERSON_NAME]"
click at [203, 169] on p "Client contacts" at bounding box center [259, 171] width 456 height 12
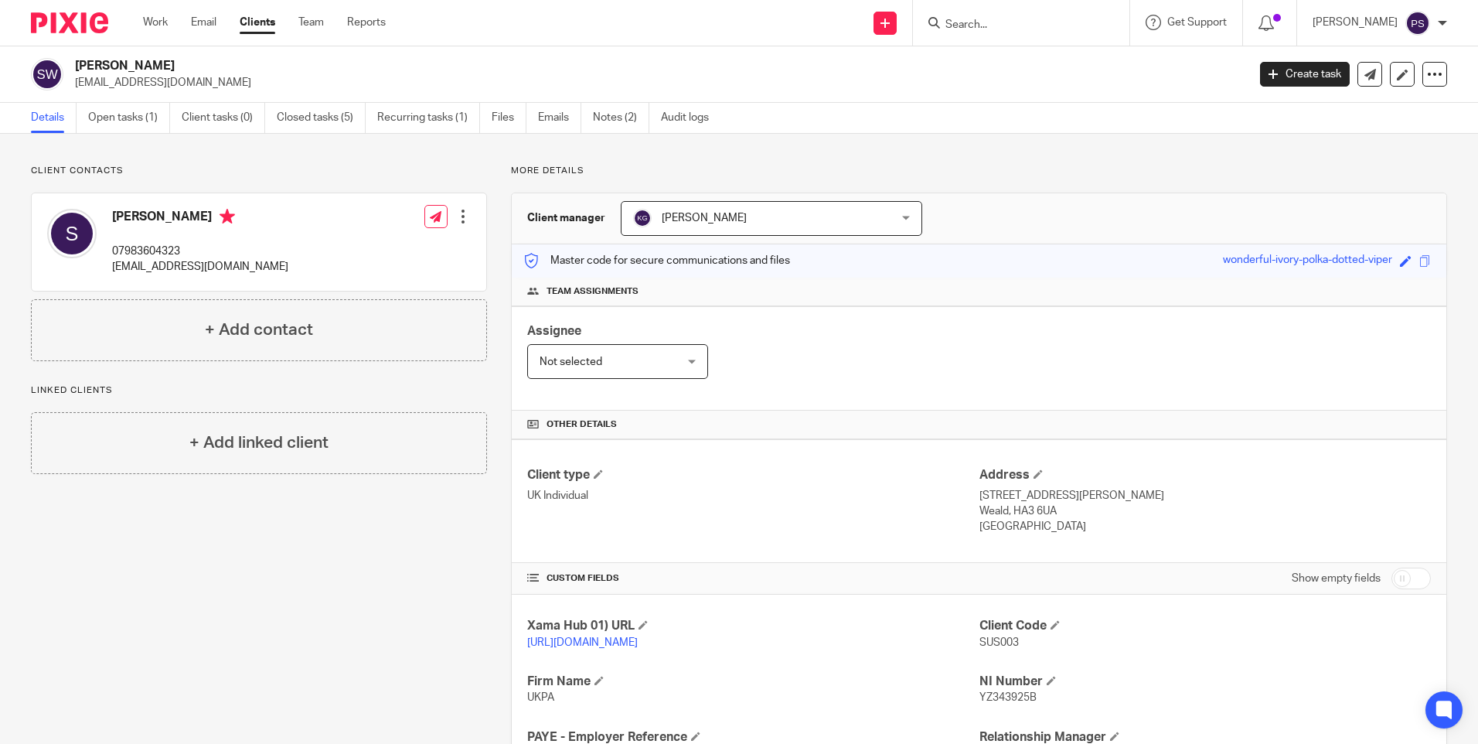
click at [979, 16] on form at bounding box center [1026, 22] width 165 height 19
click at [1000, 25] on input "Search" at bounding box center [1013, 26] width 139 height 14
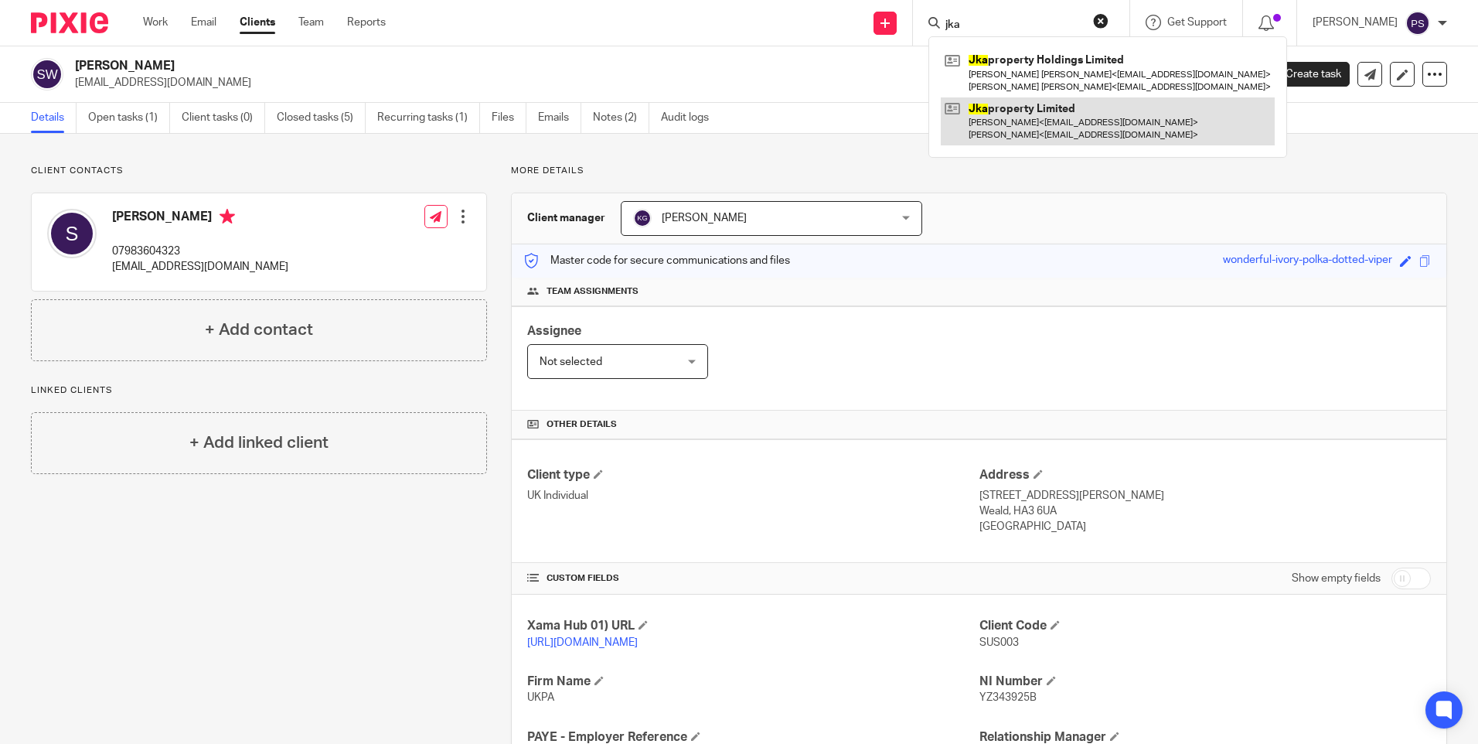
type input "jka"
click at [1020, 124] on link at bounding box center [1108, 121] width 334 height 48
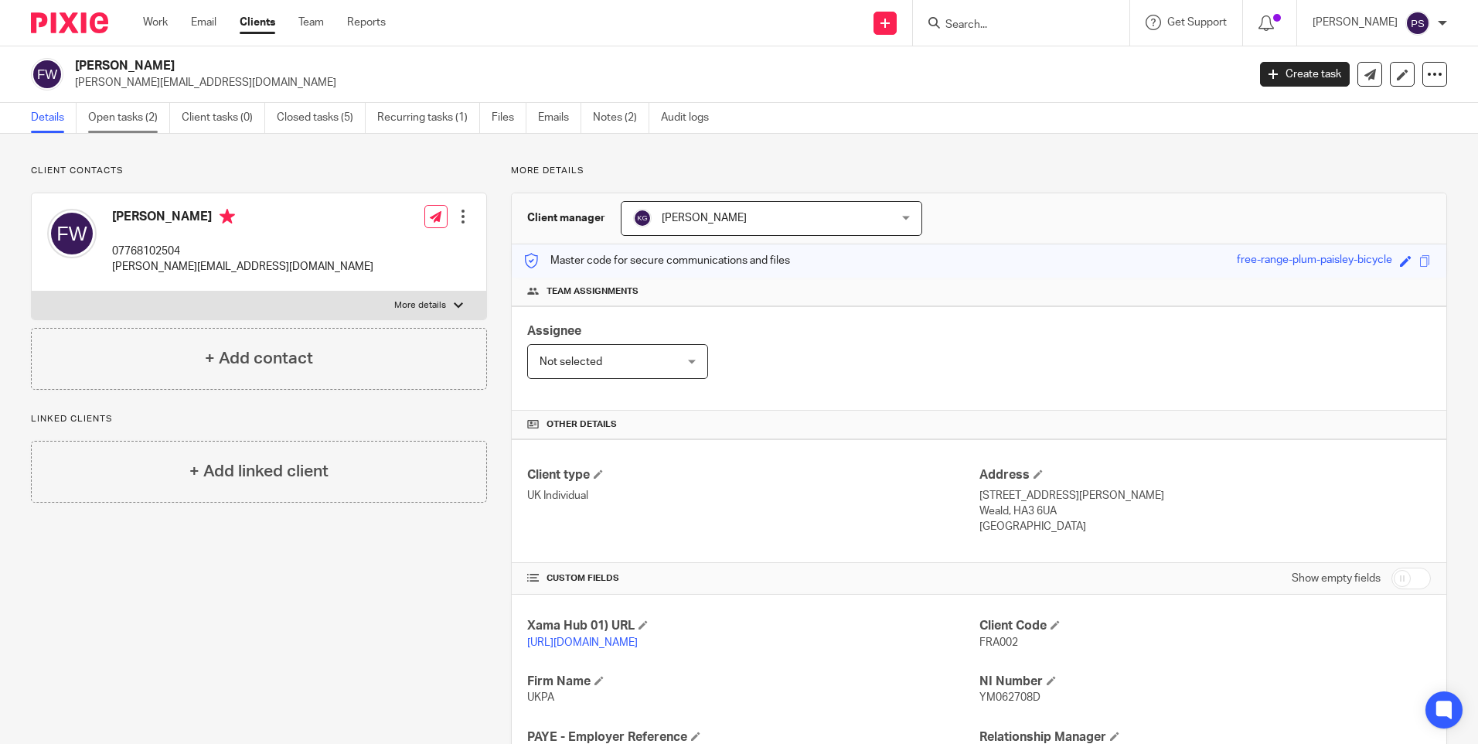
click at [109, 111] on link "Open tasks (2)" at bounding box center [129, 118] width 82 height 30
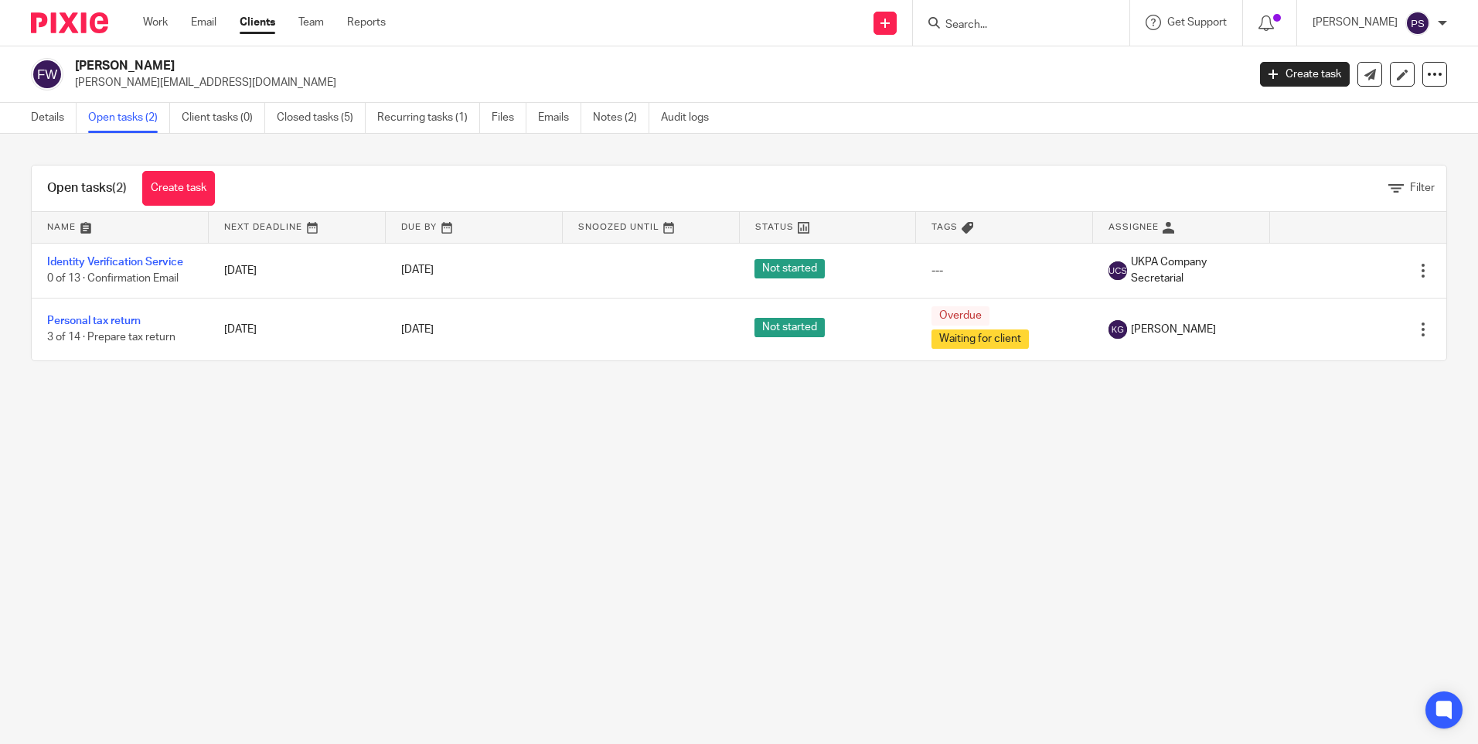
click at [31, 133] on div "Details Open tasks (2) Client tasks (0) Closed tasks (5) Recurring tasks (1) Fi…" at bounding box center [739, 118] width 1478 height 31
click at [39, 119] on link "Details" at bounding box center [54, 118] width 46 height 30
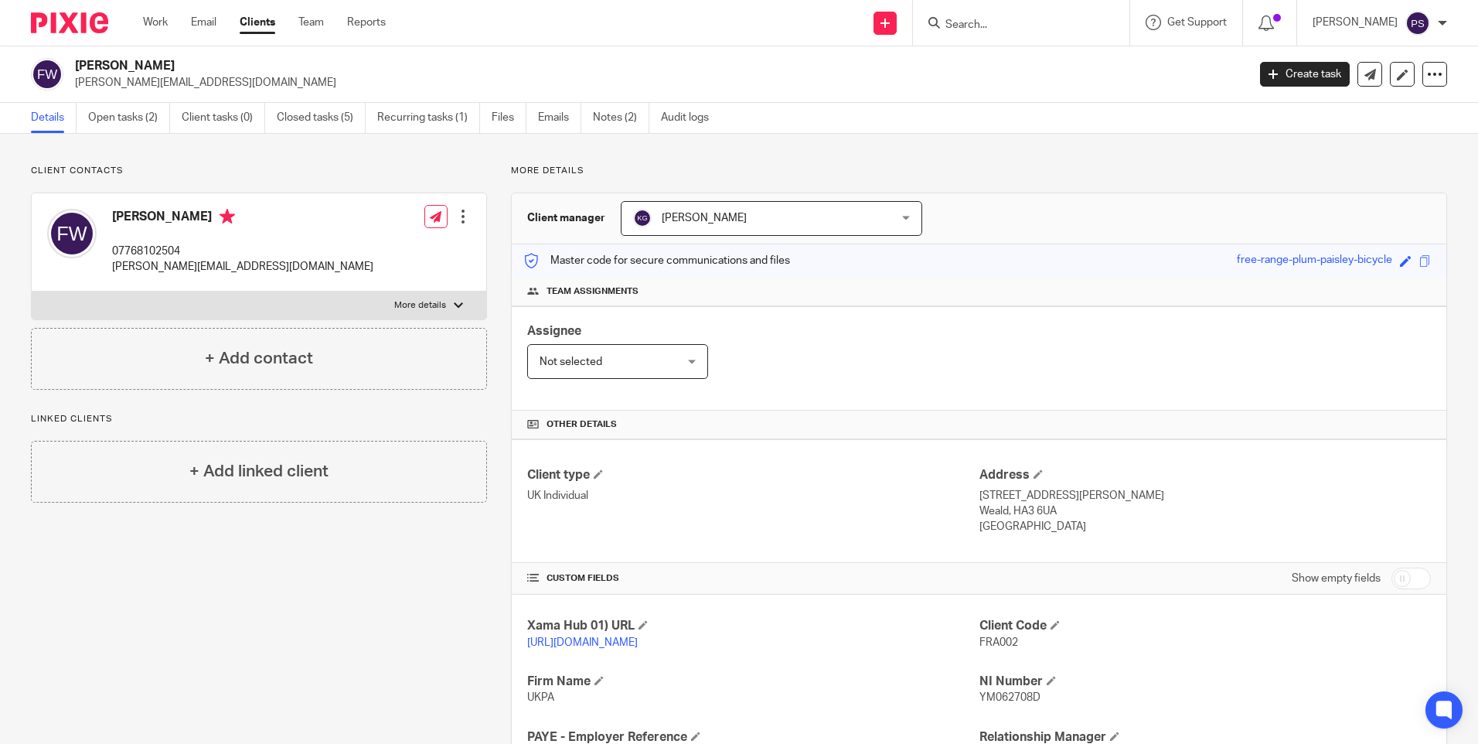
click at [565, 59] on h2 "[PERSON_NAME]" at bounding box center [539, 66] width 929 height 16
click at [266, 152] on div "Client contacts Francis Welikala 07768102504 francis.welikala@icloud.com Edit c…" at bounding box center [739, 558] width 1478 height 849
click at [395, 172] on p "Client contacts" at bounding box center [259, 171] width 456 height 12
click at [117, 121] on link "Open tasks (2)" at bounding box center [129, 118] width 82 height 30
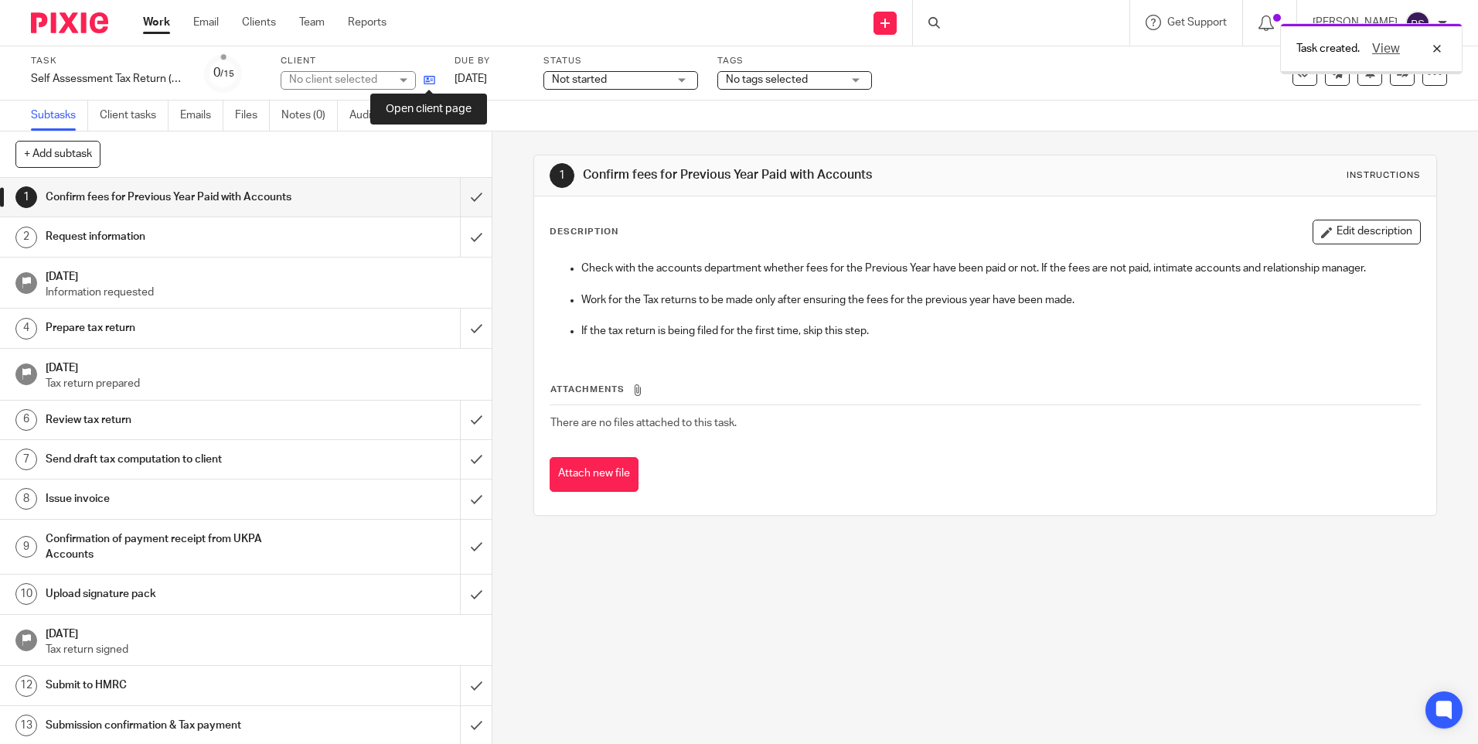
click at [426, 80] on icon at bounding box center [430, 80] width 12 height 12
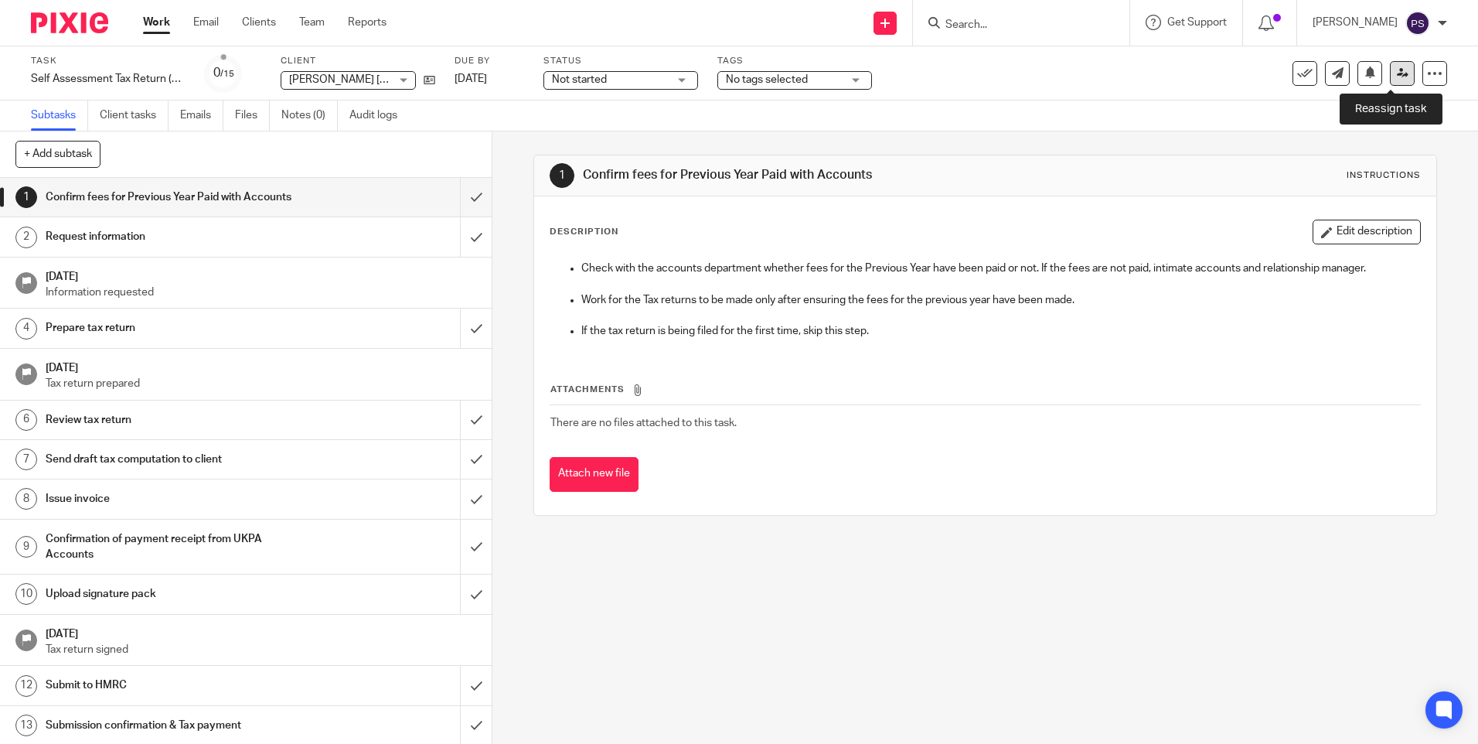
click at [1391, 66] on link at bounding box center [1402, 73] width 25 height 25
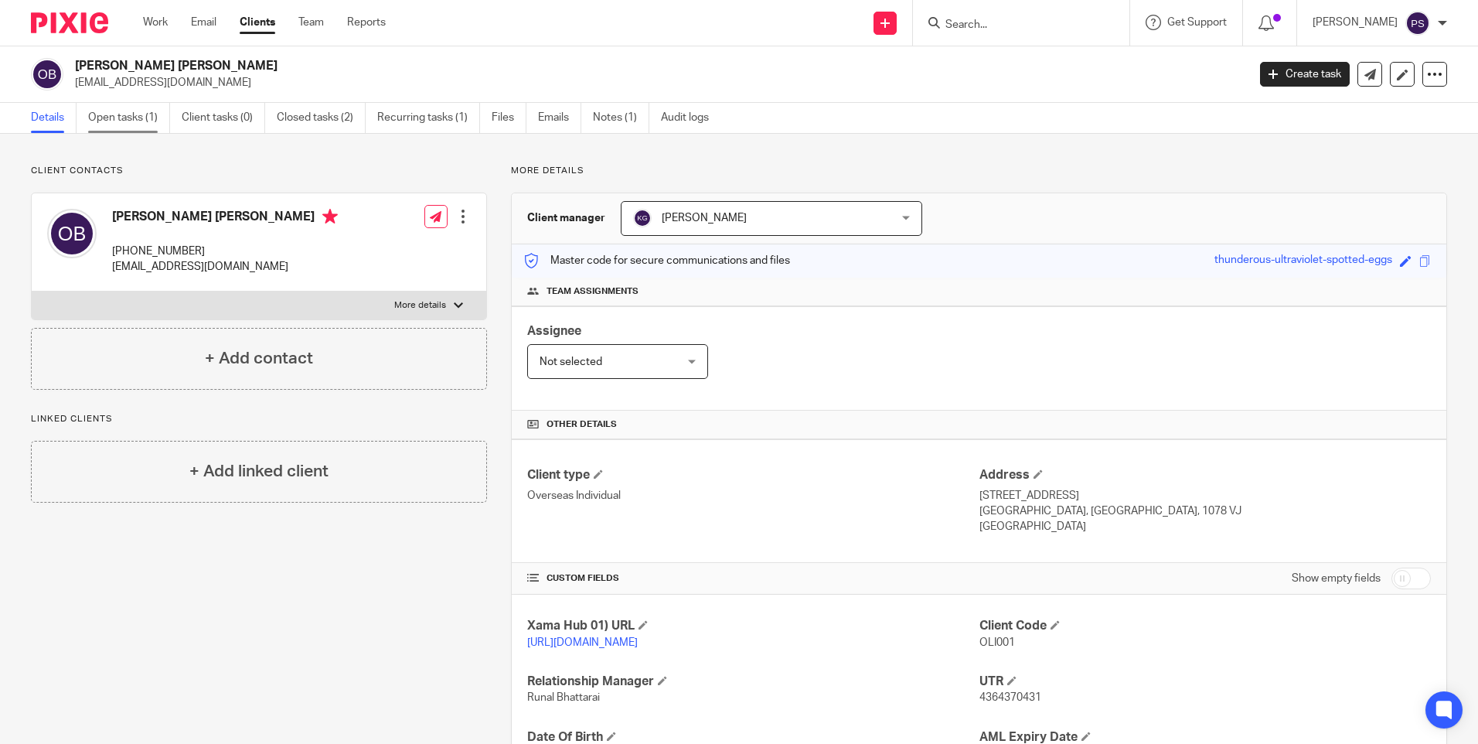
click at [123, 128] on link "Open tasks (1)" at bounding box center [129, 118] width 82 height 30
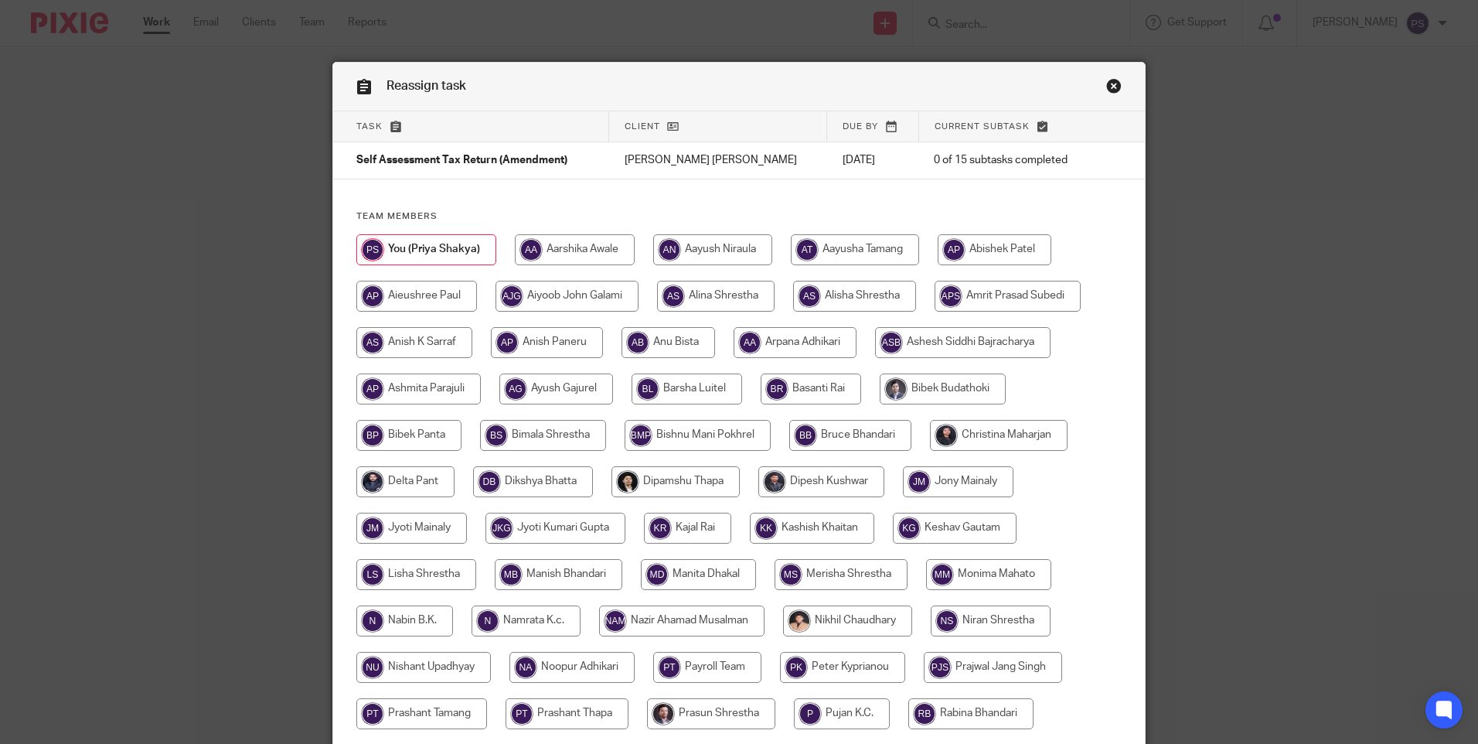
click at [719, 257] on input "radio" at bounding box center [712, 249] width 119 height 31
radio input "true"
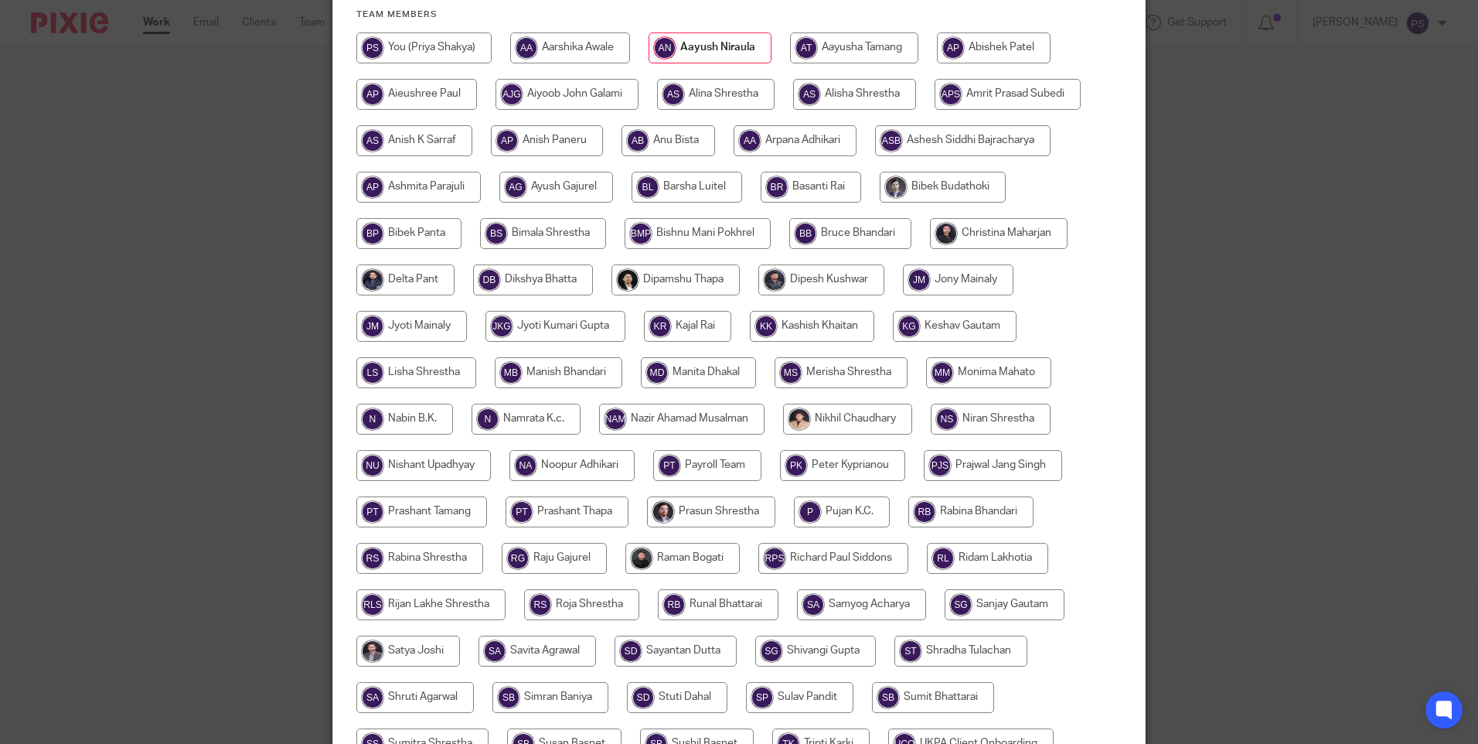
scroll to position [453, 0]
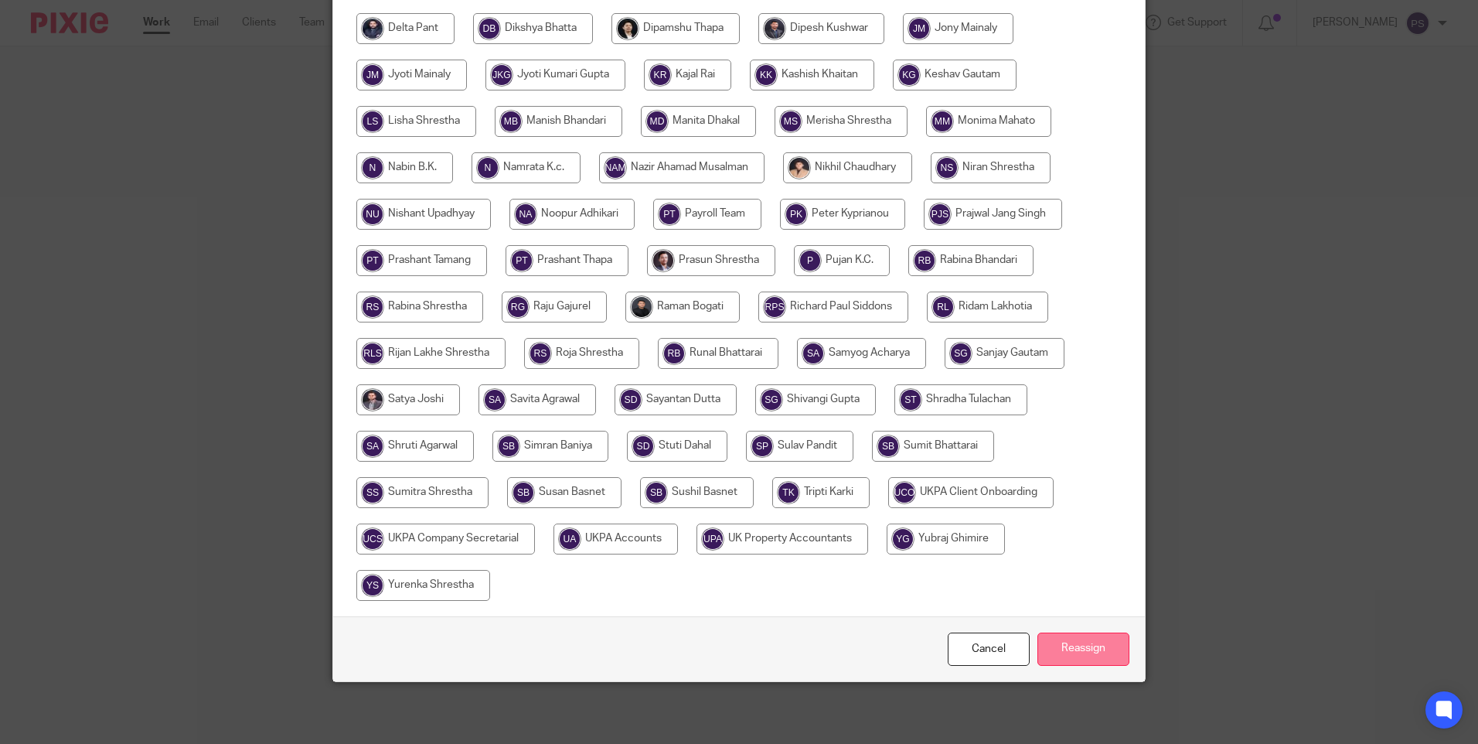
click at [1097, 655] on input "Reassign" at bounding box center [1083, 648] width 92 height 33
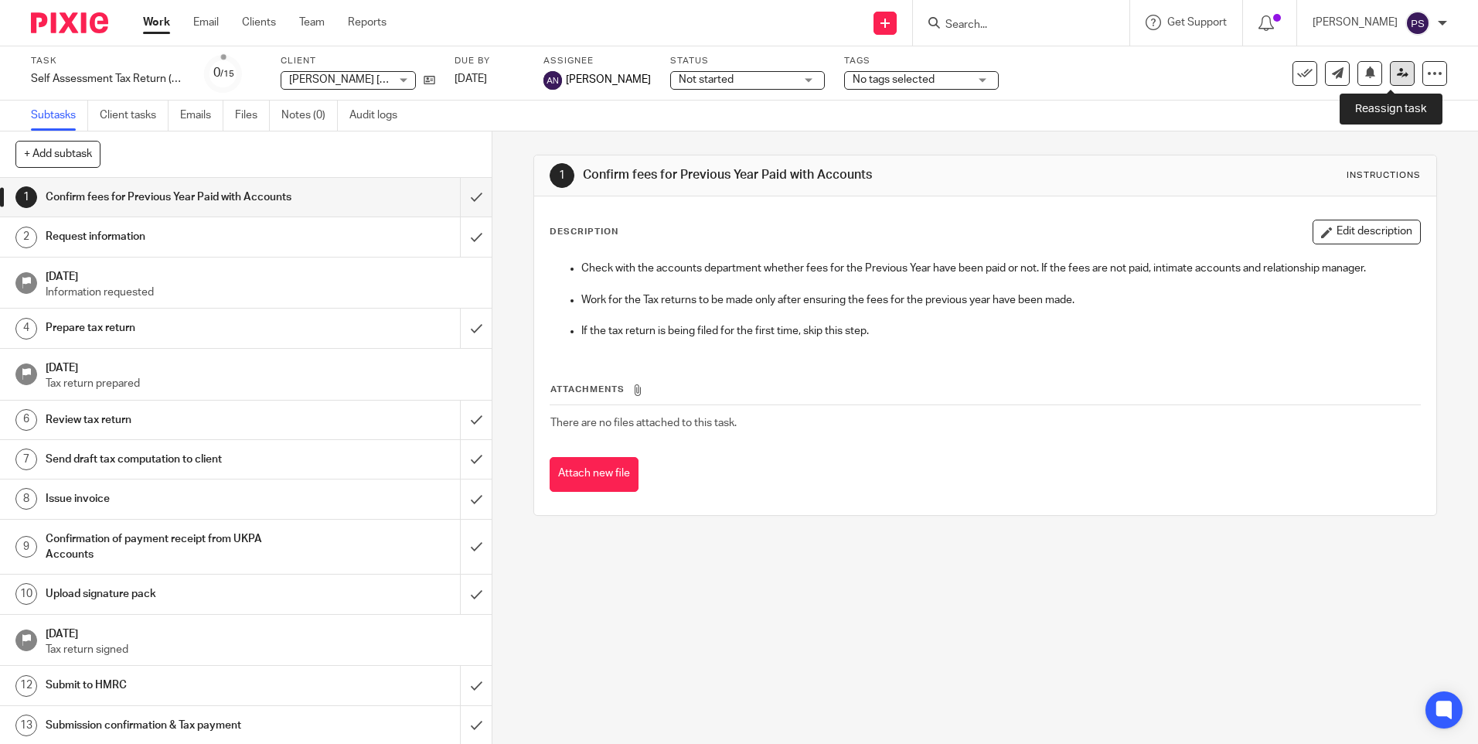
click at [1390, 80] on link at bounding box center [1402, 73] width 25 height 25
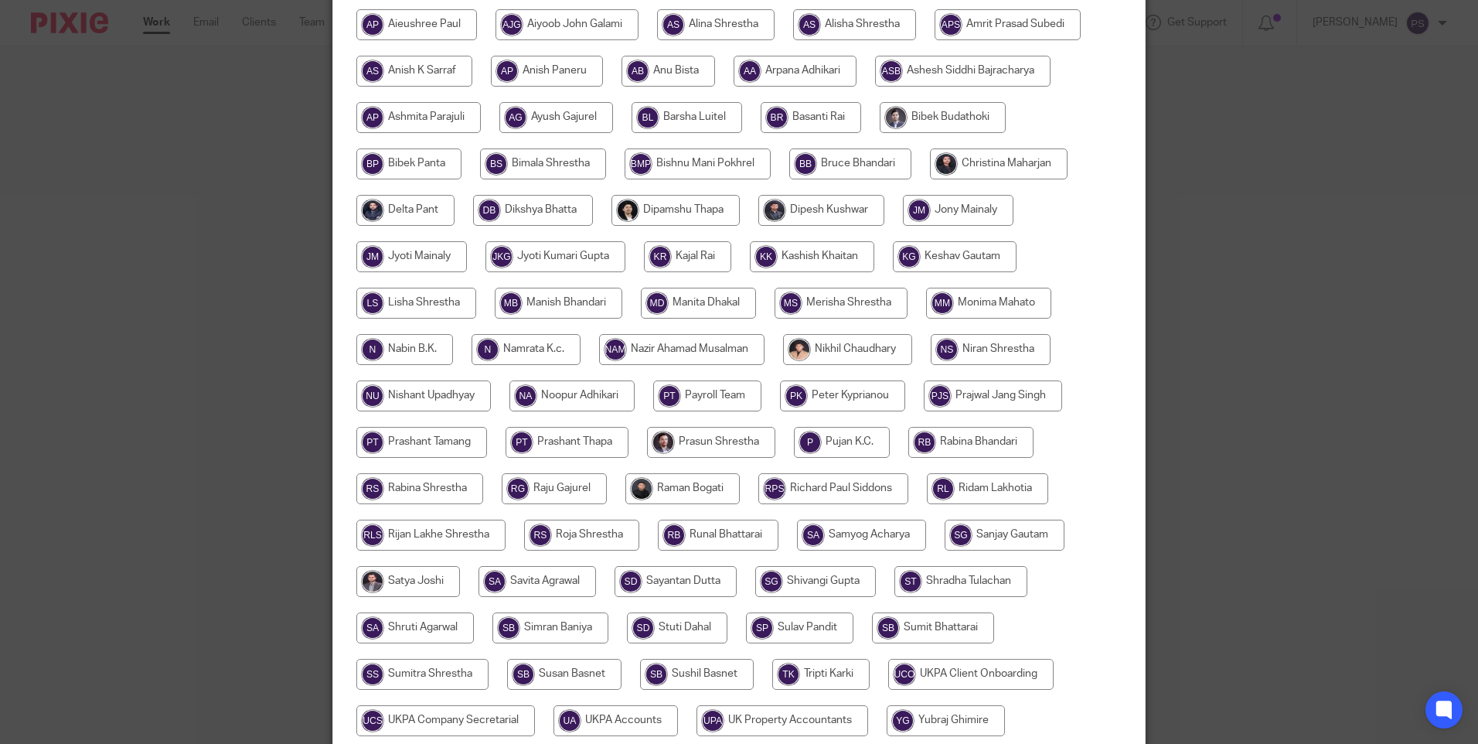
scroll to position [298, 0]
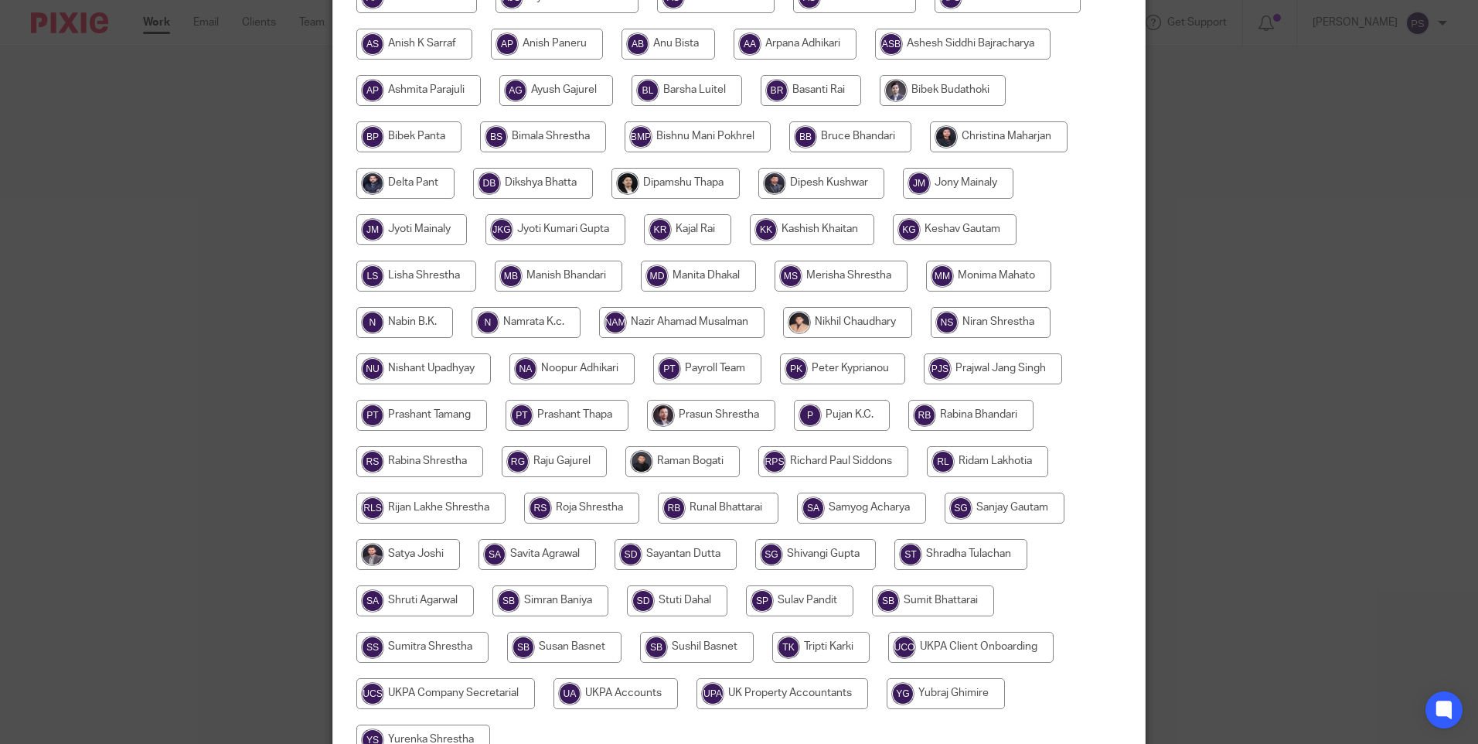
click at [1215, 327] on div "Reassign task Task Client Due by Current subtask Self Assessment Tax Return (Am…" at bounding box center [739, 372] width 1478 height 744
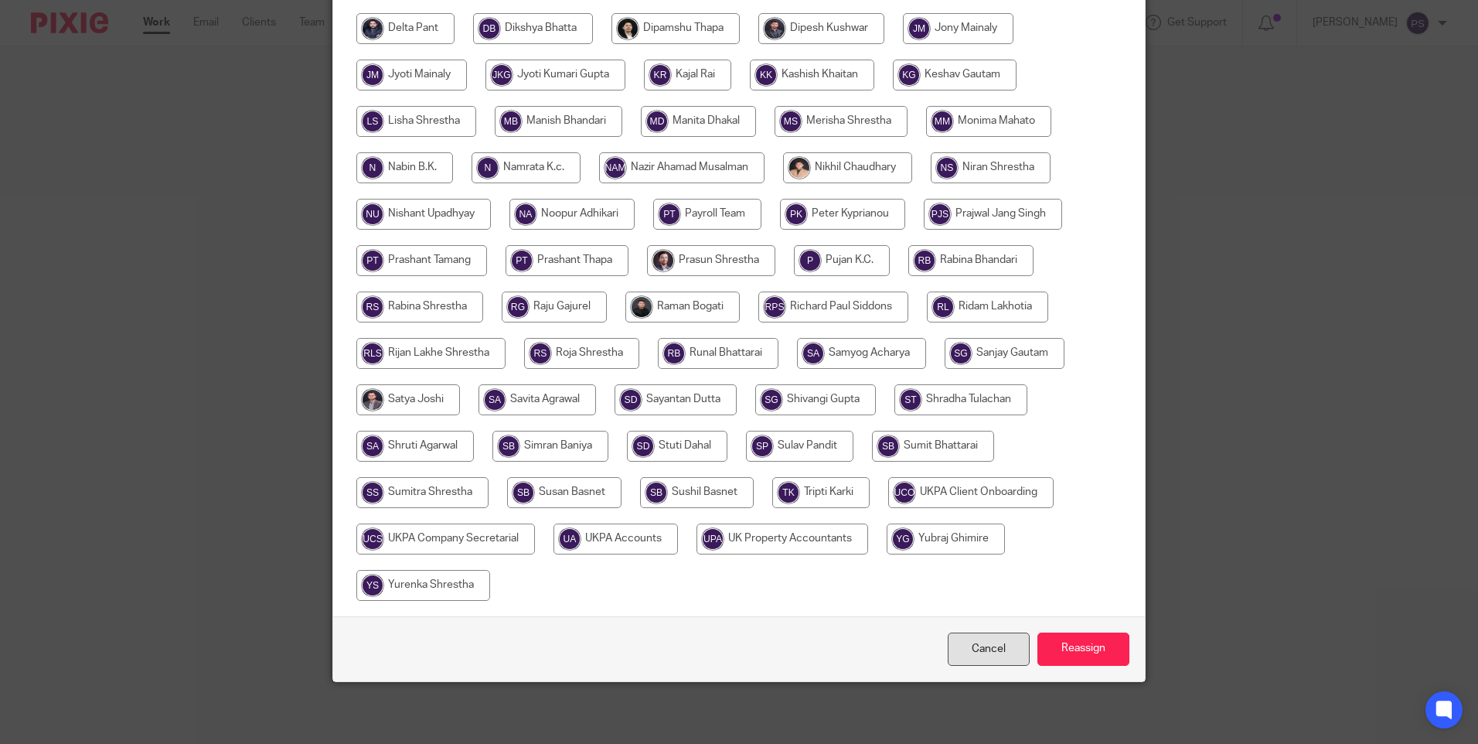
click at [964, 654] on link "Cancel" at bounding box center [989, 648] width 82 height 33
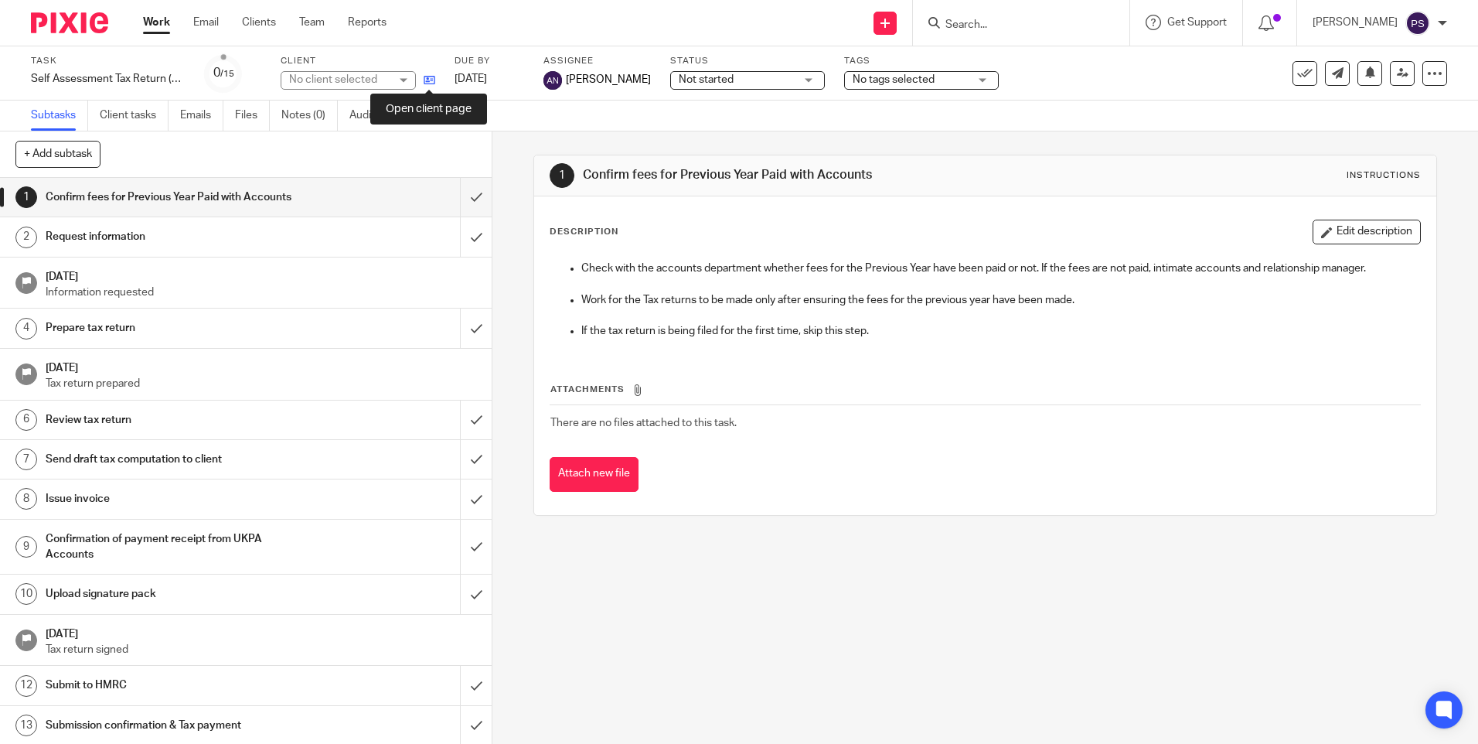
click at [431, 78] on icon at bounding box center [430, 80] width 12 height 12
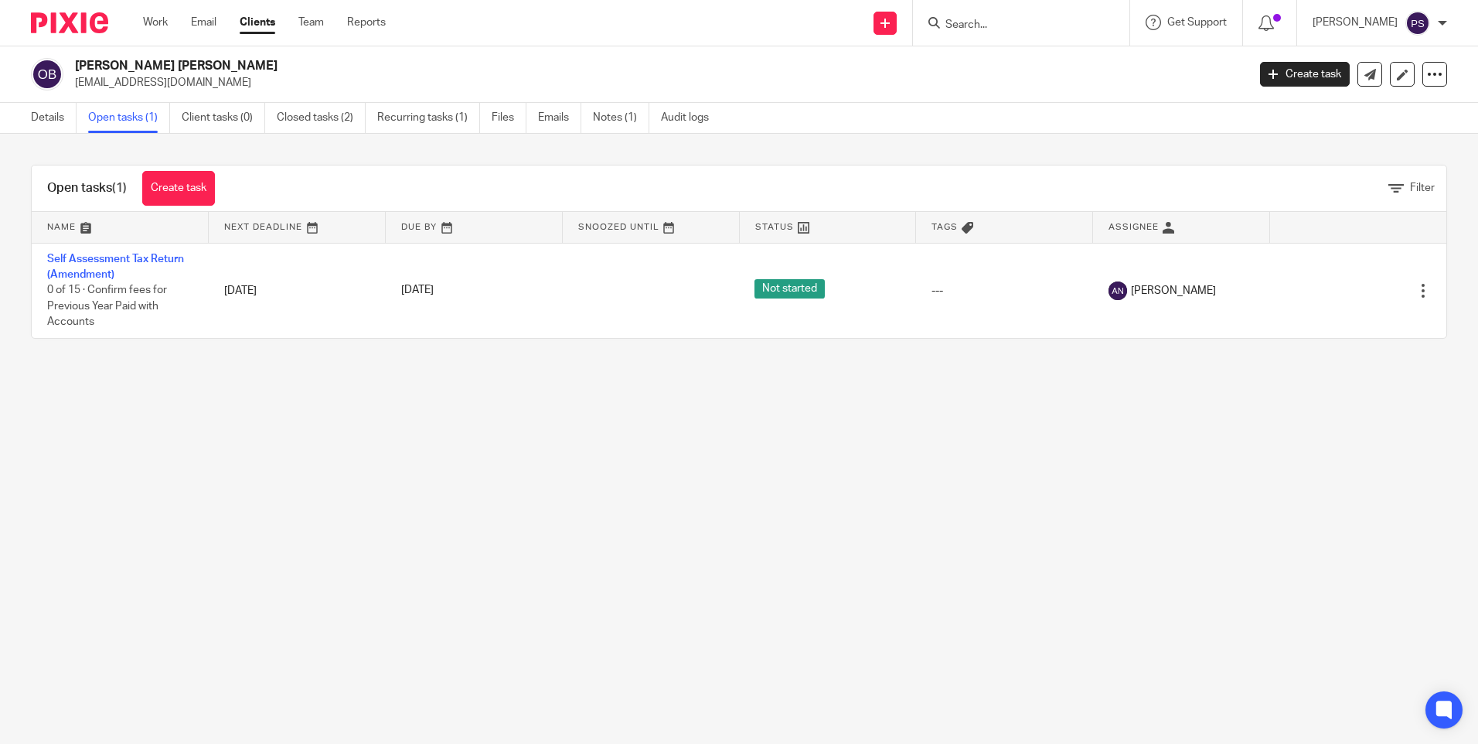
drag, startPoint x: 308, startPoint y: 423, endPoint x: 253, endPoint y: 393, distance: 62.9
click at [308, 423] on main "Oliver William Brennan owbrennan@hotmail.co.uk Create task Update from Companie…" at bounding box center [739, 372] width 1478 height 744
click at [49, 121] on link "Details" at bounding box center [54, 118] width 46 height 30
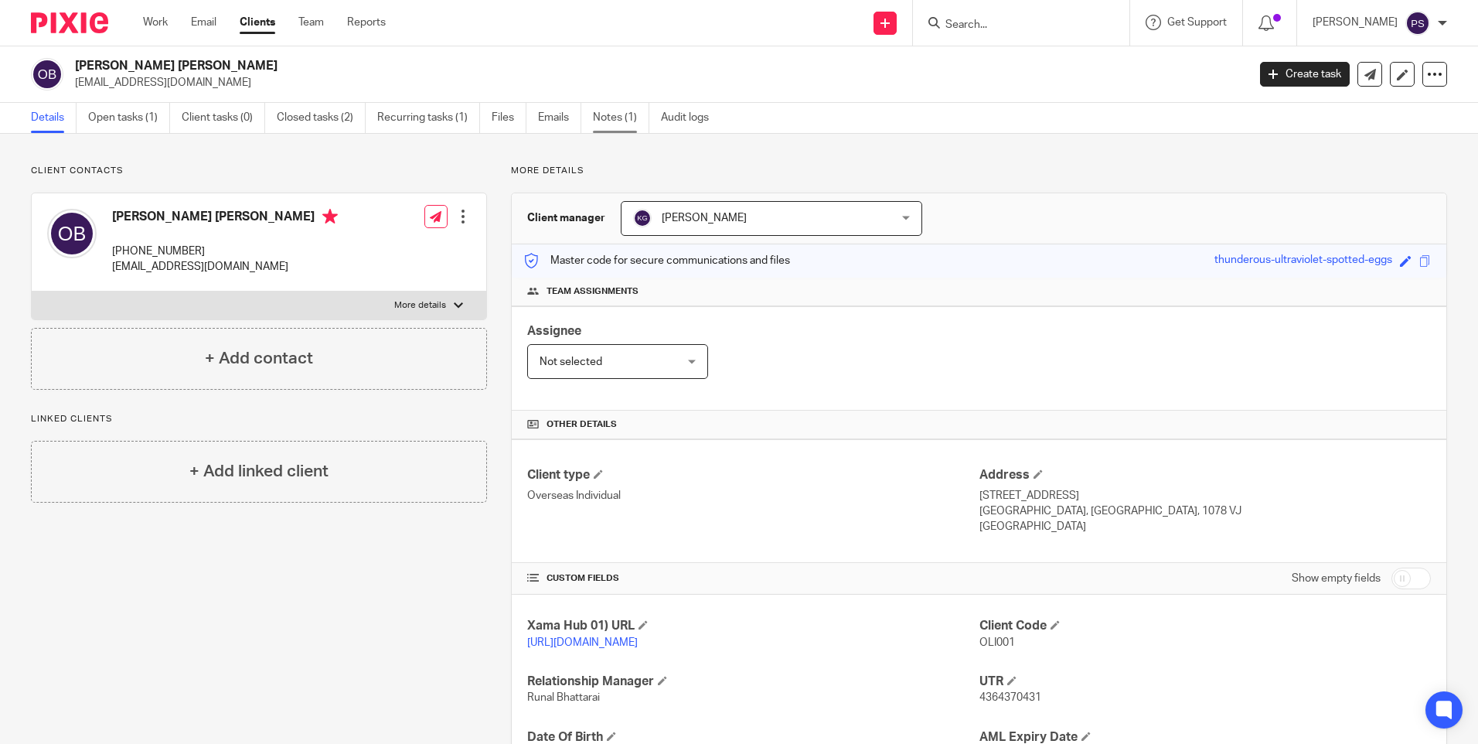
click at [619, 129] on link "Notes (1)" at bounding box center [621, 118] width 56 height 30
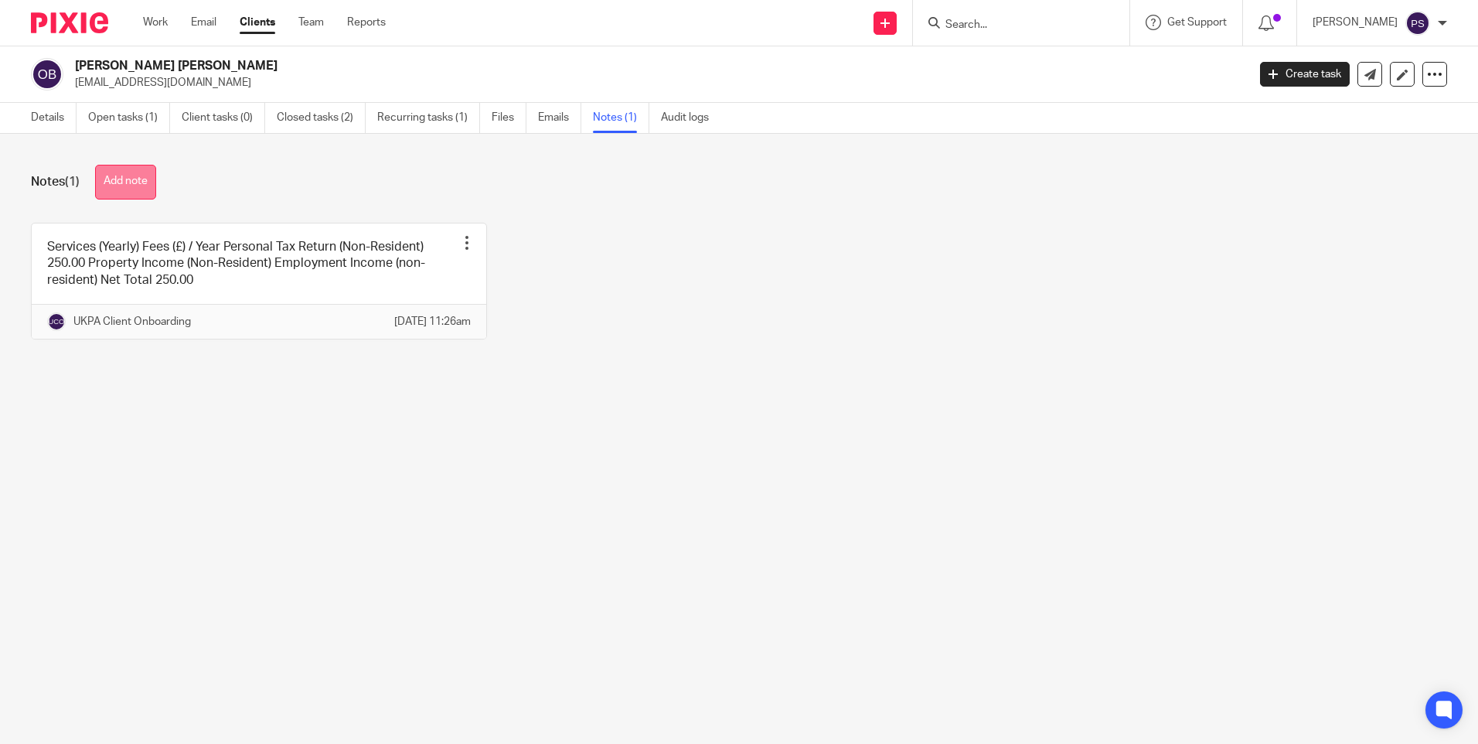
click at [137, 176] on button "Add note" at bounding box center [125, 182] width 61 height 35
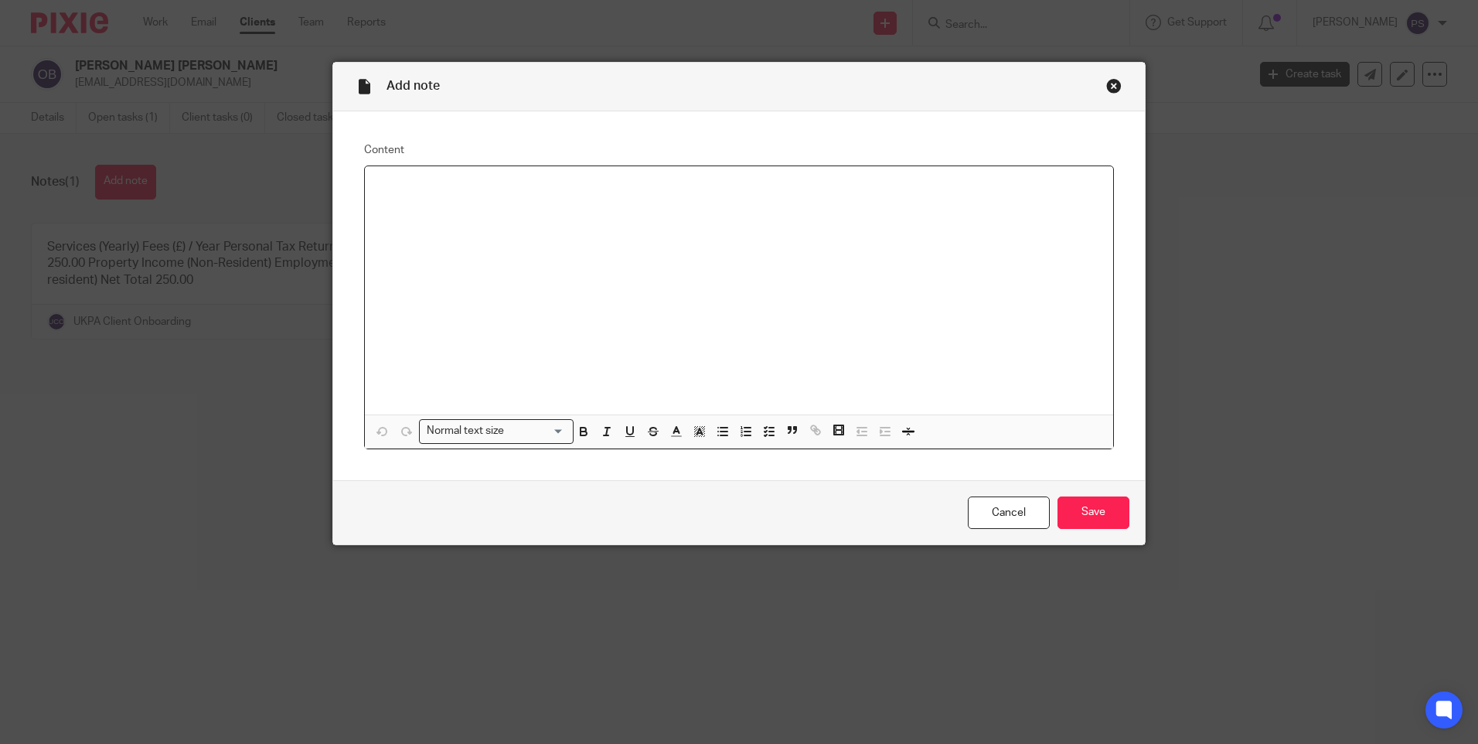
paste div
click at [458, 204] on p at bounding box center [739, 201] width 724 height 15
click at [403, 176] on div at bounding box center [739, 290] width 748 height 248
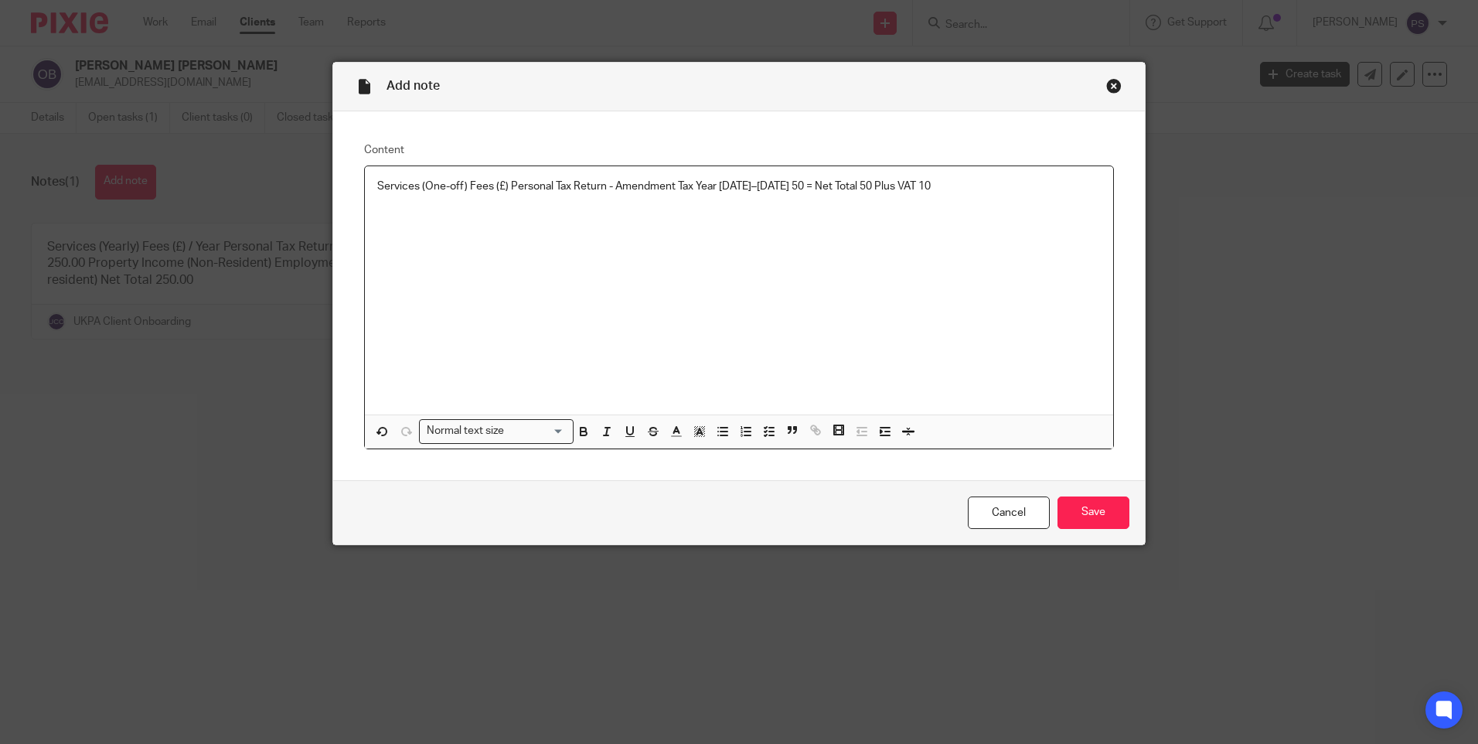
click at [680, 257] on div "Services (One-off) Fees (£) Personal Tax Return - Amendment Tax Year 2024–2025 …" at bounding box center [739, 290] width 748 height 248
click at [959, 206] on div "Services (One-off) Fees (£) Personal Tax Return - Amendment Tax Year 2024–2025 …" at bounding box center [739, 290] width 748 height 248
click at [1108, 505] on input "Save" at bounding box center [1094, 512] width 72 height 33
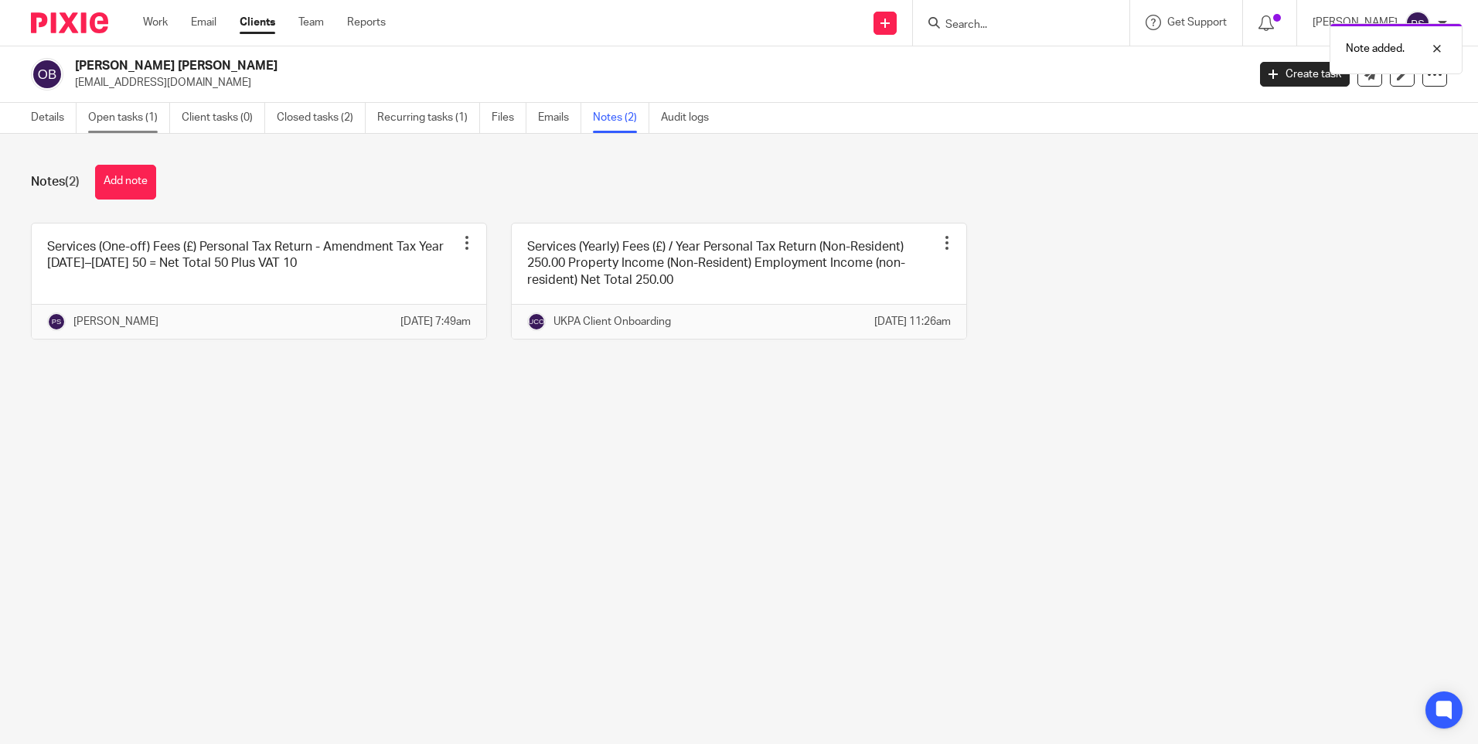
click at [104, 107] on link "Open tasks (1)" at bounding box center [129, 118] width 82 height 30
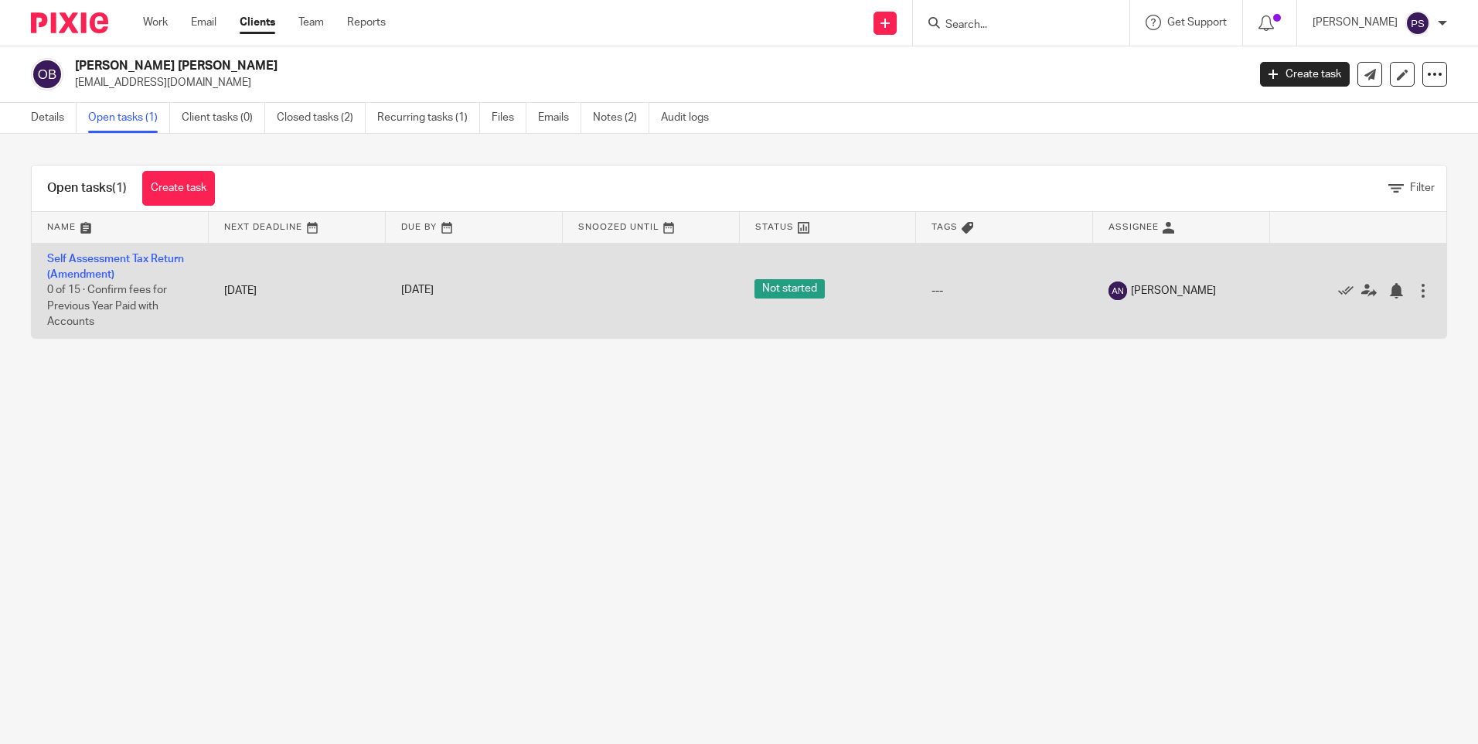
click at [1416, 290] on div at bounding box center [1423, 290] width 15 height 15
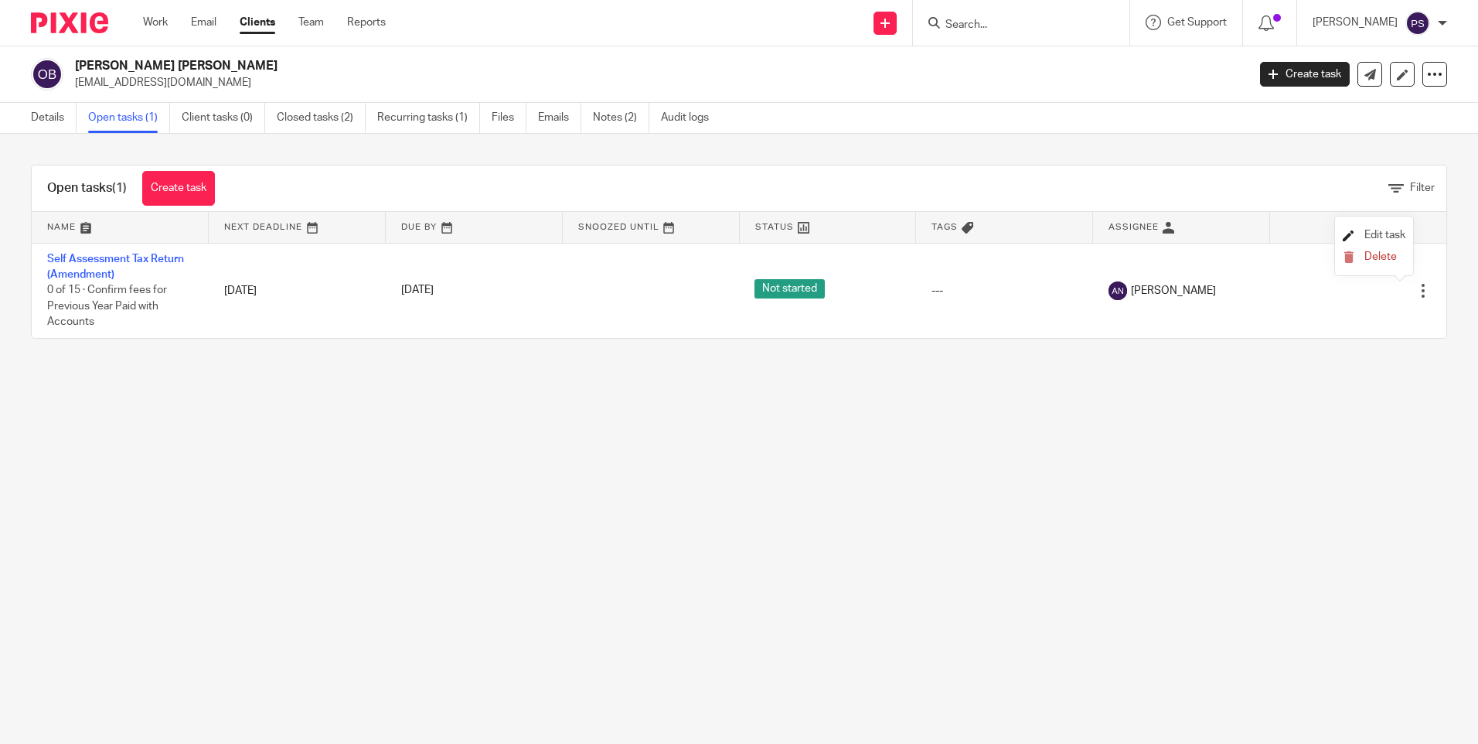
click at [1391, 234] on span "Edit task" at bounding box center [1384, 235] width 41 height 11
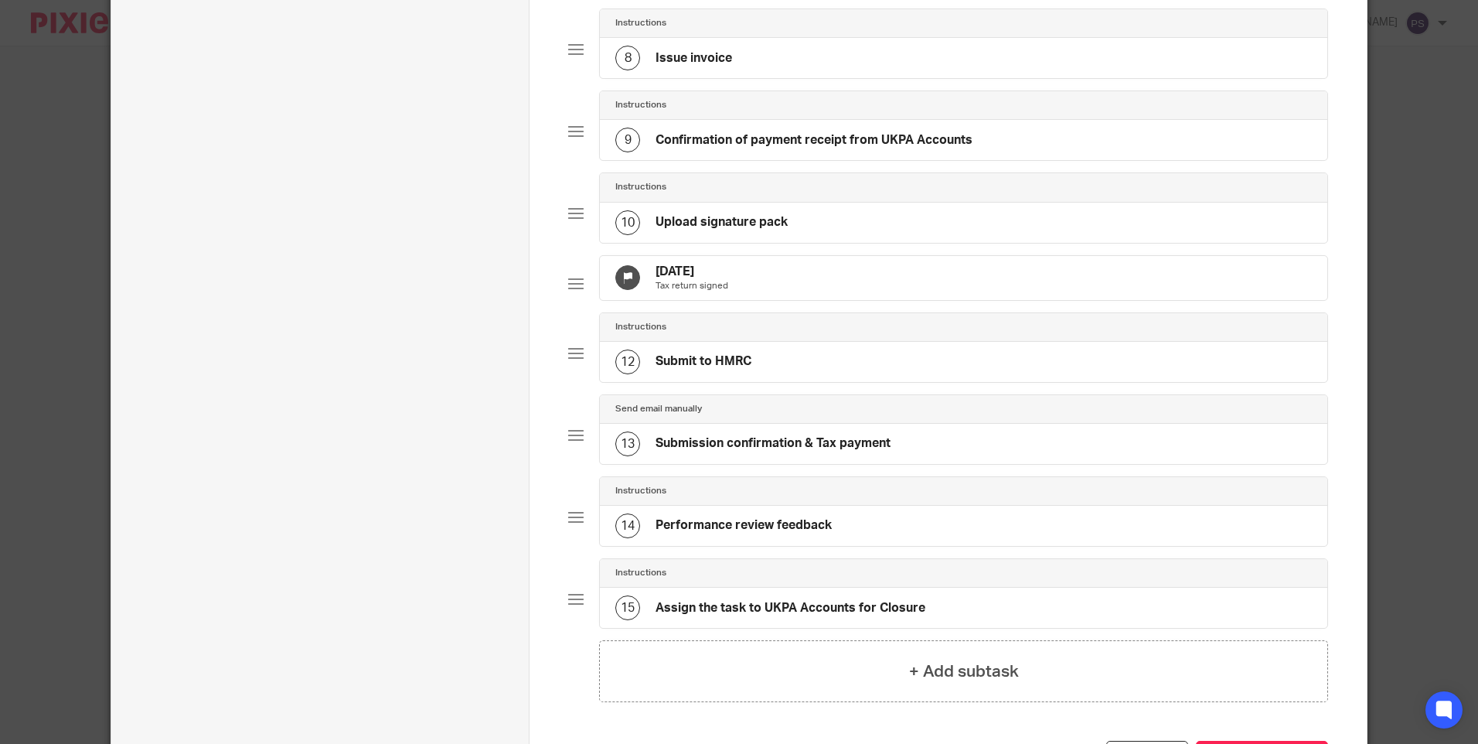
scroll to position [865, 0]
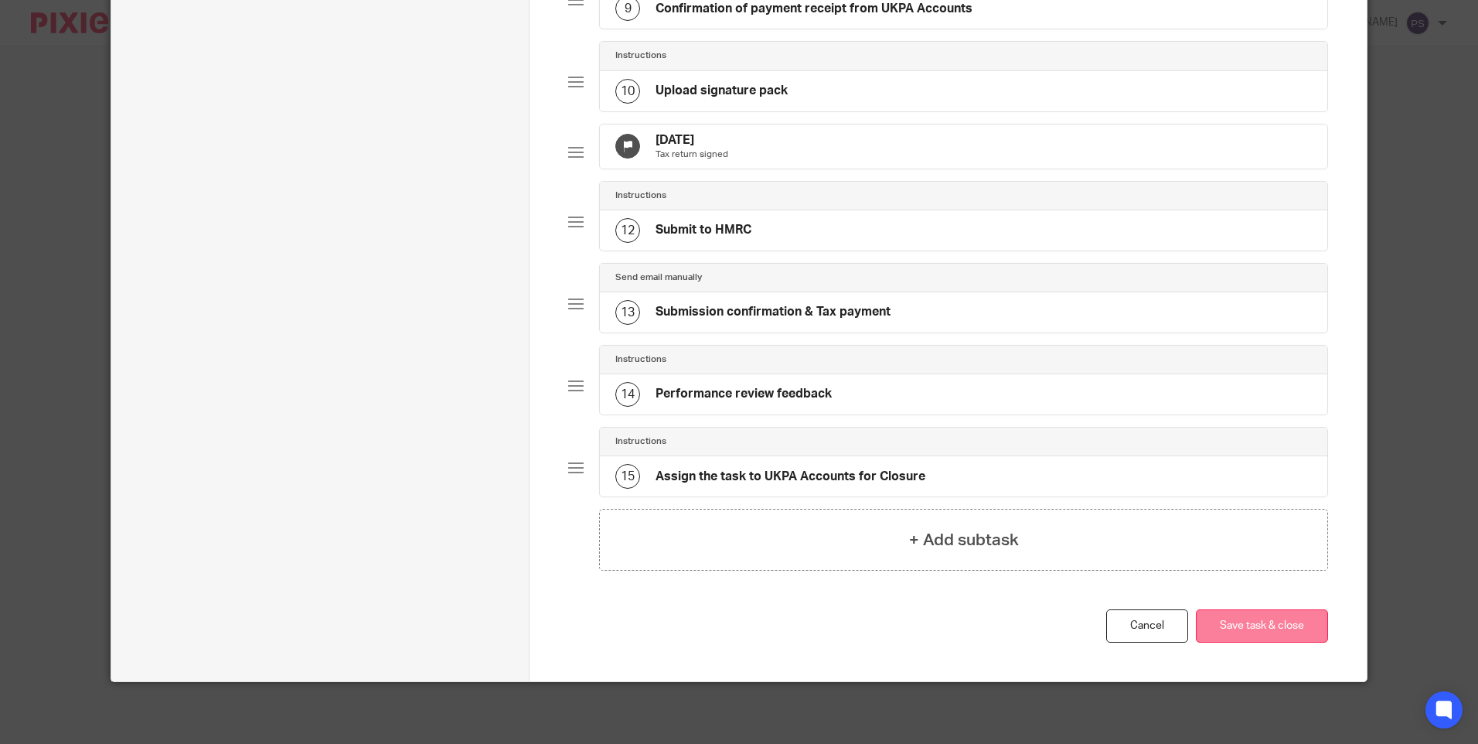
type input "Self Assessment Tax Return (Amendment) 2024/25"
click at [1265, 621] on button "Save task & close" at bounding box center [1262, 625] width 132 height 33
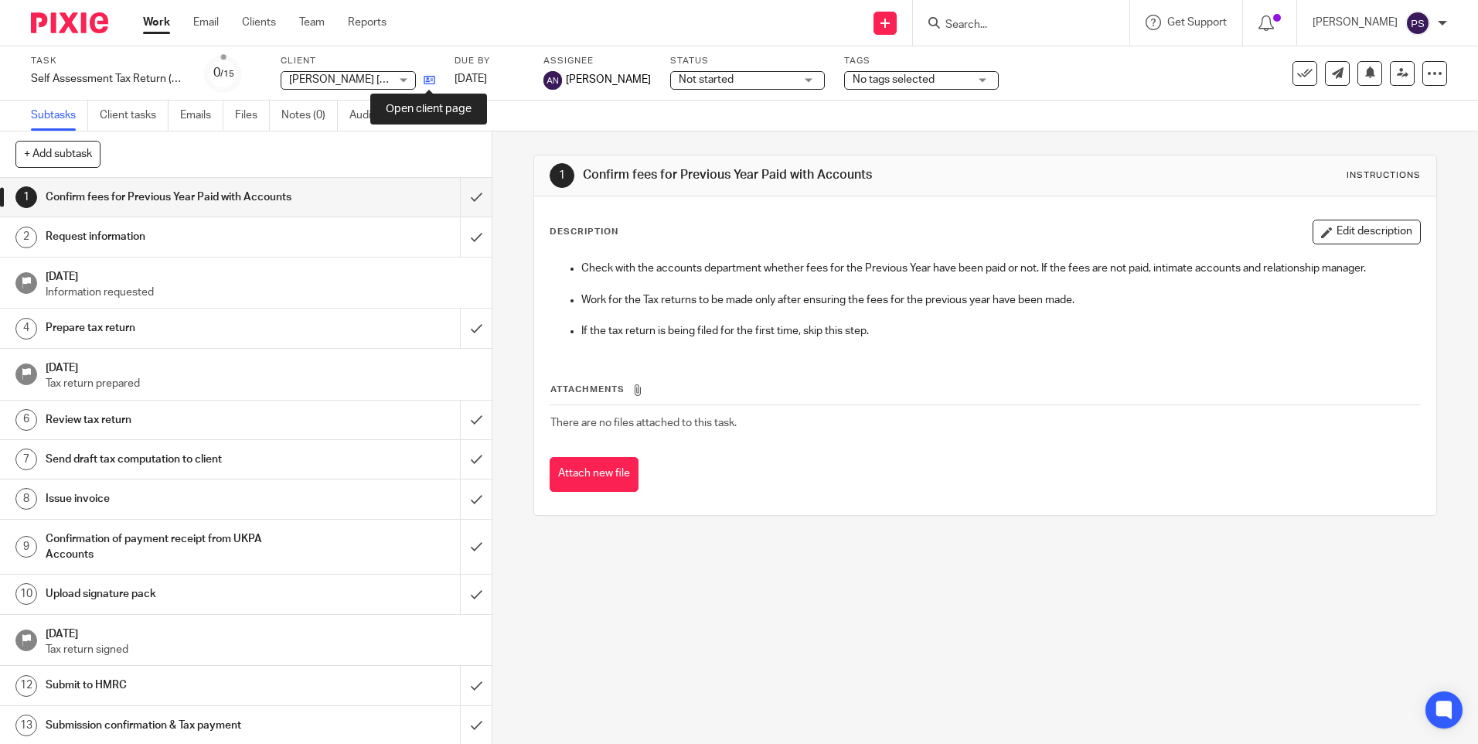
click at [430, 83] on icon at bounding box center [430, 80] width 12 height 12
click at [1041, 31] on input "Search" at bounding box center [1013, 26] width 139 height 14
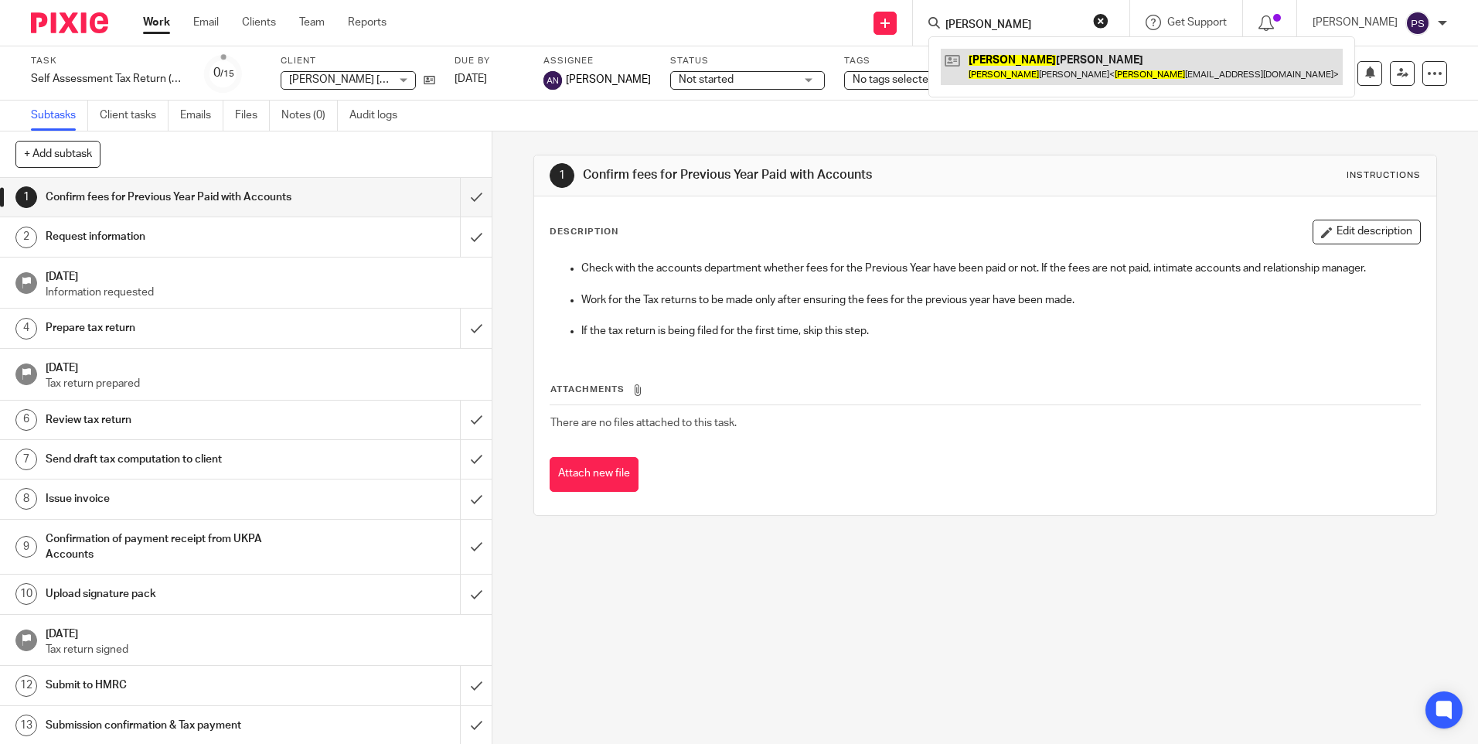
type input "tania"
click at [1039, 58] on link at bounding box center [1142, 67] width 402 height 36
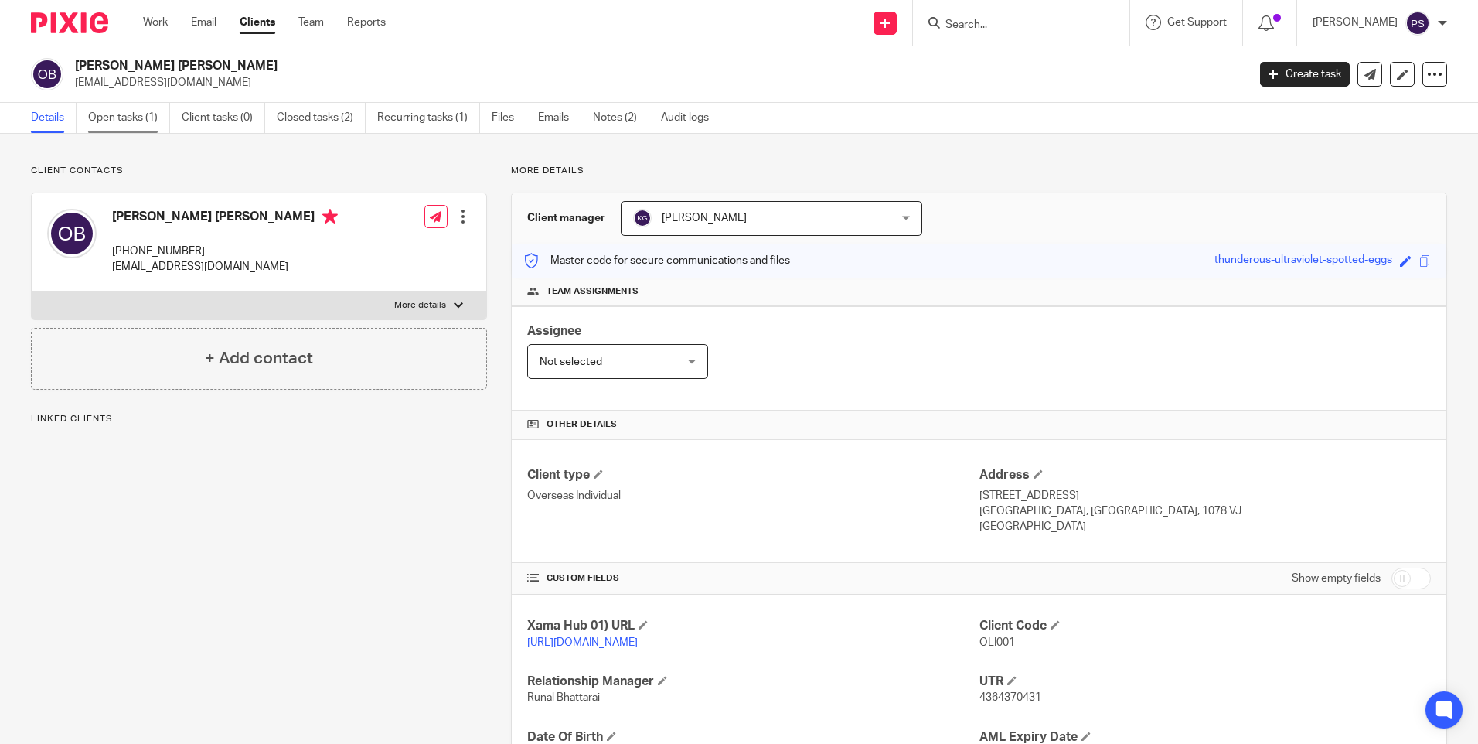
drag, startPoint x: 0, startPoint y: 0, endPoint x: 118, endPoint y: 116, distance: 165.6
click at [118, 116] on link "Open tasks (1)" at bounding box center [129, 118] width 82 height 30
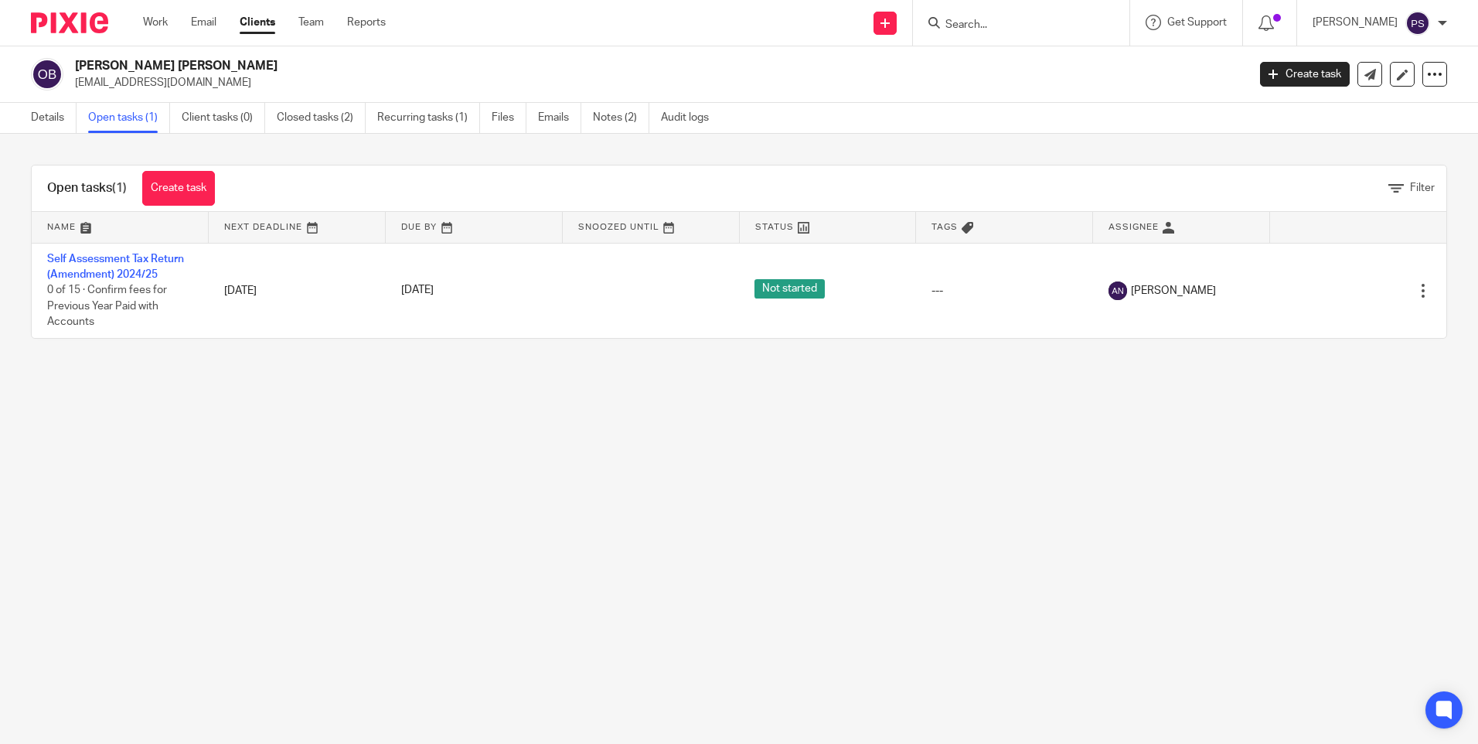
click at [94, 405] on main "[PERSON_NAME] [PERSON_NAME] [EMAIL_ADDRESS][DOMAIN_NAME] Create task Update fro…" at bounding box center [739, 372] width 1478 height 744
click at [36, 109] on link "Details" at bounding box center [54, 118] width 46 height 30
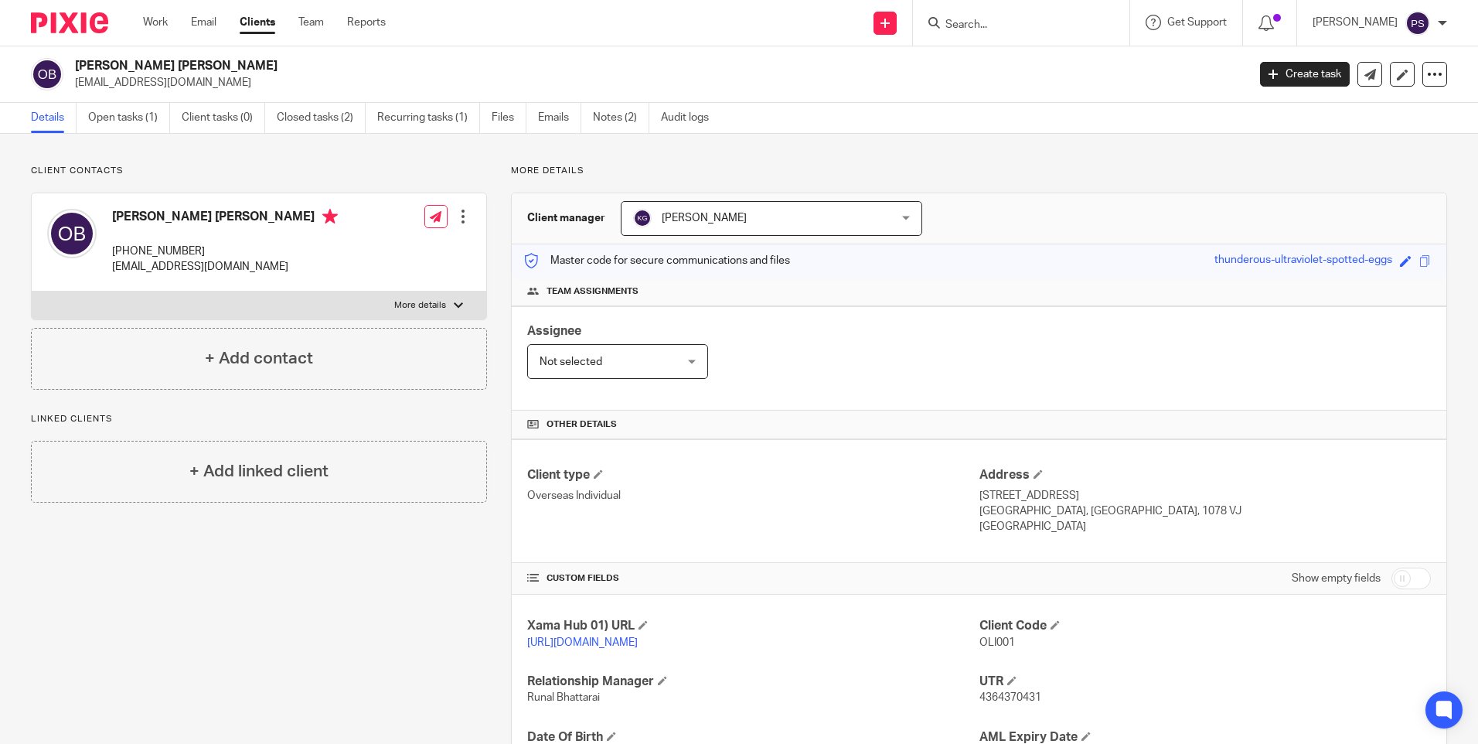
click at [996, 17] on form at bounding box center [1026, 22] width 165 height 19
click at [995, 20] on input "Search" at bounding box center [1013, 26] width 139 height 14
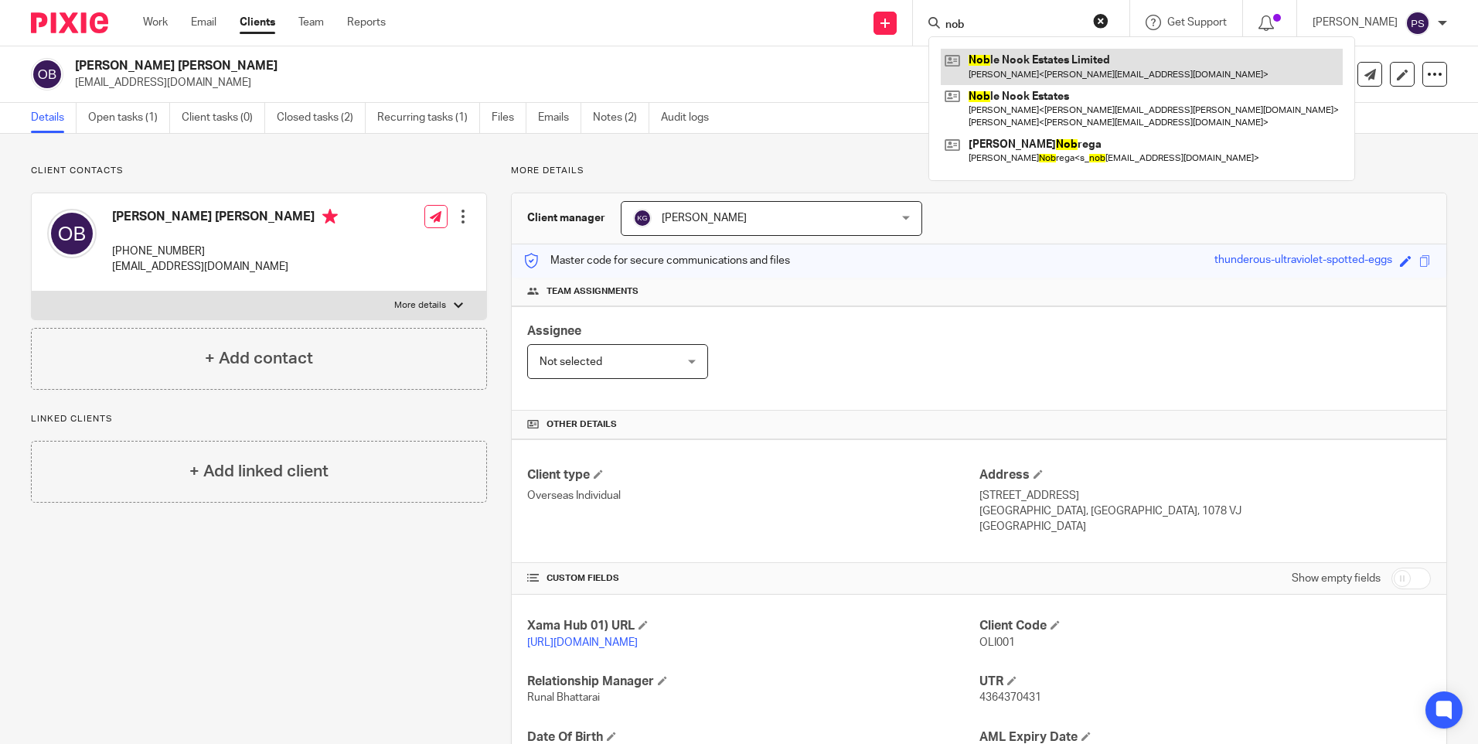
type input "nob"
click at [1073, 53] on link at bounding box center [1142, 67] width 402 height 36
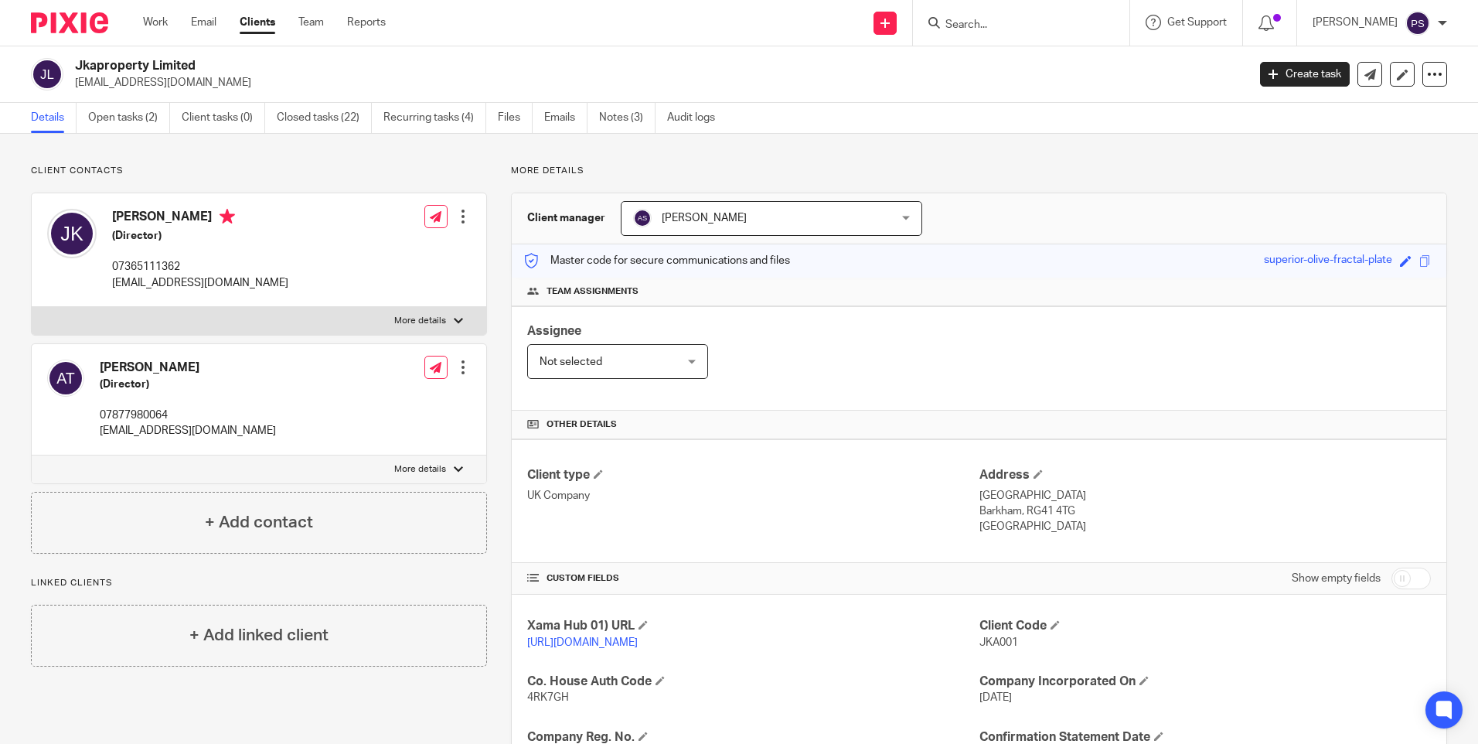
click at [1020, 22] on input "Search" at bounding box center [1013, 26] width 139 height 14
paste input "Tania Claire Dupoy"
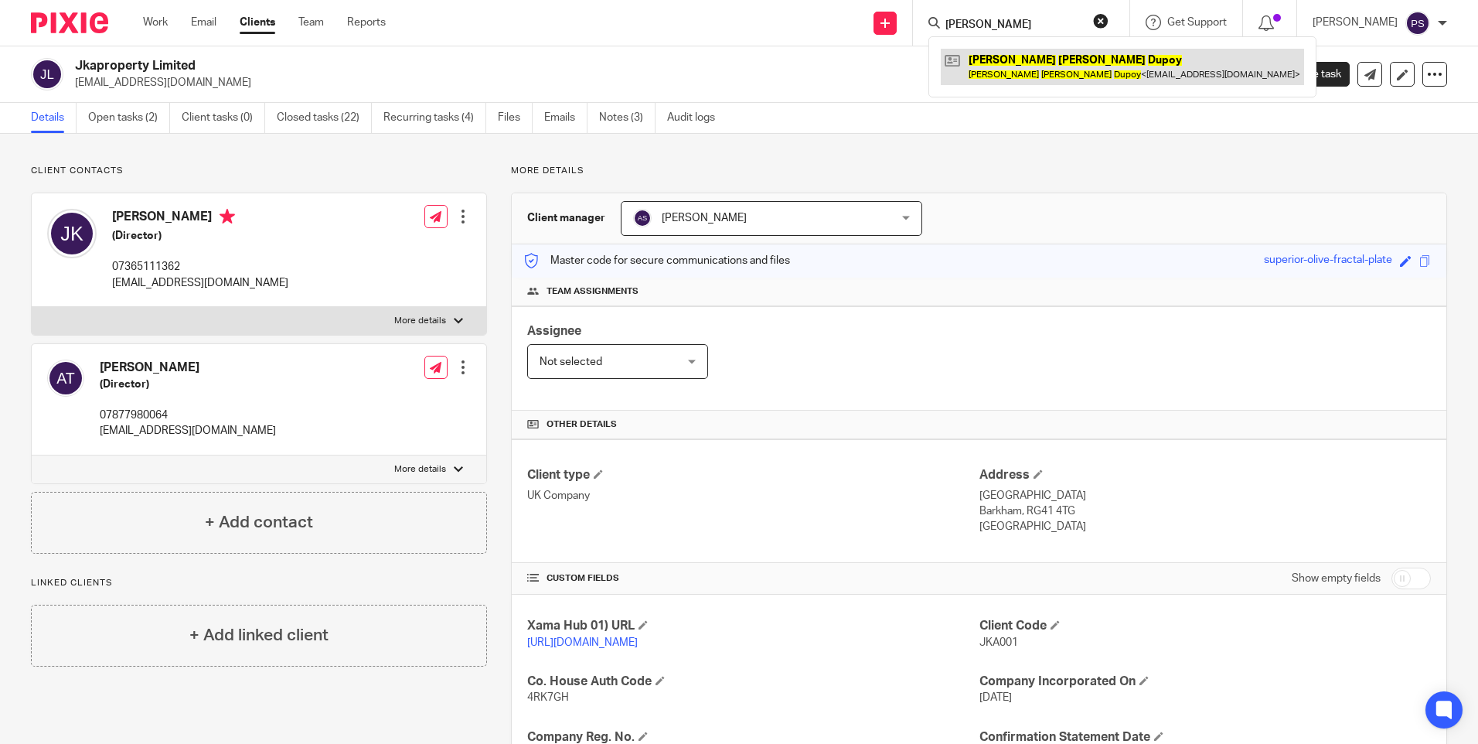
type input "Tania Claire Dupoy"
click at [1010, 60] on link at bounding box center [1122, 67] width 363 height 36
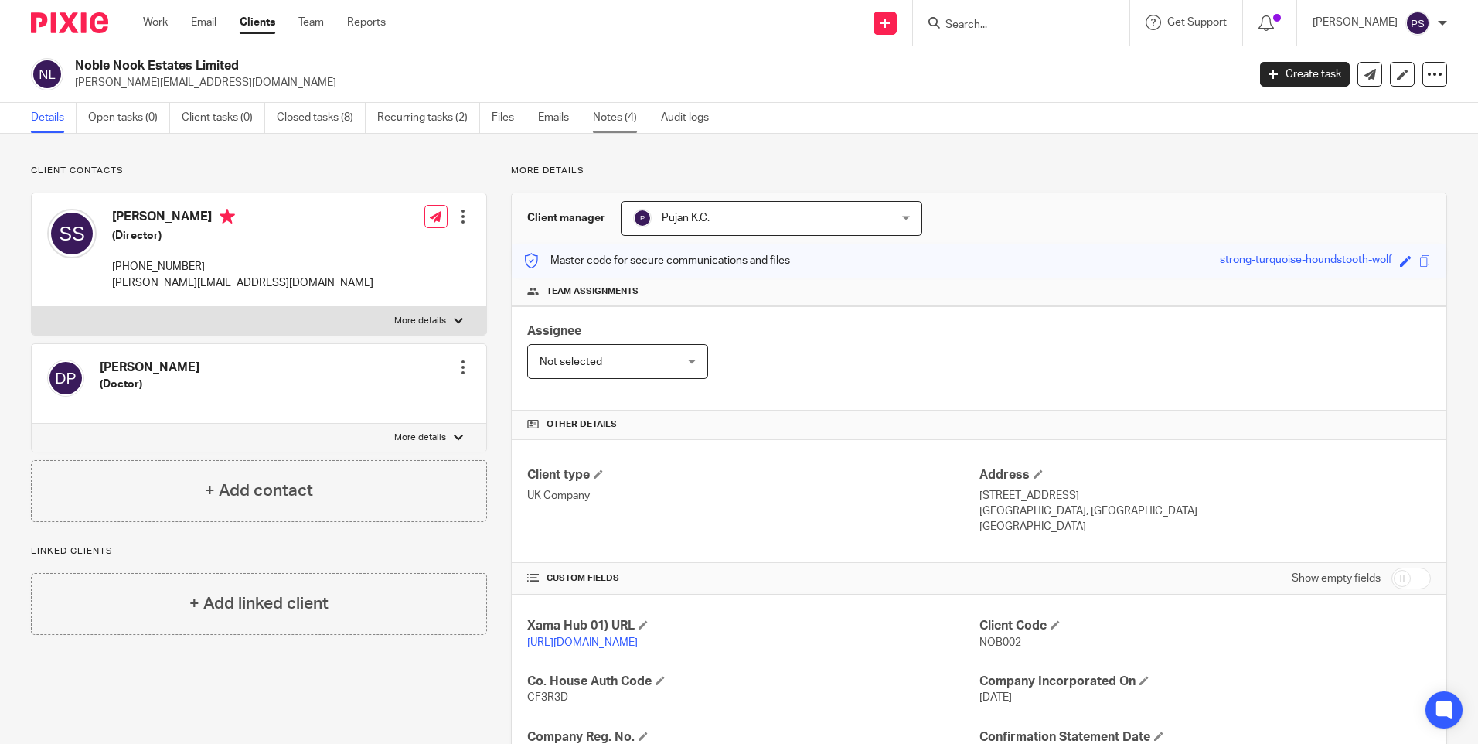
click at [610, 109] on link "Notes (4)" at bounding box center [621, 118] width 56 height 30
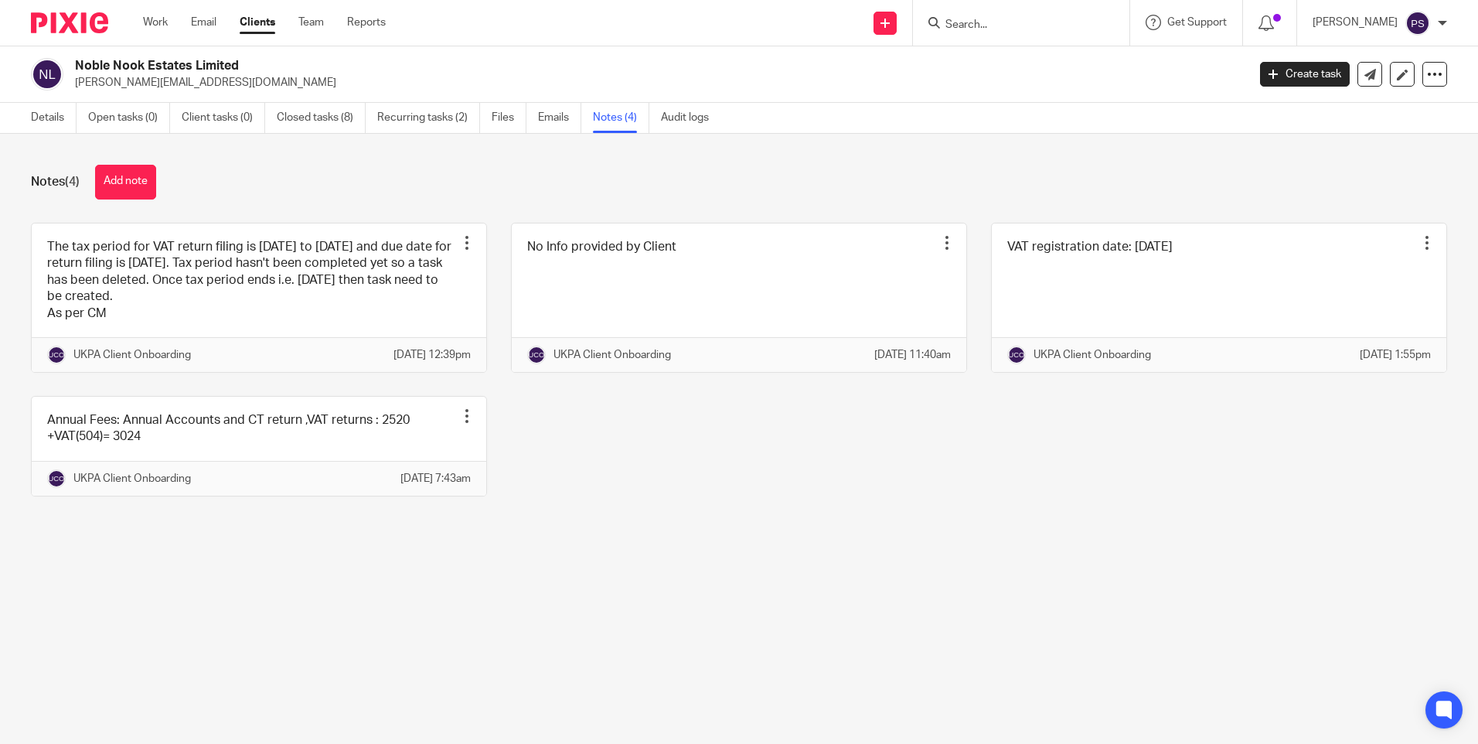
click at [27, 118] on div "Details Open tasks (0) Client tasks (0) Closed tasks (8) Recurring tasks (2) Fi…" at bounding box center [374, 118] width 748 height 30
click at [50, 120] on link "Details" at bounding box center [54, 118] width 46 height 30
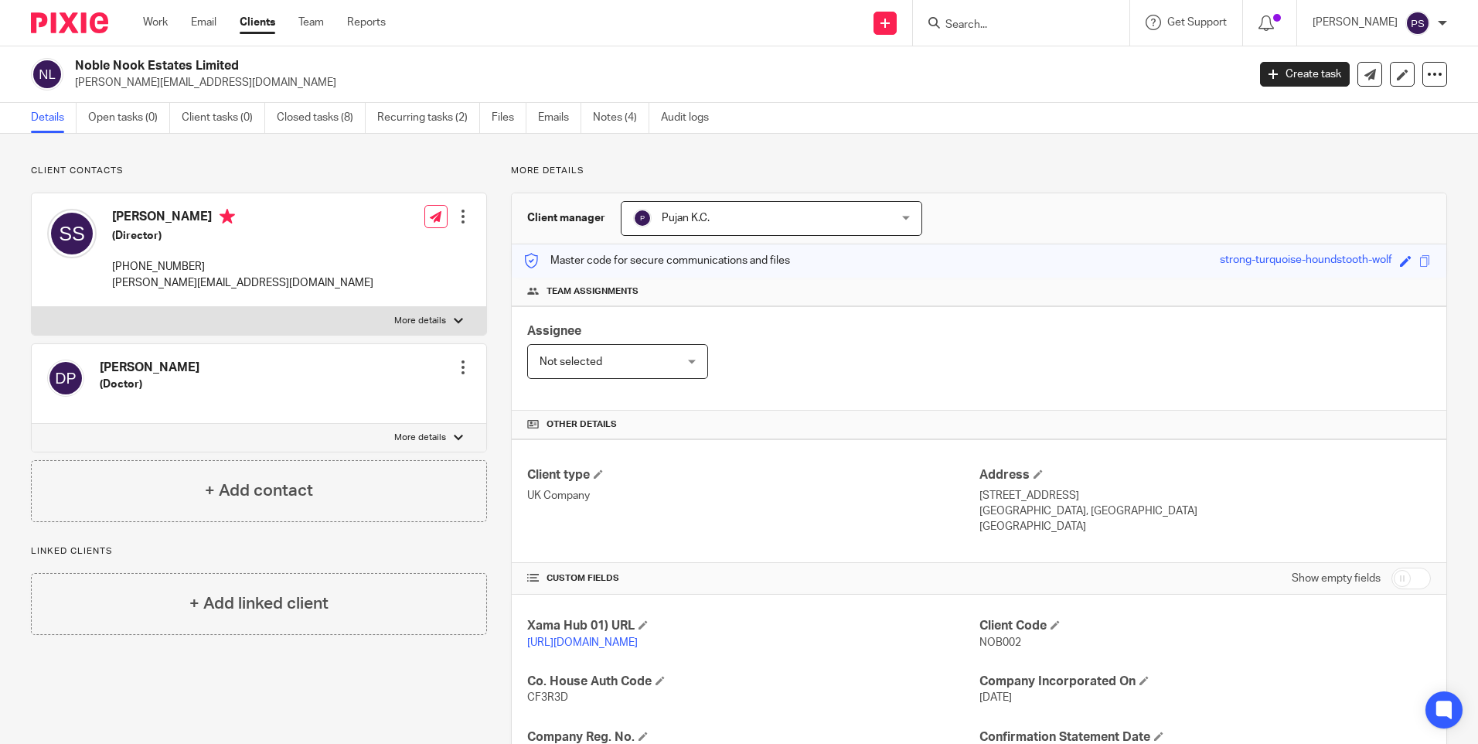
click at [163, 175] on p "Client contacts" at bounding box center [259, 171] width 456 height 12
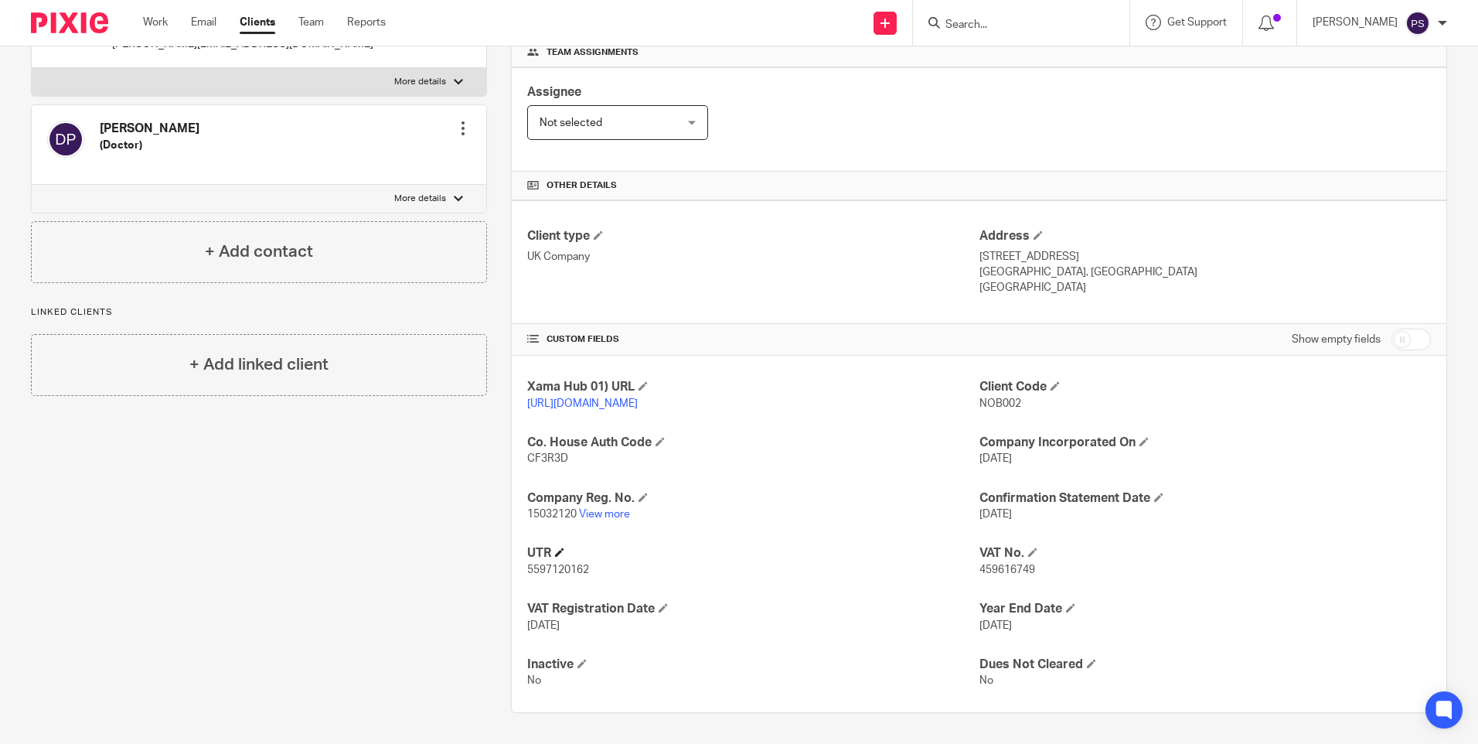
scroll to position [254, 0]
click at [170, 632] on div "Client contacts Dr Phillips (Doctor) Edit contact Create client from contact Ex…" at bounding box center [247, 319] width 480 height 787
click at [795, 558] on h4 "UTR" at bounding box center [752, 553] width 451 height 16
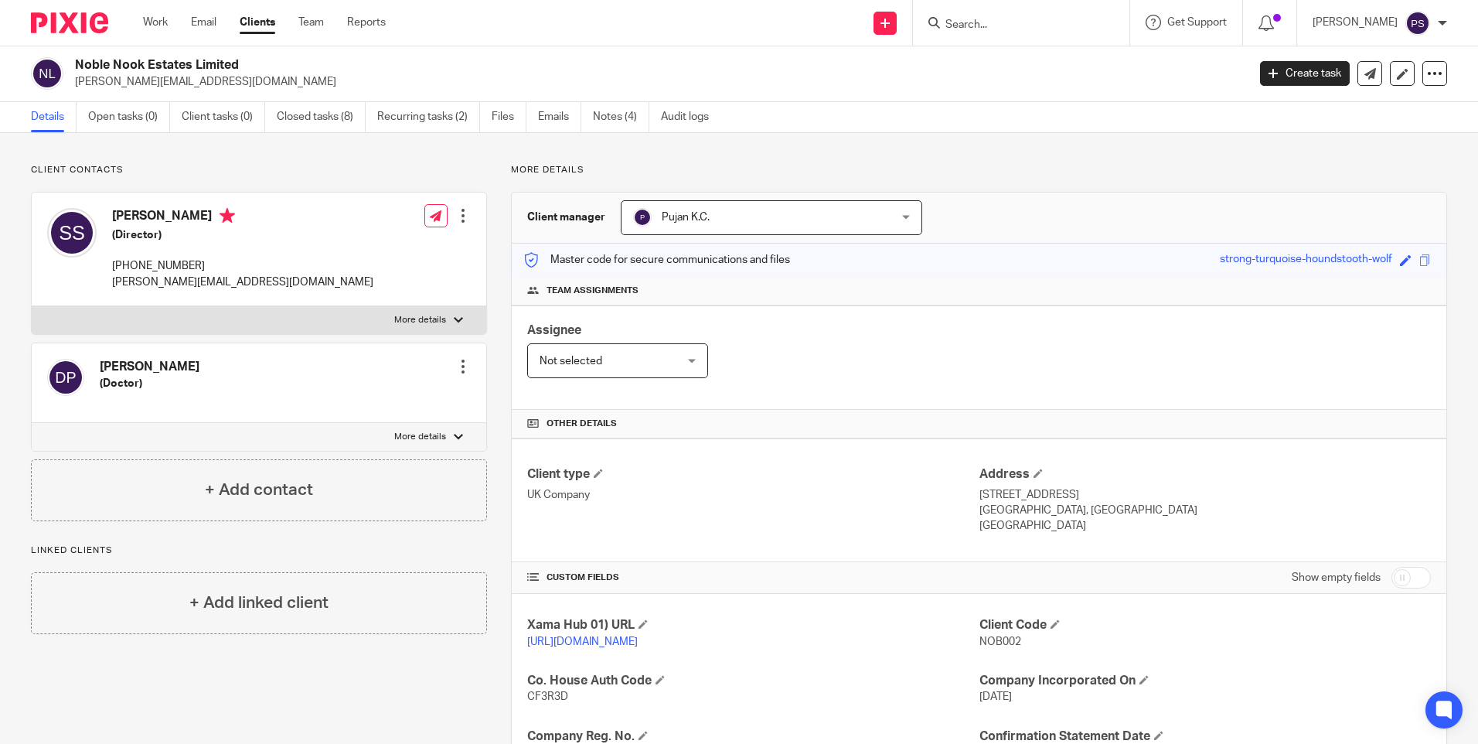
scroll to position [0, 0]
click at [622, 121] on link "Notes (4)" at bounding box center [621, 118] width 56 height 30
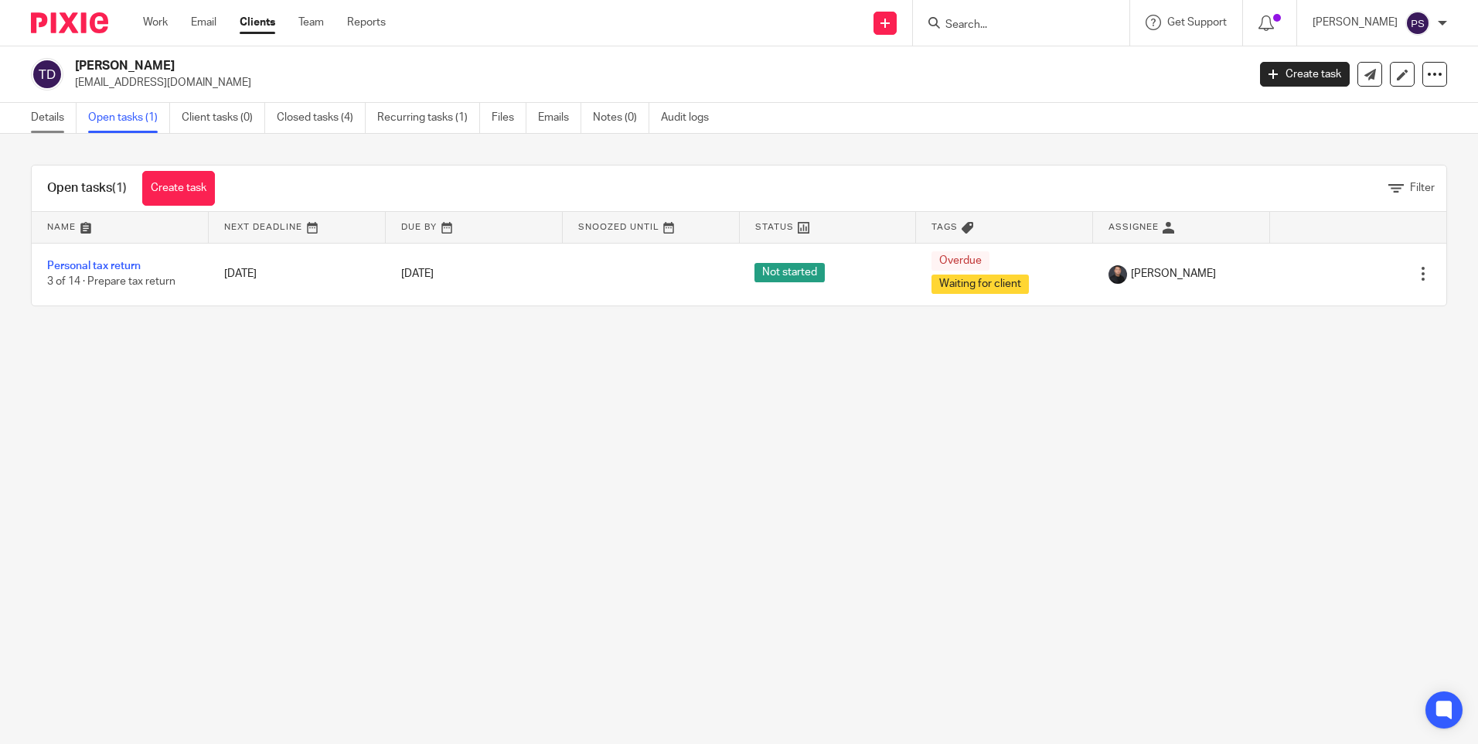
click at [51, 125] on link "Details" at bounding box center [54, 118] width 46 height 30
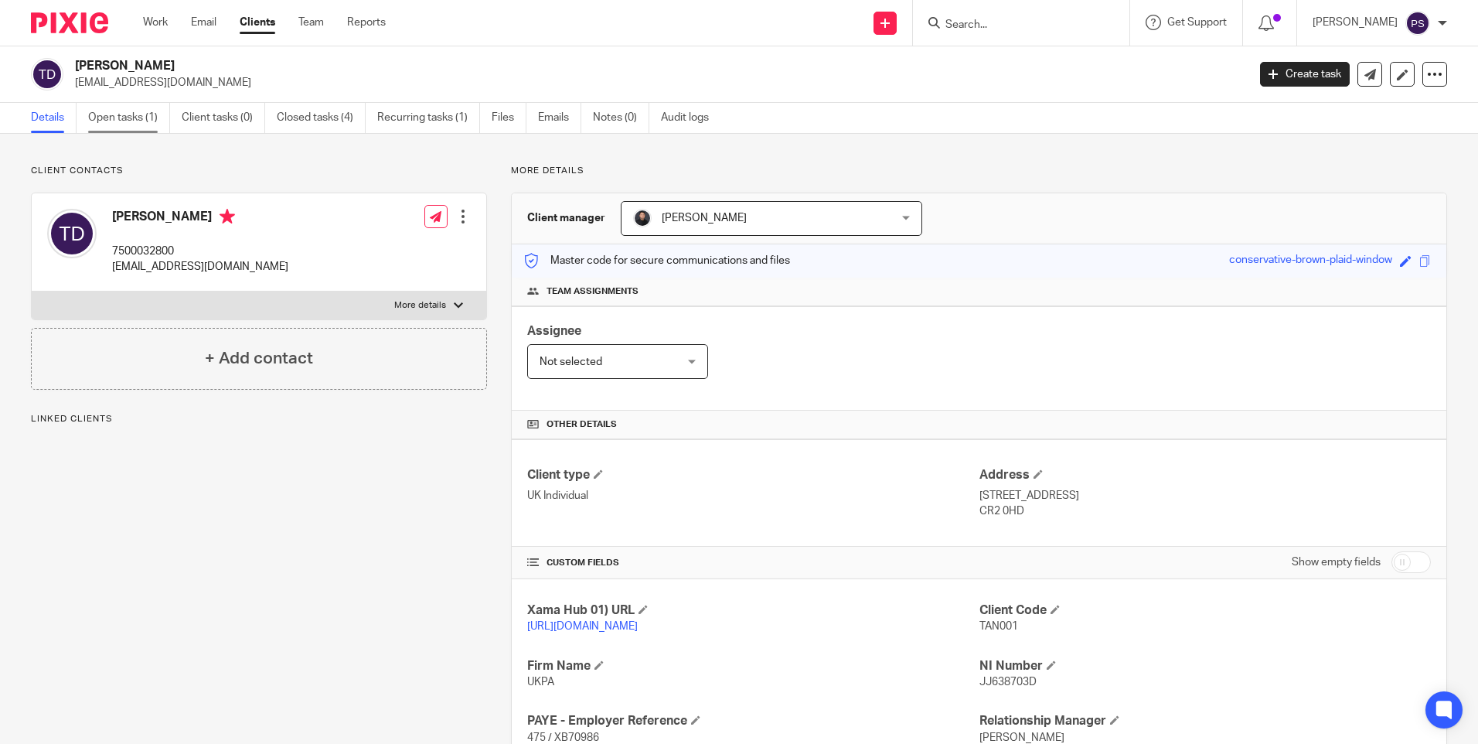
click at [119, 116] on link "Open tasks (1)" at bounding box center [129, 118] width 82 height 30
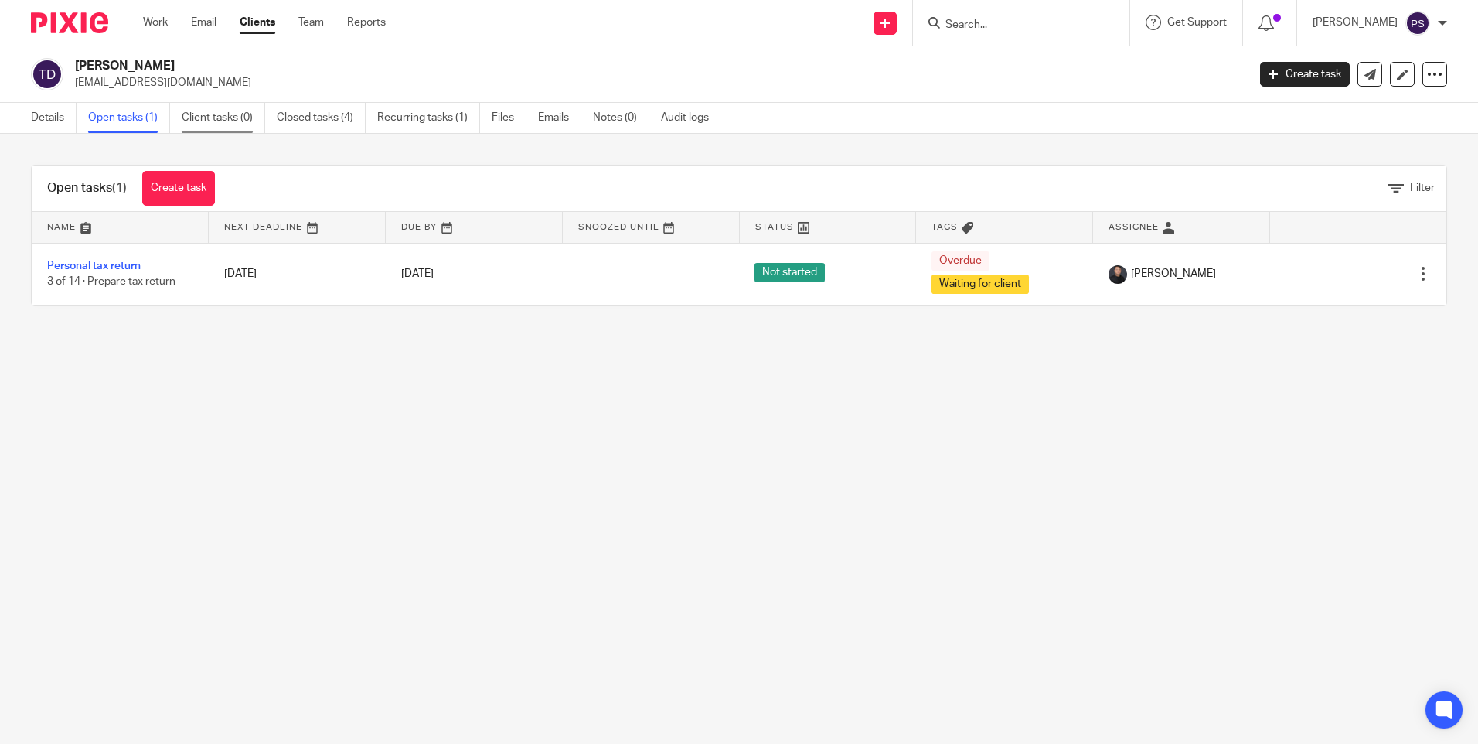
click at [236, 124] on link "Client tasks (0)" at bounding box center [223, 118] width 83 height 30
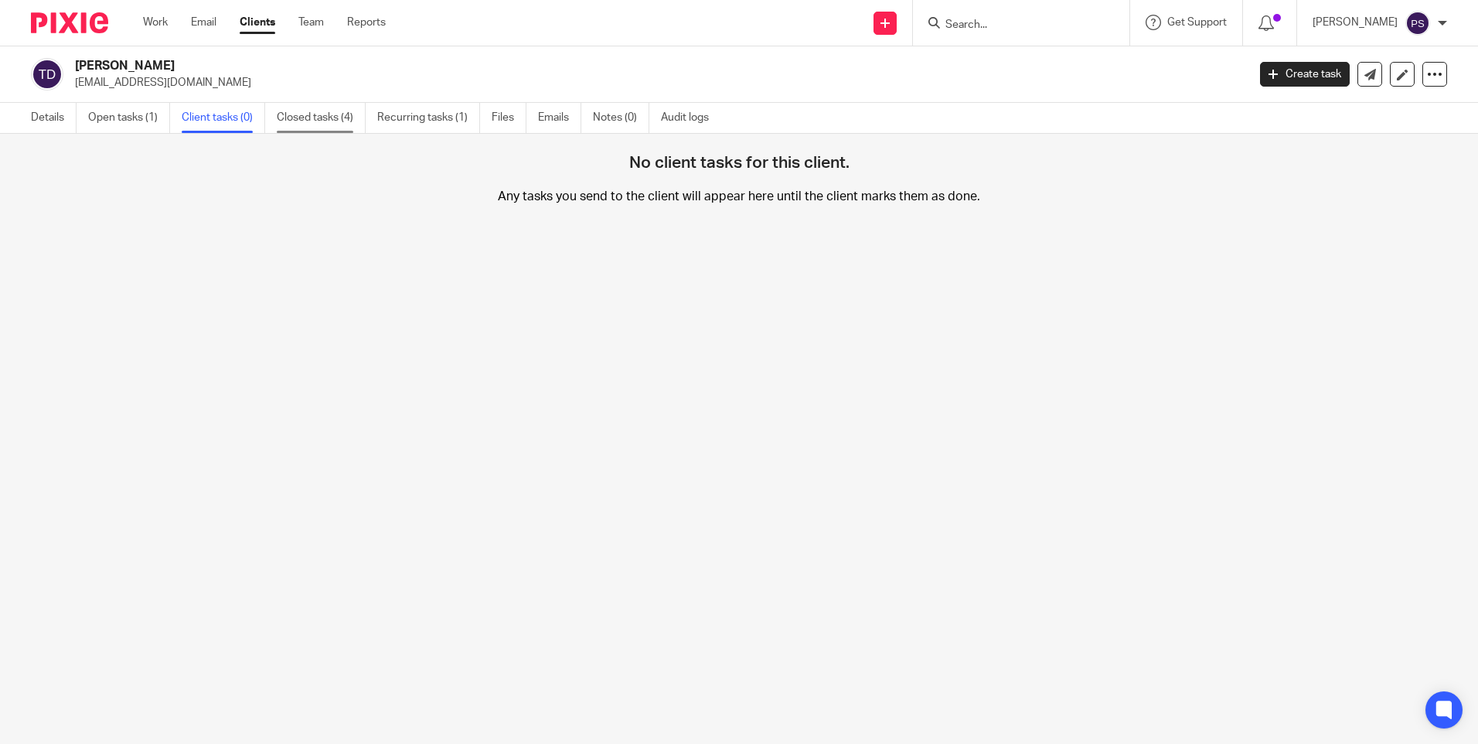
click at [336, 124] on link "Closed tasks (4)" at bounding box center [321, 118] width 89 height 30
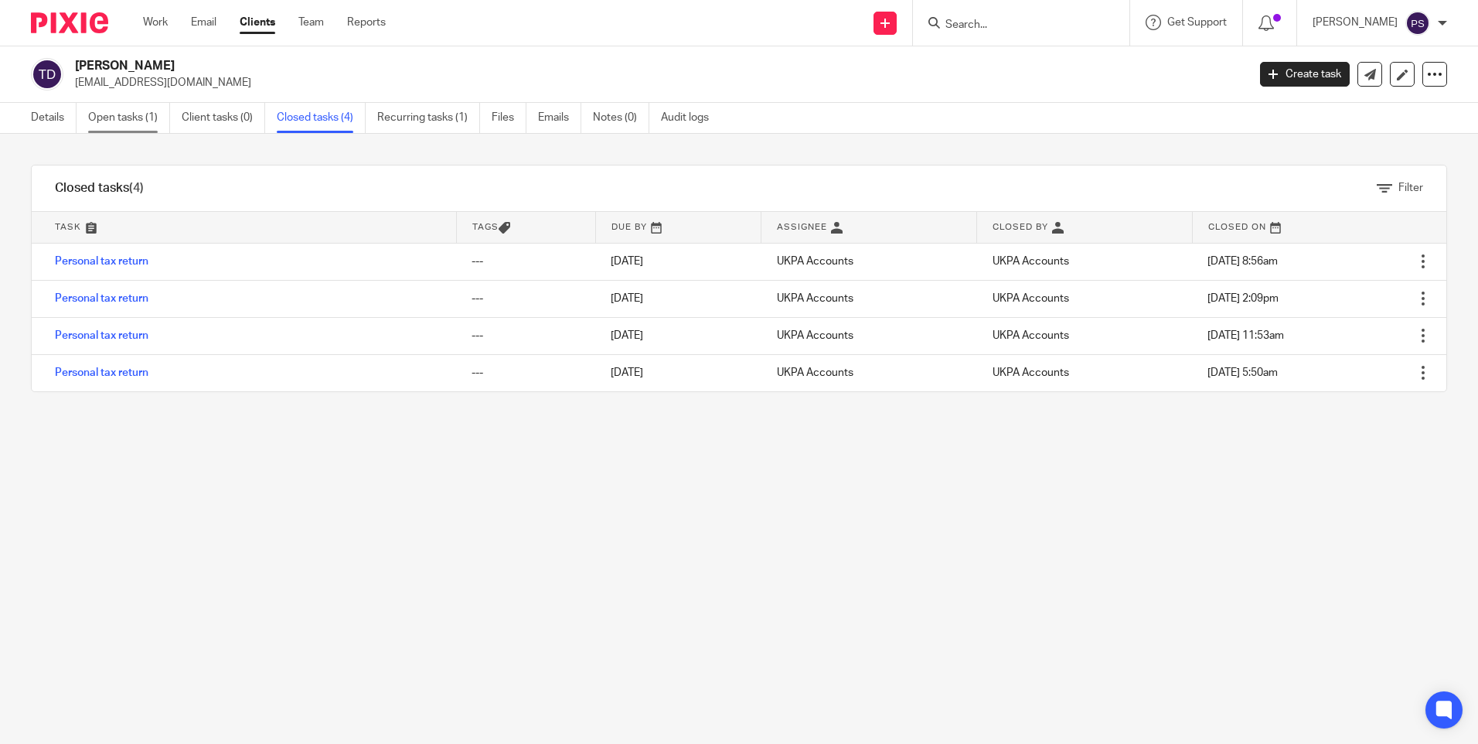
click at [130, 118] on link "Open tasks (1)" at bounding box center [129, 118] width 82 height 30
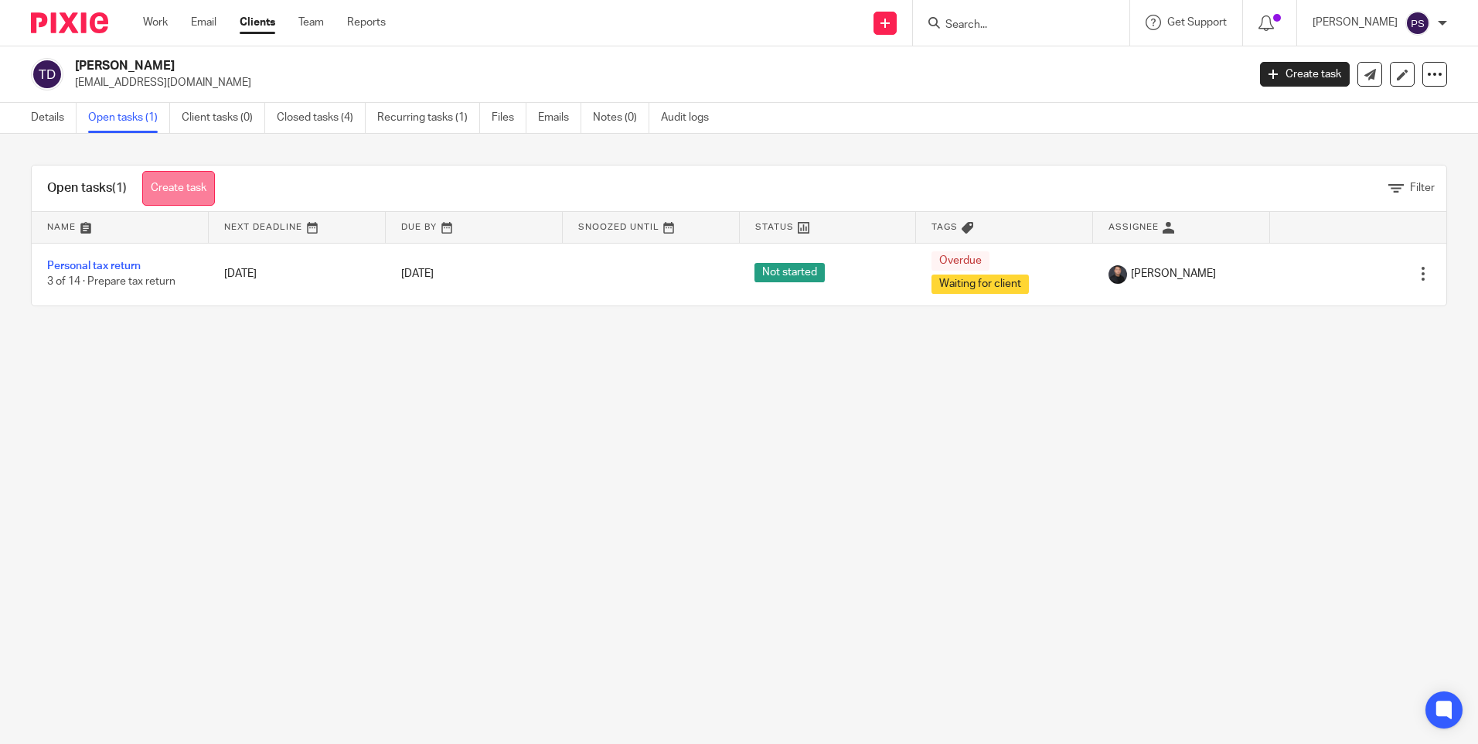
click at [160, 186] on link "Create task" at bounding box center [178, 188] width 73 height 35
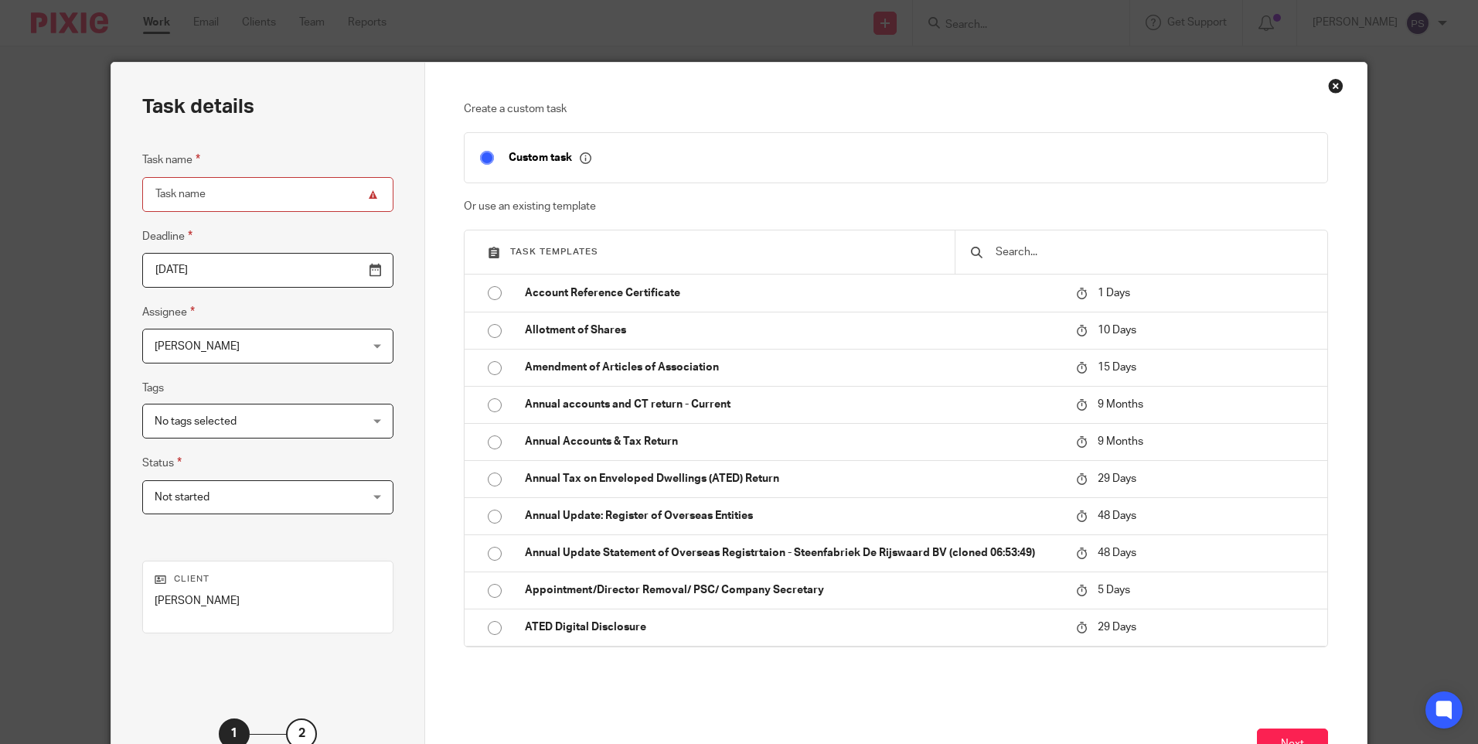
click at [1330, 87] on div "Close this dialog window" at bounding box center [1335, 85] width 15 height 15
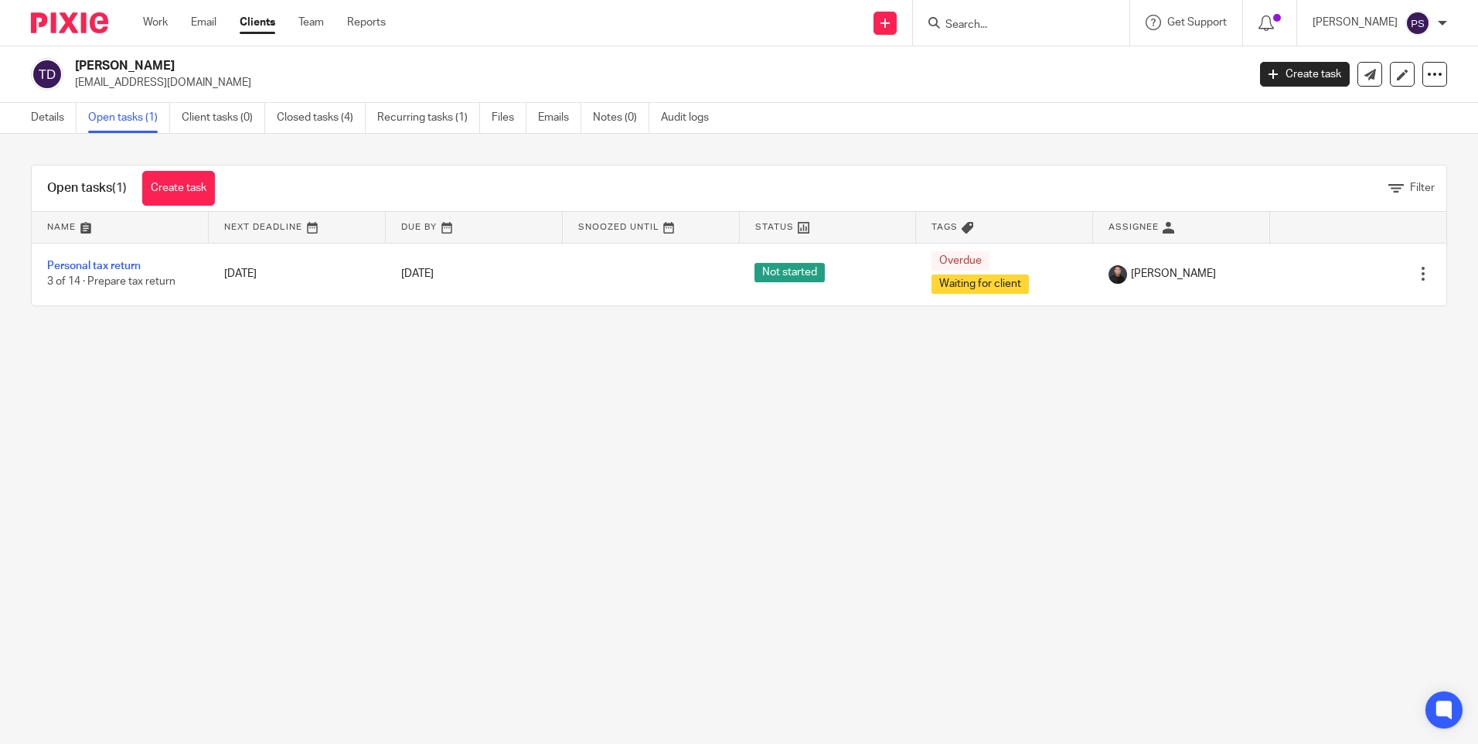
click at [175, 79] on p "[EMAIL_ADDRESS][DOMAIN_NAME]" at bounding box center [656, 82] width 1162 height 15
drag, startPoint x: 0, startPoint y: 0, endPoint x: 175, endPoint y: 79, distance: 192.4
click at [175, 79] on p "tanialenzan@hotmail.com" at bounding box center [656, 82] width 1162 height 15
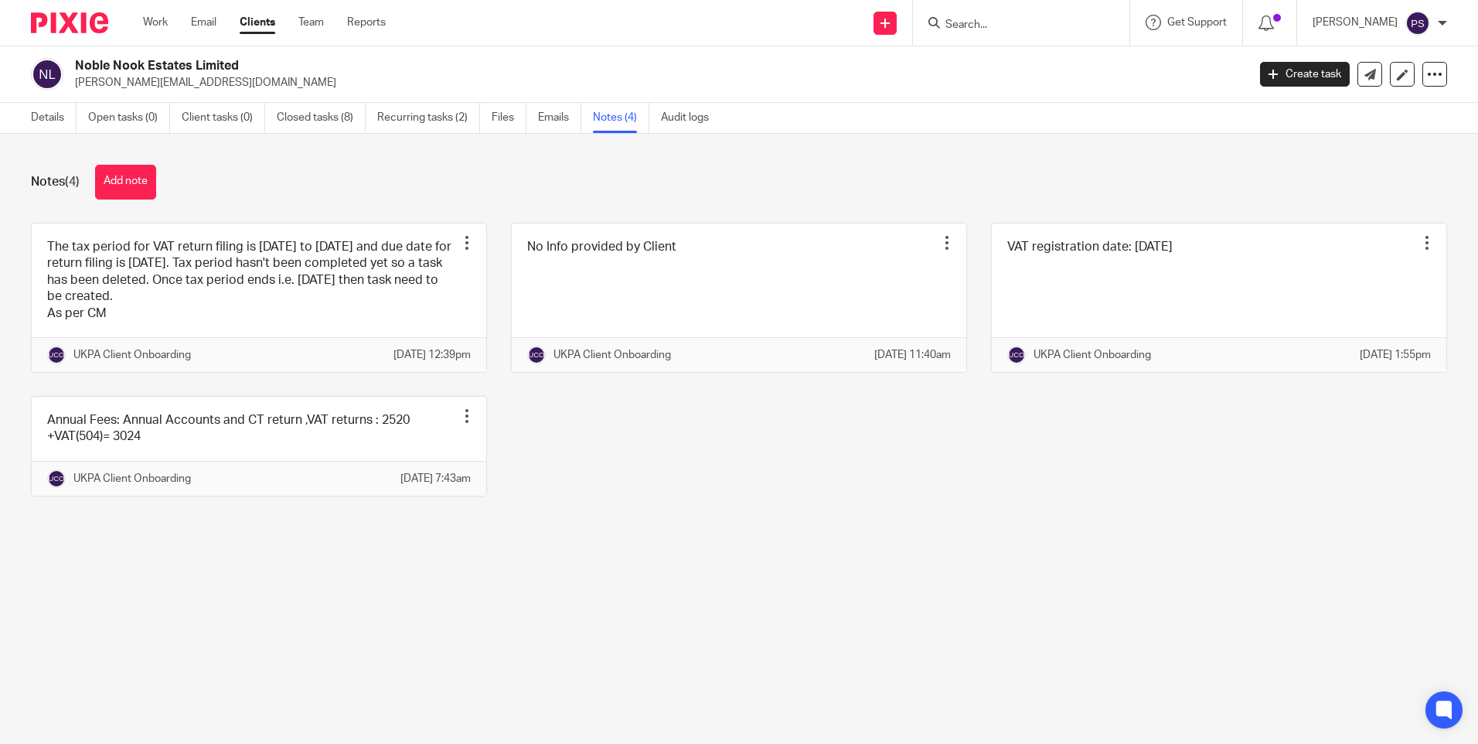
click at [36, 124] on link "Details" at bounding box center [54, 118] width 46 height 30
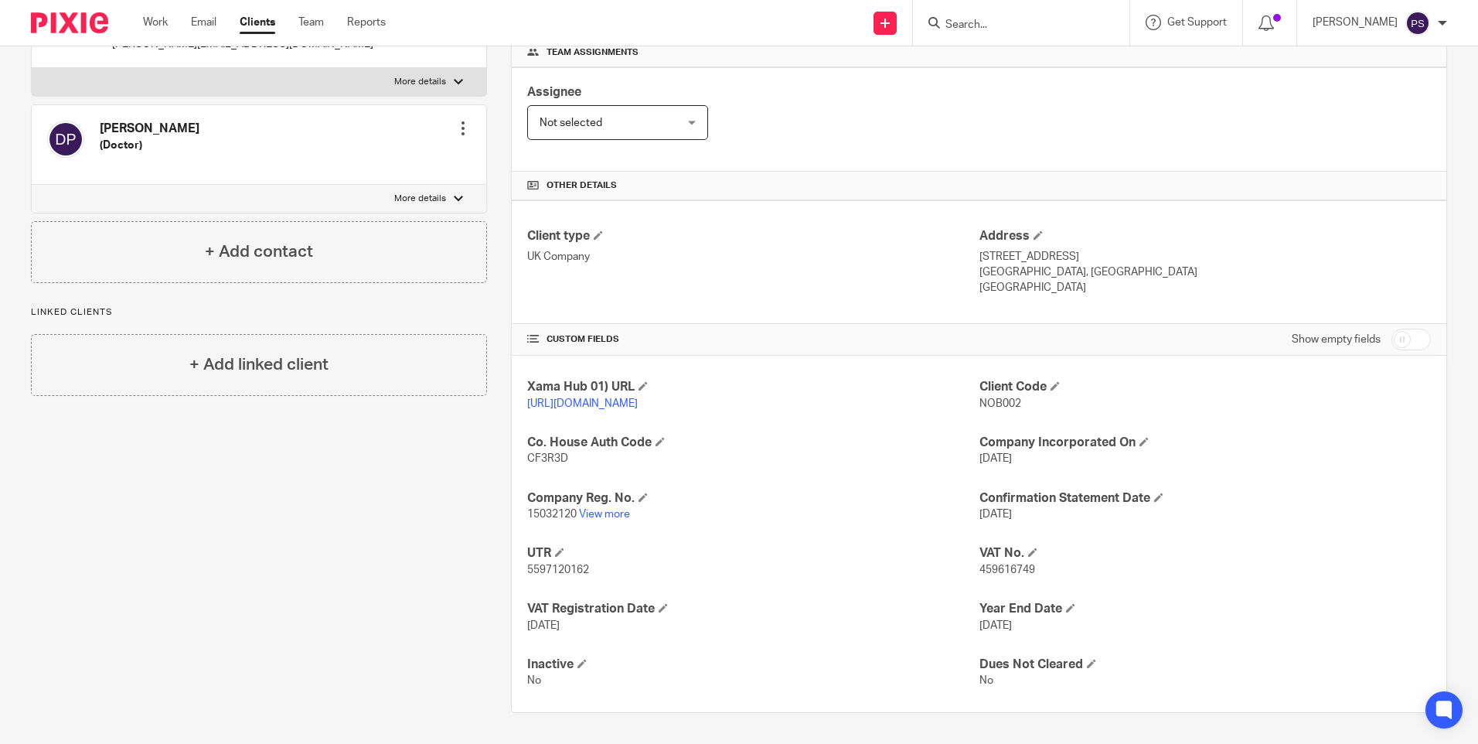
scroll to position [254, 0]
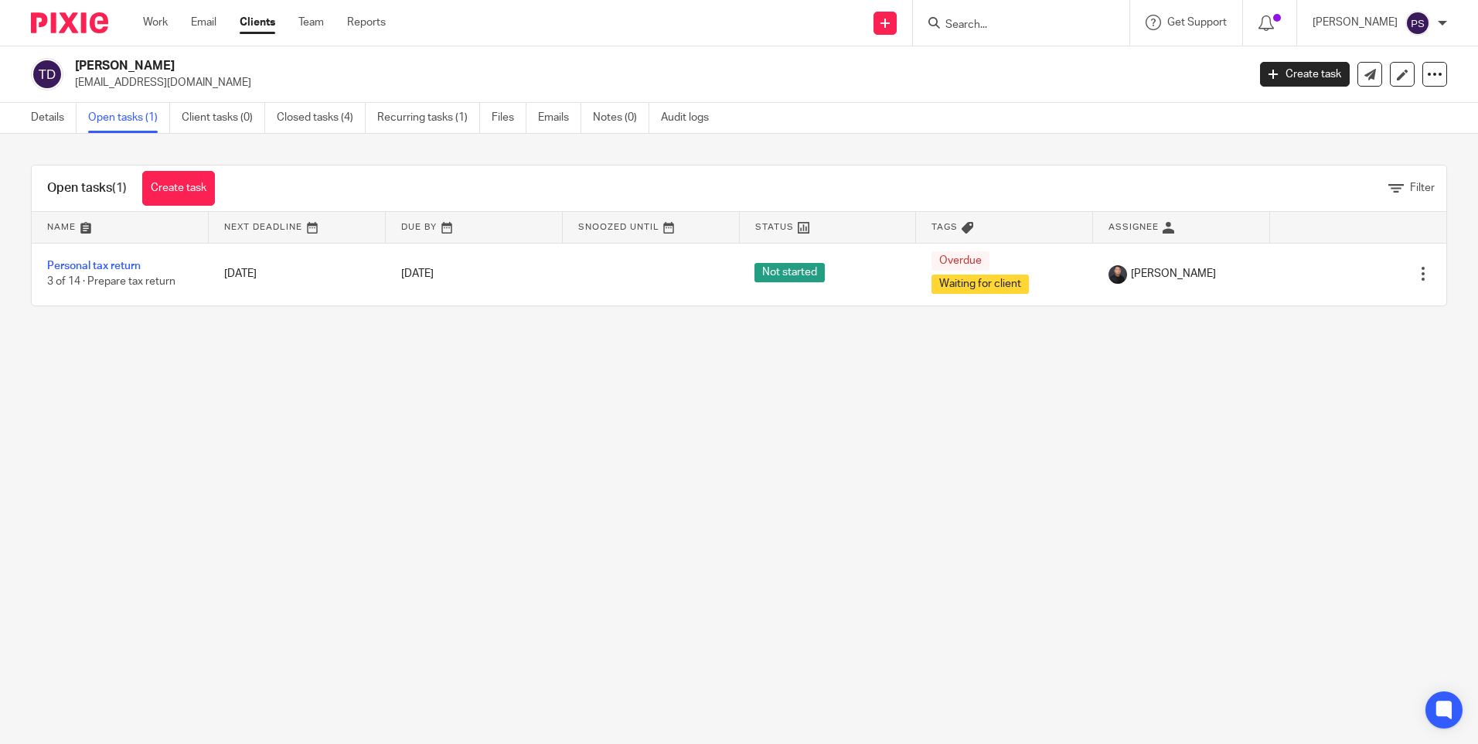
click at [992, 32] on form at bounding box center [1026, 22] width 165 height 19
click at [992, 29] on input "Search" at bounding box center [1013, 26] width 139 height 14
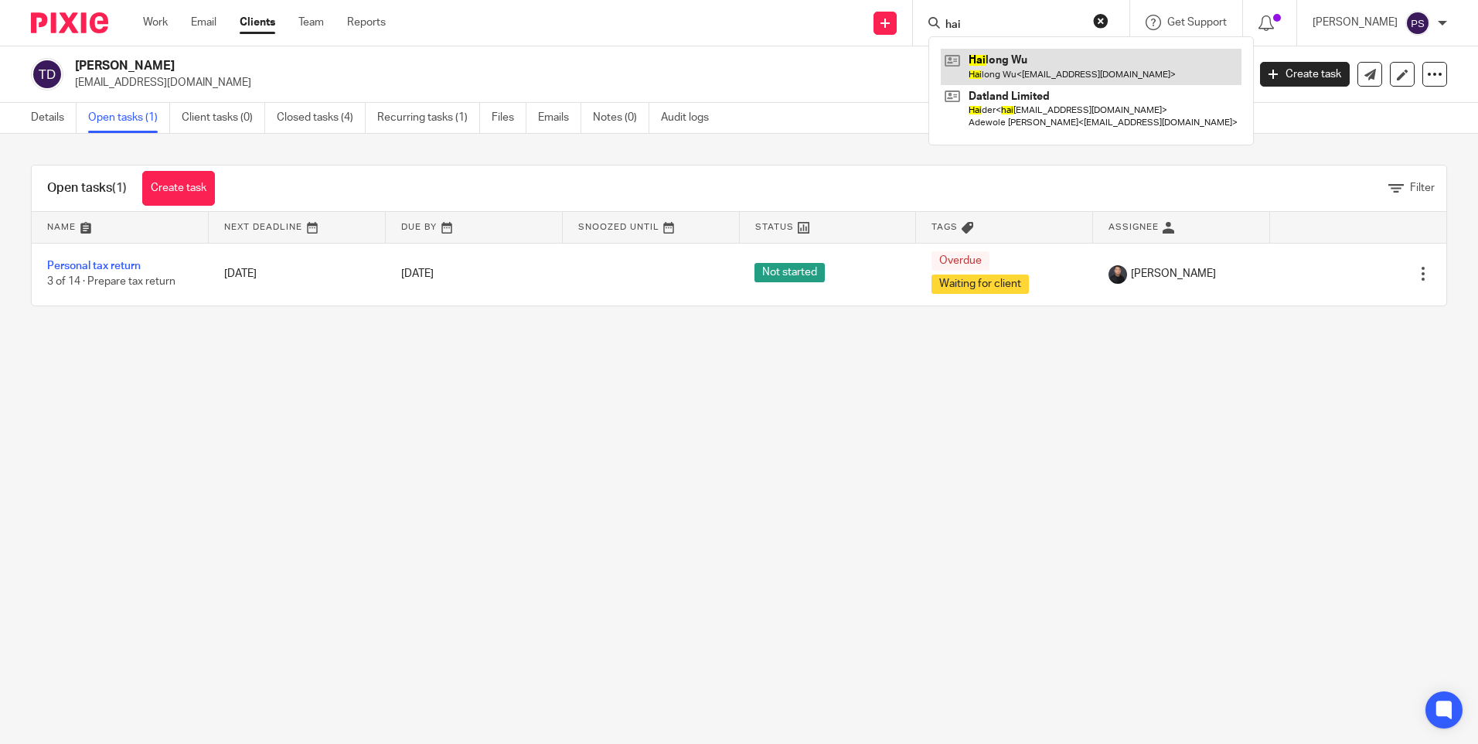
type input "hai"
click at [1007, 53] on link at bounding box center [1091, 67] width 301 height 36
